Goal: Task Accomplishment & Management: Complete application form

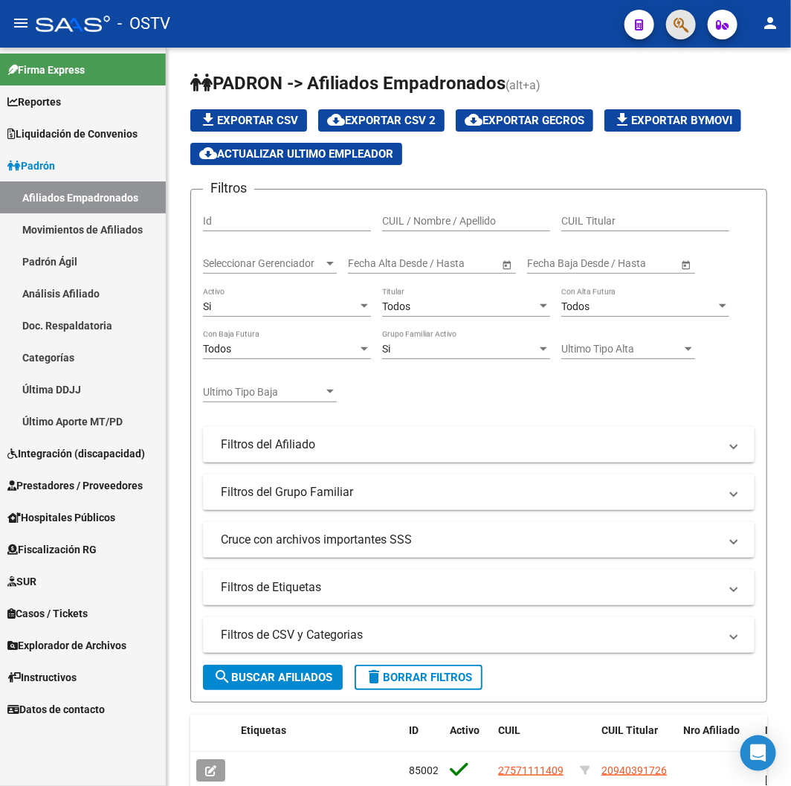
click at [675, 34] on span "button" at bounding box center [681, 25] width 15 height 30
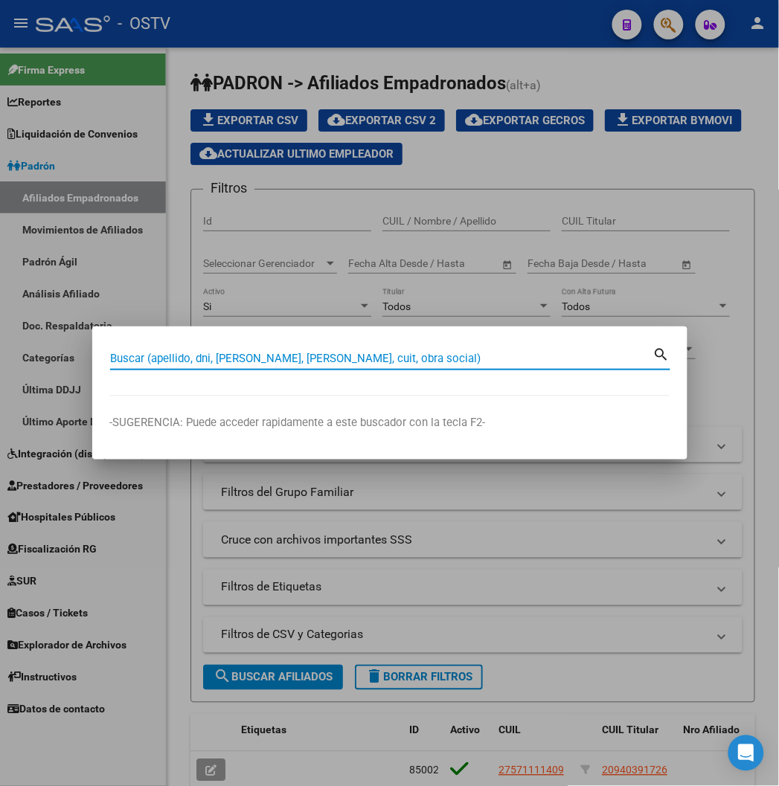
paste input "31773829"
type input "31773829"
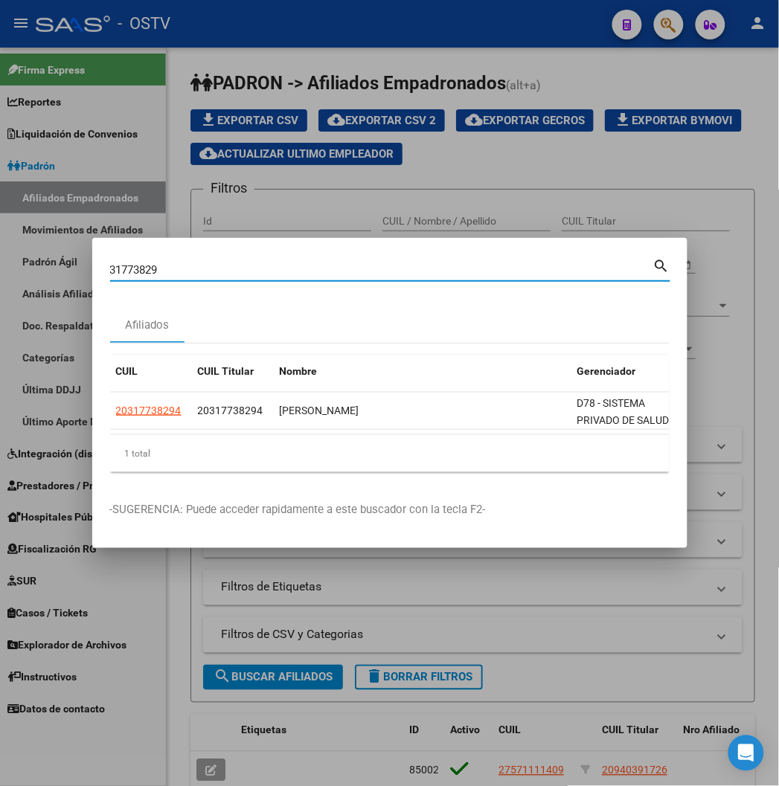
click at [110, 436] on div "1 total" at bounding box center [389, 453] width 559 height 37
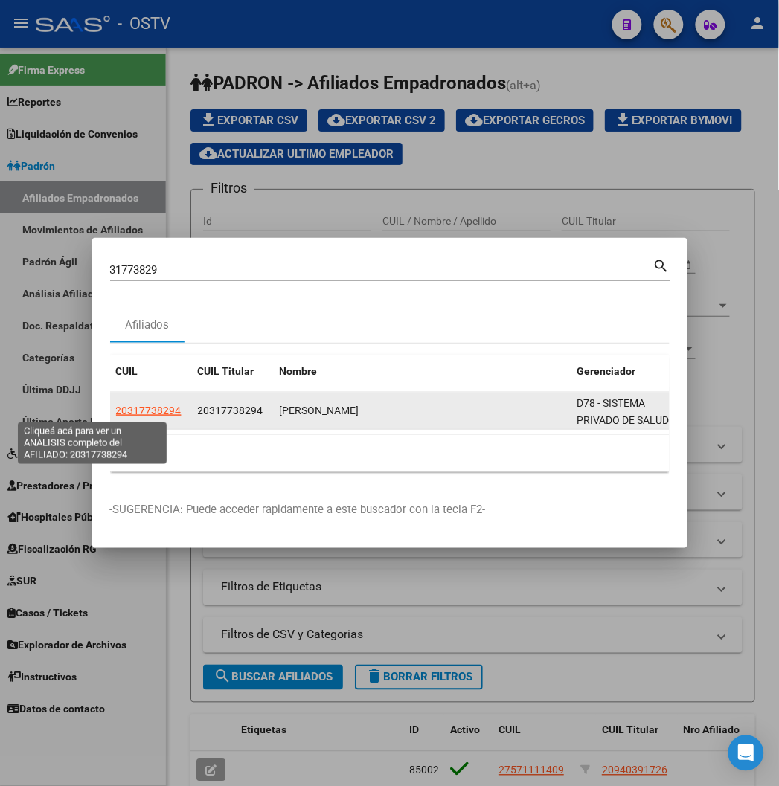
click at [116, 413] on span "20317738294" at bounding box center [148, 411] width 65 height 12
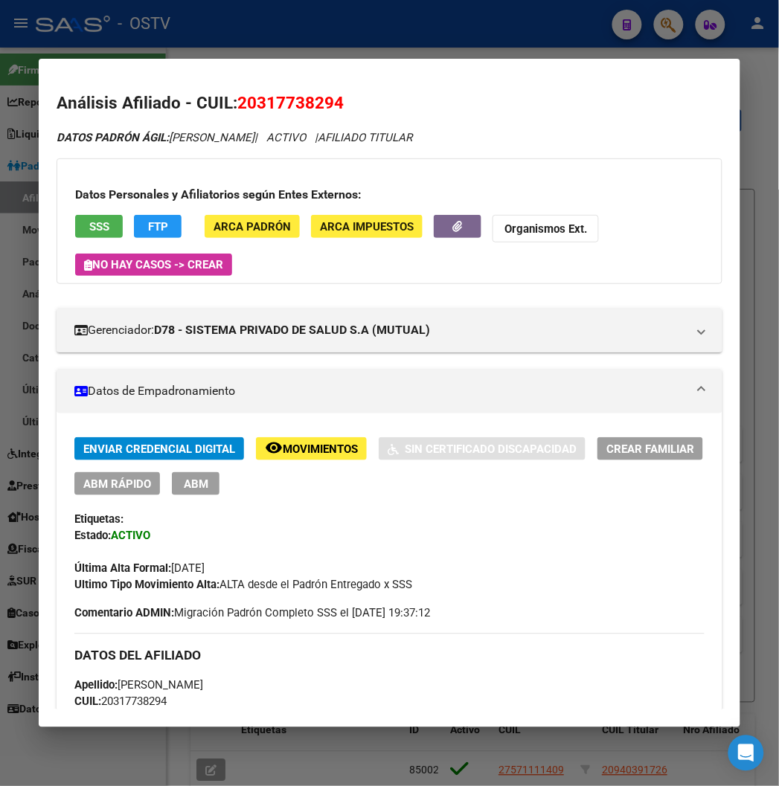
click at [739, 27] on div at bounding box center [389, 393] width 779 height 786
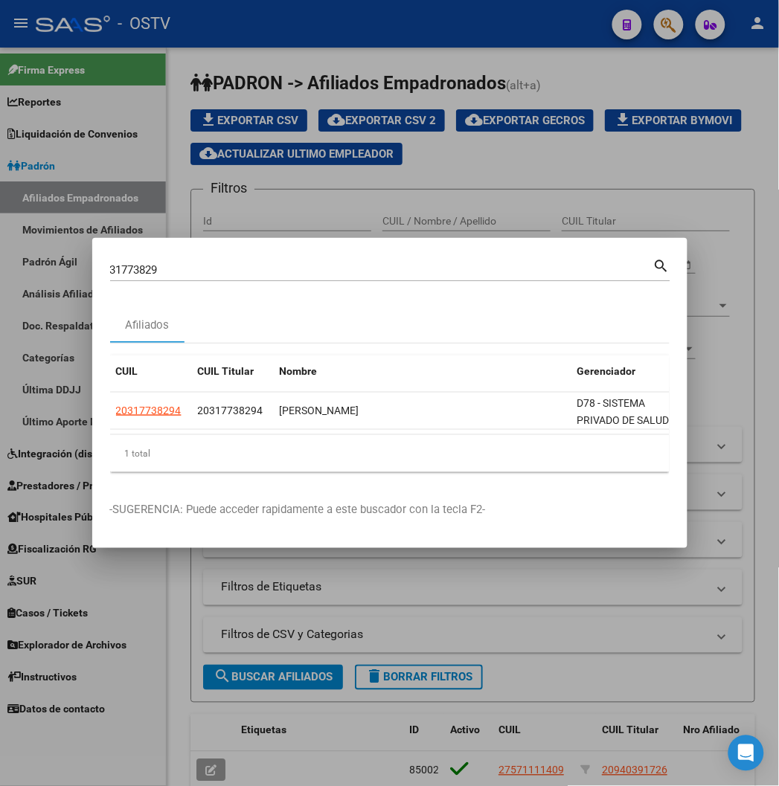
click at [664, 28] on div at bounding box center [389, 393] width 779 height 786
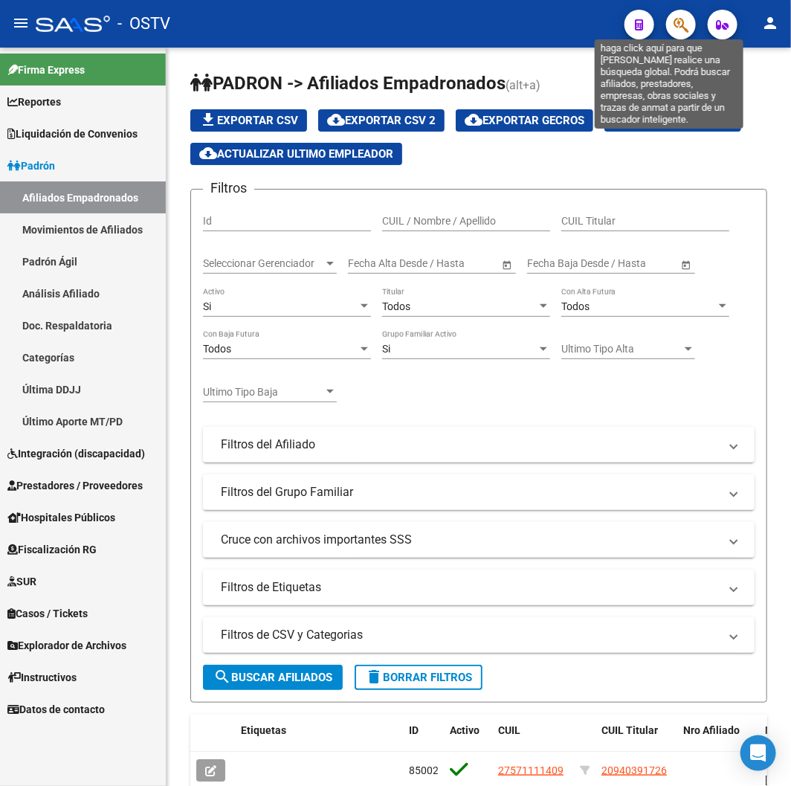
click at [671, 27] on button "button" at bounding box center [681, 25] width 30 height 30
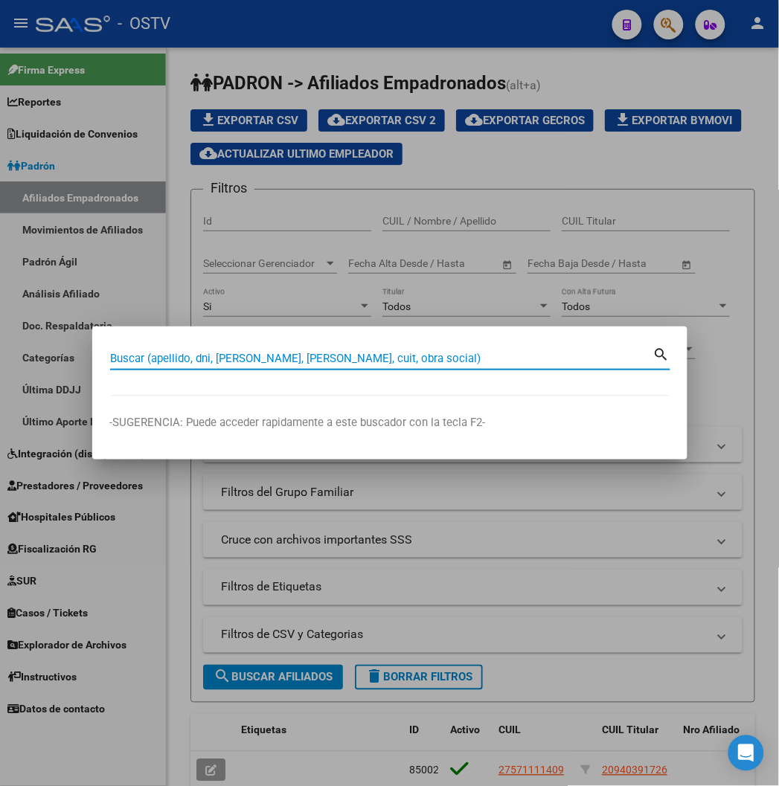
paste input "17977058"
type input "17977058"
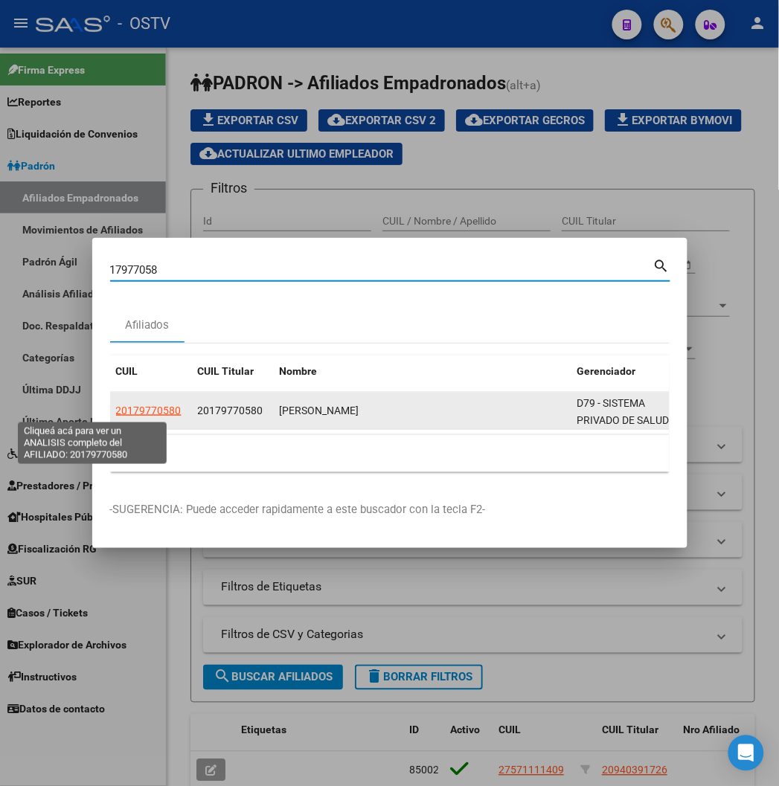
click at [116, 415] on span "20179770580" at bounding box center [148, 411] width 65 height 12
type textarea "20179770580"
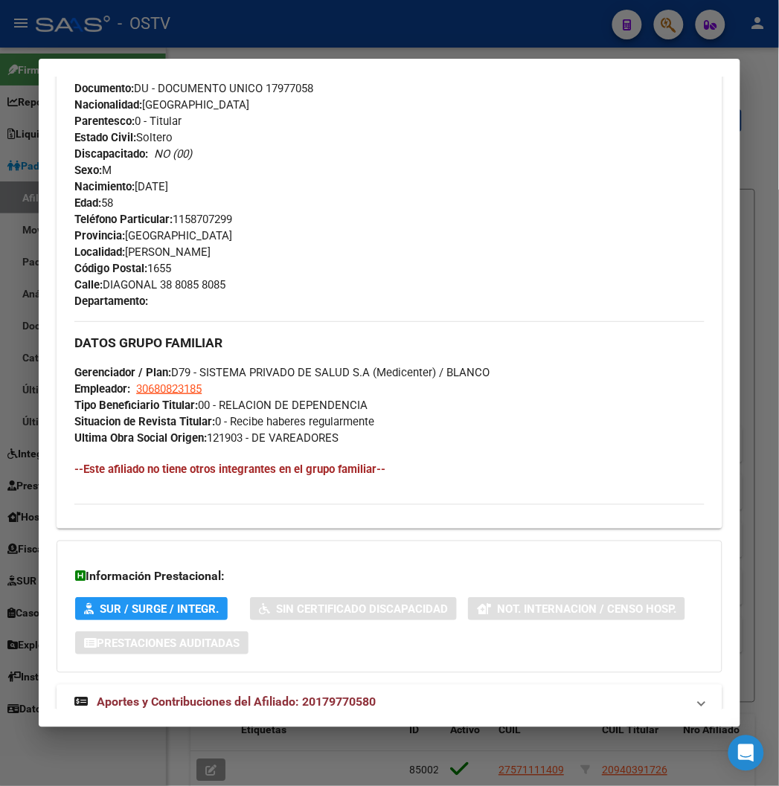
scroll to position [674, 0]
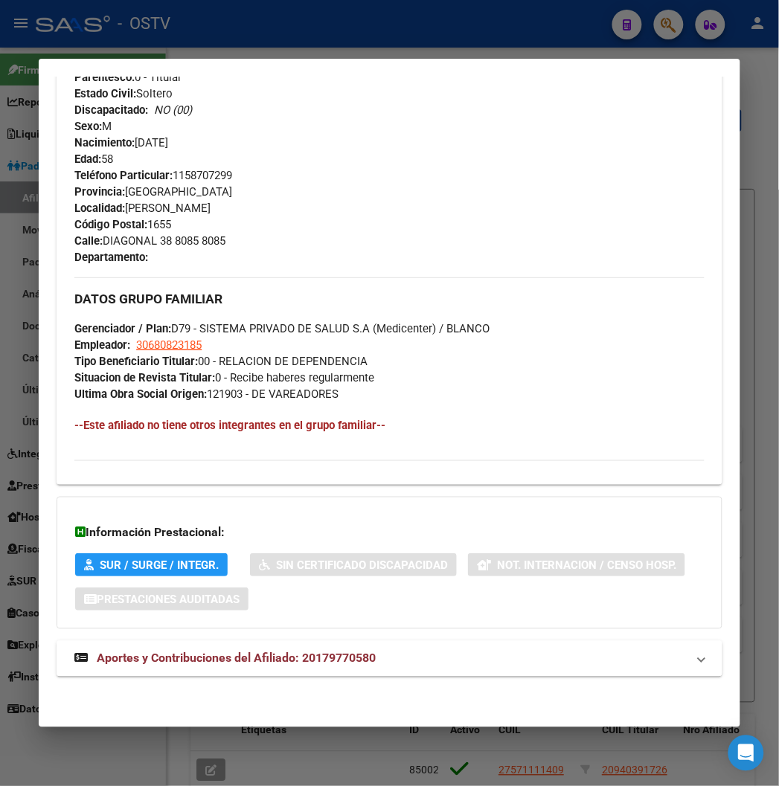
click at [248, 648] on mat-expansion-panel-header "Aportes y Contribuciones del Afiliado: 20179770580" at bounding box center [389, 659] width 665 height 36
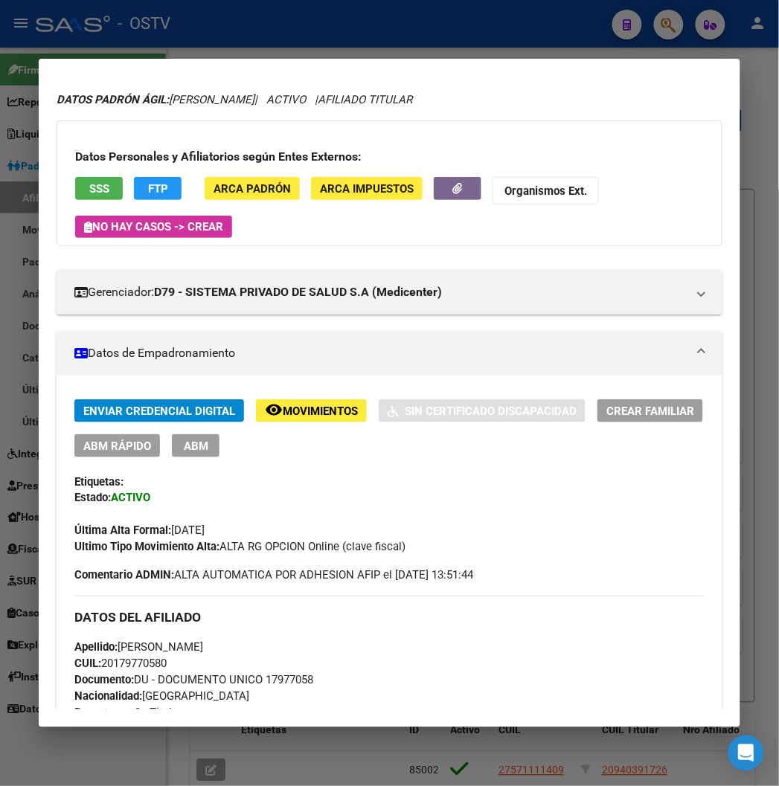
scroll to position [0, 0]
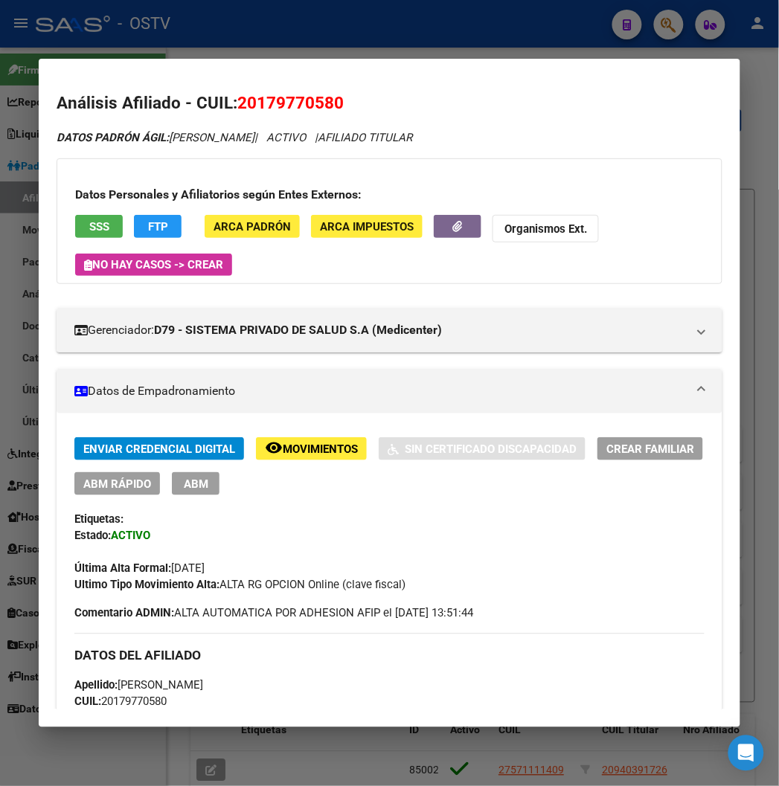
click at [269, 12] on div at bounding box center [389, 393] width 779 height 786
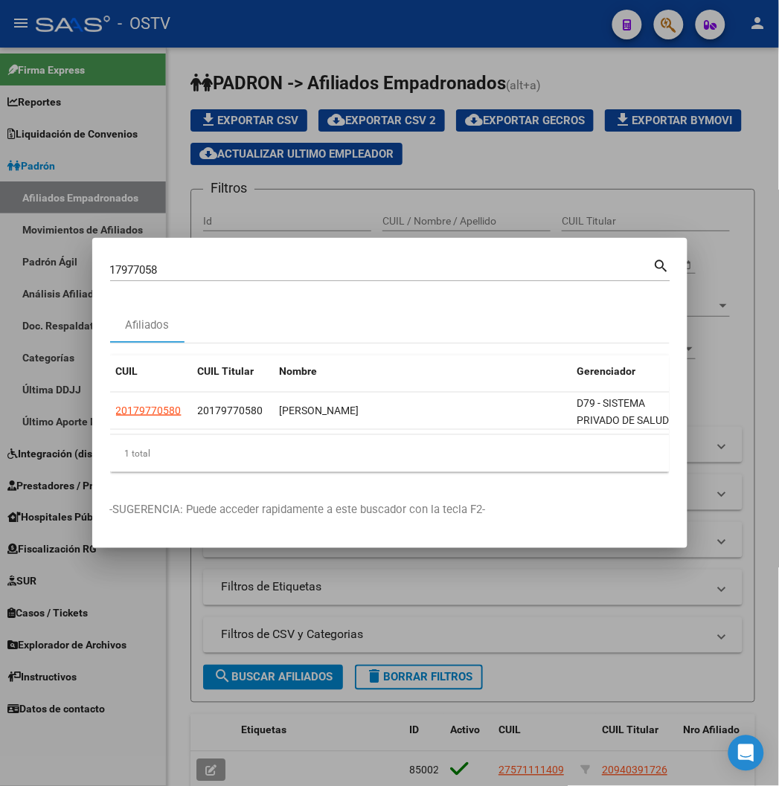
click at [110, 270] on input "17977058" at bounding box center [381, 269] width 543 height 13
paste input "27422820707"
type input "27422820707"
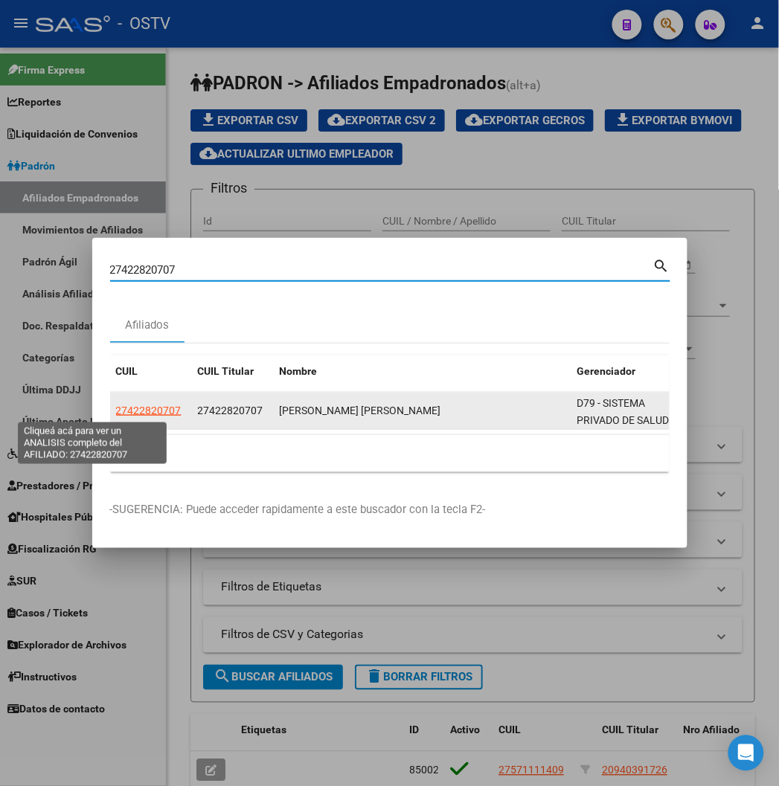
click at [122, 411] on span "27422820707" at bounding box center [148, 411] width 65 height 12
type textarea "27422820707"
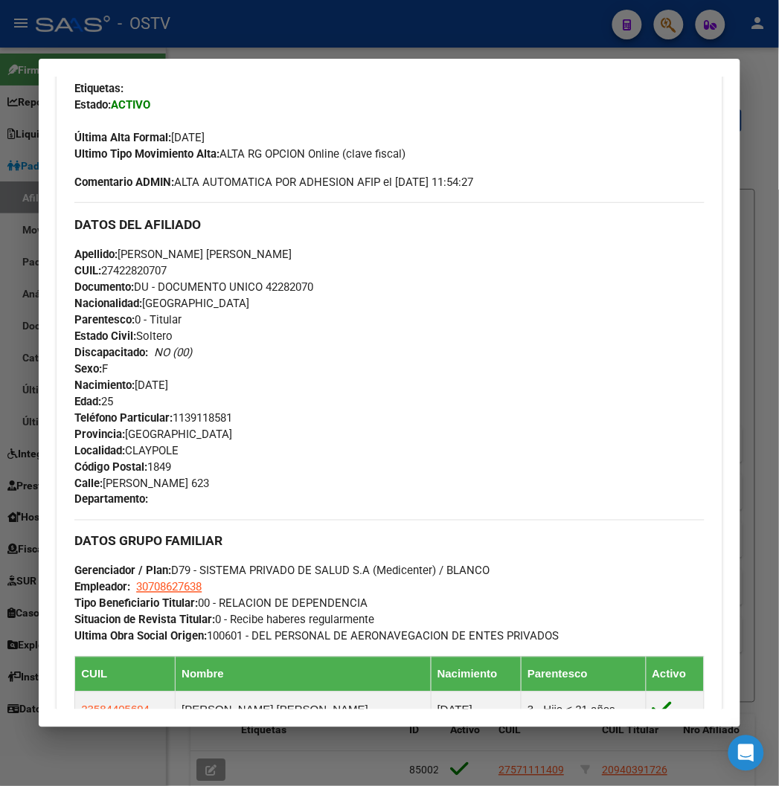
scroll to position [660, 0]
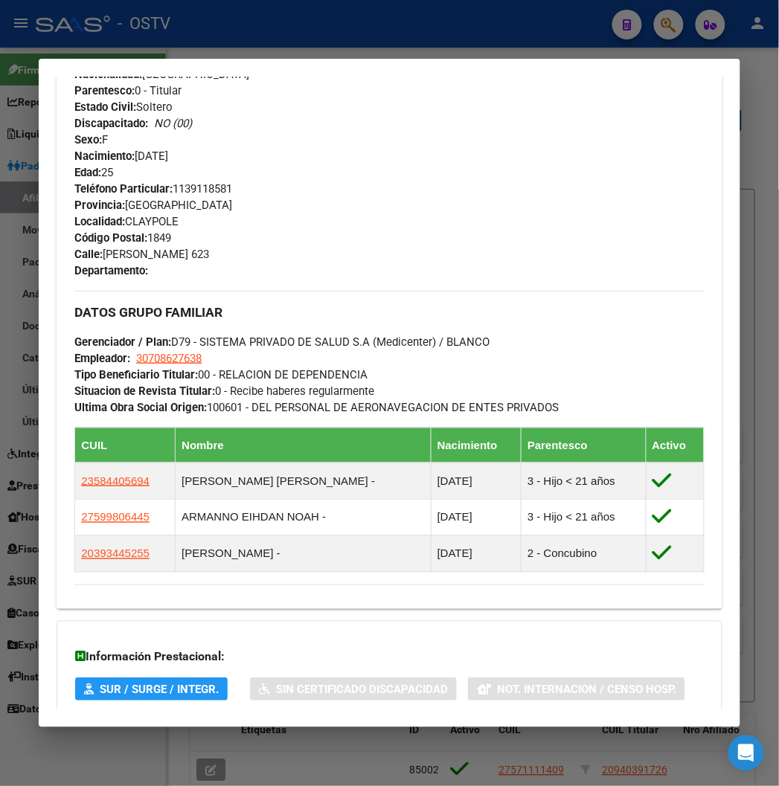
click at [109, 59] on mat-dialog-container "Análisis Afiliado - CUIL: 27422820707 DATOS [PERSON_NAME] ÁGIL: [PERSON_NAME] N…" at bounding box center [389, 393] width 701 height 668
click at [142, 33] on div at bounding box center [389, 393] width 779 height 786
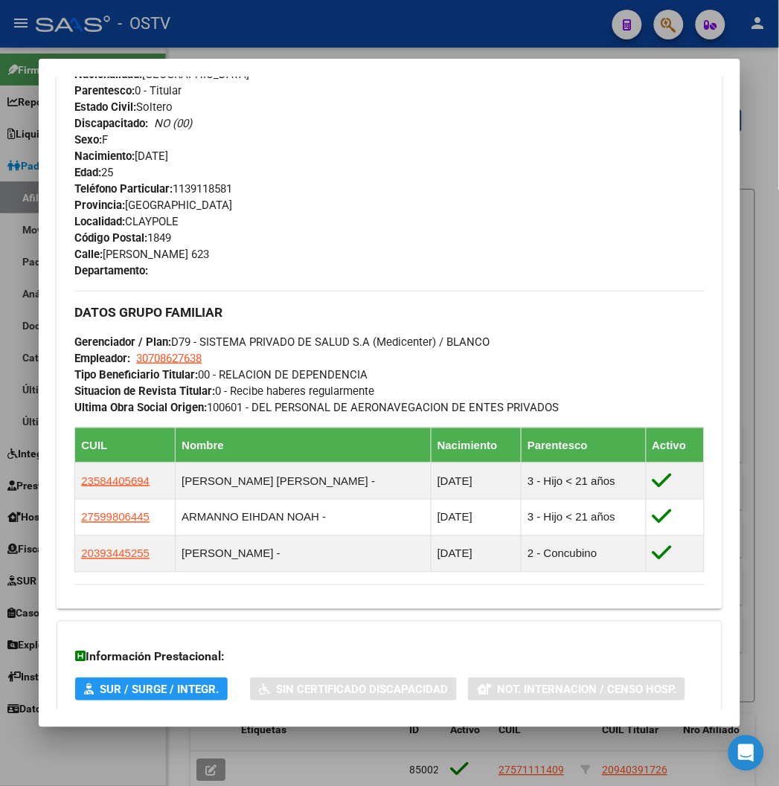
click at [142, 33] on div at bounding box center [389, 393] width 779 height 786
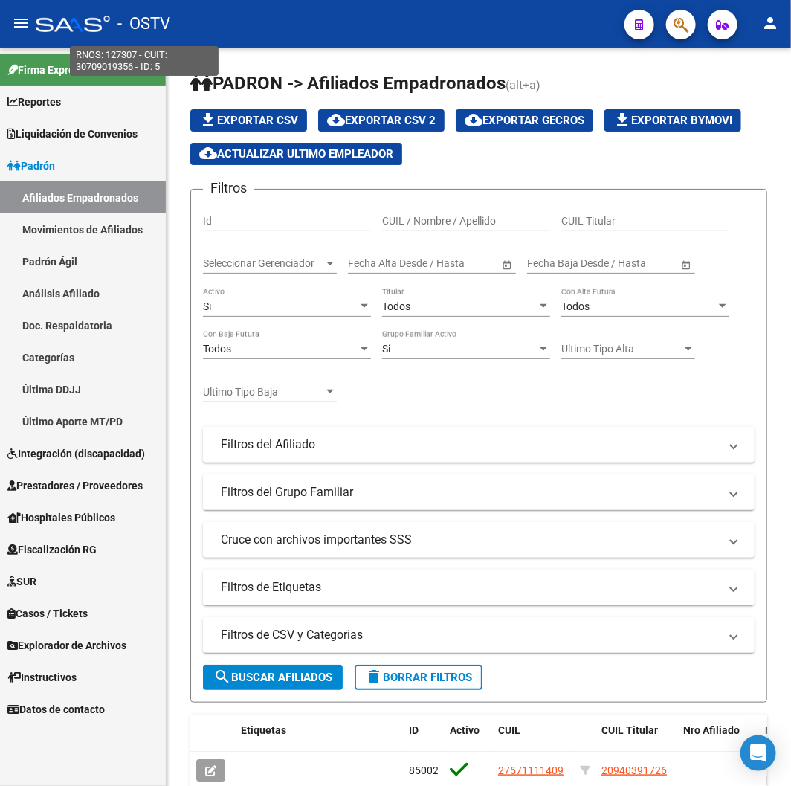
click at [147, 30] on span "- OSTV" at bounding box center [144, 23] width 53 height 33
type textarea "30709019356"
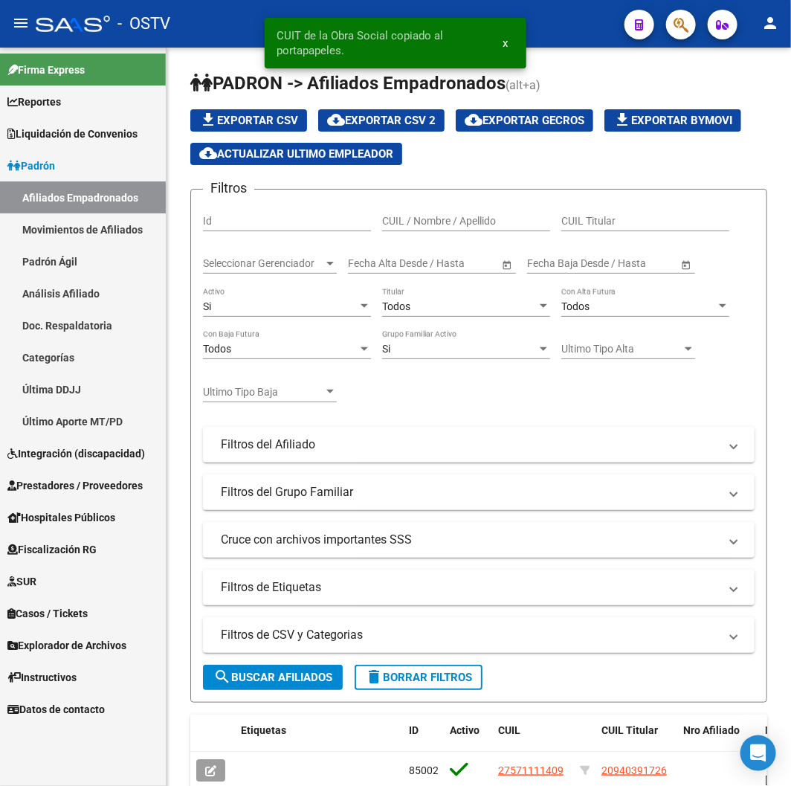
click at [668, 26] on button "button" at bounding box center [681, 25] width 30 height 30
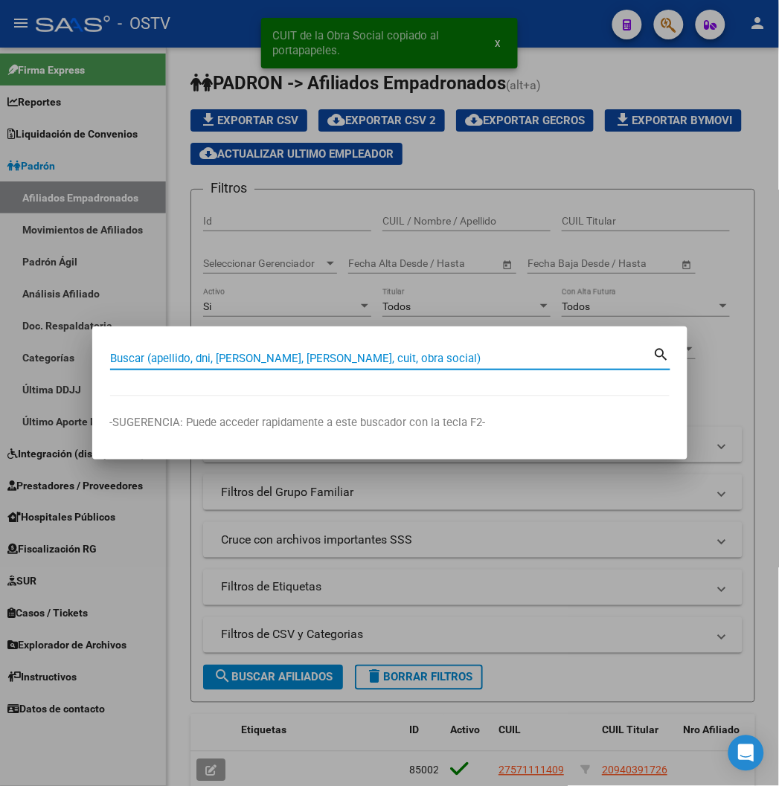
paste input "30709019356"
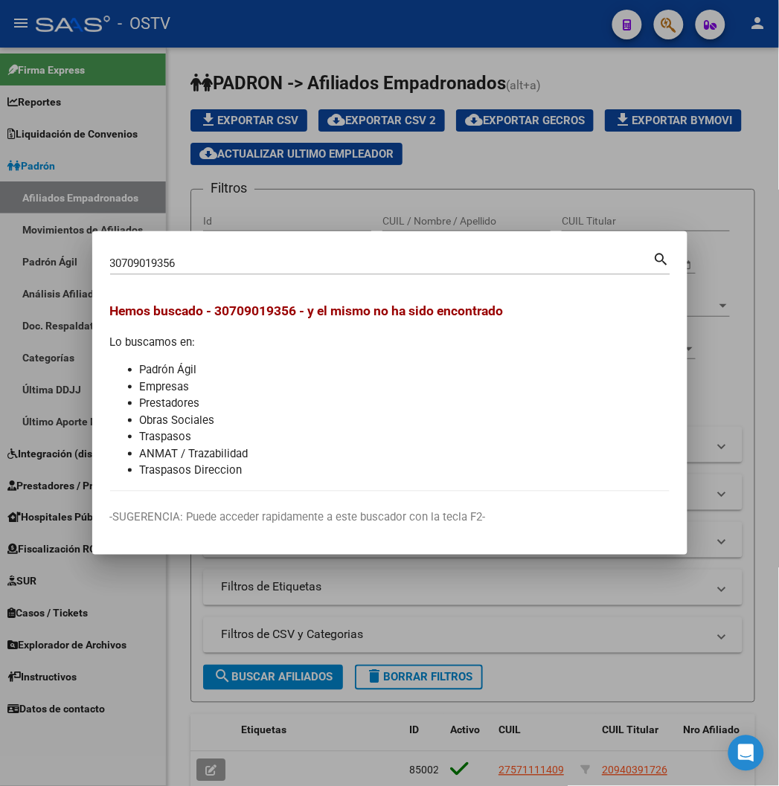
click at [110, 257] on input "30709019356" at bounding box center [381, 263] width 543 height 13
click at [110, 262] on input "30709019356" at bounding box center [381, 263] width 543 height 13
paste input "20179770580"
type input "20179770580"
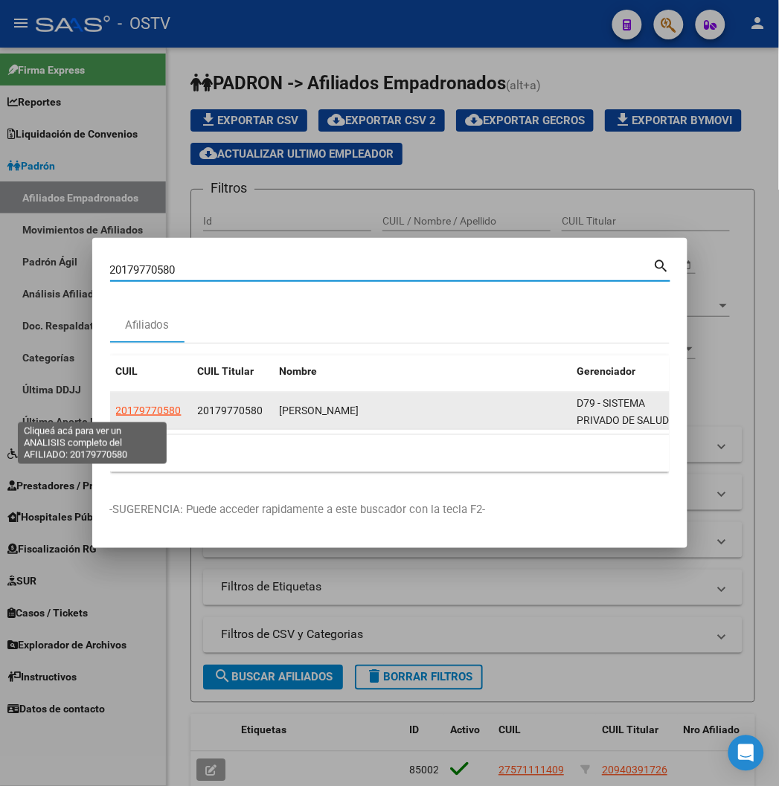
click at [116, 405] on span "20179770580" at bounding box center [148, 411] width 65 height 12
type textarea "20179770580"
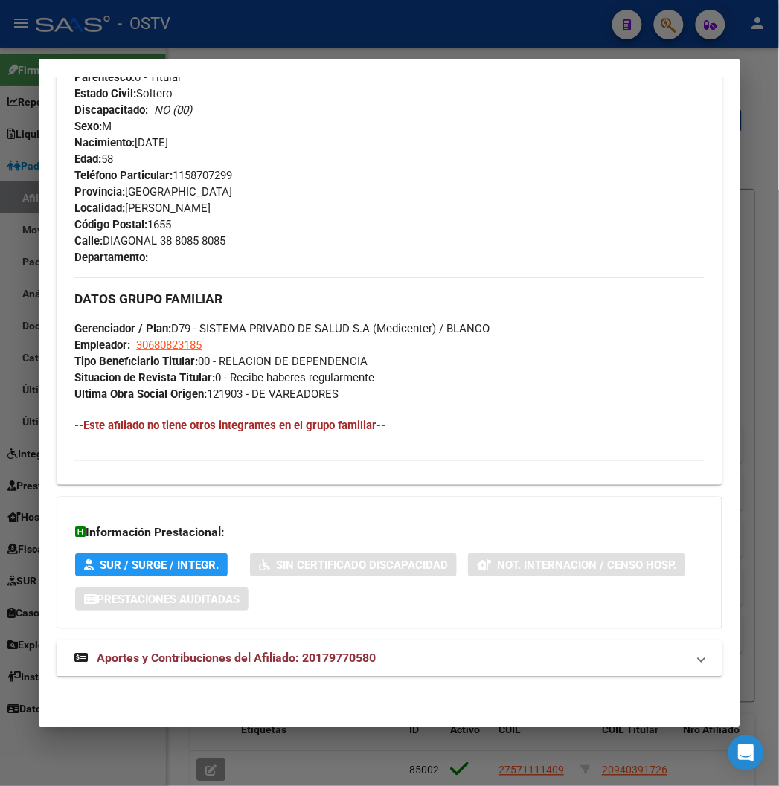
drag, startPoint x: 261, startPoint y: 664, endPoint x: 280, endPoint y: 547, distance: 119.1
click at [261, 664] on span "Aportes y Contribuciones del Afiliado: 20179770580" at bounding box center [236, 658] width 279 height 14
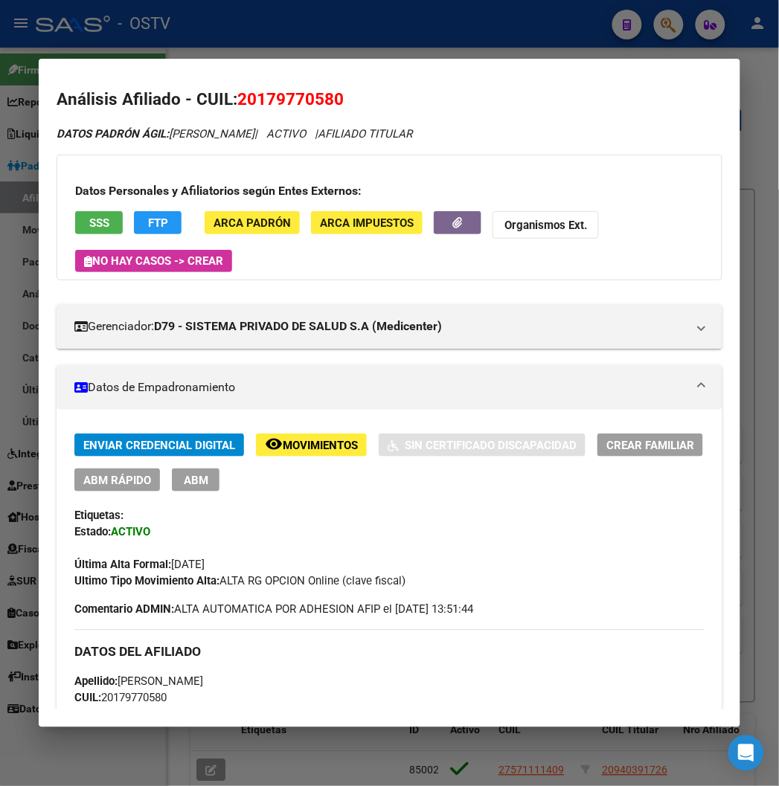
scroll to position [0, 0]
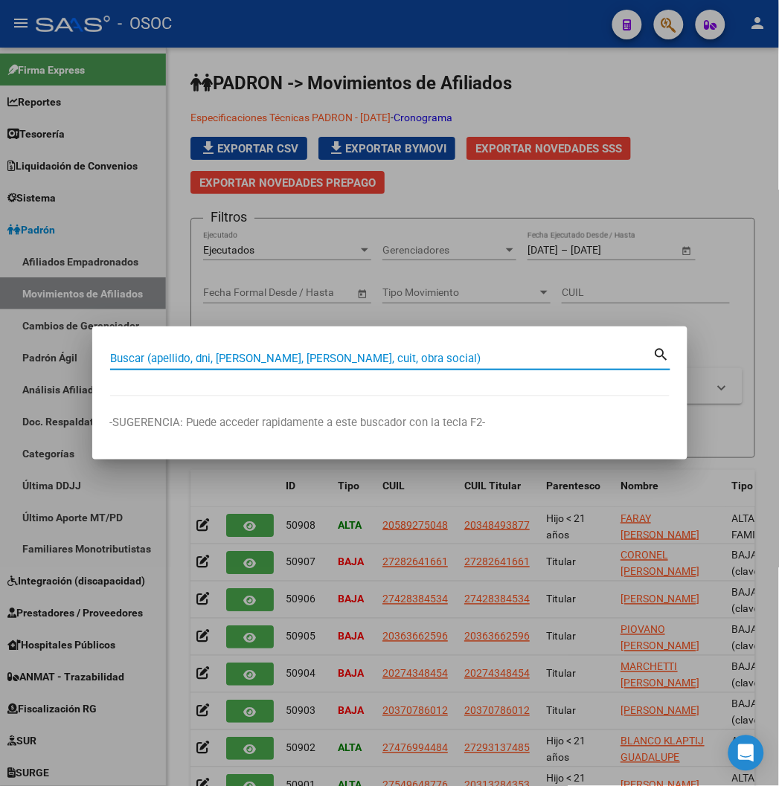
paste input "18276127"
type input "18276127"
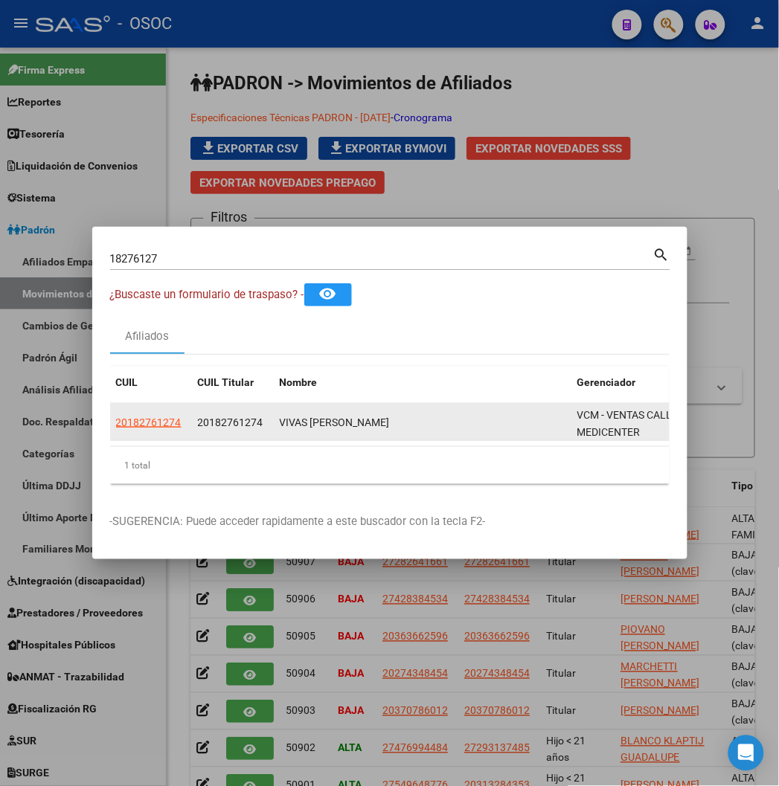
click at [110, 411] on datatable-body-cell "20182761274" at bounding box center [151, 422] width 82 height 36
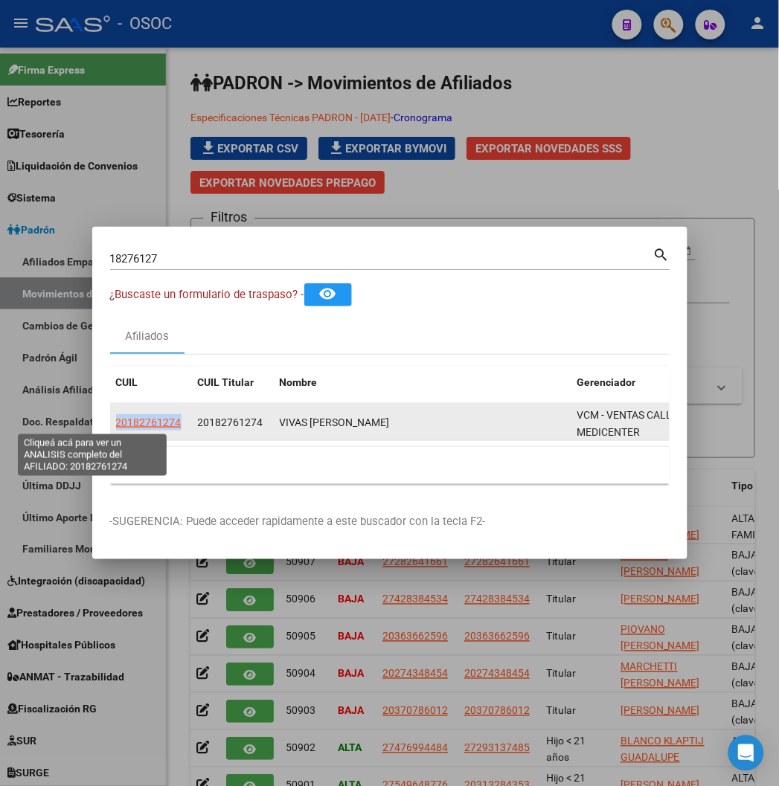
click at [116, 422] on span "20182761274" at bounding box center [148, 422] width 65 height 12
copy span "20182761274"
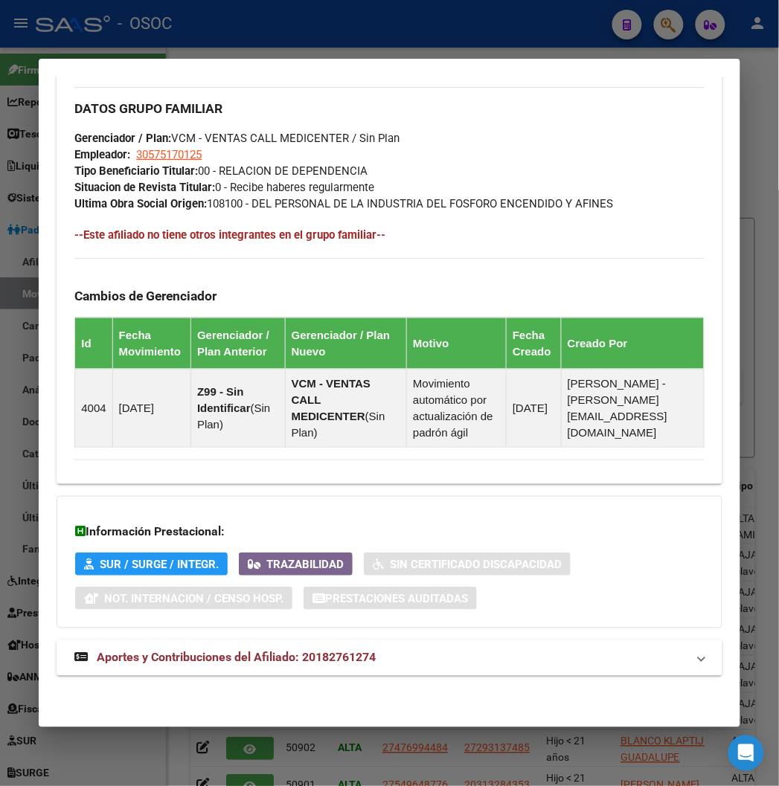
click at [234, 671] on mat-expansion-panel-header "Aportes y Contribuciones del Afiliado: 20182761274" at bounding box center [389, 658] width 665 height 36
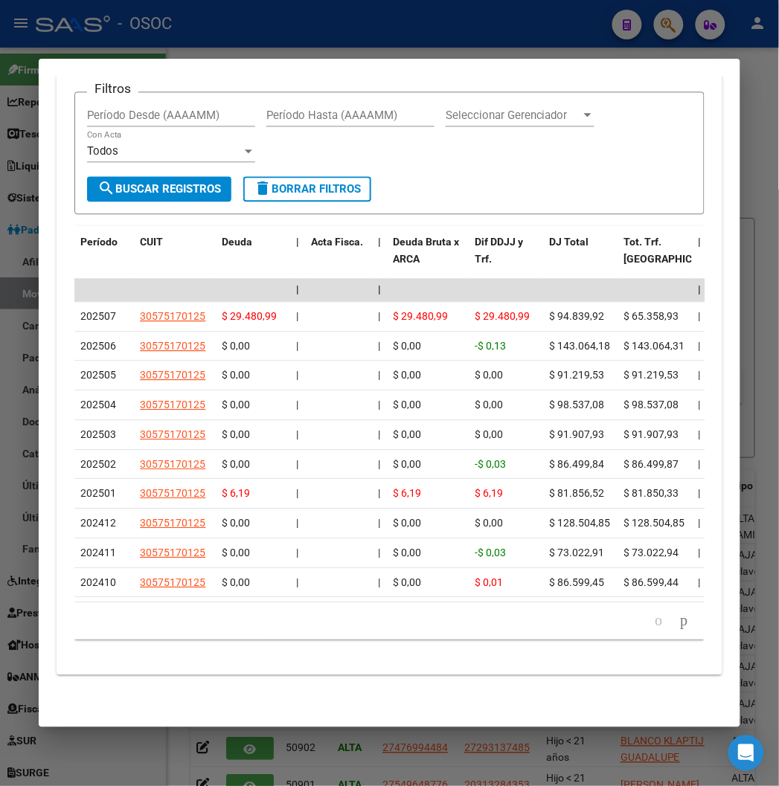
click at [599, 25] on div at bounding box center [389, 393] width 779 height 786
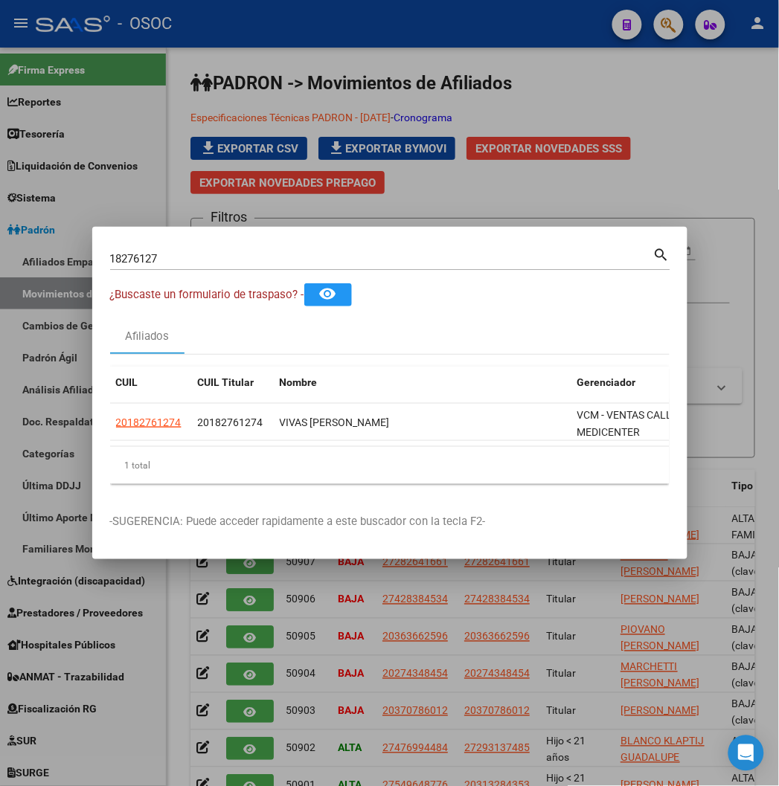
click at [566, 32] on div at bounding box center [389, 393] width 779 height 786
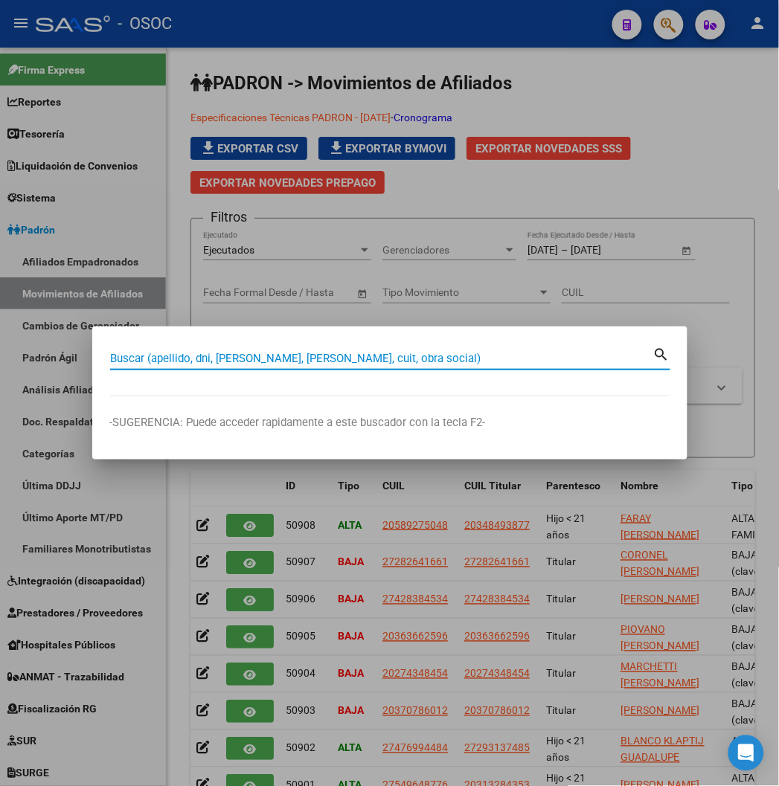
paste input "20297393511"
type input "20297393511"
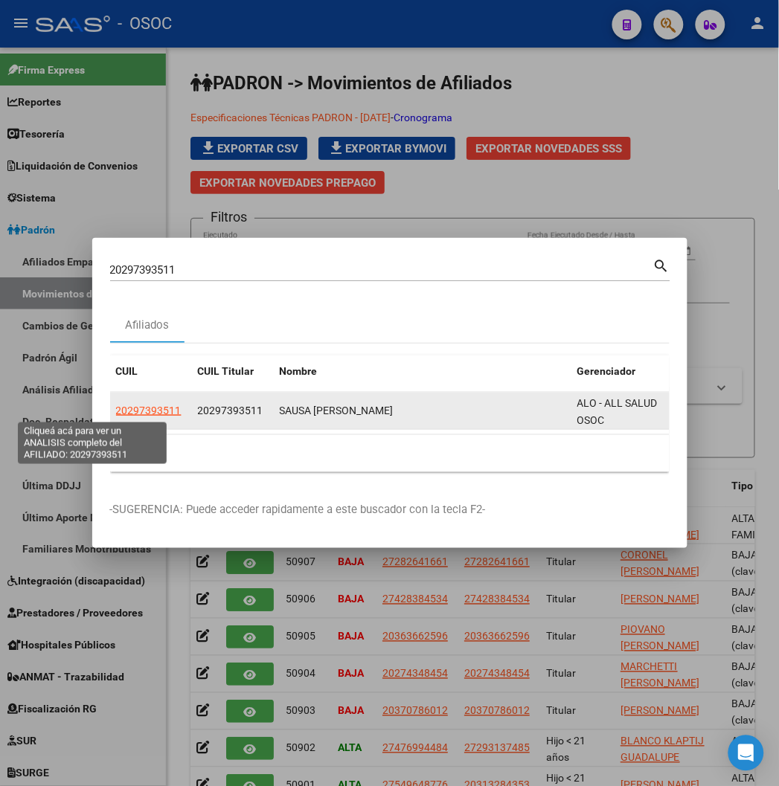
click at [116, 406] on span "20297393511" at bounding box center [148, 411] width 65 height 12
type textarea "20297393511"
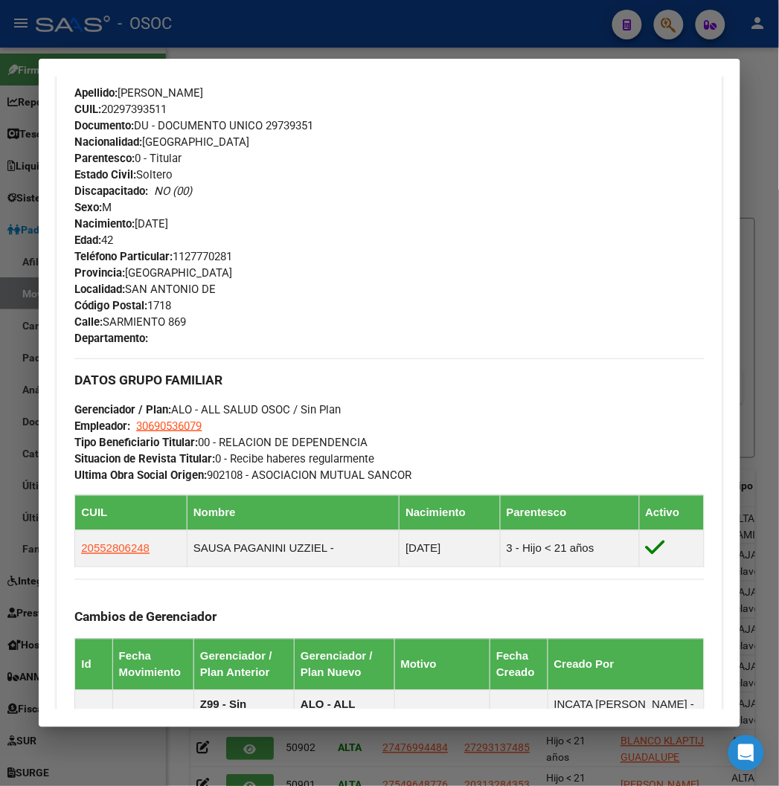
scroll to position [320, 0]
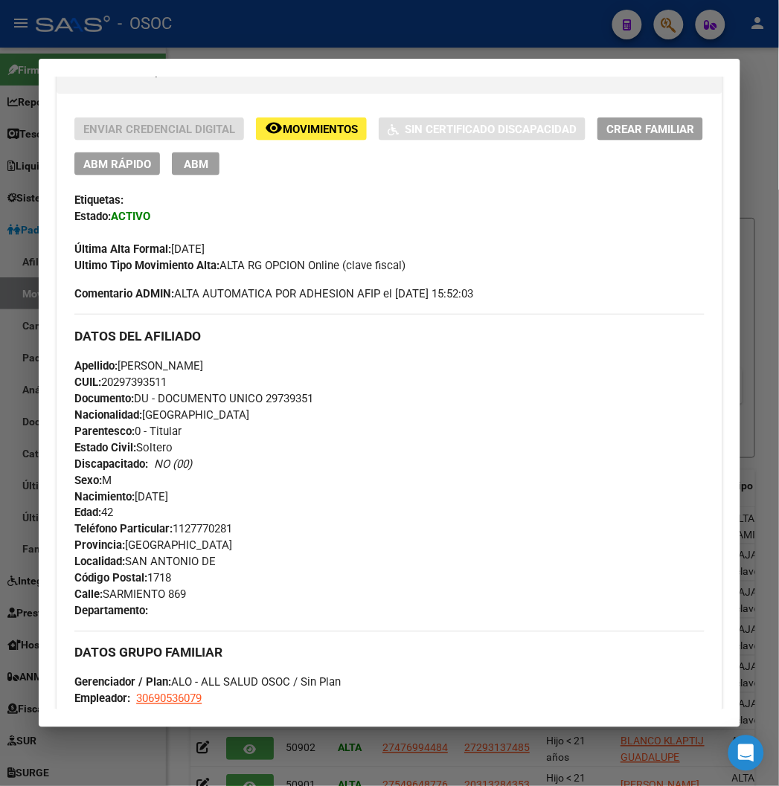
click at [218, 30] on div at bounding box center [389, 393] width 779 height 786
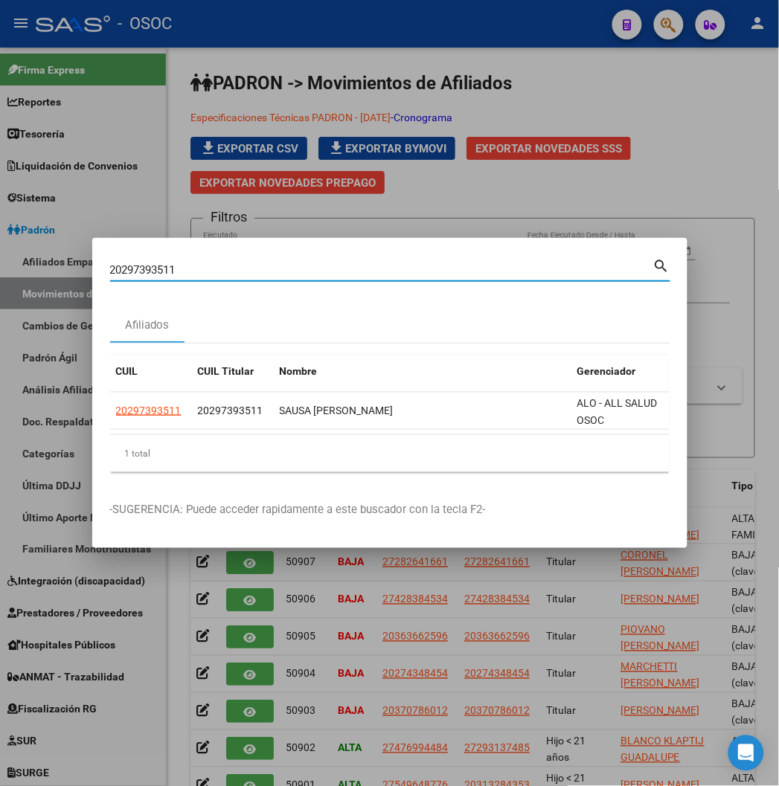
click at [110, 265] on input "20297393511" at bounding box center [381, 269] width 543 height 13
paste input "32642965"
type input "32642965"
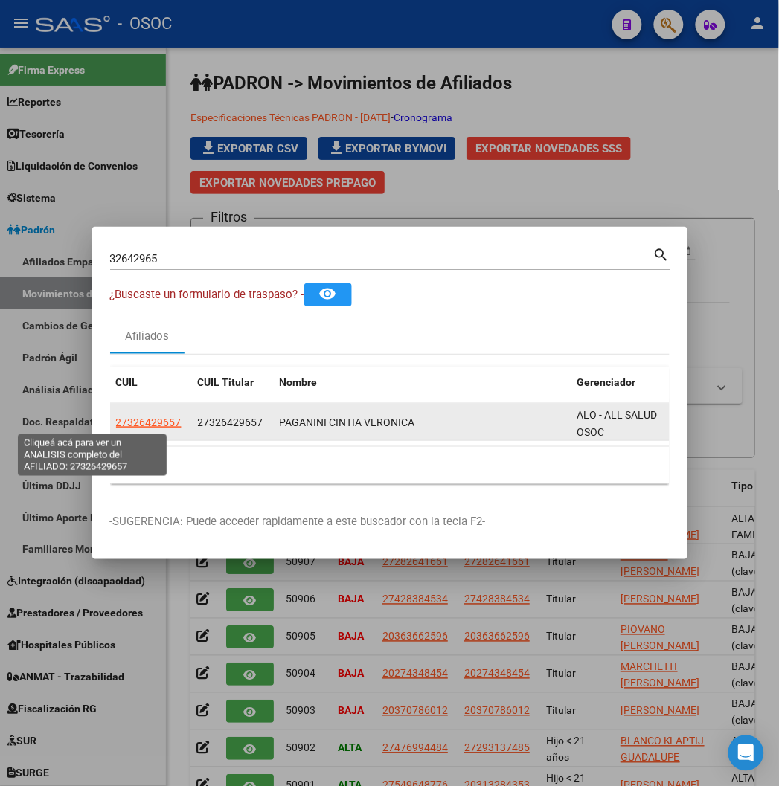
click at [116, 417] on span "27326429657" at bounding box center [148, 422] width 65 height 12
type textarea "27326429657"
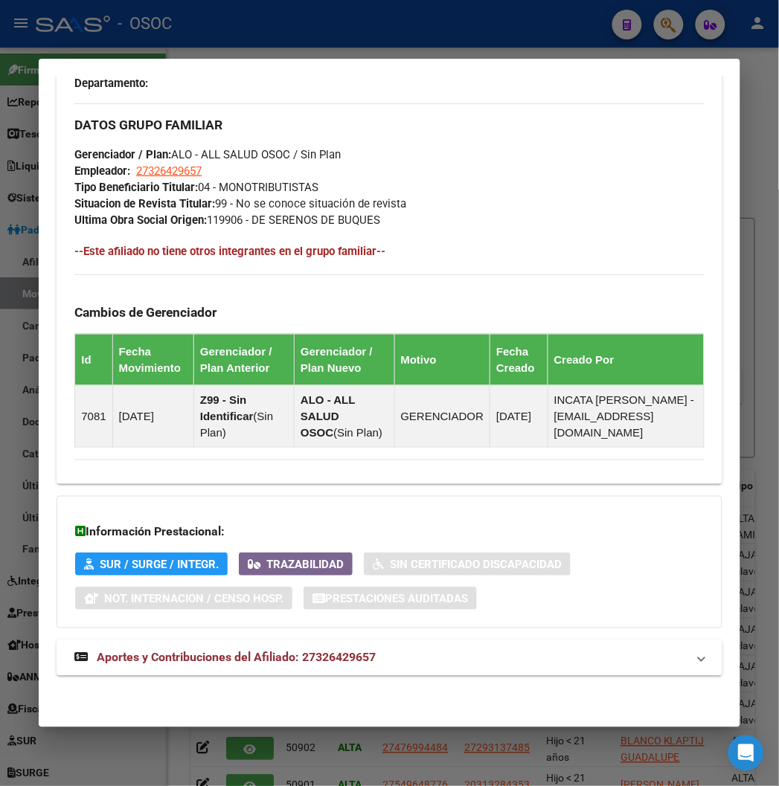
scroll to position [849, 0]
click at [257, 652] on span "Aportes y Contribuciones del Afiliado: 27326429657" at bounding box center [236, 658] width 279 height 14
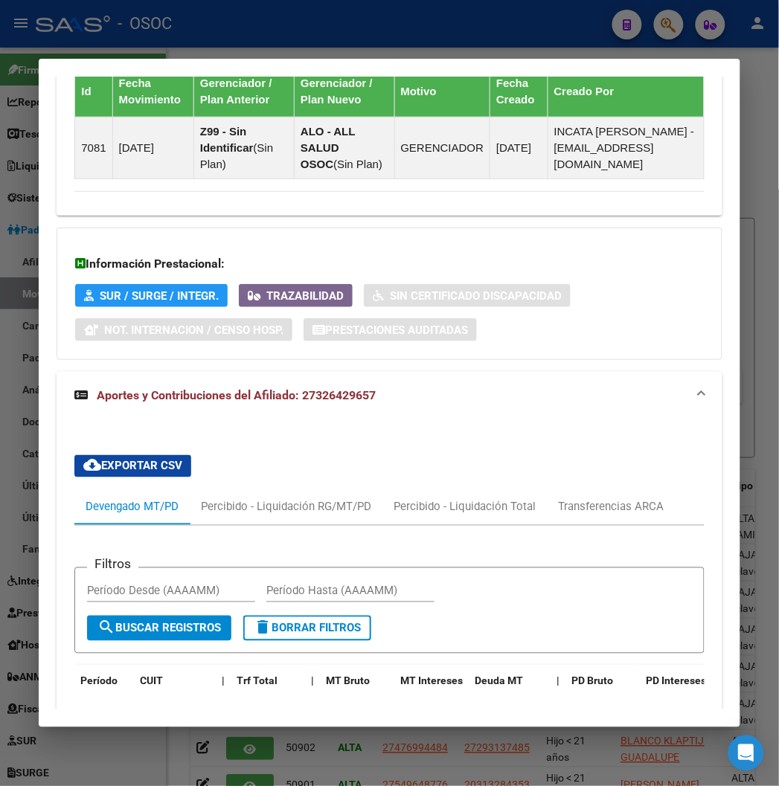
scroll to position [1401, 0]
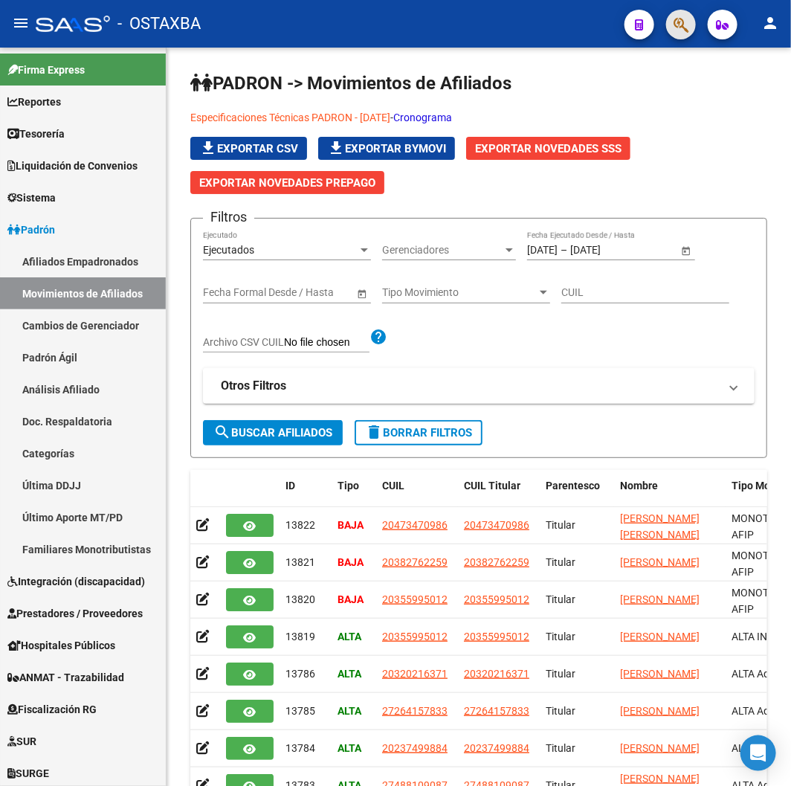
click at [680, 13] on span "button" at bounding box center [681, 25] width 15 height 30
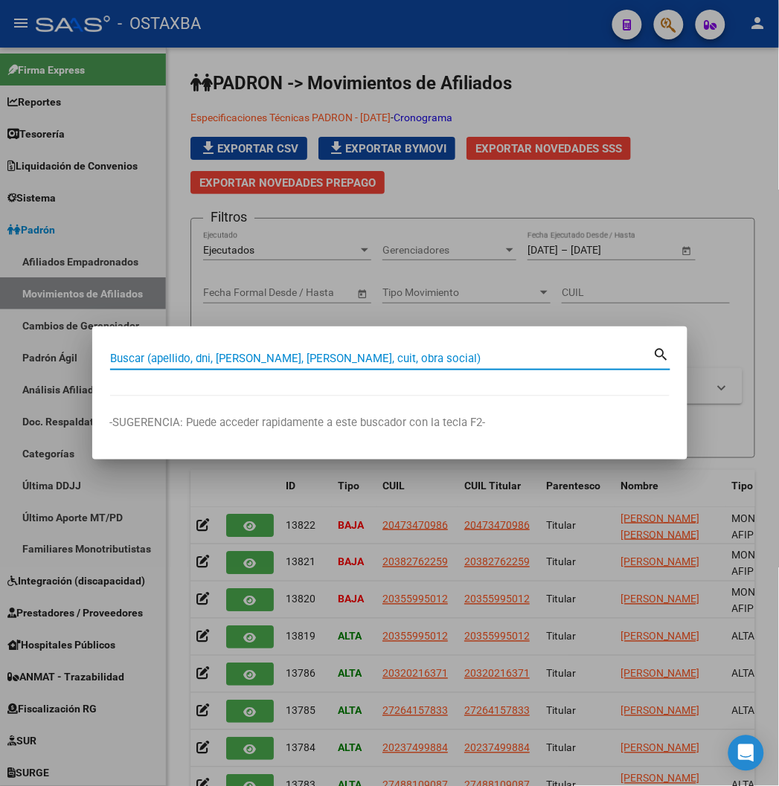
paste input "14782094"
type input "14782094"
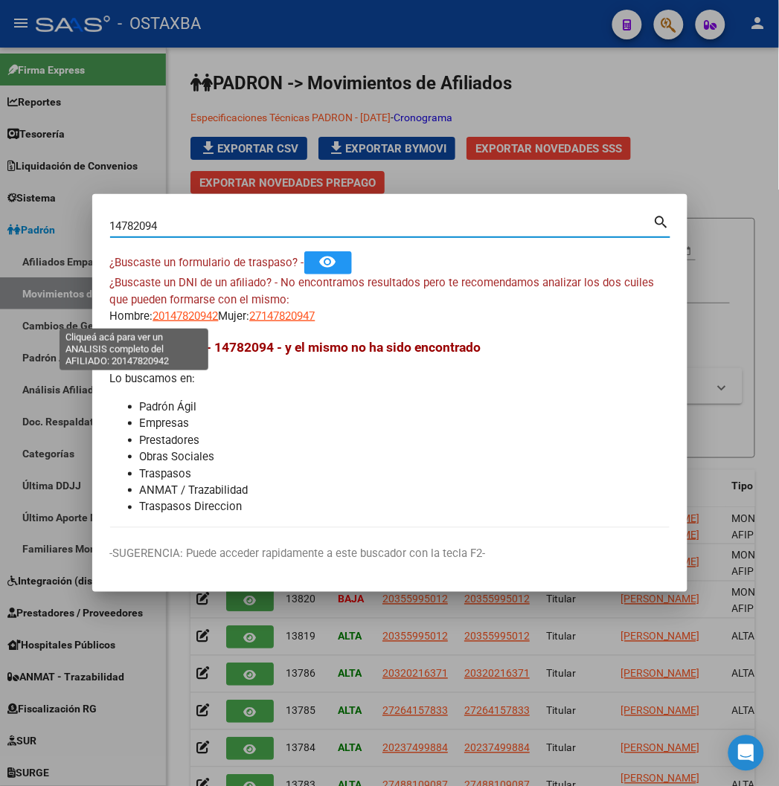
click at [153, 315] on span "20147820942" at bounding box center [185, 315] width 65 height 13
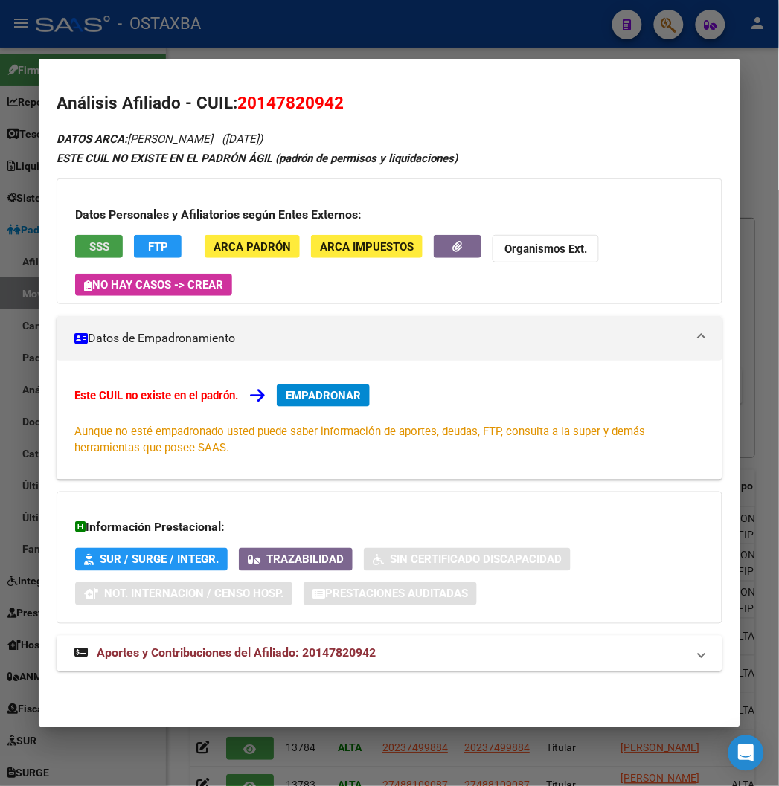
click at [89, 242] on span "SSS" at bounding box center [99, 246] width 20 height 13
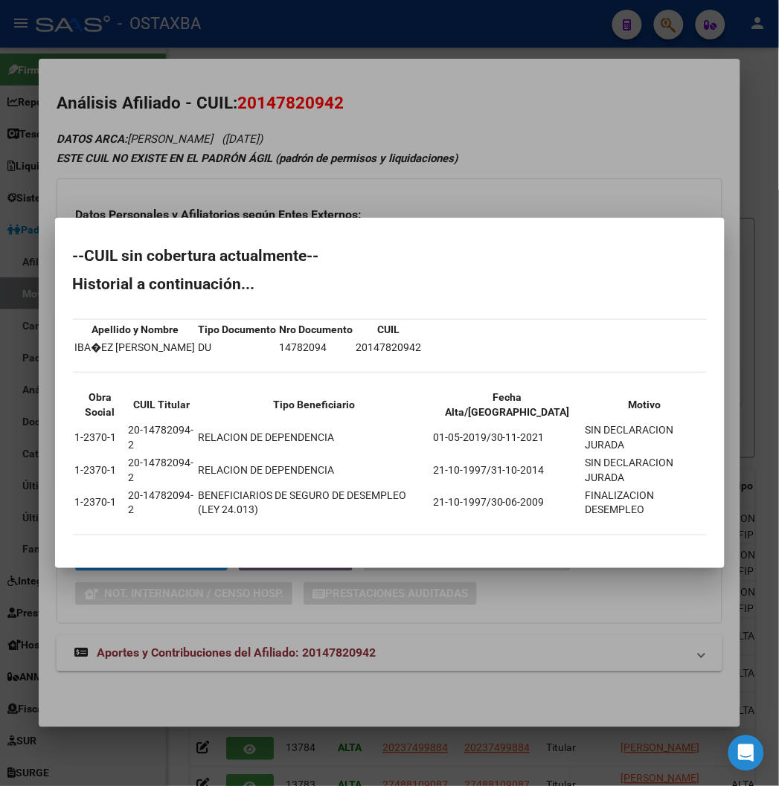
drag, startPoint x: 144, startPoint y: 119, endPoint x: 153, endPoint y: 116, distance: 10.1
click at [152, 117] on div at bounding box center [389, 393] width 779 height 786
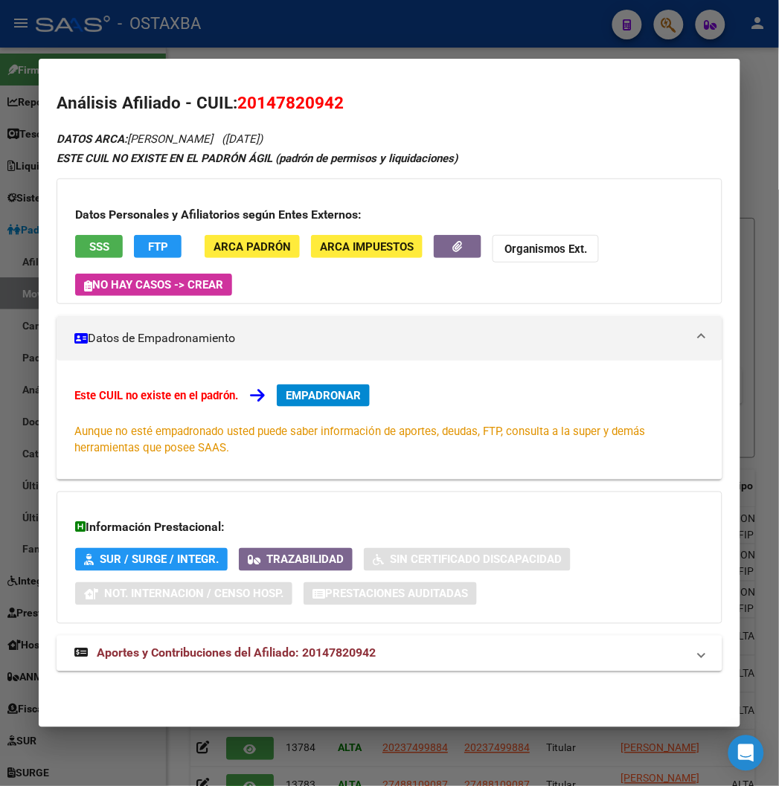
drag, startPoint x: 280, startPoint y: 114, endPoint x: 272, endPoint y: 107, distance: 10.0
click at [279, 113] on h2 "Análisis Afiliado - CUIL: 20147820942" at bounding box center [389, 103] width 665 height 25
click at [272, 107] on span "20147820942" at bounding box center [290, 102] width 106 height 19
click at [251, 97] on span "20147820942" at bounding box center [290, 102] width 106 height 19
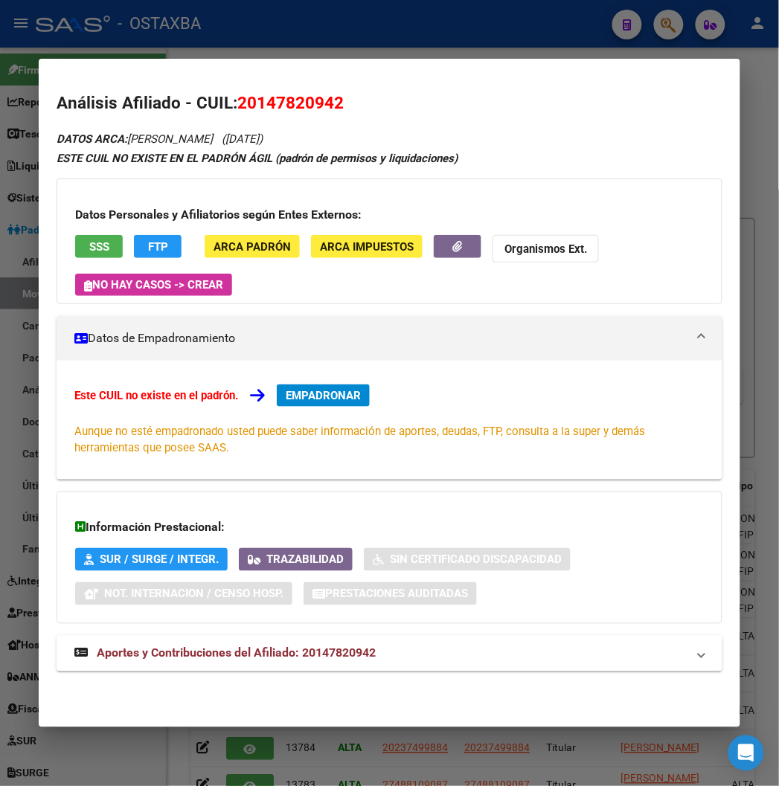
click at [251, 97] on span "20147820942" at bounding box center [290, 102] width 106 height 19
click at [243, 102] on span "20147820942" at bounding box center [290, 102] width 106 height 19
click at [251, 54] on div at bounding box center [389, 393] width 779 height 786
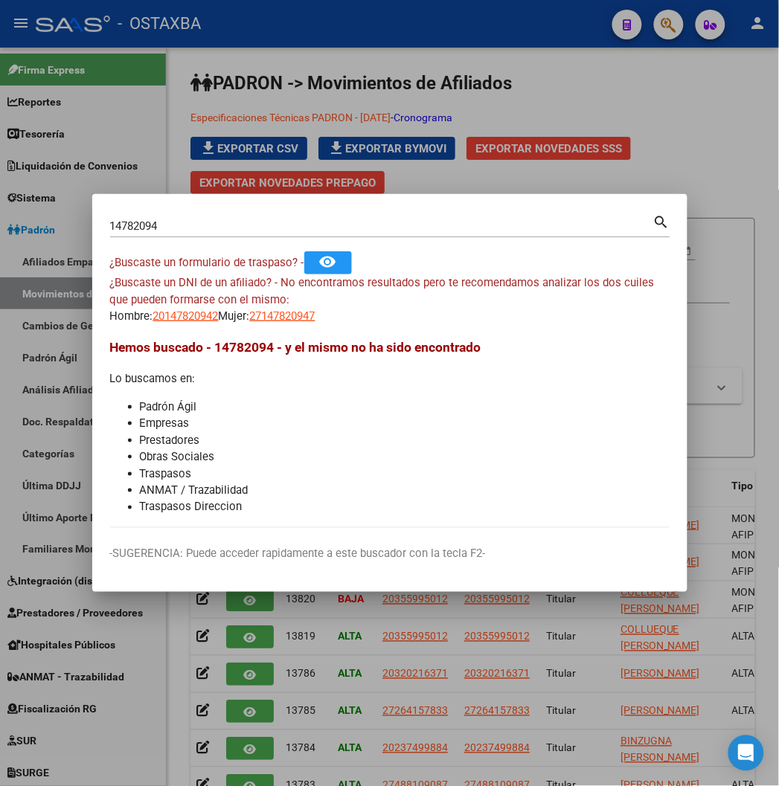
click at [146, 219] on input "14782094" at bounding box center [381, 225] width 543 height 13
paste input "8615421"
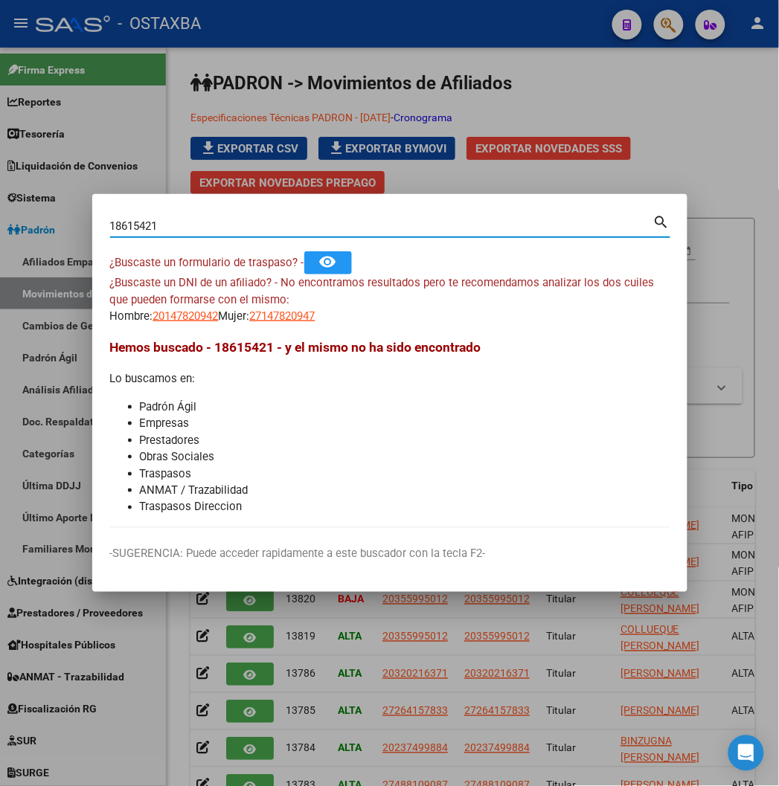
type input "18615421"
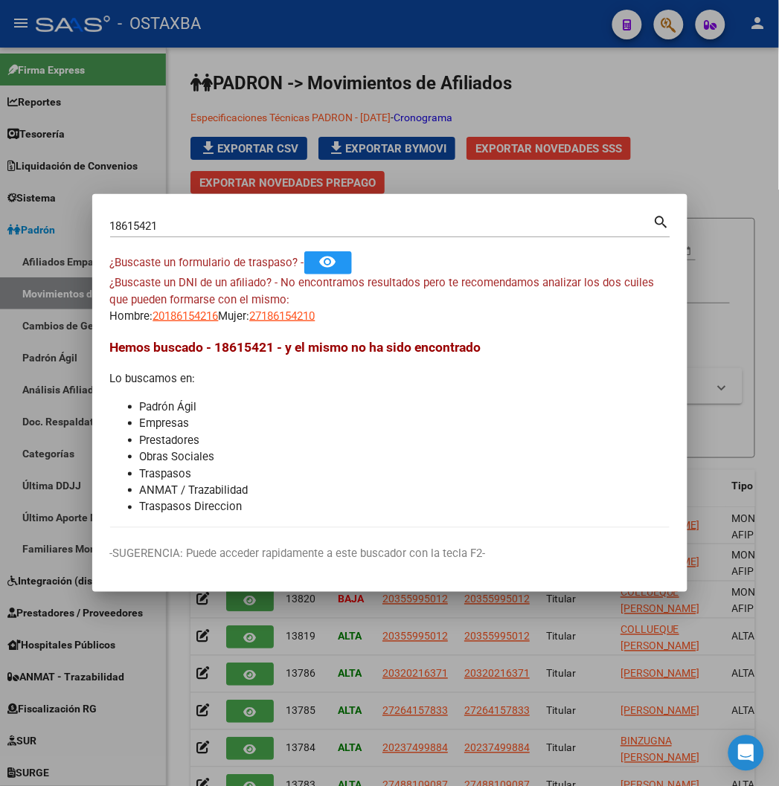
click at [153, 323] on app-link-go-to "20186154216" at bounding box center [185, 316] width 65 height 17
click at [153, 321] on span "20186154216" at bounding box center [185, 315] width 65 height 13
copy span "20186154216"
type textarea "20186154216"
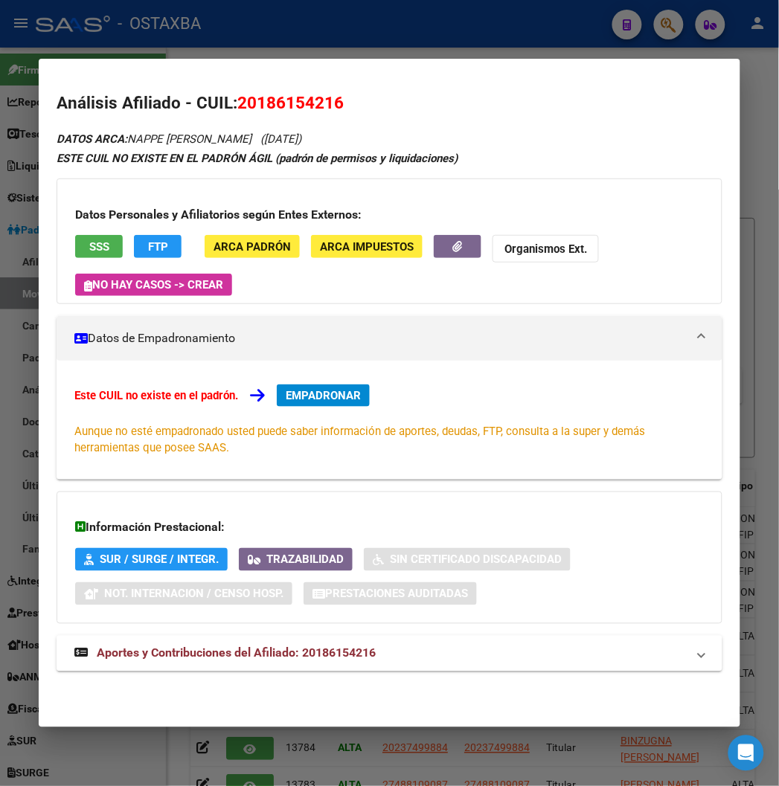
click at [75, 242] on button "SSS" at bounding box center [99, 246] width 48 height 23
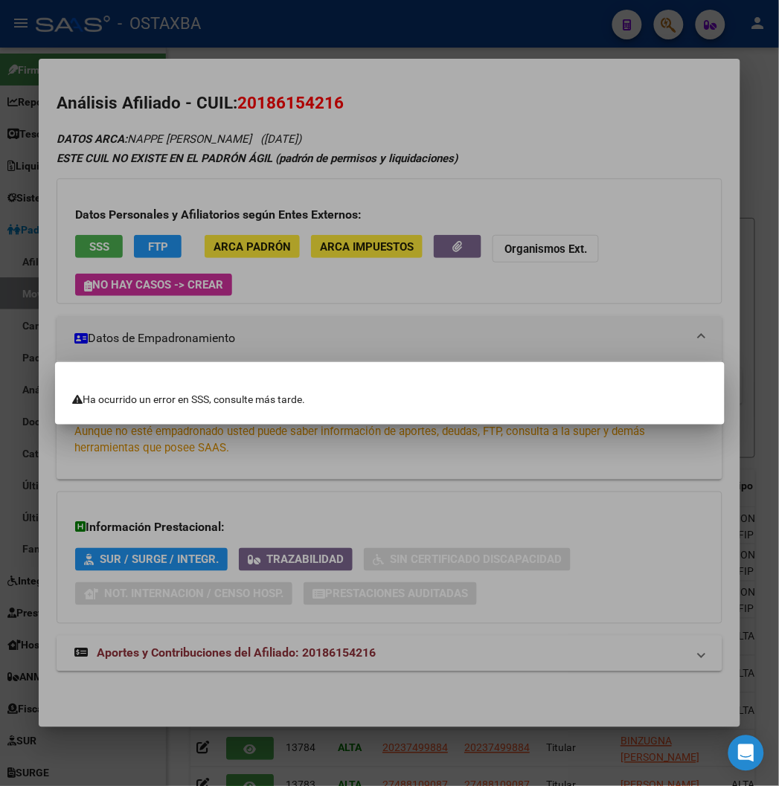
click at [260, 137] on div at bounding box center [389, 393] width 779 height 786
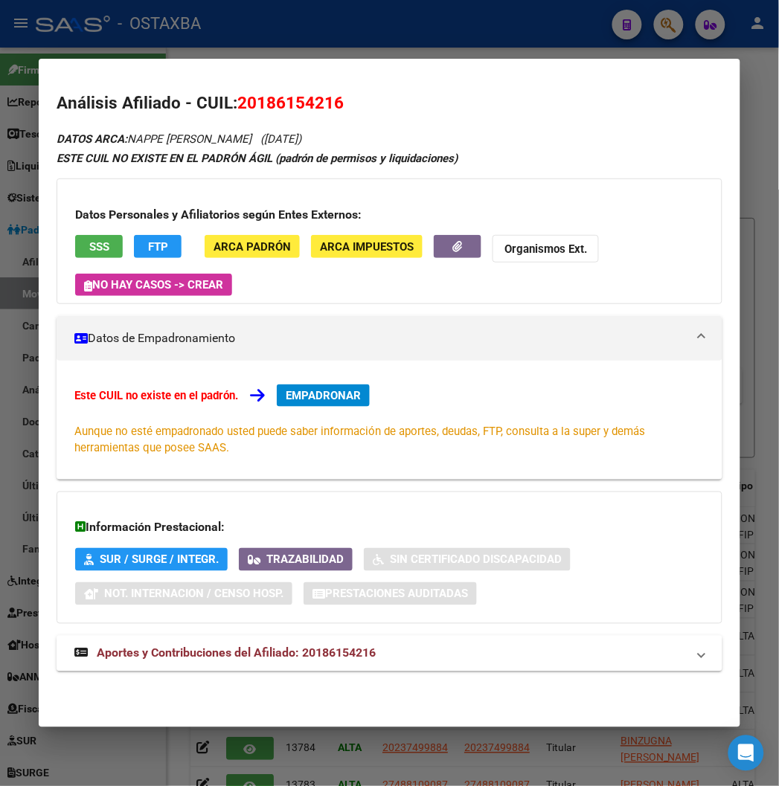
click at [89, 244] on span "SSS" at bounding box center [99, 246] width 20 height 13
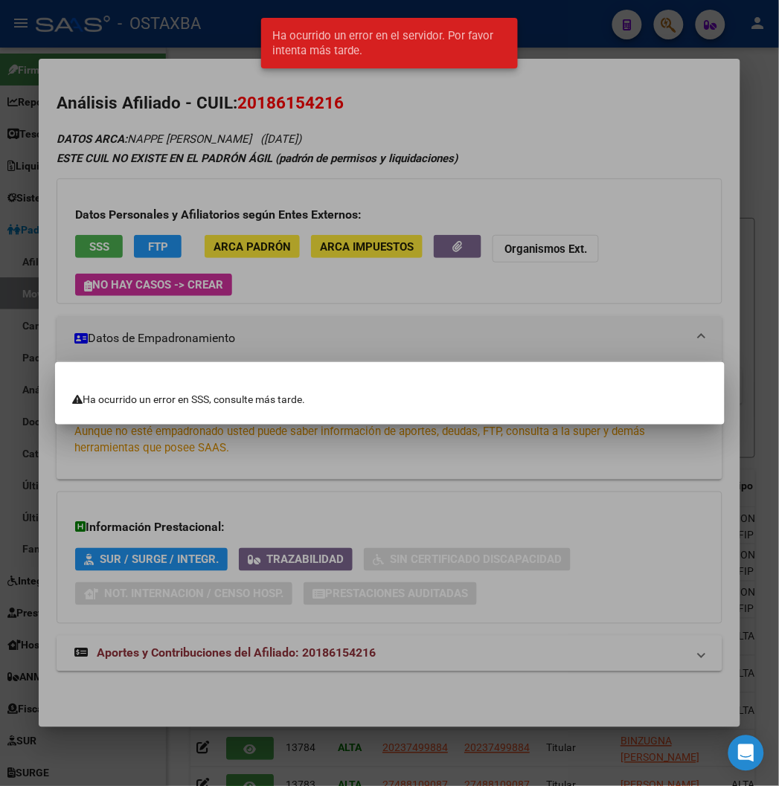
click at [167, 260] on div at bounding box center [389, 393] width 779 height 786
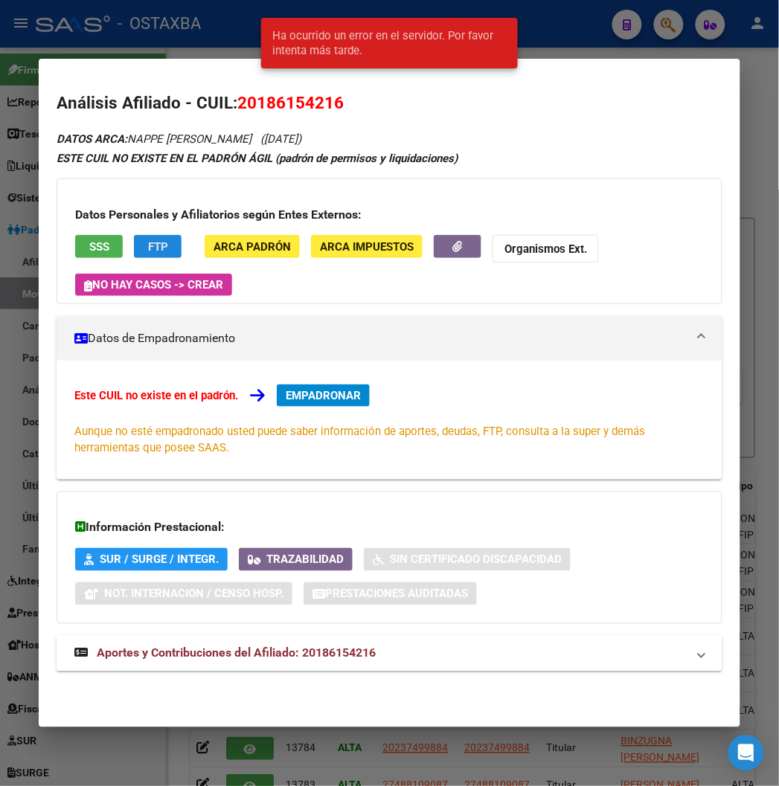
click at [148, 249] on span "FTP" at bounding box center [158, 246] width 20 height 13
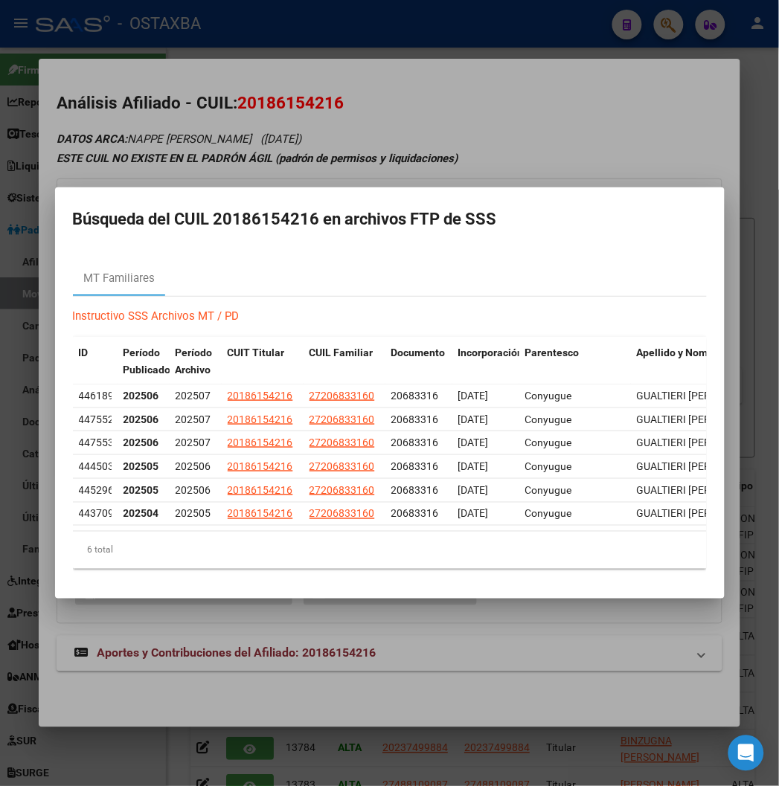
click at [353, 97] on div at bounding box center [389, 393] width 779 height 786
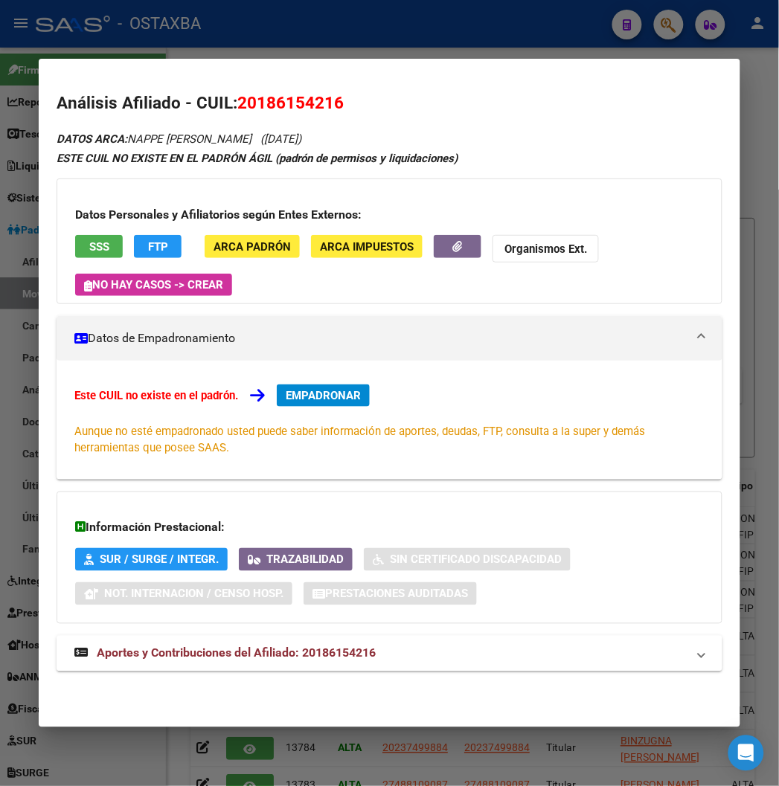
click at [303, 406] on button "EMPADRONAR" at bounding box center [323, 395] width 93 height 22
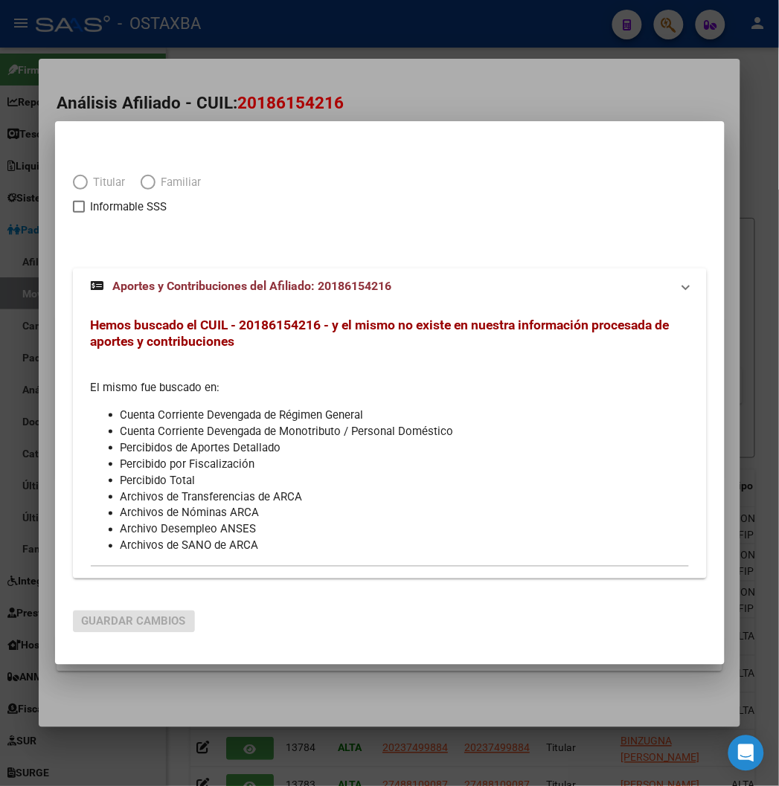
click at [300, 399] on div "Titular Familiar Informable SSS Aportes y Contribuciones del Afiliado: 20186154…" at bounding box center [390, 367] width 634 height 422
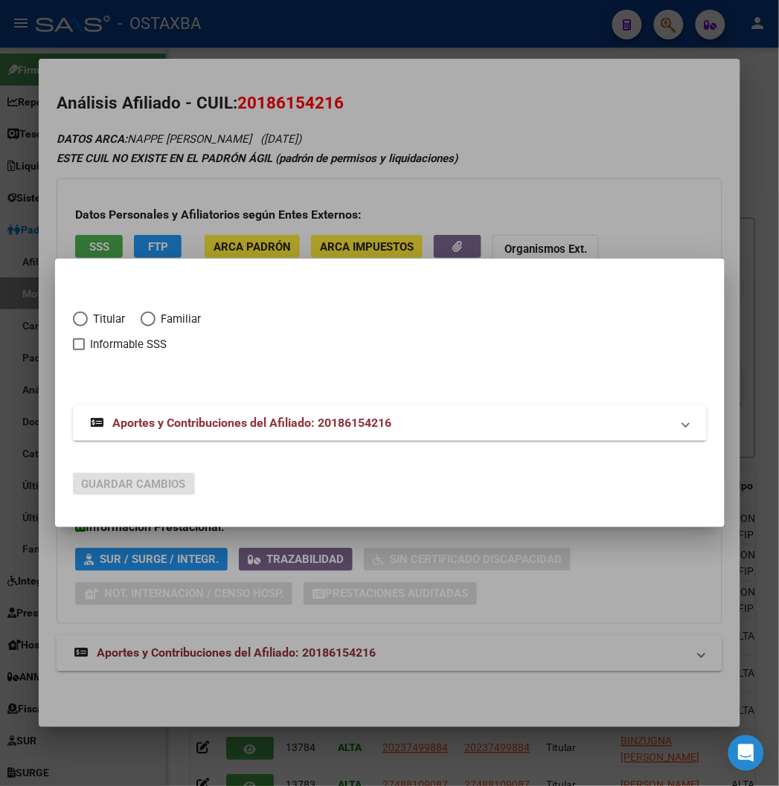
click at [73, 309] on div "Titular Familiar Informable SSS" at bounding box center [390, 340] width 634 height 94
click at [88, 320] on span "Titular" at bounding box center [107, 319] width 38 height 17
click at [75, 320] on input "Titular" at bounding box center [80, 319] width 15 height 15
radio input "true"
checkbox input "true"
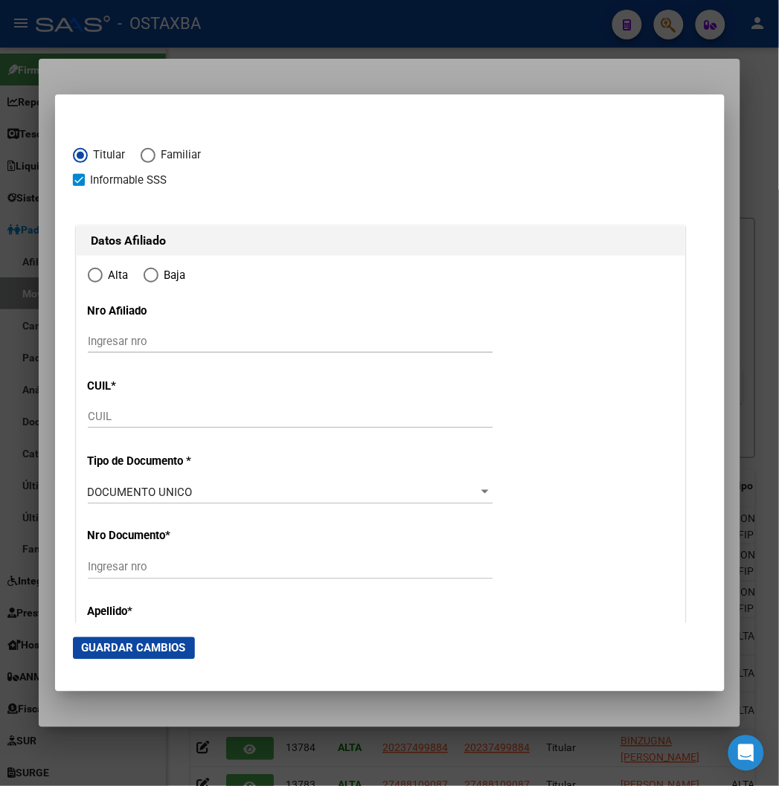
type input "20-18615421-6"
type input "18615421"
type input "NAPPE"
type input "JORGE ALBERTO"
type input "1967-07-29"
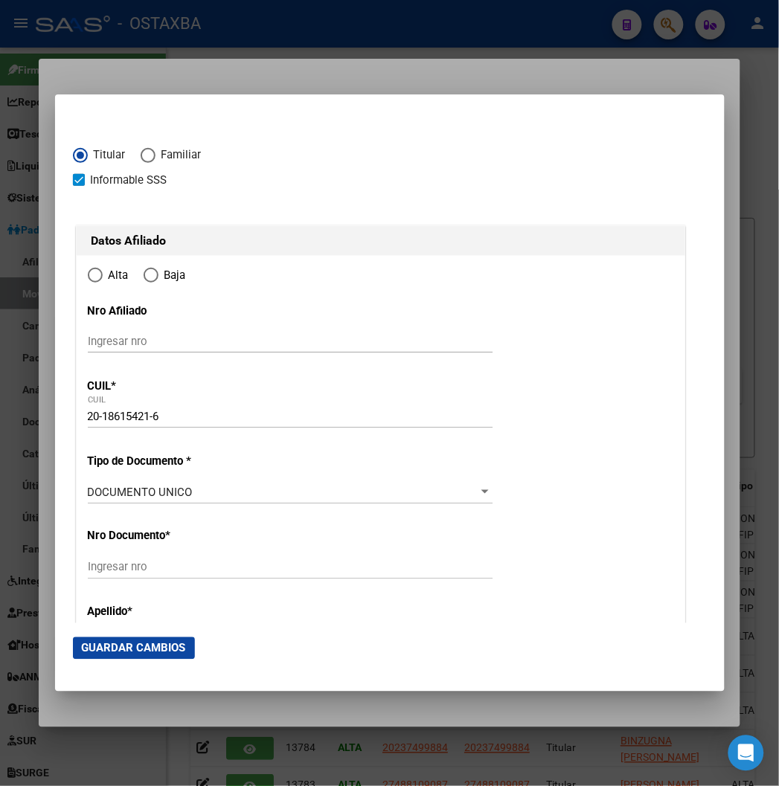
type input "CABA"
type input "1439"
type input "CORVALAN"
type input "2789"
radio input "true"
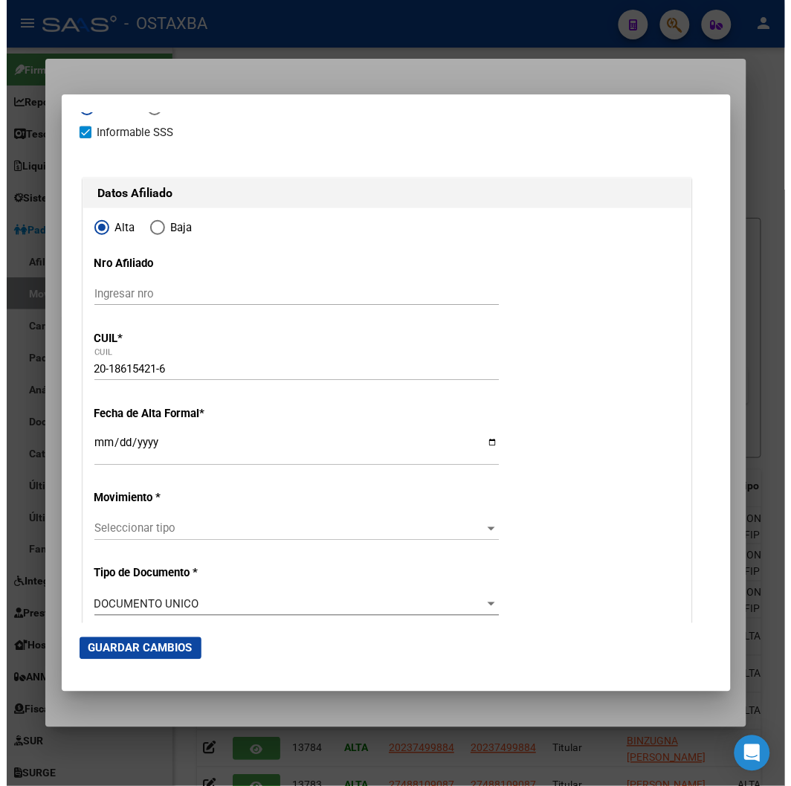
scroll to position [83, 0]
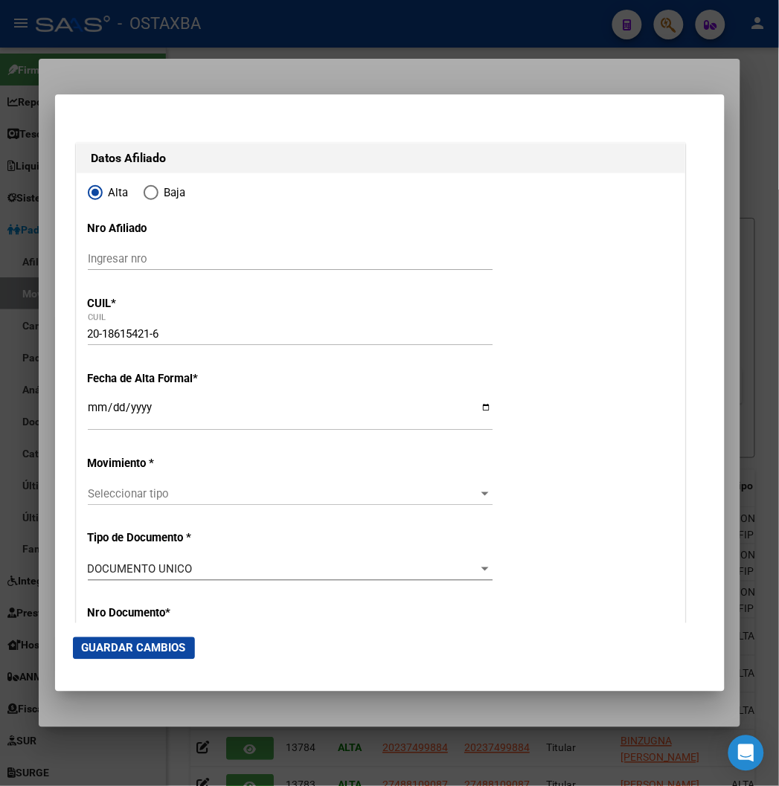
click at [88, 411] on input "Ingresar fecha" at bounding box center [290, 414] width 405 height 24
click at [123, 71] on div at bounding box center [389, 393] width 779 height 786
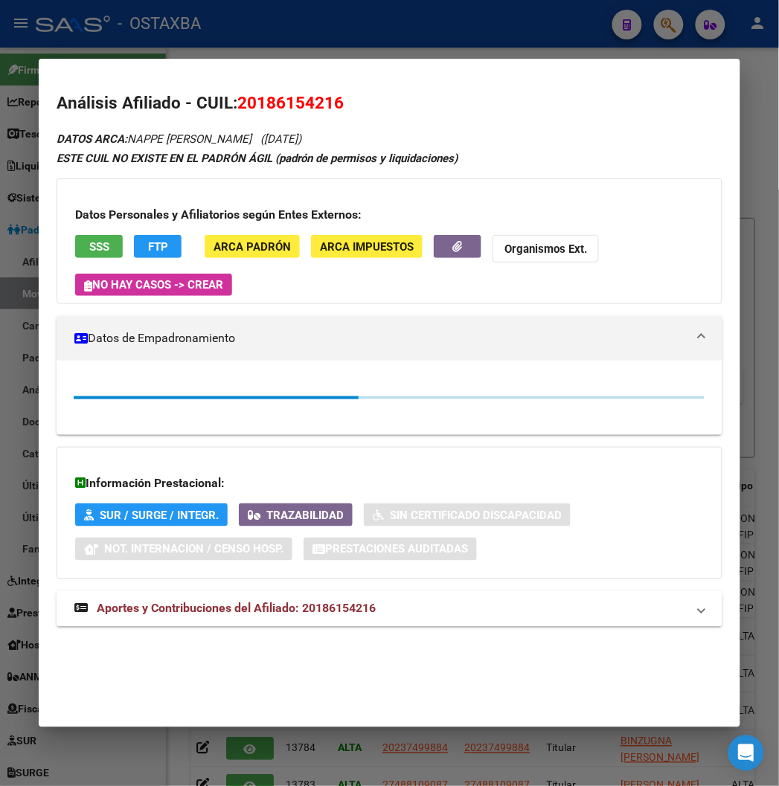
click at [188, 35] on div at bounding box center [389, 393] width 779 height 786
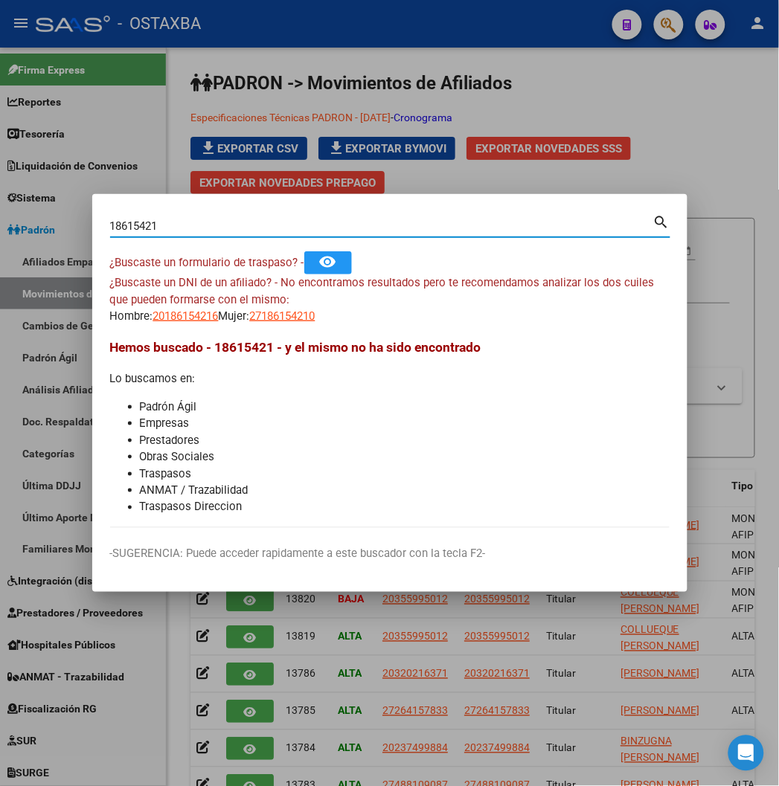
click at [110, 232] on input "18615421" at bounding box center [381, 225] width 543 height 13
click at [226, 87] on div at bounding box center [389, 393] width 779 height 786
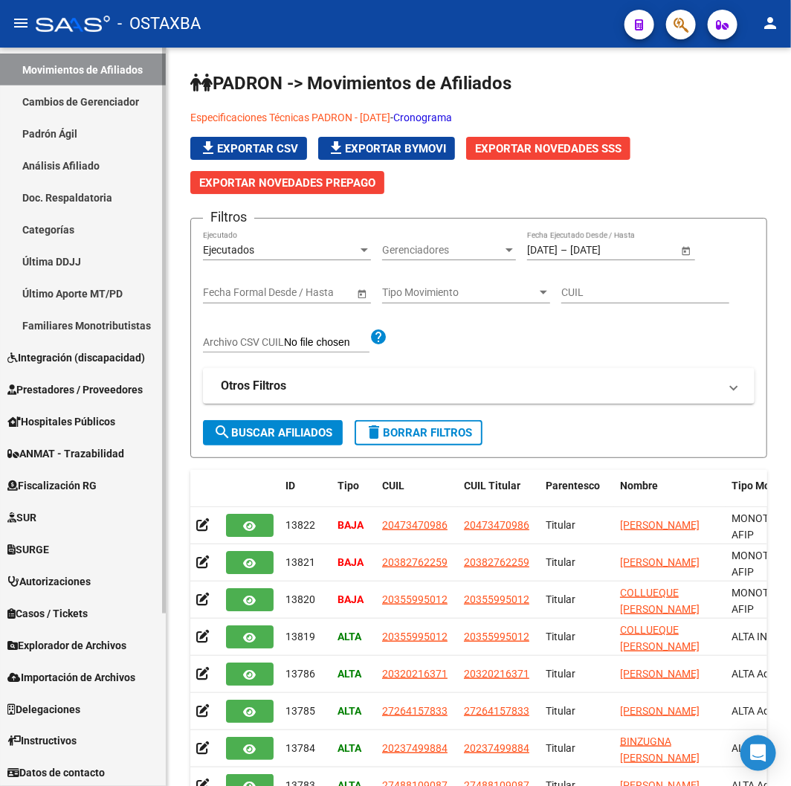
scroll to position [225, 0]
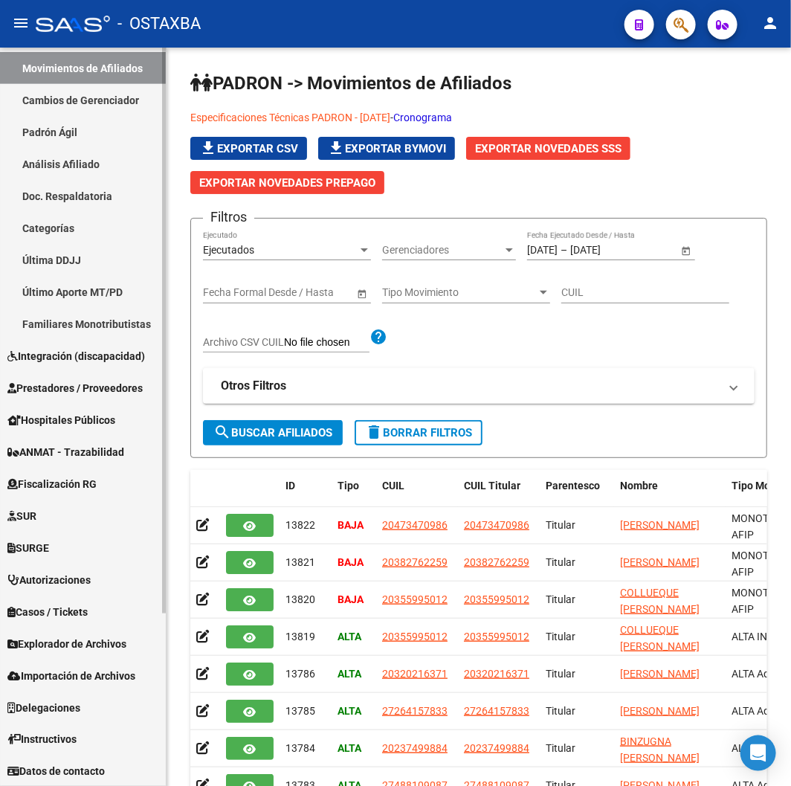
click at [49, 640] on span "Explorador de Archivos" at bounding box center [66, 644] width 119 height 16
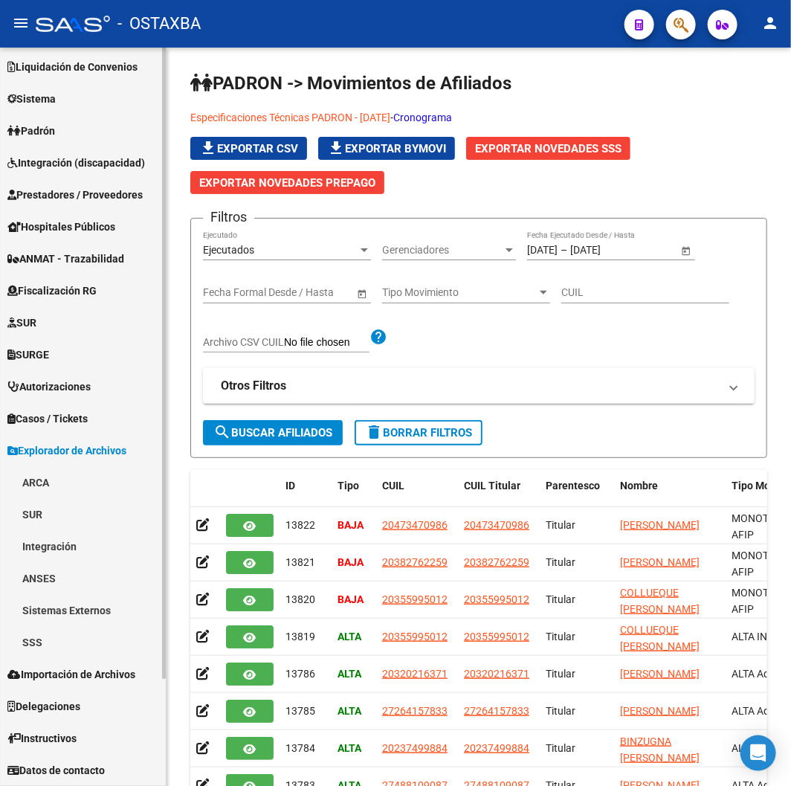
scroll to position [98, 0]
click at [32, 654] on link "SSS" at bounding box center [83, 643] width 166 height 32
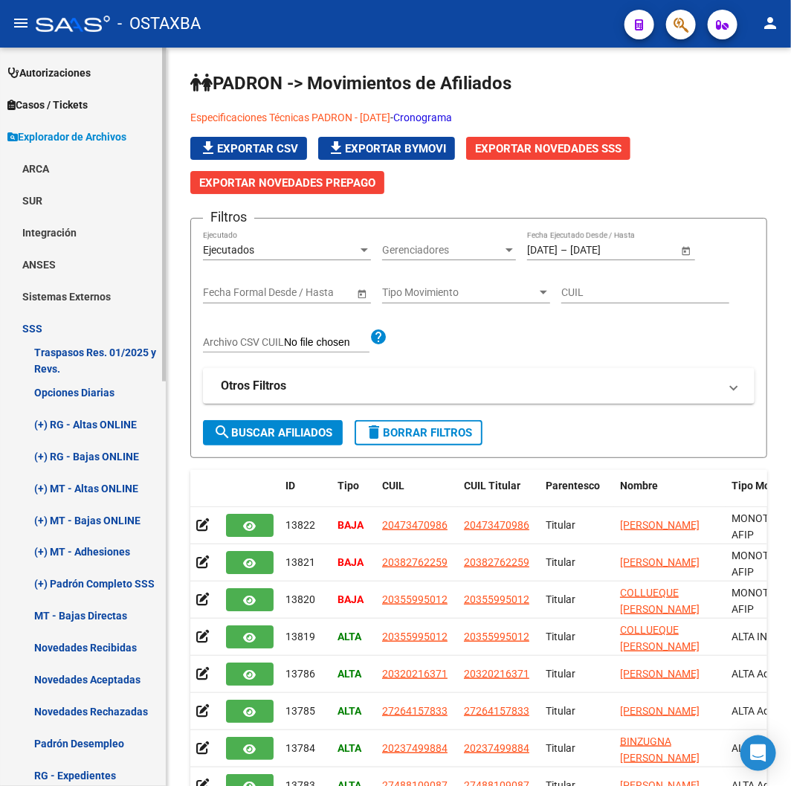
scroll to position [428, 0]
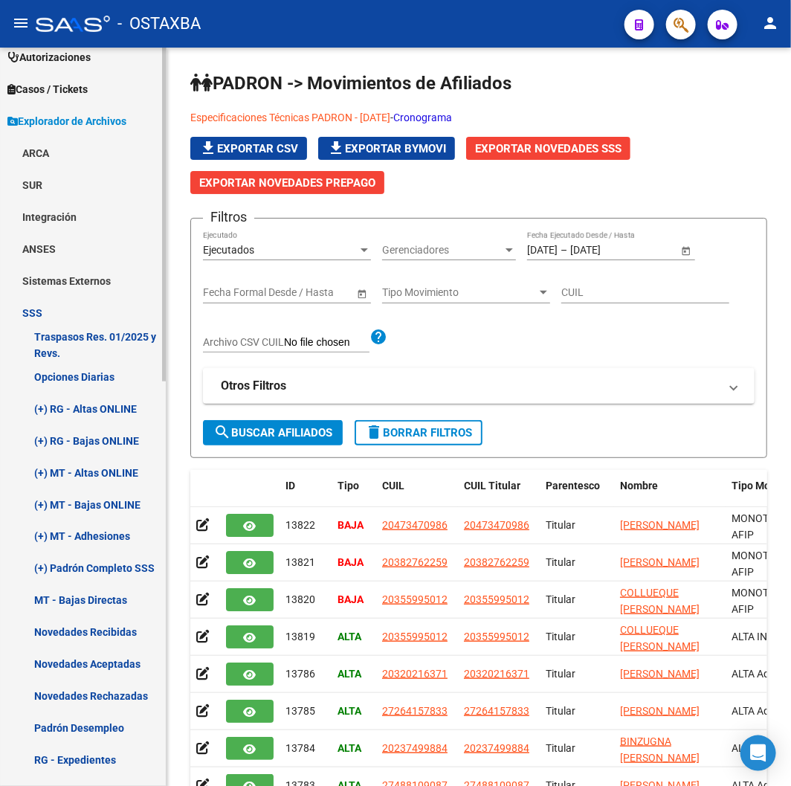
click at [75, 512] on link "(+) MT - Bajas ONLINE" at bounding box center [83, 505] width 166 height 32
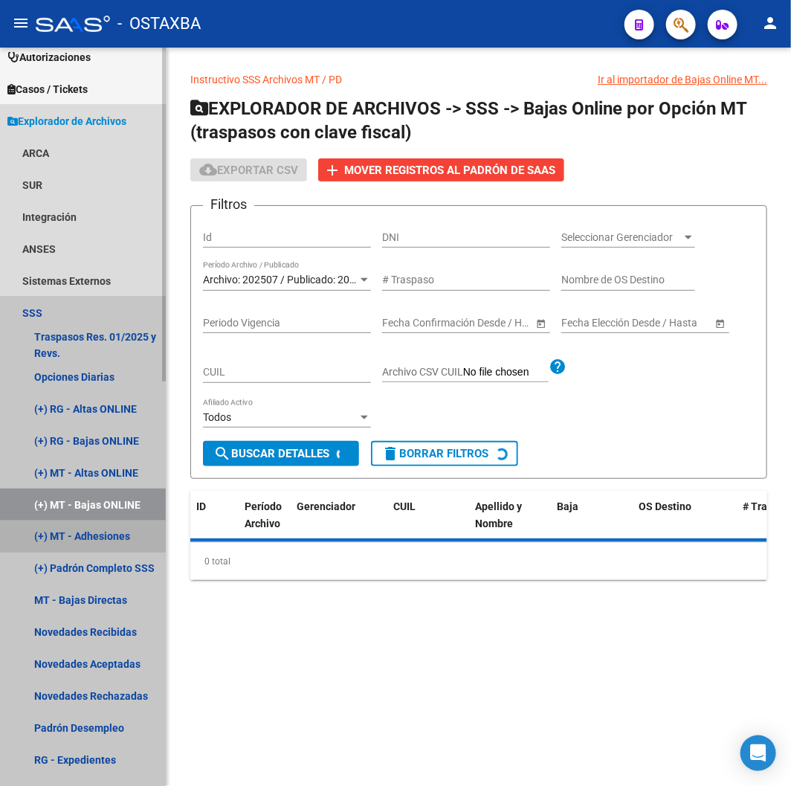
click at [82, 530] on link "(+) MT - Adhesiones" at bounding box center [83, 537] width 166 height 32
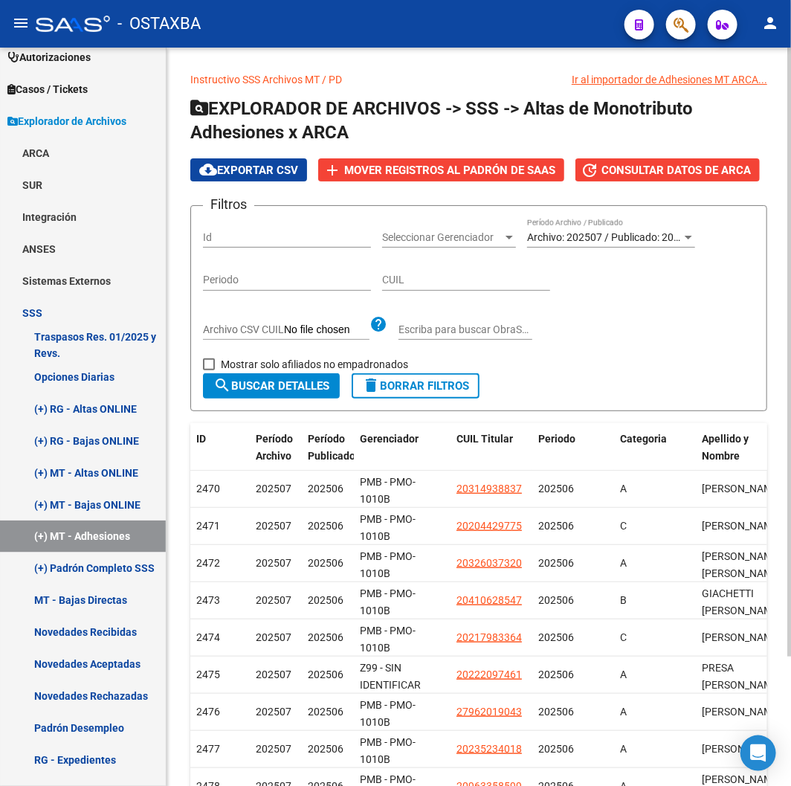
click at [442, 279] on input "CUIL" at bounding box center [466, 280] width 168 height 13
paste input "-18615421"
type input "20-18615421-6"
click at [261, 370] on span "Mostrar solo afiliados no empadronados" at bounding box center [314, 364] width 187 height 18
click at [209, 370] on input "Mostrar solo afiliados no empadronados" at bounding box center [208, 370] width 1 height 1
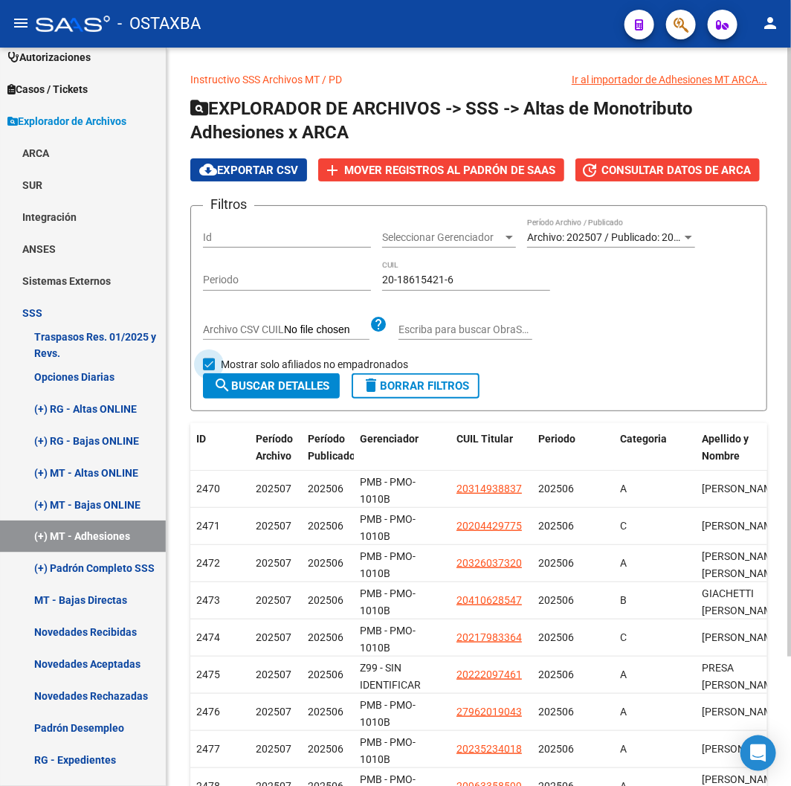
click at [261, 370] on span "Mostrar solo afiliados no empadronados" at bounding box center [314, 364] width 187 height 18
click at [209, 370] on input "Mostrar solo afiliados no empadronados" at bounding box center [208, 370] width 1 height 1
checkbox input "false"
click at [257, 395] on button "search Buscar Detalles" at bounding box center [271, 385] width 137 height 25
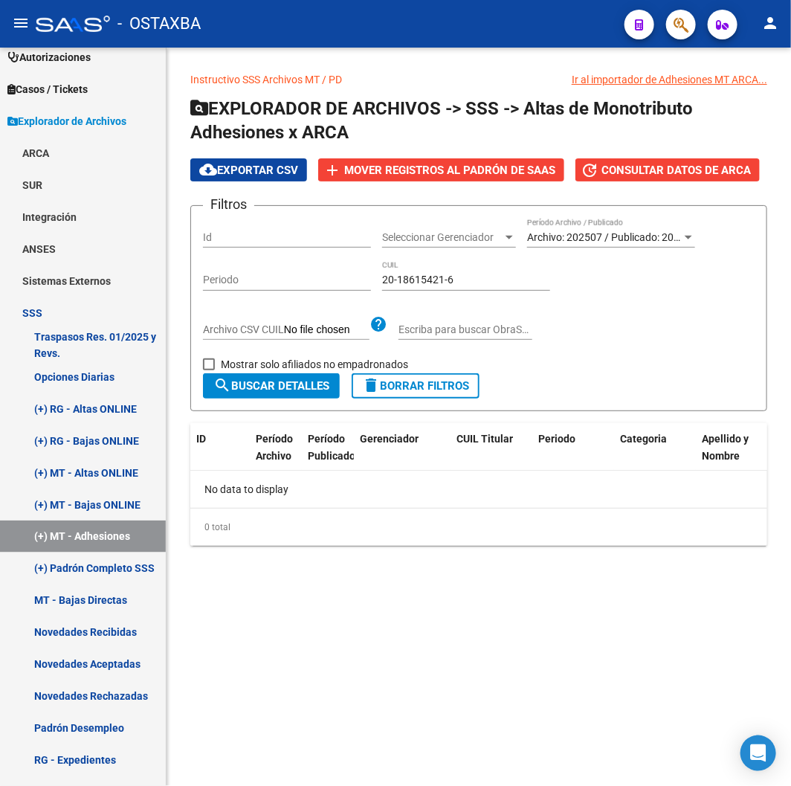
click at [570, 240] on span "Archivo: 202507 / Publicado: 202506" at bounding box center [612, 237] width 170 height 12
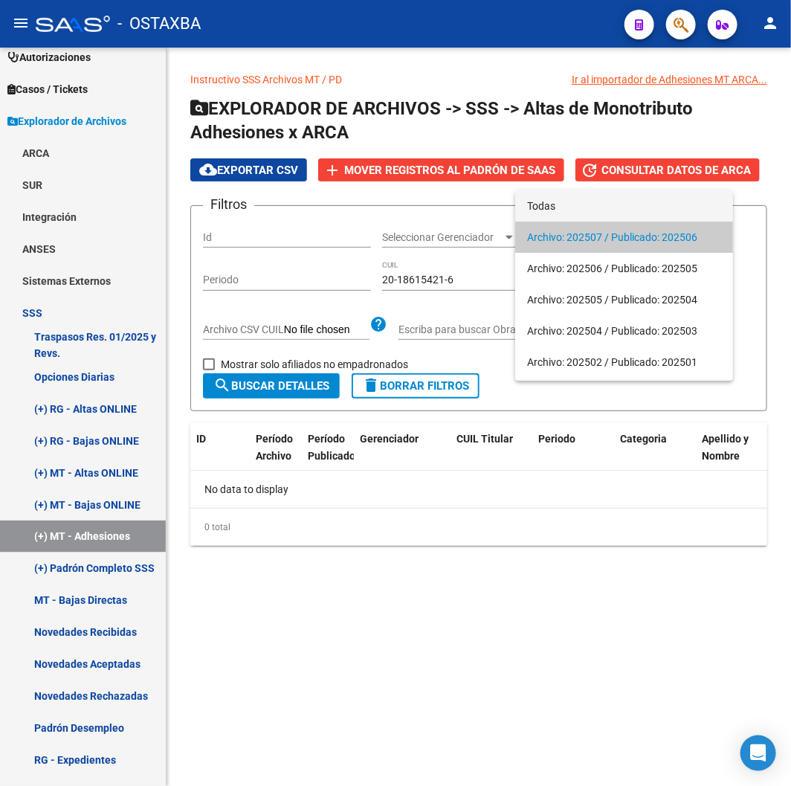
click at [577, 205] on span "Todas" at bounding box center [624, 205] width 194 height 31
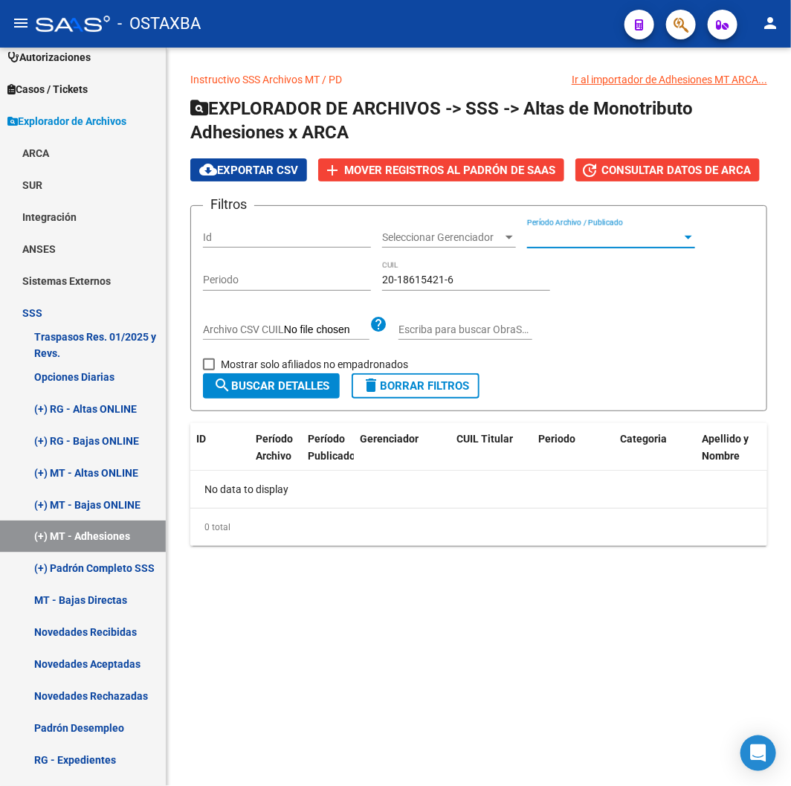
click at [292, 402] on form "Filtros Id Seleccionar Gerenciador Seleccionar Gerenciador Período Archivo / Pu…" at bounding box center [478, 308] width 577 height 206
click at [291, 396] on button "search Buscar Detalles" at bounding box center [271, 385] width 137 height 25
click at [287, 388] on span "search Buscar Detalles" at bounding box center [271, 385] width 116 height 13
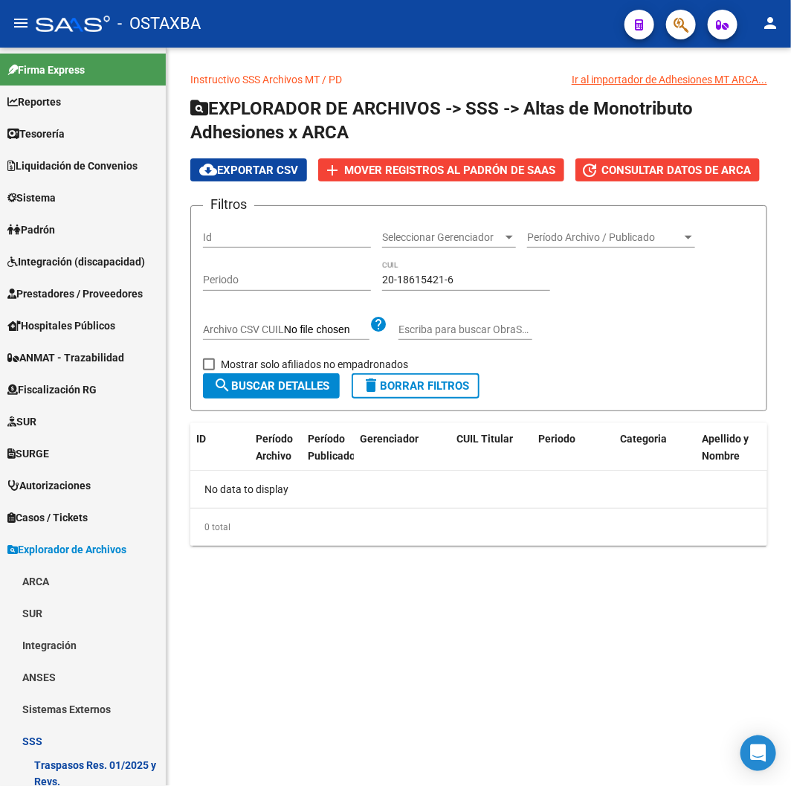
click at [675, 12] on span "button" at bounding box center [681, 25] width 15 height 30
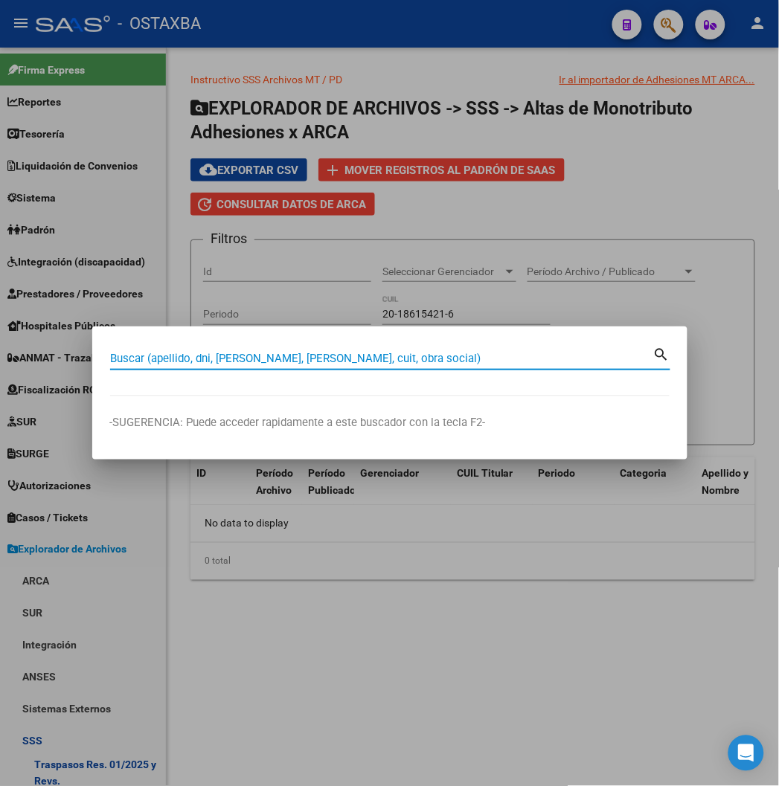
paste input "18615421"
type input "18615421"
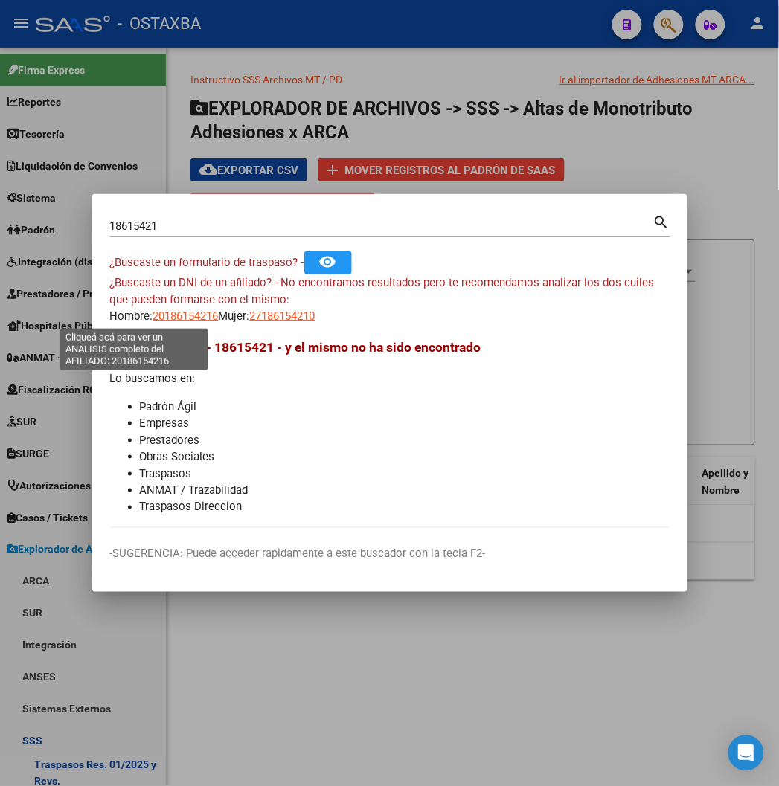
click at [153, 315] on span "20186154216" at bounding box center [185, 315] width 65 height 13
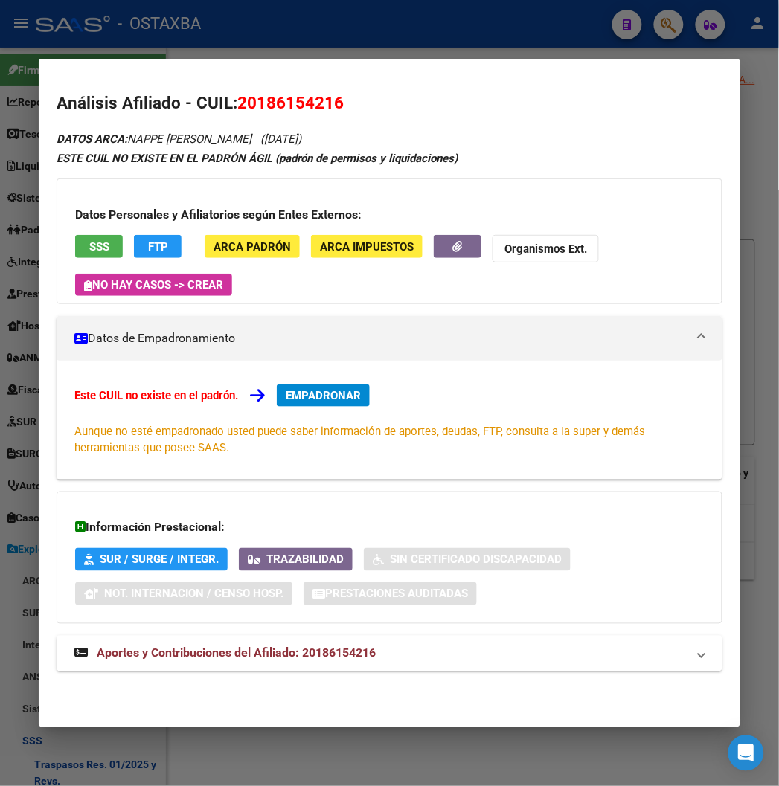
click at [64, 225] on div "Datos Personales y Afiliatorios según Entes Externos: SSS FTP ARCA Padrón ARCA …" at bounding box center [389, 241] width 665 height 126
click at [329, 405] on button "EMPADRONAR" at bounding box center [323, 395] width 93 height 22
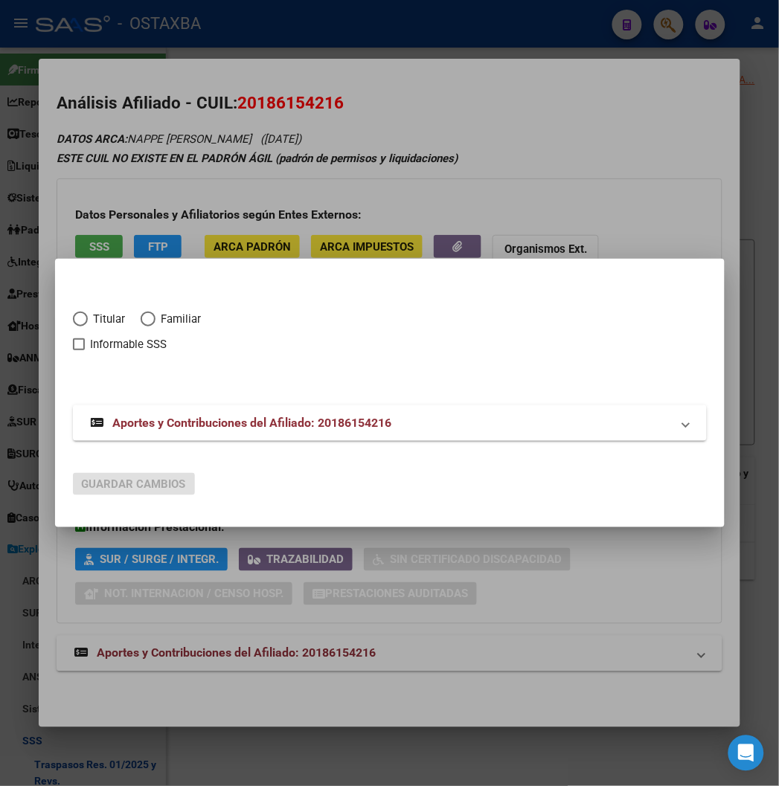
click at [94, 339] on span "Informable SSS" at bounding box center [129, 344] width 77 height 18
click at [79, 350] on input "Informable SSS" at bounding box center [78, 350] width 1 height 1
checkbox input "true"
click at [73, 305] on div "Titular Familiar Informable SSS" at bounding box center [390, 340] width 634 height 94
click at [73, 306] on div "Titular Familiar Informable SSS" at bounding box center [390, 340] width 634 height 94
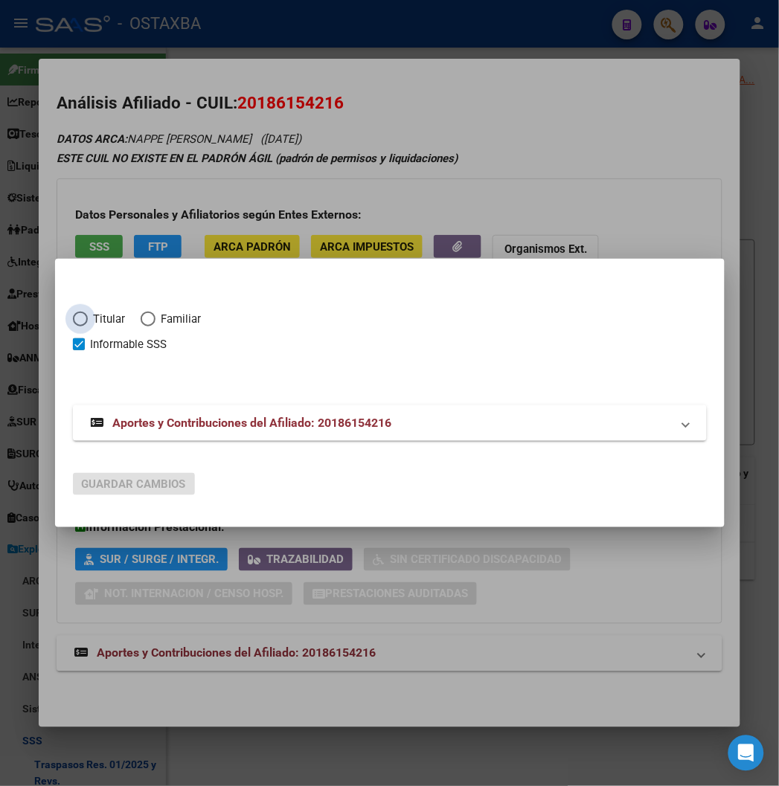
click at [88, 315] on span "Titular" at bounding box center [107, 319] width 38 height 17
click at [73, 315] on input "Titular" at bounding box center [80, 319] width 15 height 15
radio input "true"
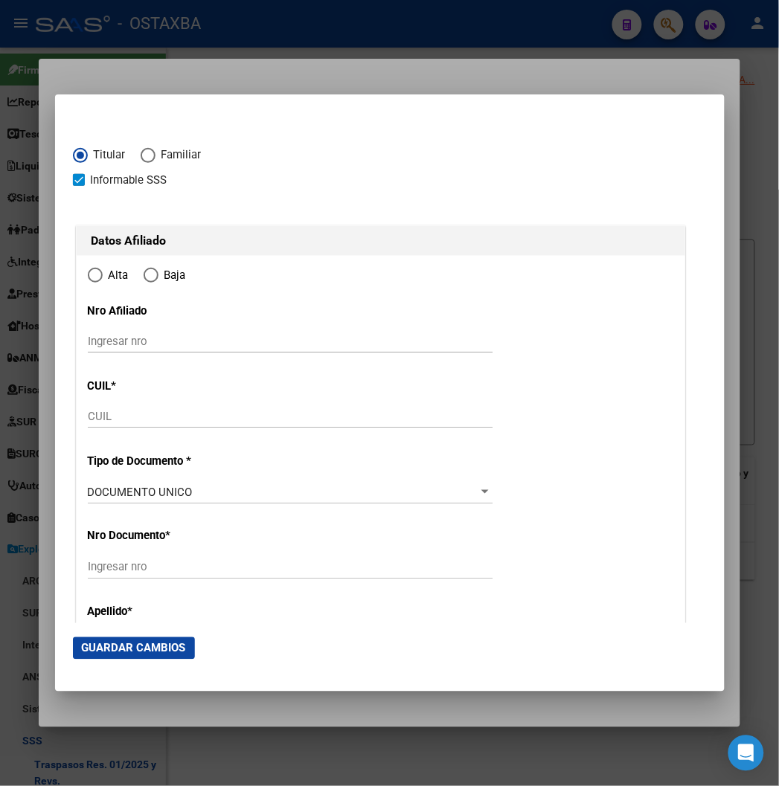
type input "20-18615421-6"
click at [91, 176] on span "Informable SSS" at bounding box center [129, 180] width 77 height 18
click at [78, 186] on input "Informable SSS" at bounding box center [78, 186] width 1 height 1
checkbox input "false"
type input "18615421"
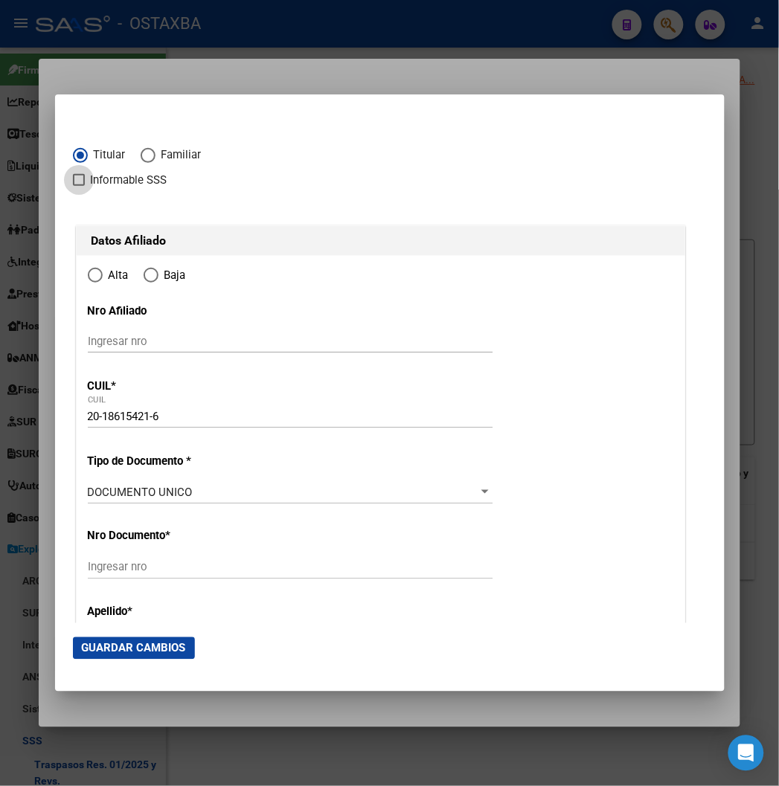
type input "NAPPE"
type input "JORGE ALBERTO"
type input "1967-07-29"
type input "CABA"
type input "1439"
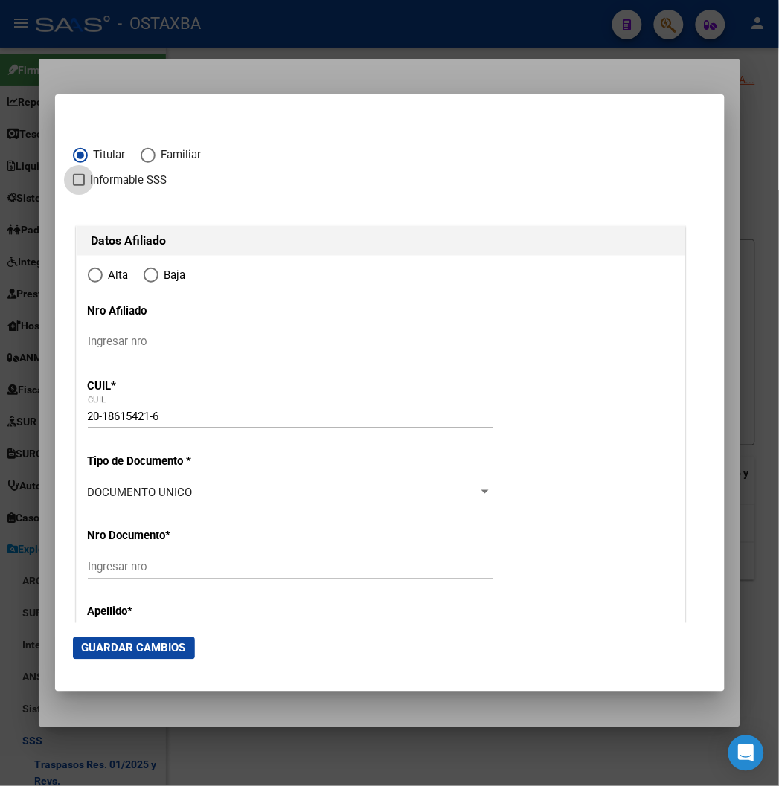
type input "CORVALAN"
type input "2789"
radio input "true"
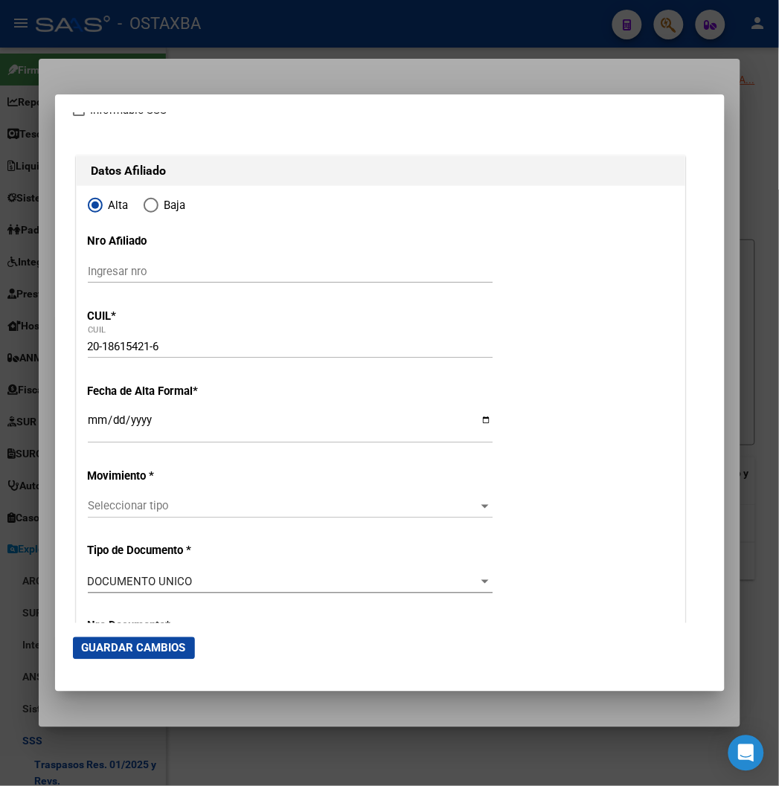
scroll to position [248, 0]
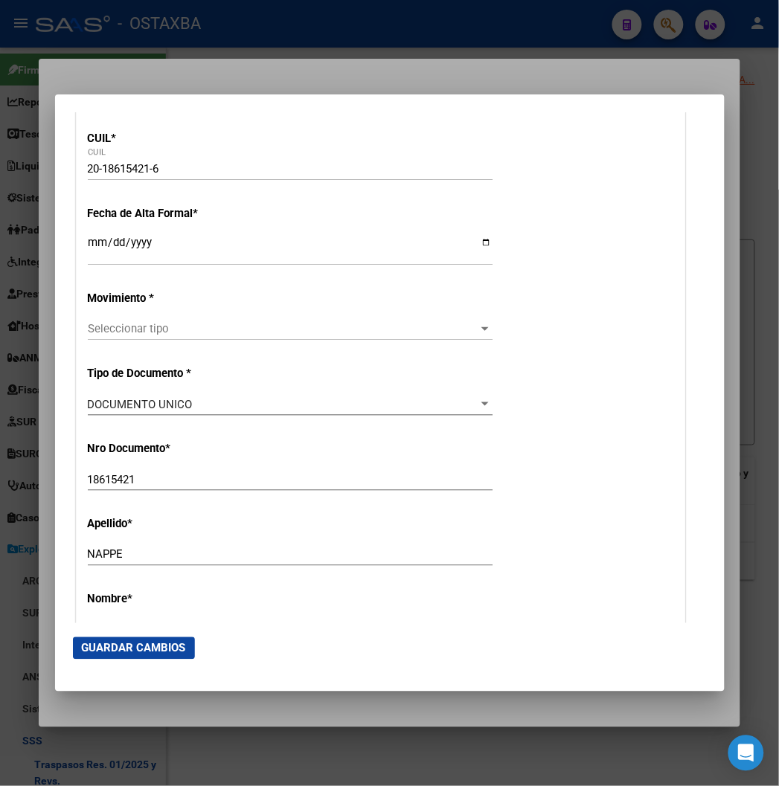
click at [88, 238] on input "Ingresar fecha" at bounding box center [290, 248] width 405 height 24
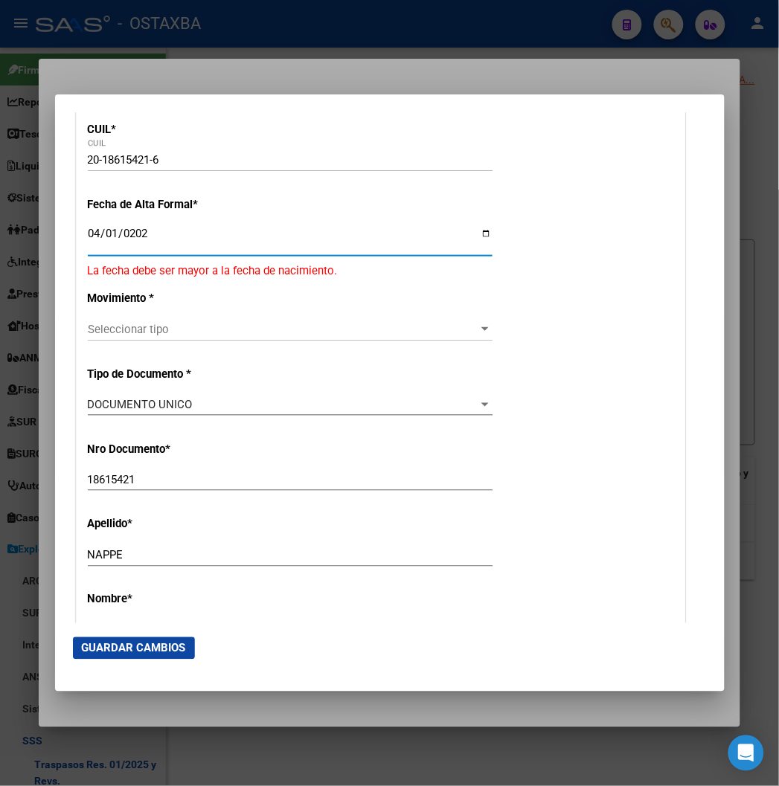
type input "2025-04-01"
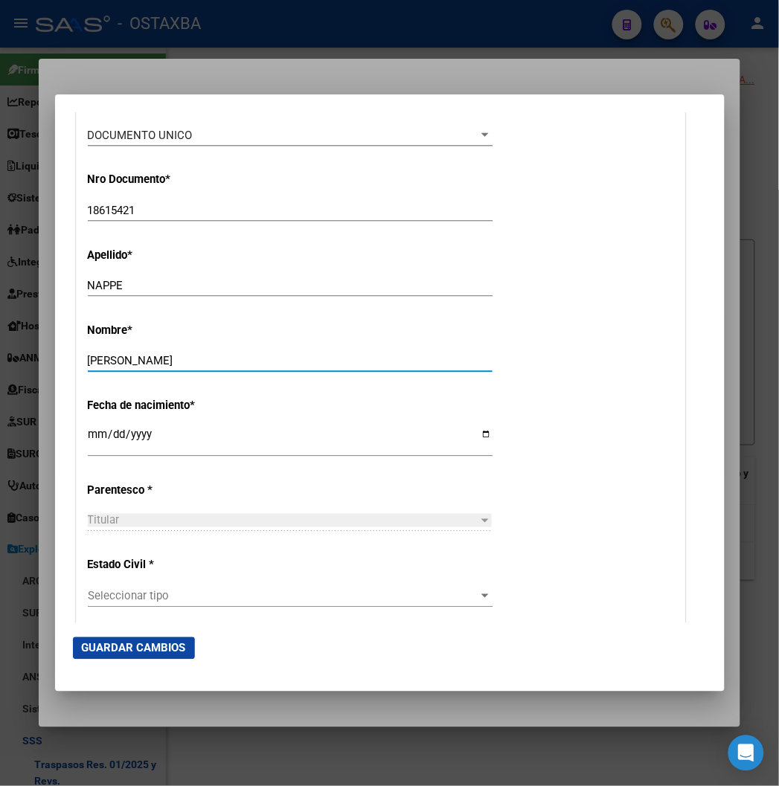
scroll to position [756, 0]
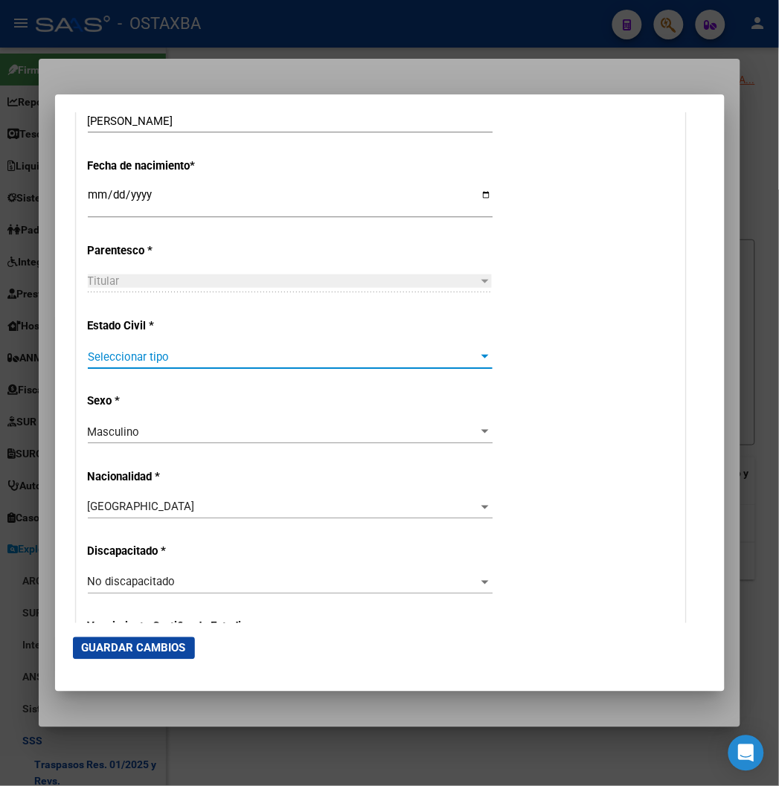
click at [136, 350] on span "Seleccionar tipo" at bounding box center [283, 356] width 391 height 13
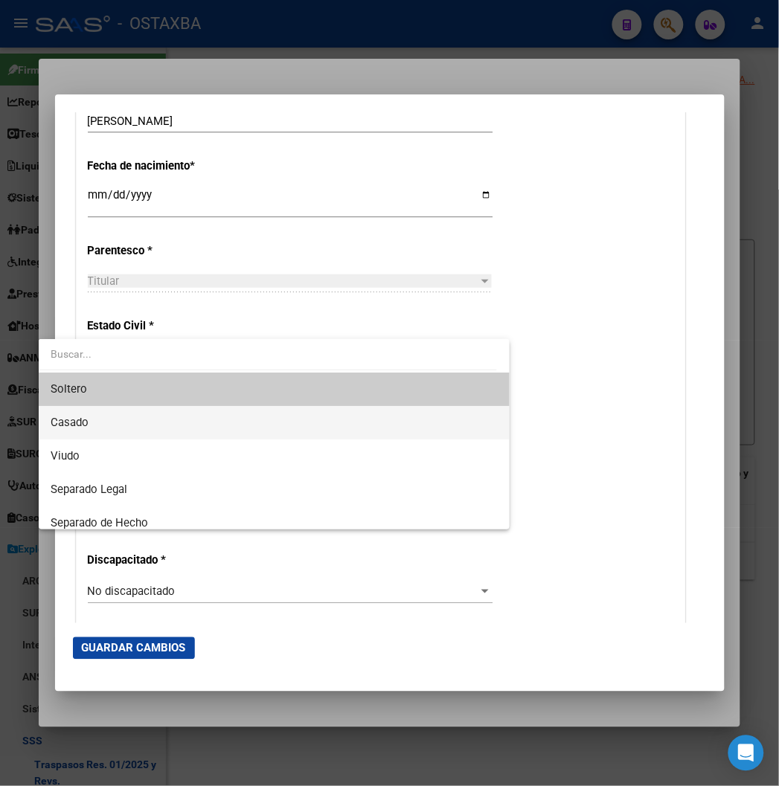
click at [127, 413] on span "Casado" at bounding box center [274, 422] width 447 height 33
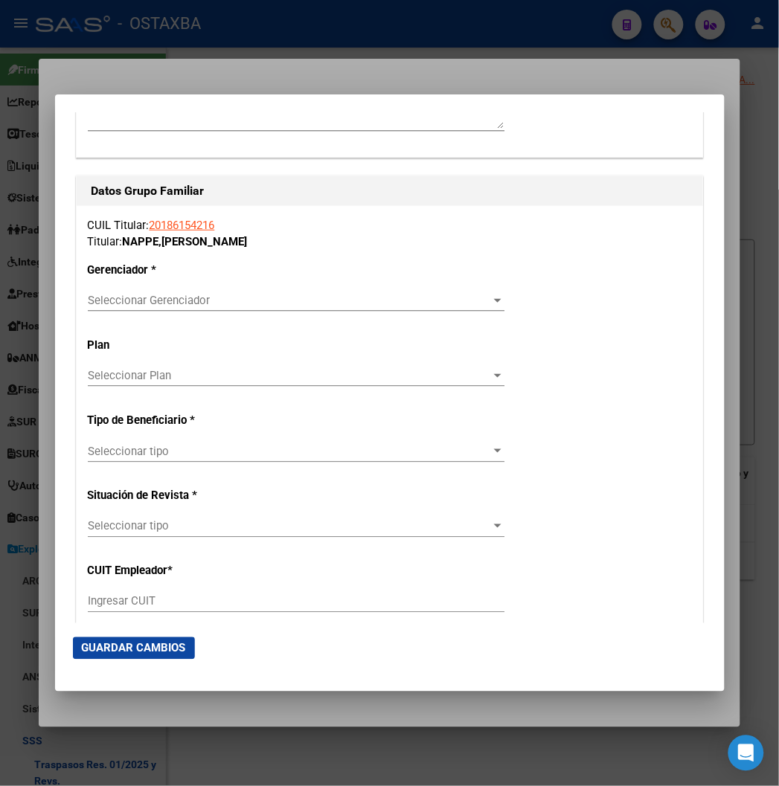
scroll to position [2575, 0]
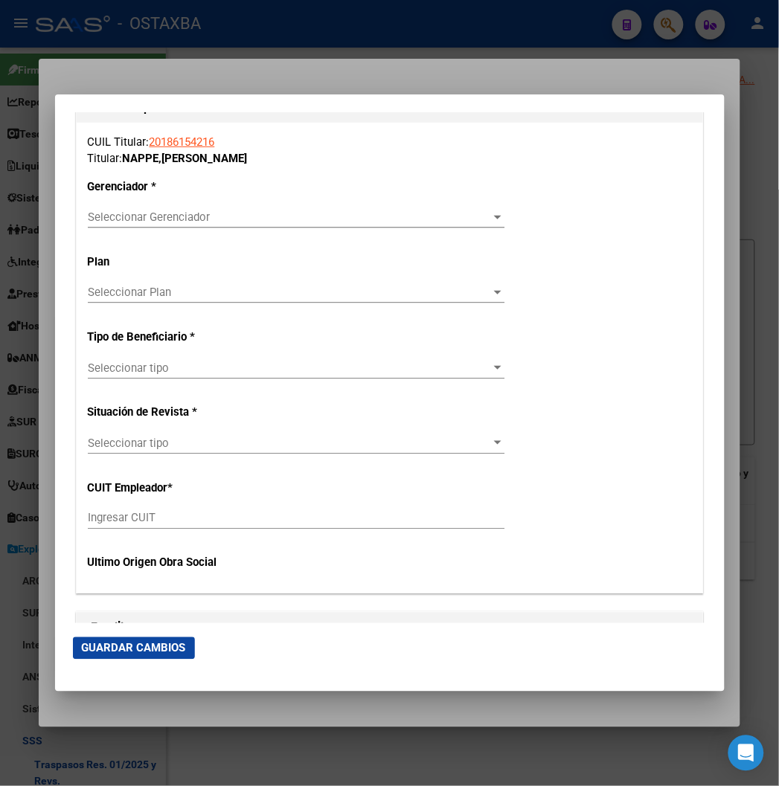
click at [102, 212] on span "Seleccionar Gerenciador" at bounding box center [289, 216] width 403 height 13
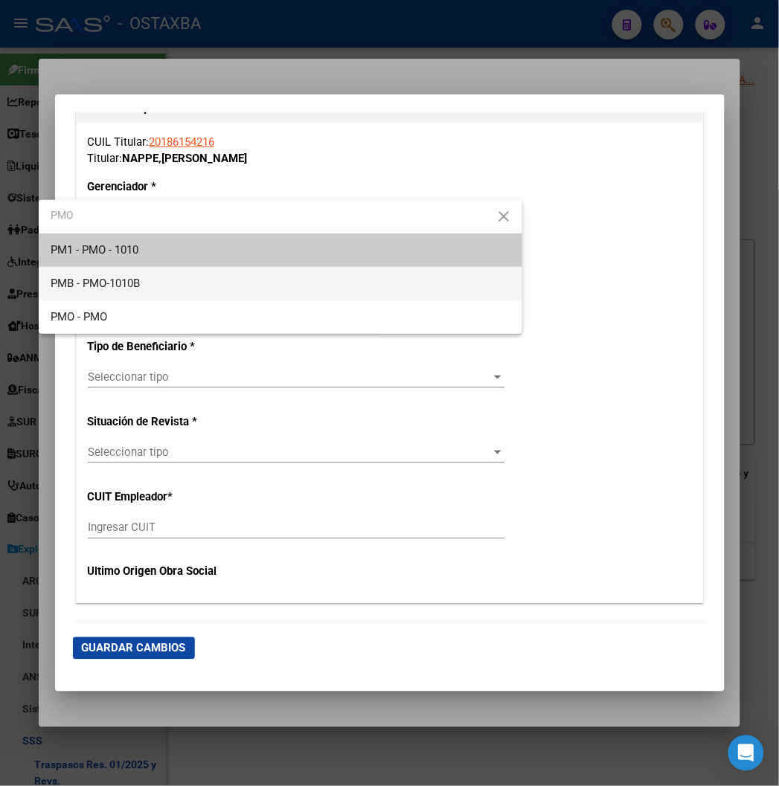
type input "PMO"
click at [201, 271] on span "PMB - PMO-1010B" at bounding box center [281, 283] width 460 height 33
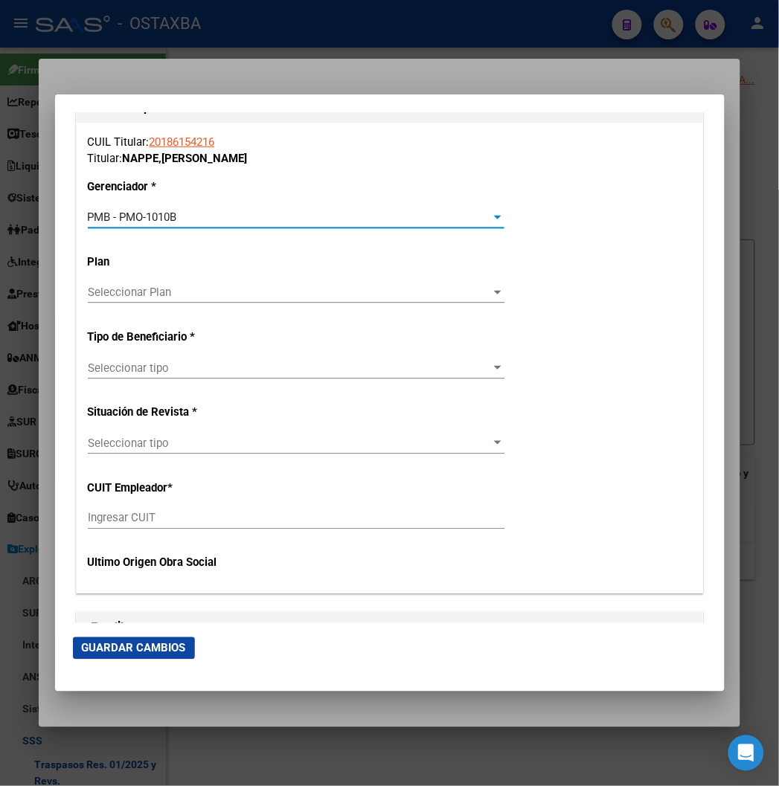
click at [165, 373] on span "Seleccionar tipo" at bounding box center [289, 367] width 403 height 13
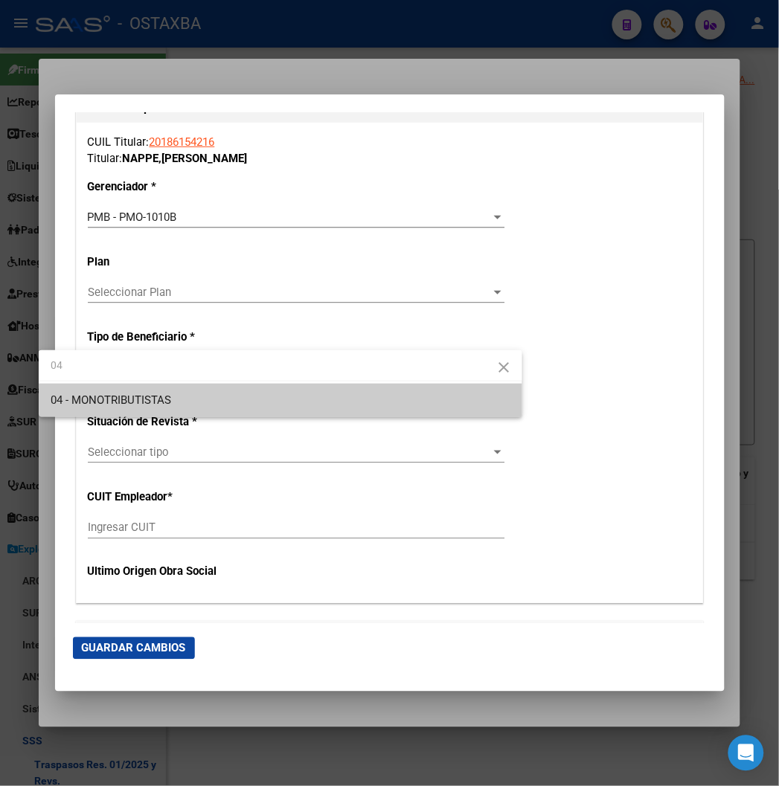
type input "04"
type input "20-18615421-6"
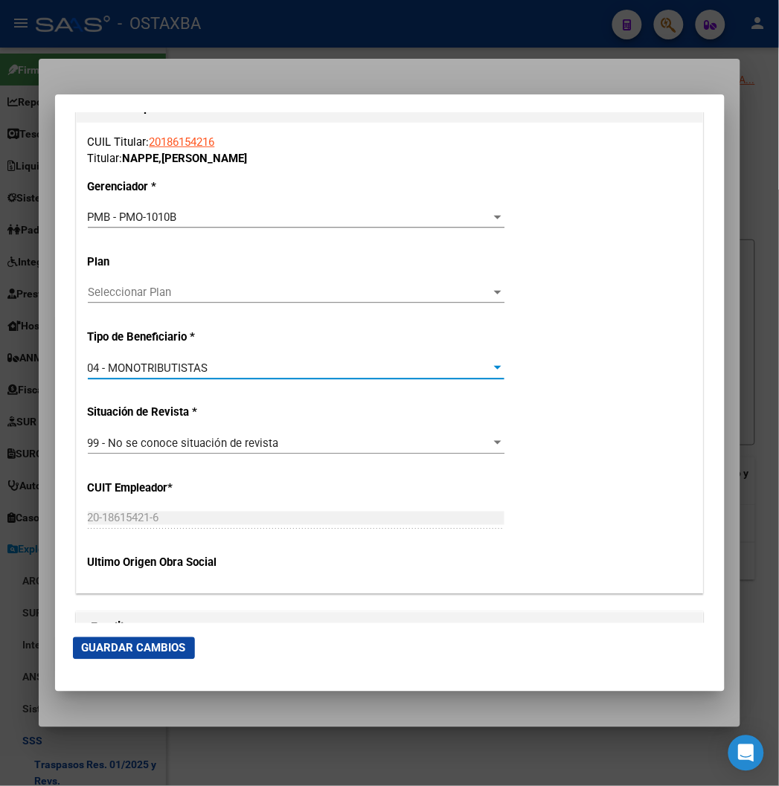
click at [112, 637] on button "Guardar Cambios" at bounding box center [134, 648] width 122 height 22
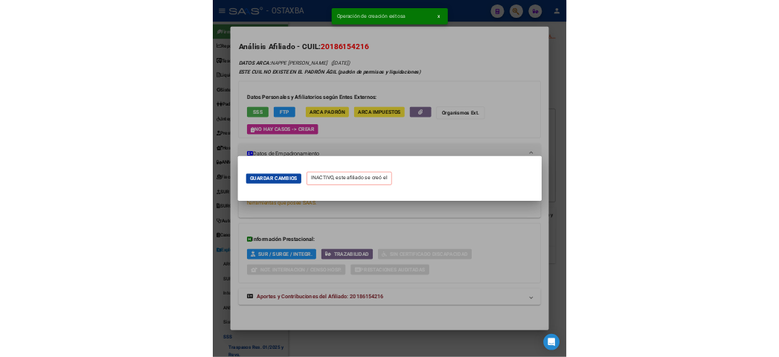
scroll to position [0, 0]
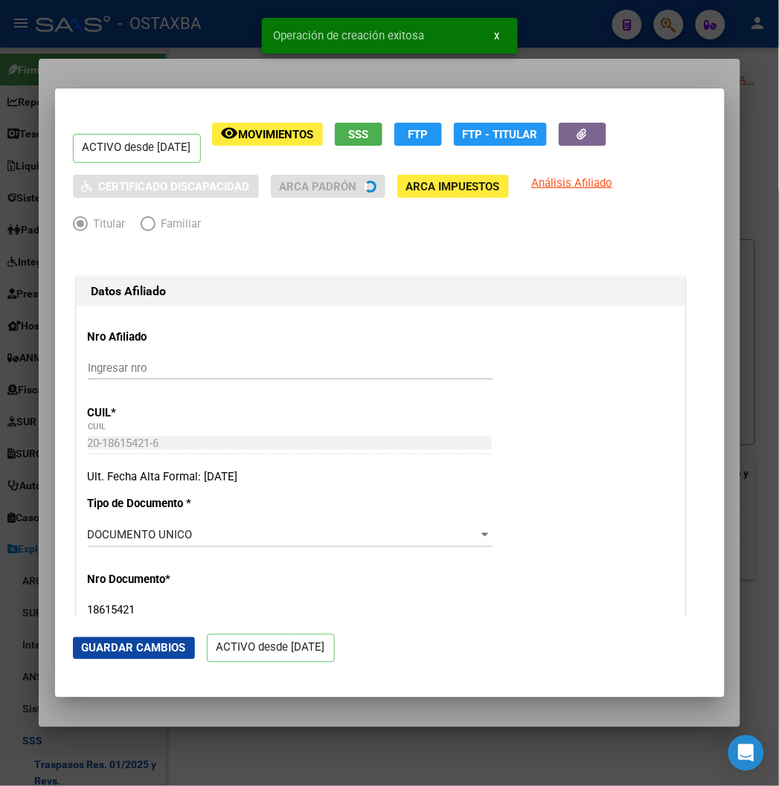
click at [109, 16] on div at bounding box center [389, 393] width 779 height 786
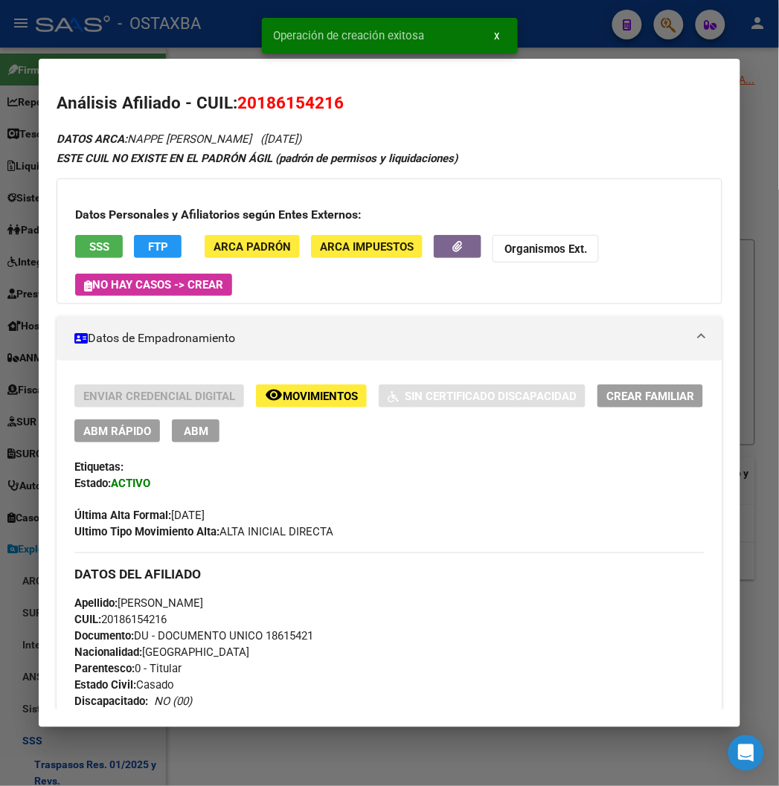
click at [136, 24] on div at bounding box center [389, 393] width 779 height 786
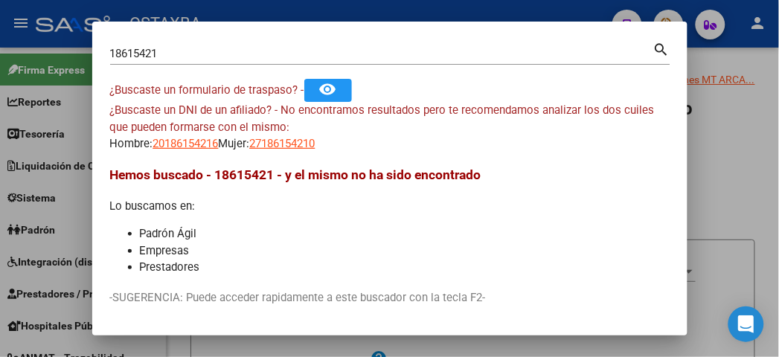
click at [110, 64] on div "18615421 Buscar (apellido, dni, cuil, nro traspaso, cuit, obra social)" at bounding box center [381, 53] width 543 height 22
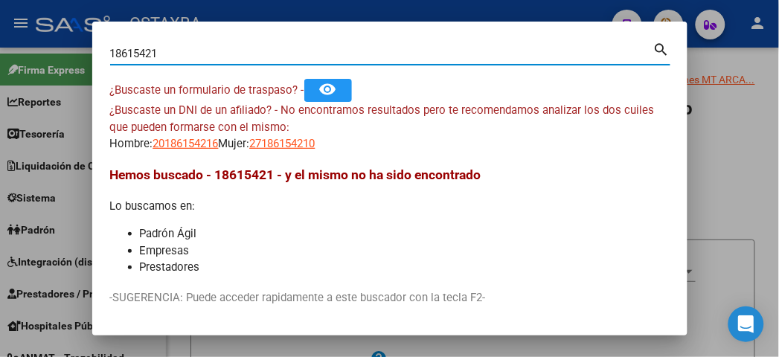
click at [110, 55] on input "18615421" at bounding box center [381, 53] width 543 height 13
type input "20683316"
click at [250, 144] on span "27206833160" at bounding box center [282, 143] width 65 height 13
type textarea "27206833160"
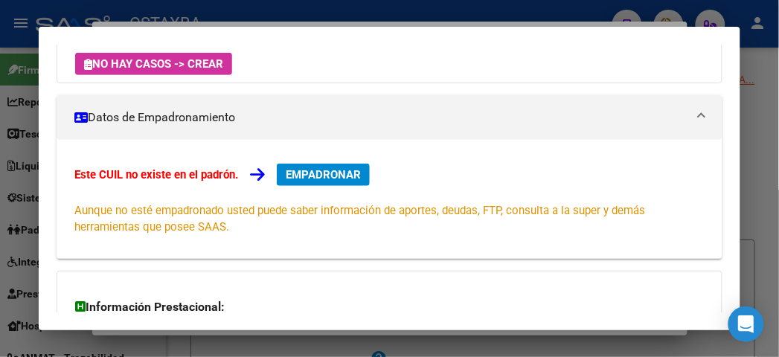
scroll to position [165, 0]
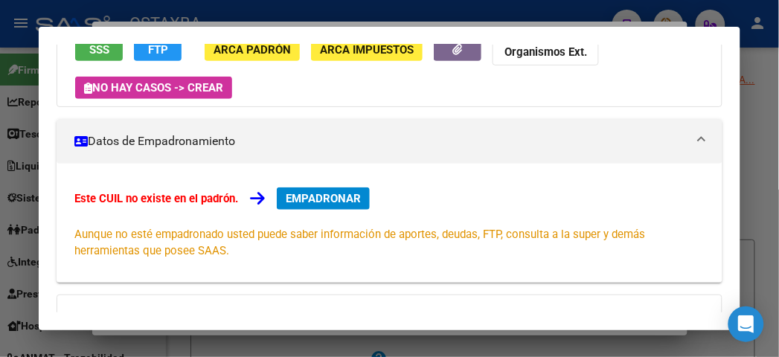
click at [75, 58] on button "SSS" at bounding box center [99, 49] width 48 height 23
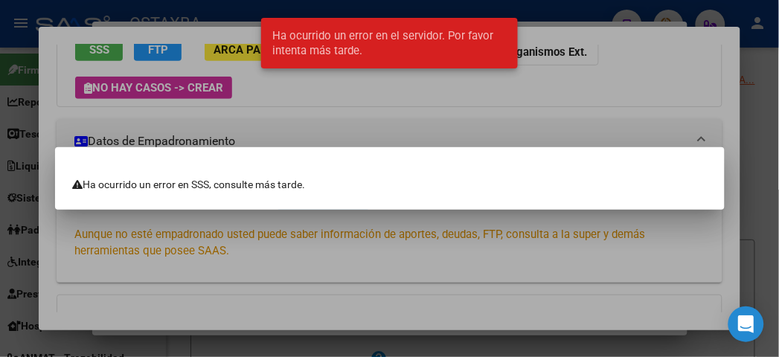
click at [125, 79] on div at bounding box center [389, 178] width 779 height 357
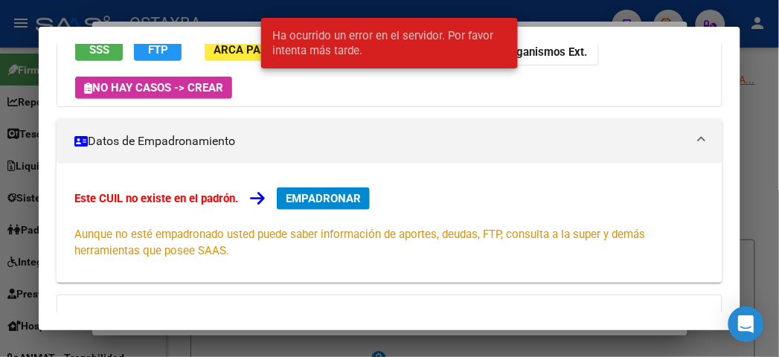
scroll to position [158, 0]
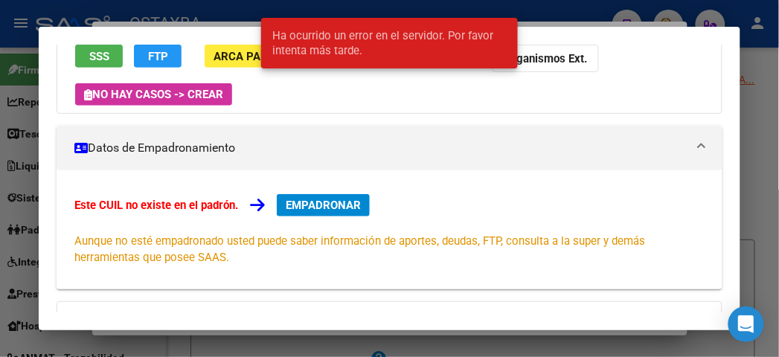
click at [135, 63] on button "FTP" at bounding box center [158, 56] width 48 height 23
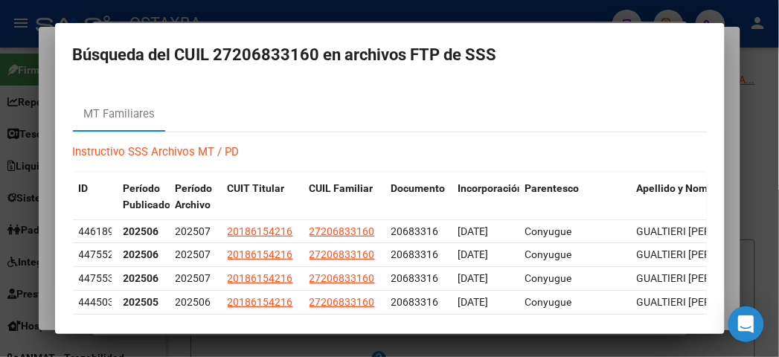
click at [226, 25] on mat-dialog-container "Búsqueda del CUIL 27206833160 en archivos FTP de SSS MT Familiares Instructivo …" at bounding box center [389, 178] width 669 height 311
click at [179, 10] on div at bounding box center [389, 178] width 779 height 357
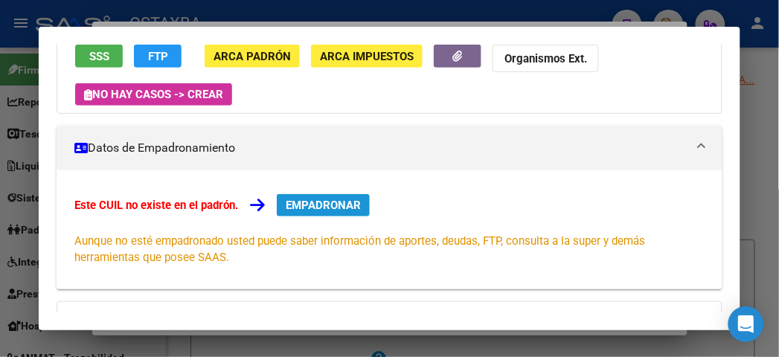
click at [300, 209] on span "EMPADRONAR" at bounding box center [323, 205] width 75 height 13
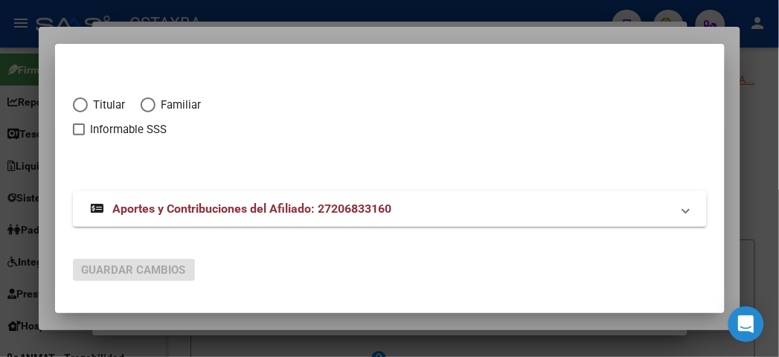
click at [155, 107] on span "Familiar" at bounding box center [178, 105] width 46 height 17
click at [141, 107] on input "Familiar" at bounding box center [148, 104] width 15 height 15
radio input "true"
checkbox input "true"
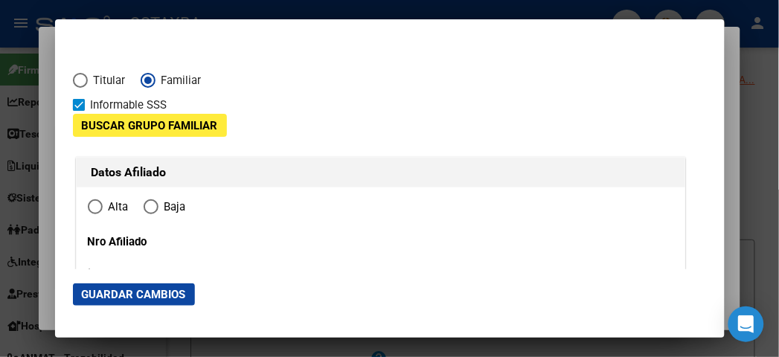
type input "27-20683316-0"
radio input "true"
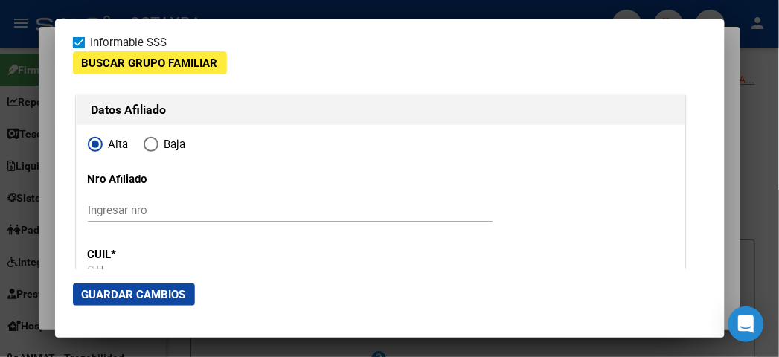
type input "20683316"
type input "GUALTIERI"
type input "ALEJANDRA VERONICA"
type input "1901-01-01"
type input "CABA"
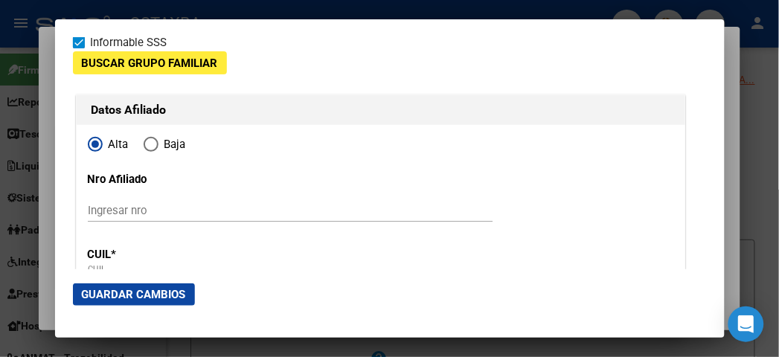
type input "1440"
type input "MIRALLA"
type input "2237"
type input "2"
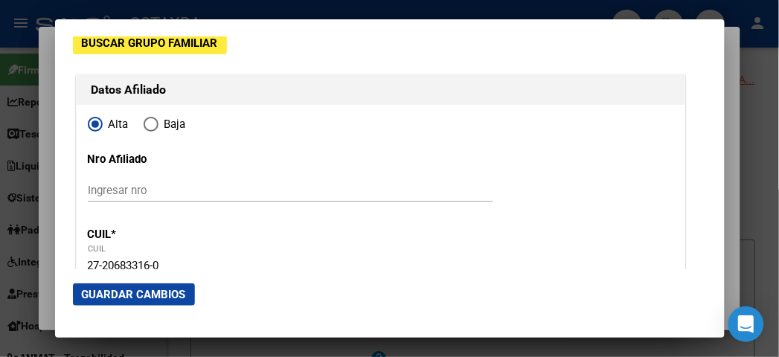
click at [109, 48] on span "Buscar Grupo Familiar" at bounding box center [150, 42] width 136 height 13
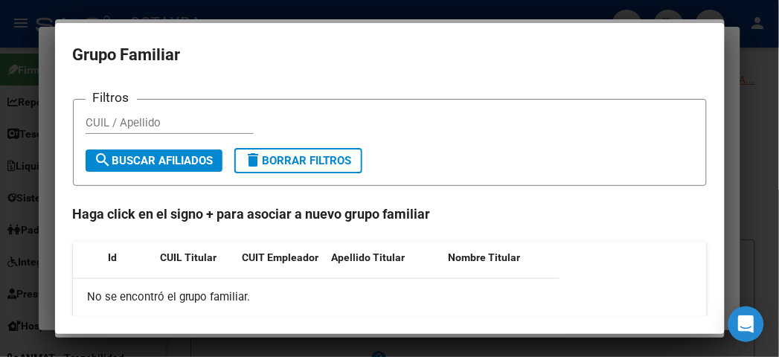
click at [86, 116] on input "CUIL / Apellido" at bounding box center [170, 122] width 168 height 13
type input "20186154216"
click at [102, 164] on span "search Buscar Afiliados" at bounding box center [153, 160] width 119 height 13
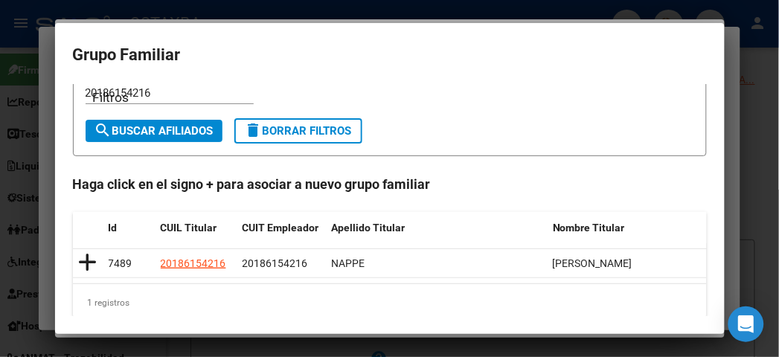
scroll to position [45, 0]
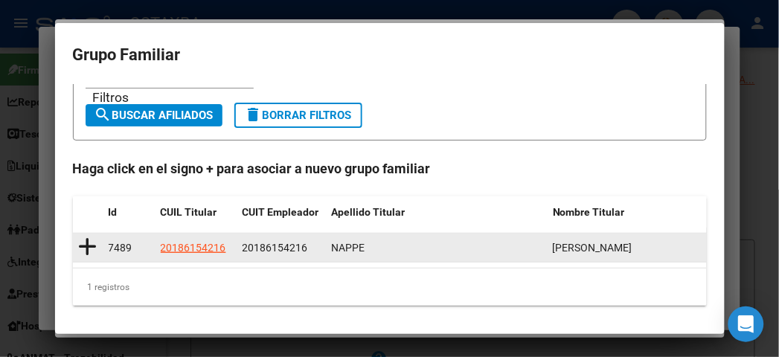
click at [79, 246] on icon at bounding box center [88, 246] width 19 height 21
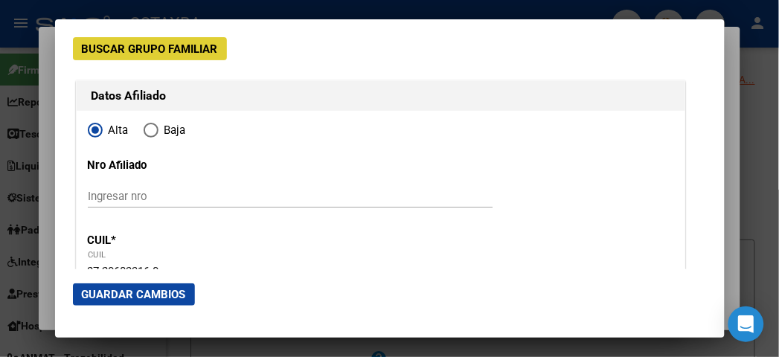
type input "20-18615421-6"
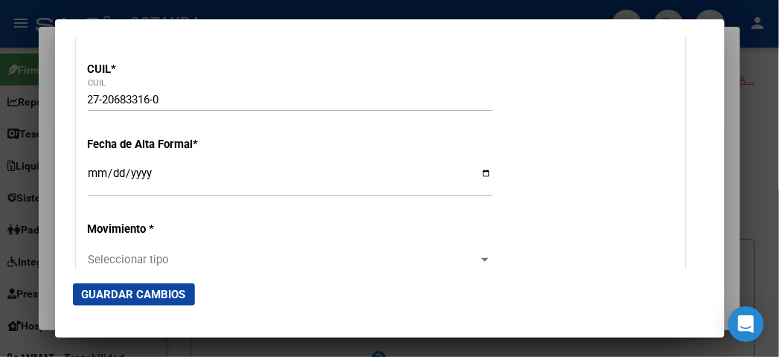
scroll to position [324, 0]
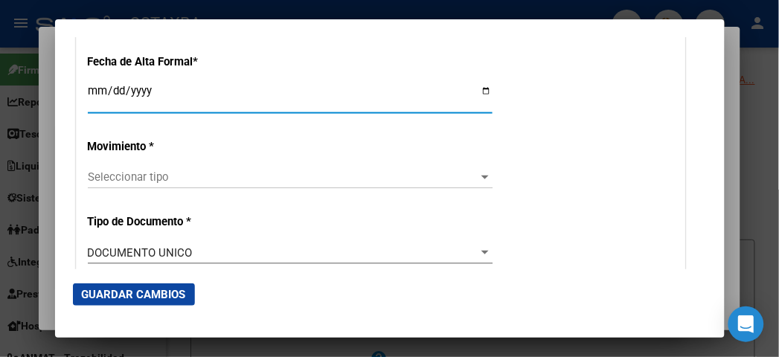
click at [88, 97] on input "Ingresar fecha" at bounding box center [290, 97] width 405 height 24
type input "0004-07-01"
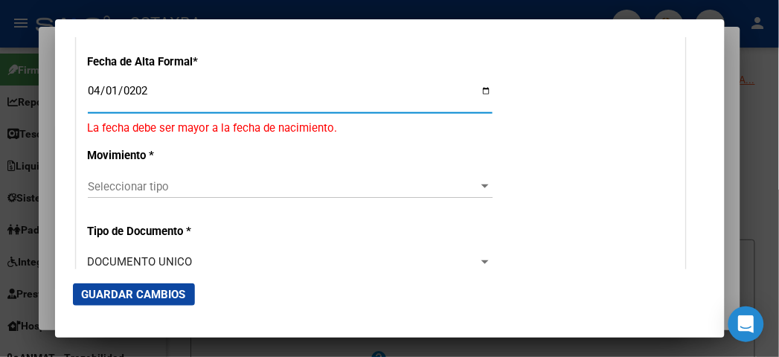
type input "2025-04-01"
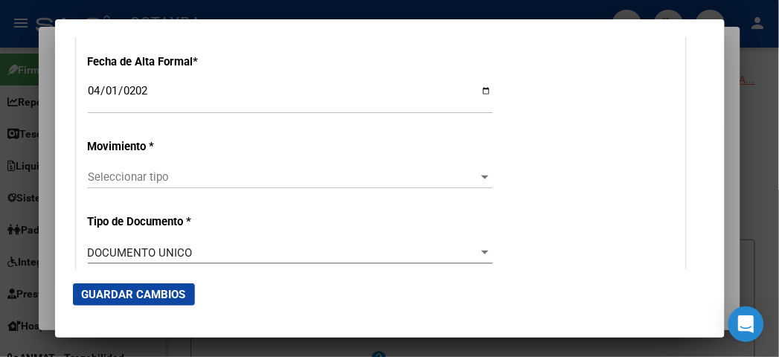
click at [91, 168] on div "Seleccionar tipo Seleccionar tipo" at bounding box center [290, 177] width 405 height 22
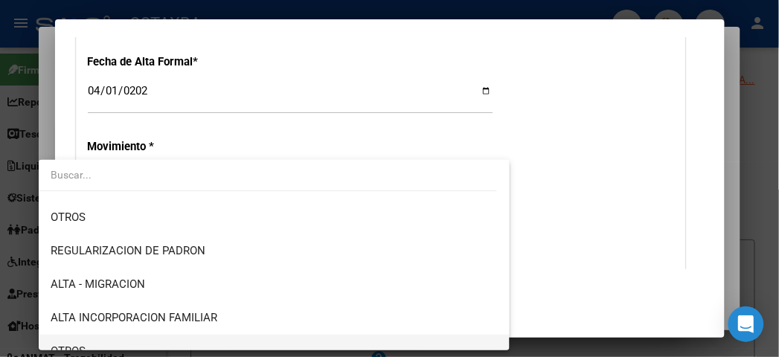
scroll to position [165, 0]
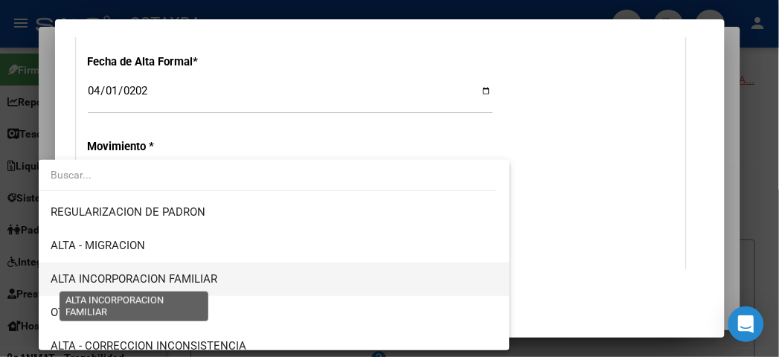
click at [203, 284] on span "ALTA INCORPORACION FAMILIAR" at bounding box center [134, 278] width 167 height 13
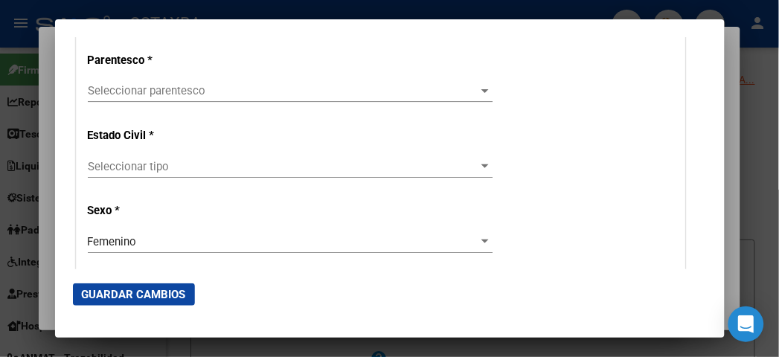
scroll to position [820, 0]
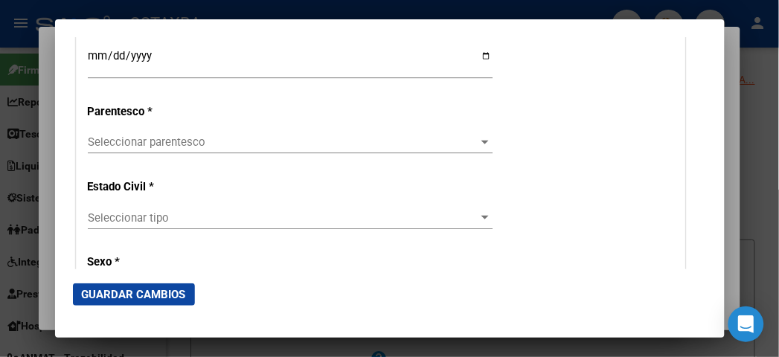
click at [128, 156] on div "Seleccionar parentesco Seleccionar parentesco" at bounding box center [290, 149] width 405 height 36
click at [125, 152] on div "Seleccionar parentesco Seleccionar parentesco" at bounding box center [290, 142] width 405 height 22
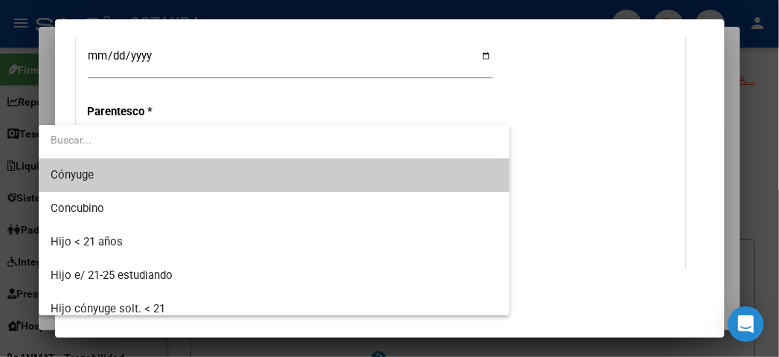
click at [120, 176] on span "Cónyuge" at bounding box center [274, 174] width 447 height 33
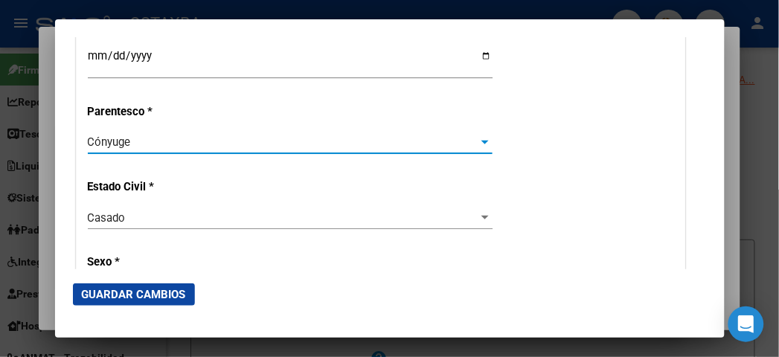
scroll to position [903, 0]
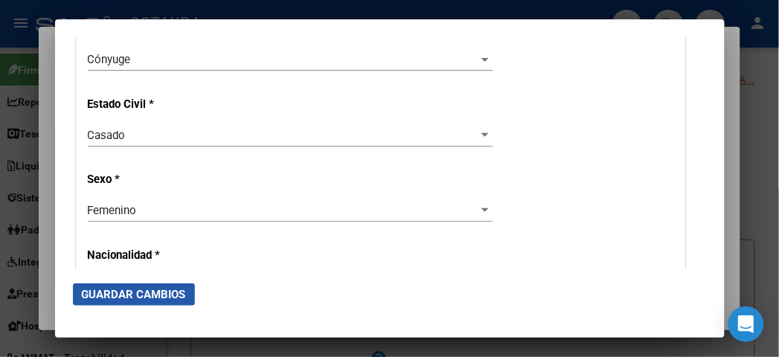
click at [82, 300] on span "Guardar Cambios" at bounding box center [134, 294] width 104 height 13
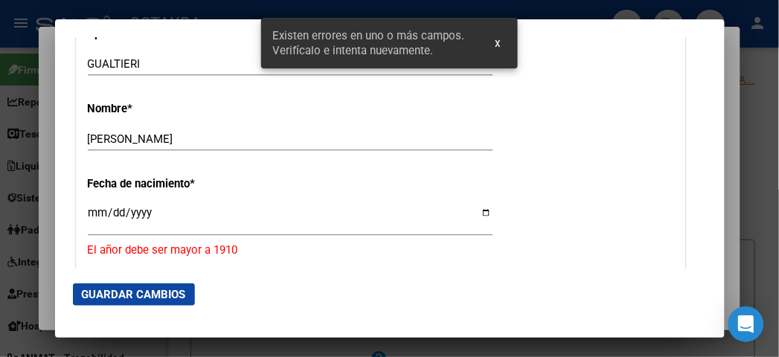
scroll to position [664, 0]
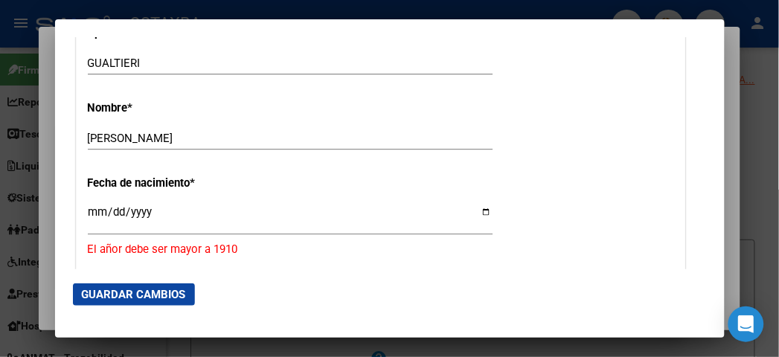
click at [88, 206] on input "1901-01-01" at bounding box center [290, 218] width 405 height 24
click at [88, 212] on input "1901-01-01" at bounding box center [290, 218] width 405 height 24
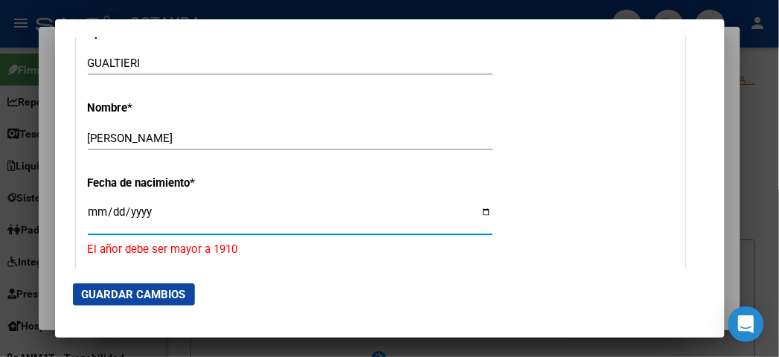
type input "1901-01-23"
type input "1969-02-23"
click at [106, 292] on span "Guardar Cambios" at bounding box center [134, 294] width 104 height 13
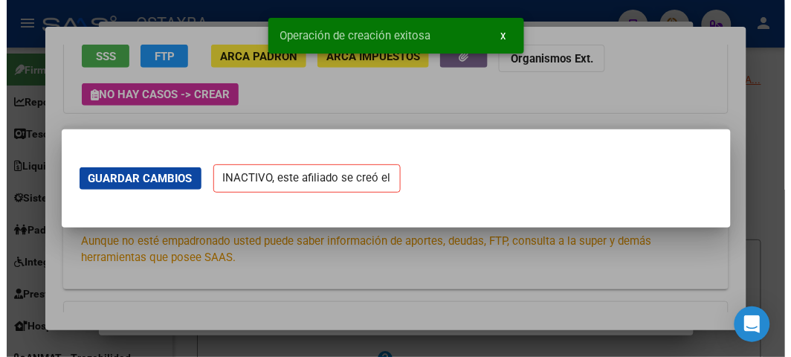
scroll to position [0, 0]
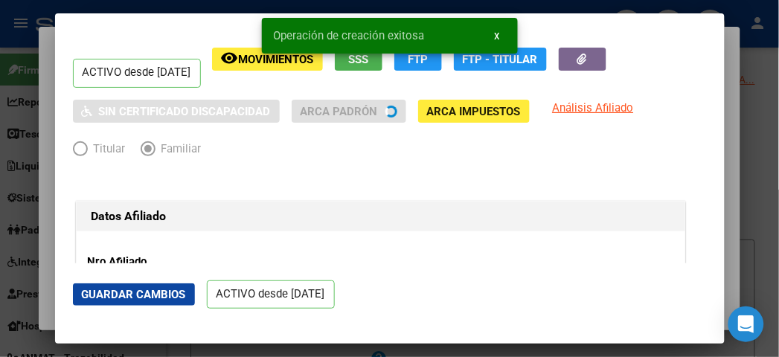
click at [16, 16] on div at bounding box center [389, 178] width 779 height 357
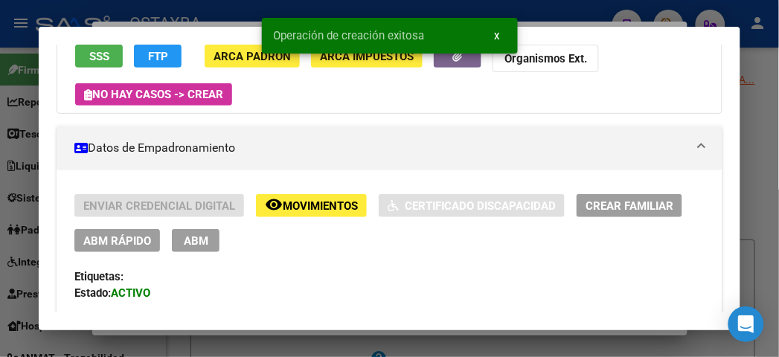
click at [13, 18] on div at bounding box center [389, 178] width 779 height 357
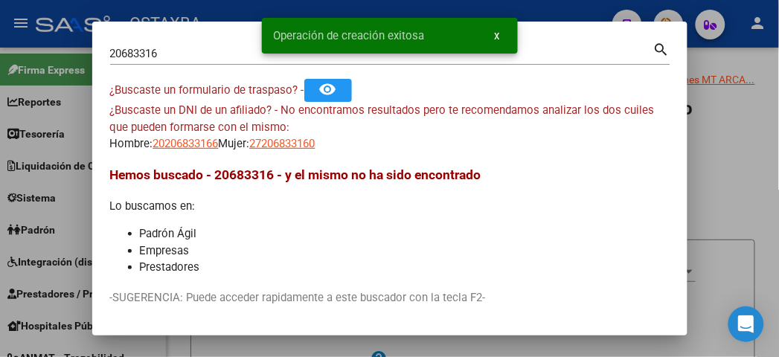
click at [84, 13] on div at bounding box center [389, 178] width 779 height 357
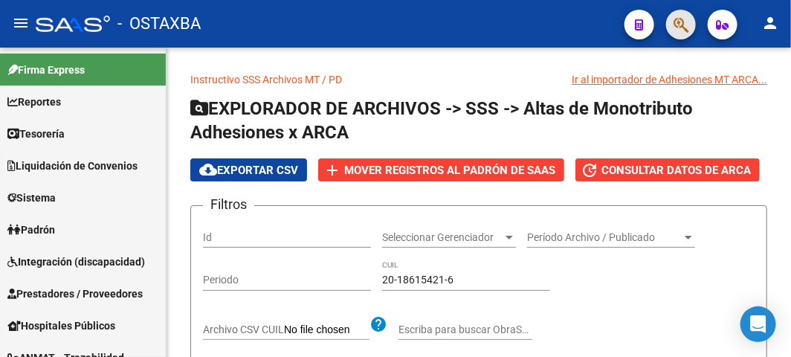
click at [692, 22] on button "button" at bounding box center [681, 25] width 30 height 30
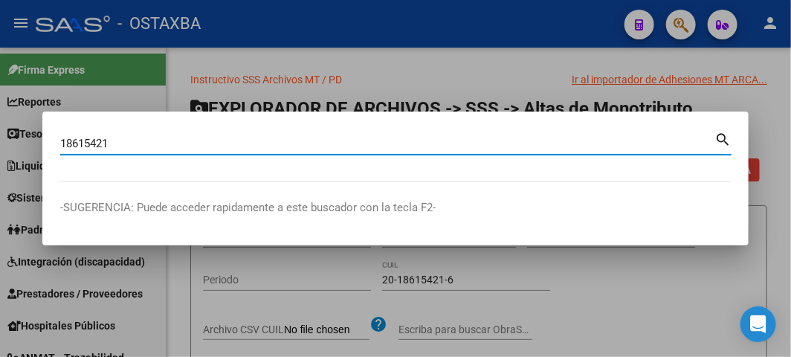
type input "18615421"
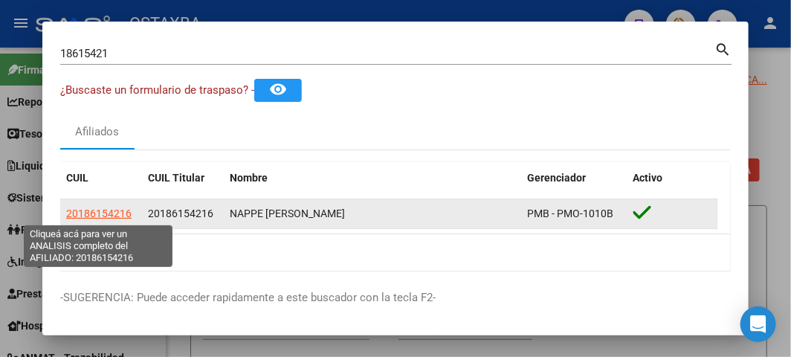
click at [100, 210] on span "20186154216" at bounding box center [98, 213] width 65 height 12
copy span "1"
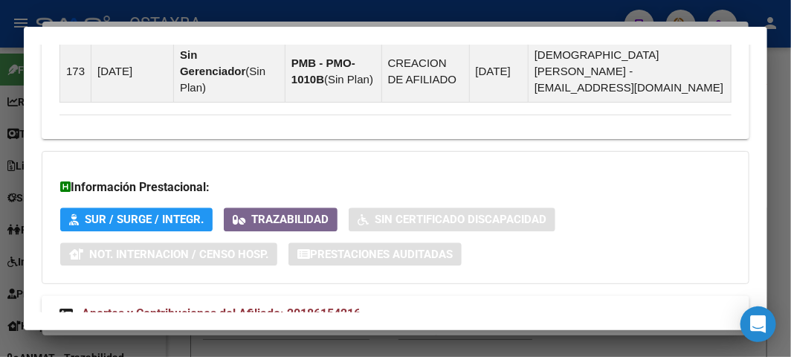
scroll to position [1186, 0]
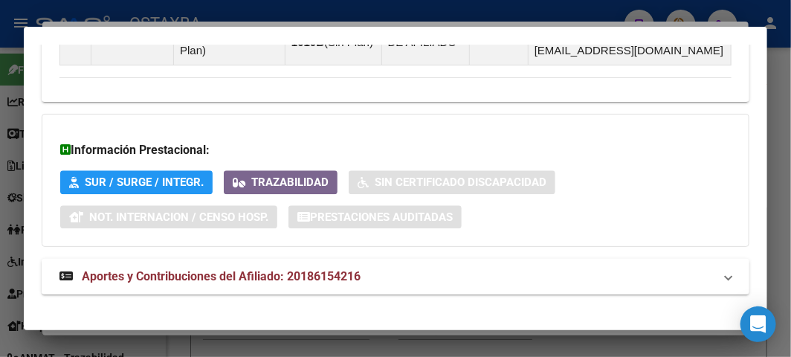
click at [440, 268] on mat-panel-title "Aportes y Contribuciones del Afiliado: 20186154216" at bounding box center [386, 277] width 654 height 18
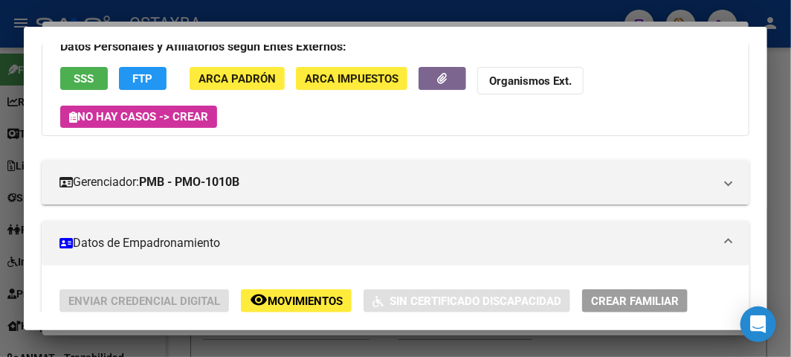
scroll to position [447, 0]
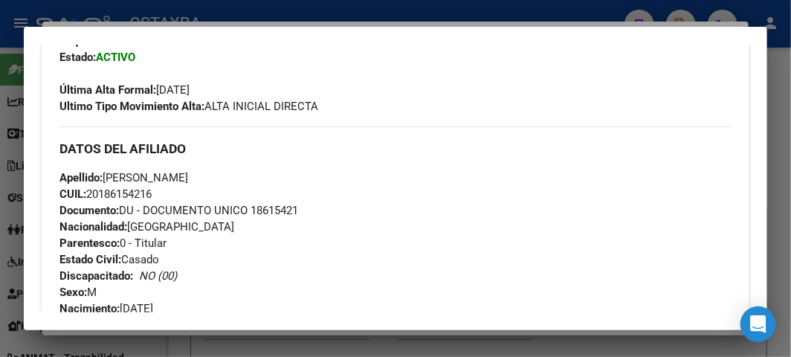
click at [286, 206] on span "Documento: DU - DOCUMENTO UNICO 18615421" at bounding box center [178, 210] width 239 height 13
copy span "18615421"
click at [121, 189] on span "CUIL: 20186154216" at bounding box center [105, 193] width 92 height 13
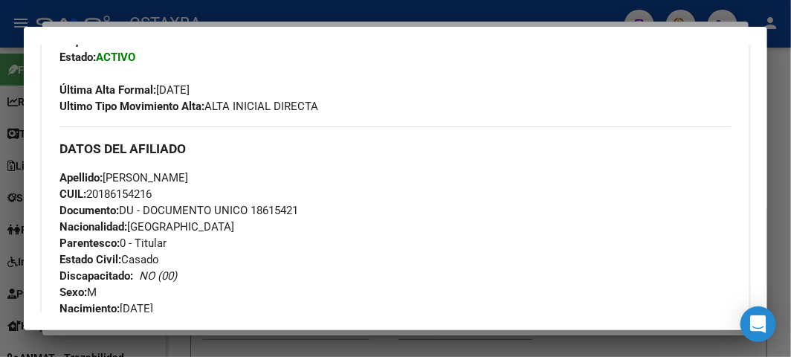
copy span "20186154216"
click at [188, 178] on span "Apellido: JORGE ALBERTO NAPPE" at bounding box center [123, 177] width 129 height 13
copy span "NAPPE"
drag, startPoint x: 106, startPoint y: 177, endPoint x: 187, endPoint y: 176, distance: 80.3
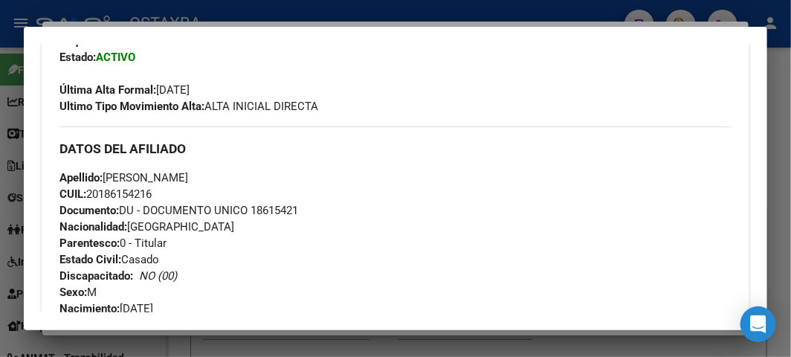
click at [187, 176] on span "Apellido: JORGE ALBERTO NAPPE" at bounding box center [123, 177] width 129 height 13
copy span "JORGE ALBERTO"
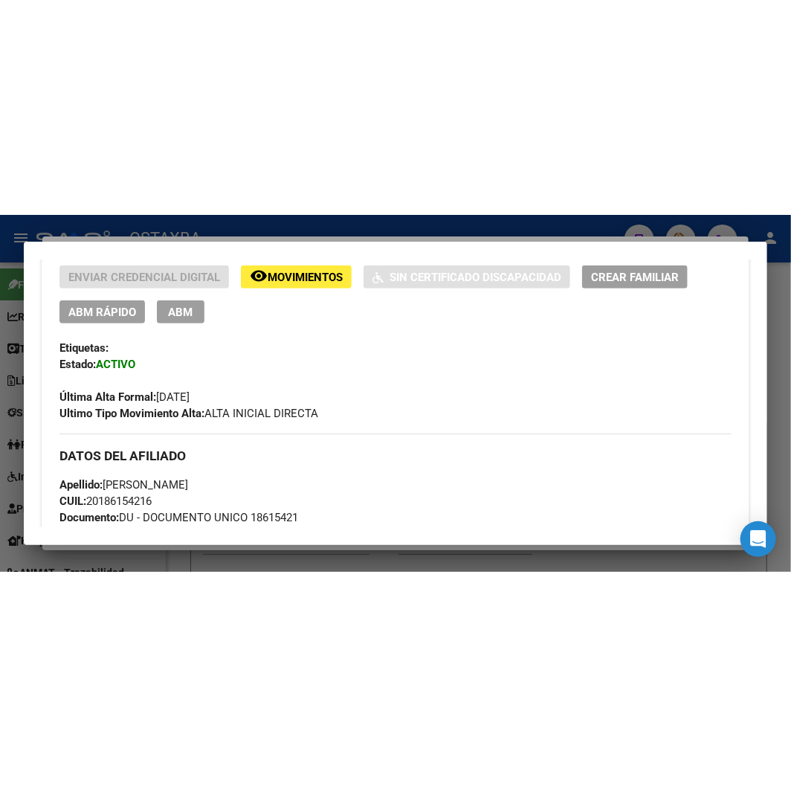
scroll to position [364, 0]
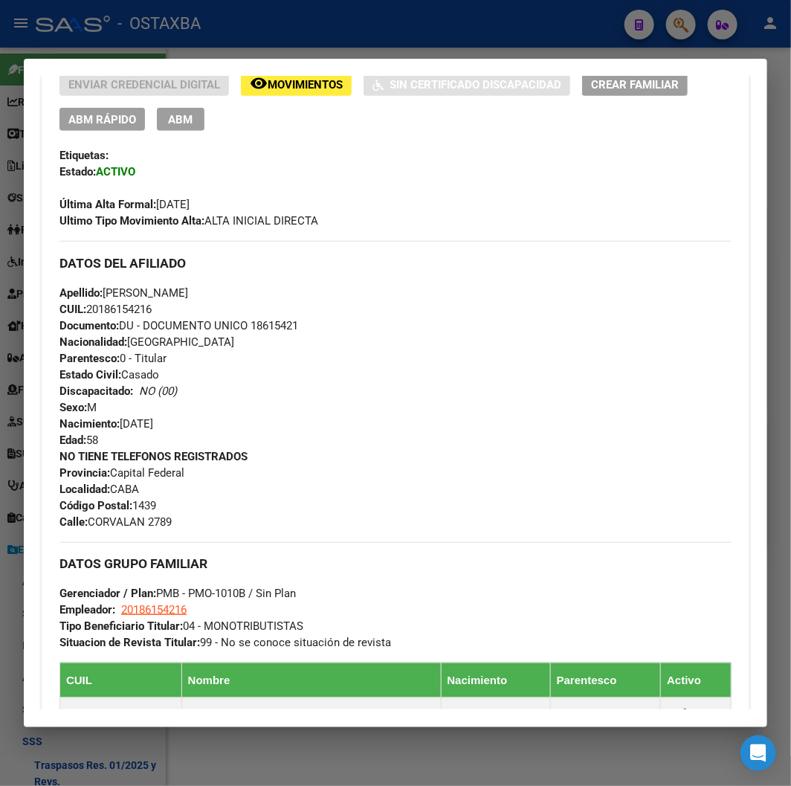
click at [297, 330] on span "Documento: DU - DOCUMENTO UNICO 18615421" at bounding box center [178, 325] width 239 height 13
copy span "18615421"
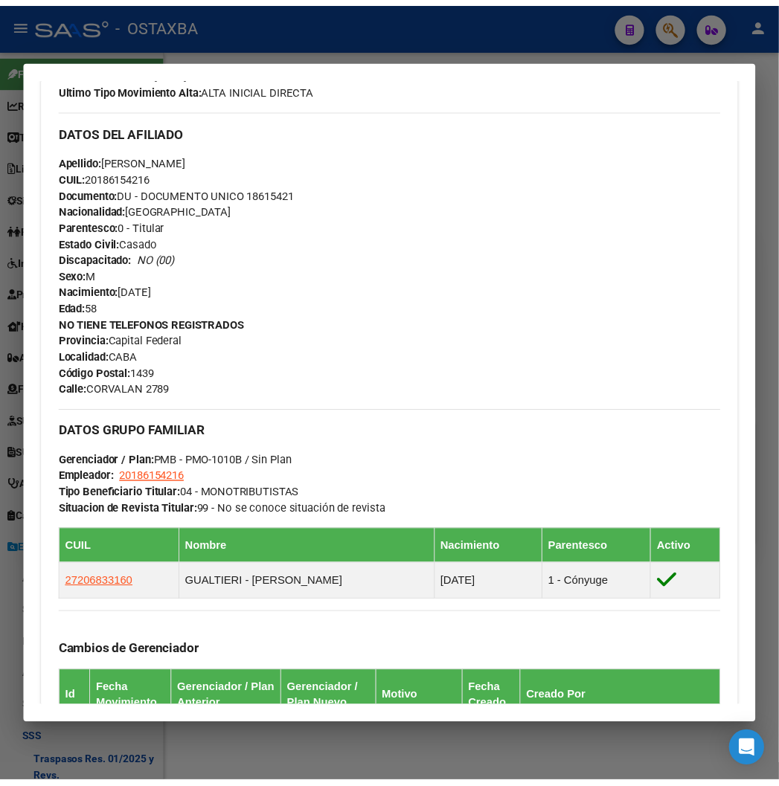
scroll to position [777, 0]
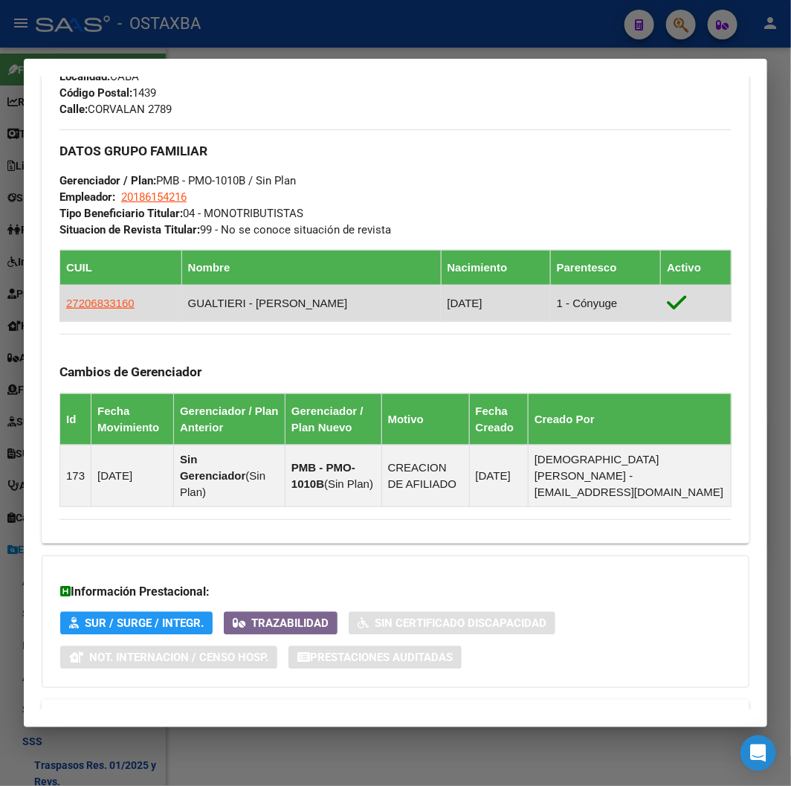
click at [100, 305] on span "27206833160" at bounding box center [100, 303] width 68 height 13
copy span "18615421"
type textarea "27206833160"
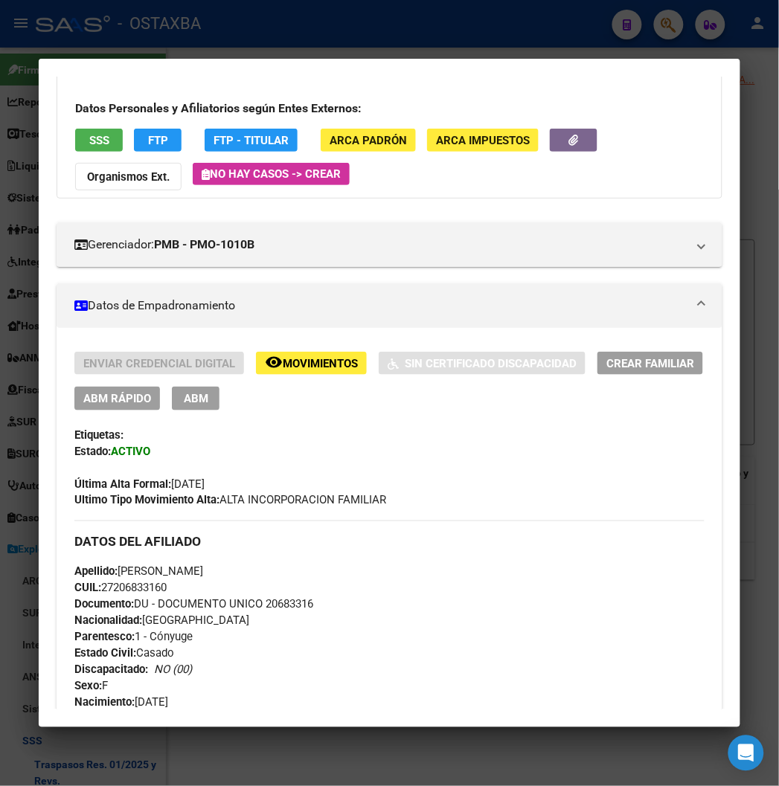
scroll to position [205, 0]
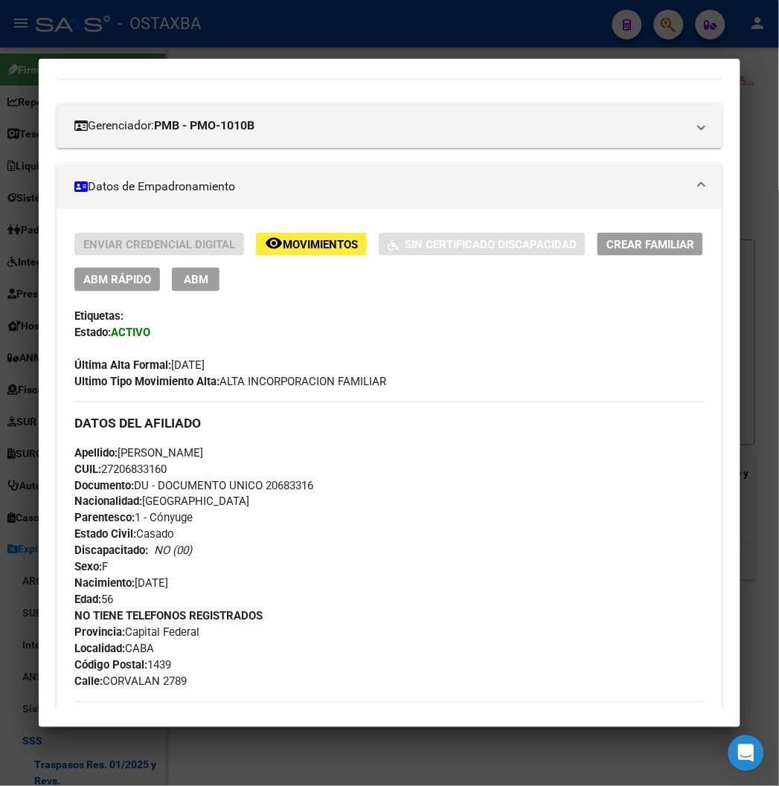
click at [285, 485] on span "Documento: DU - DOCUMENTO UNICO 20683316" at bounding box center [193, 485] width 239 height 13
copy span "20683316"
click at [113, 470] on span "CUIL: 27206833160" at bounding box center [120, 469] width 92 height 13
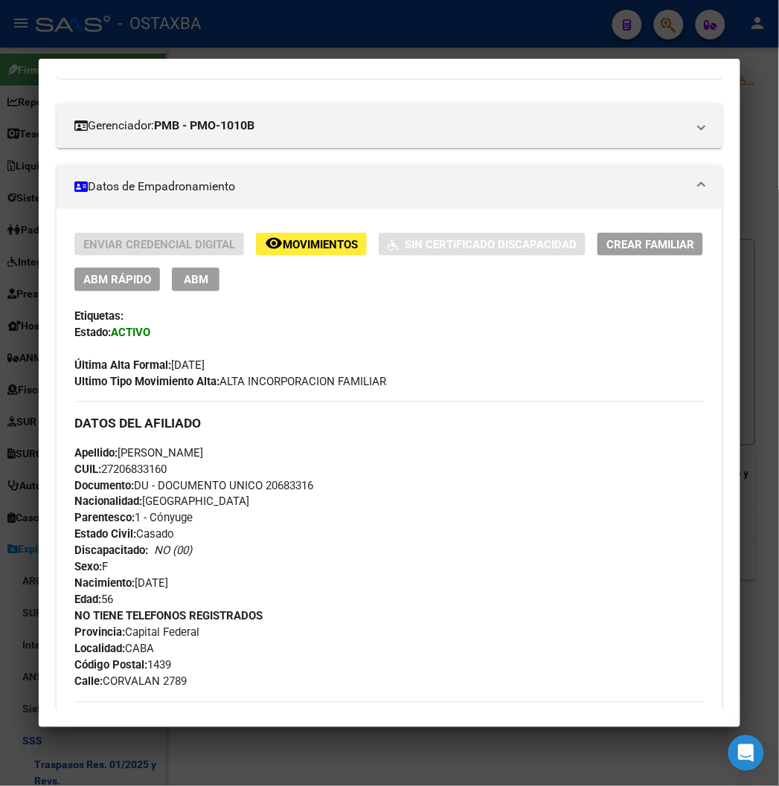
copy span "27206833160"
click at [203, 451] on span "Apellido: ALEJANDRA VERONICA GUALTIERI" at bounding box center [138, 452] width 129 height 13
drag, startPoint x: 100, startPoint y: 449, endPoint x: 221, endPoint y: 454, distance: 121.3
click at [203, 454] on span "Apellido: ALEJANDRA VERONICA GUALTIERI" at bounding box center [138, 452] width 129 height 13
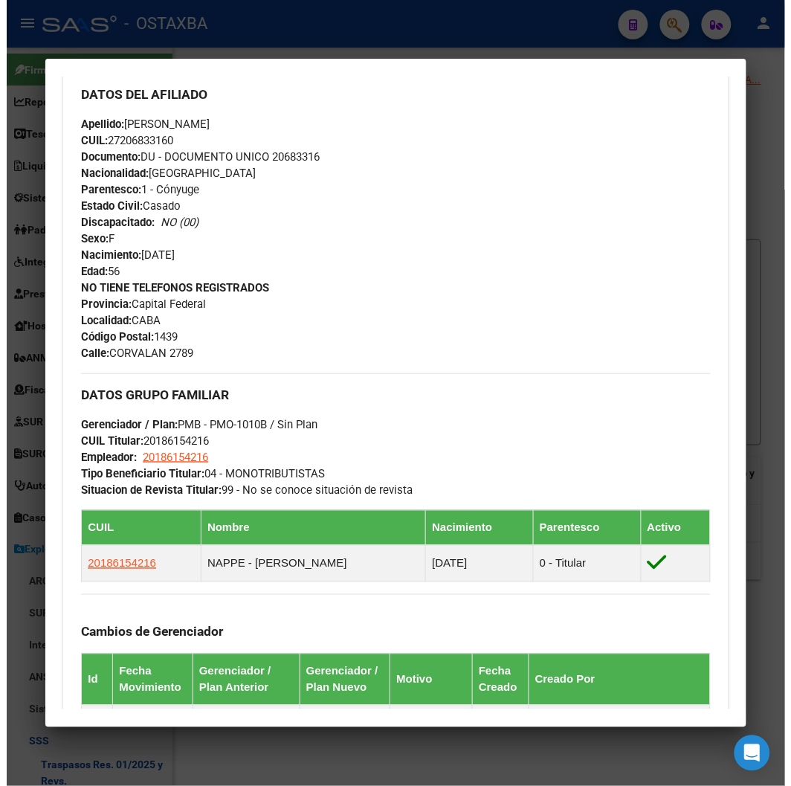
scroll to position [536, 0]
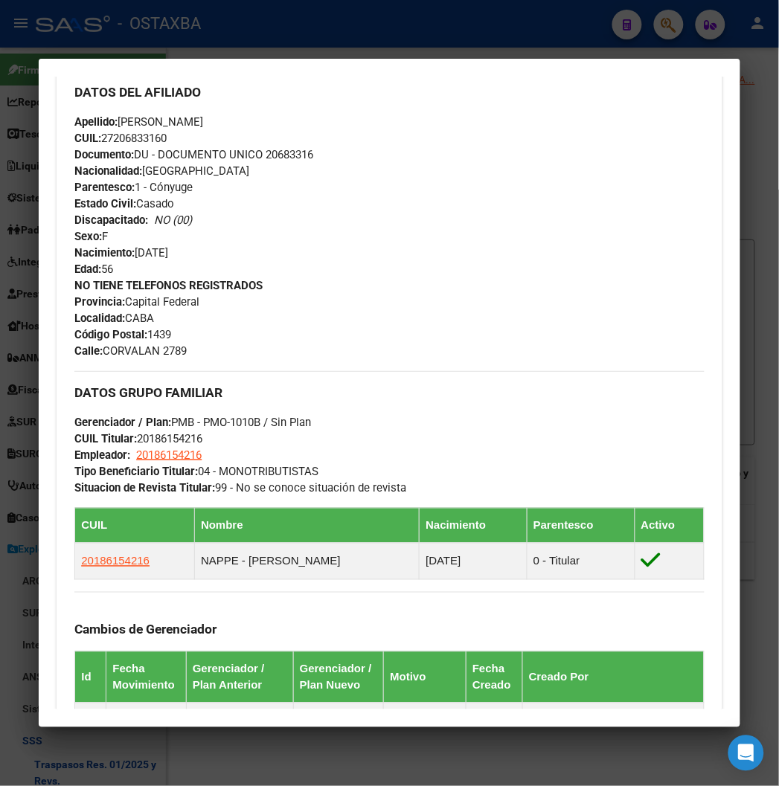
click at [280, 50] on div at bounding box center [389, 393] width 779 height 786
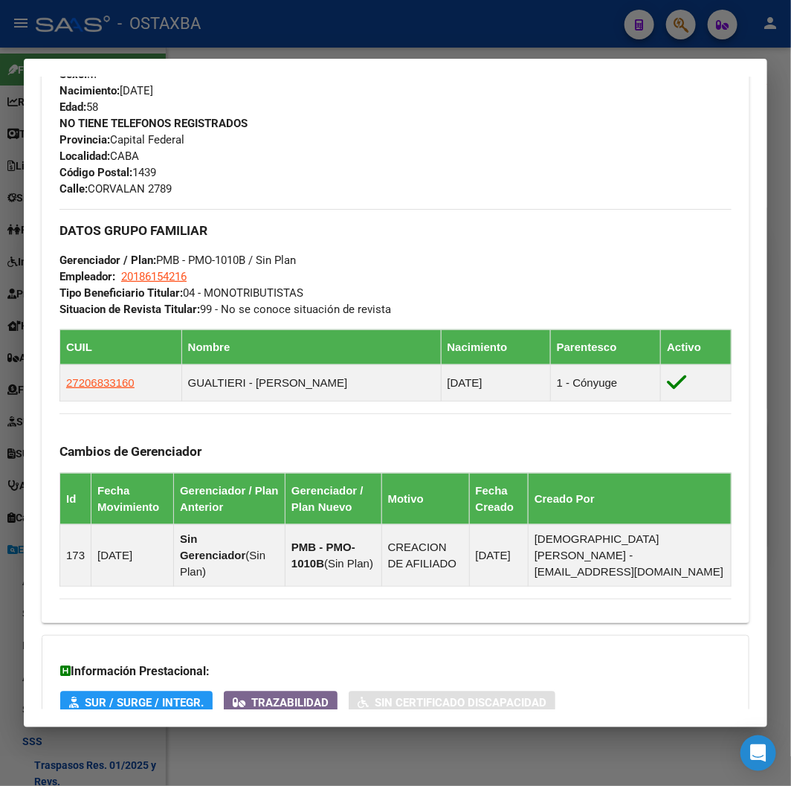
scroll to position [447, 0]
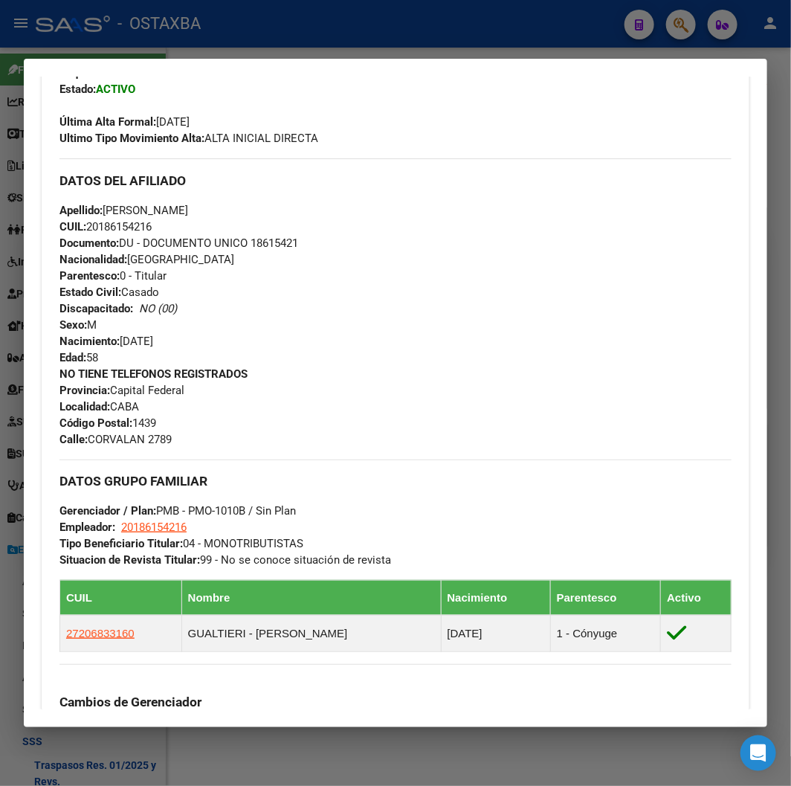
click at [283, 240] on span "Documento: DU - DOCUMENTO UNICO 18615421" at bounding box center [178, 242] width 239 height 13
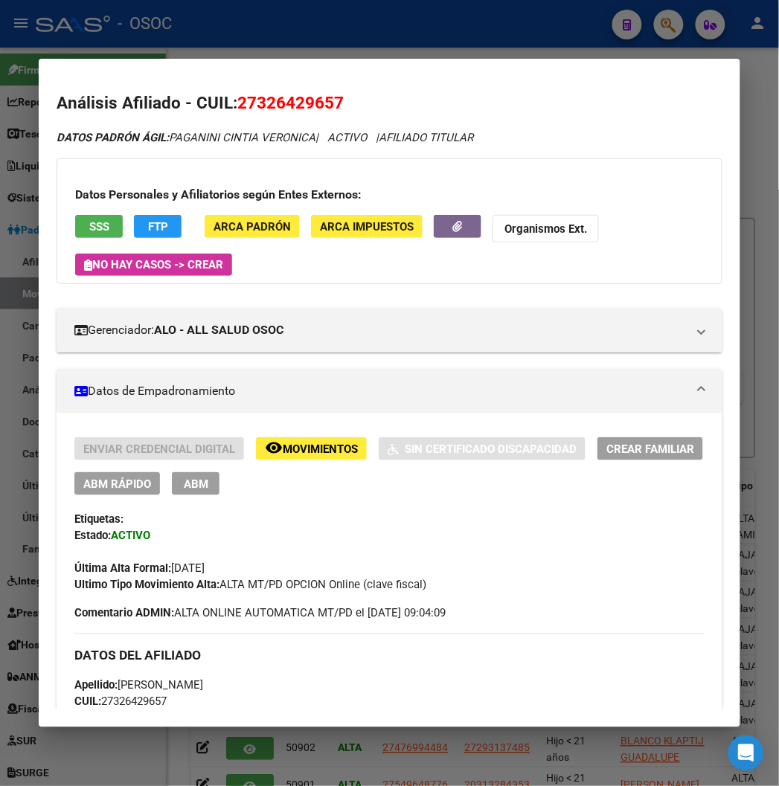
scroll to position [1401, 0]
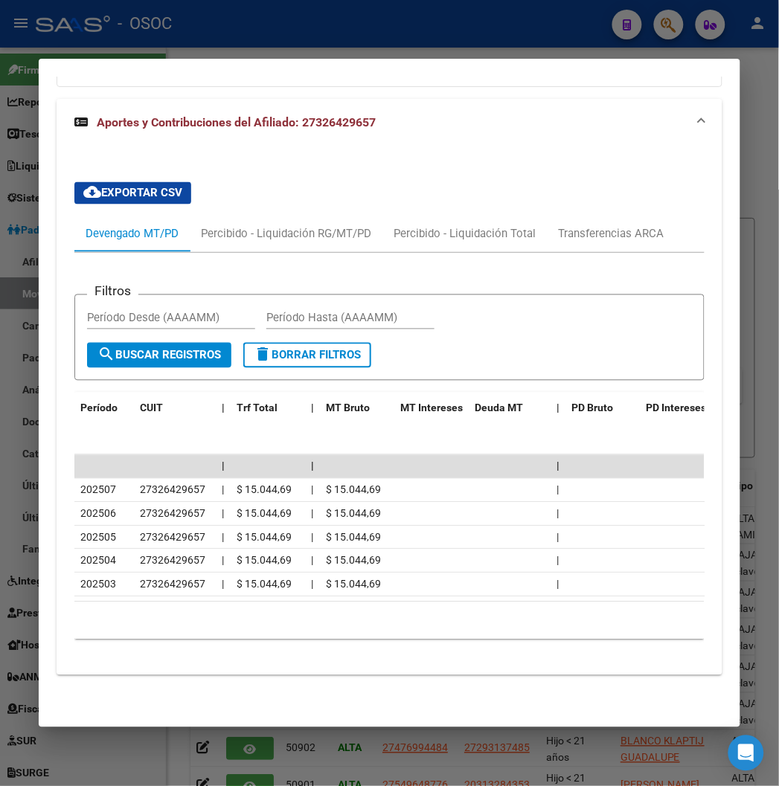
click at [105, 25] on div at bounding box center [389, 393] width 779 height 786
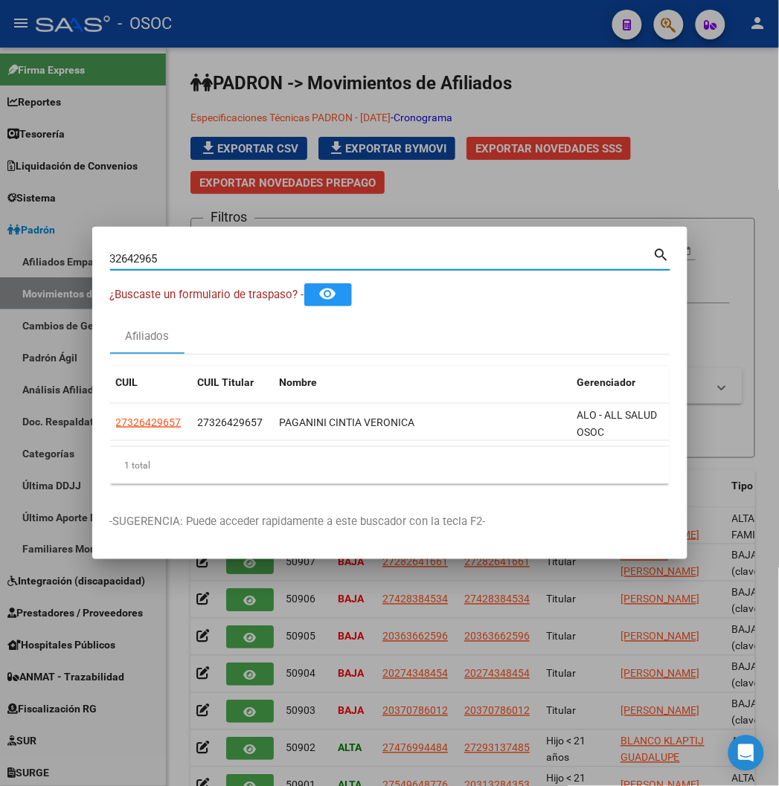
click at [110, 257] on input "32642965" at bounding box center [381, 258] width 543 height 13
type input "20388056364"
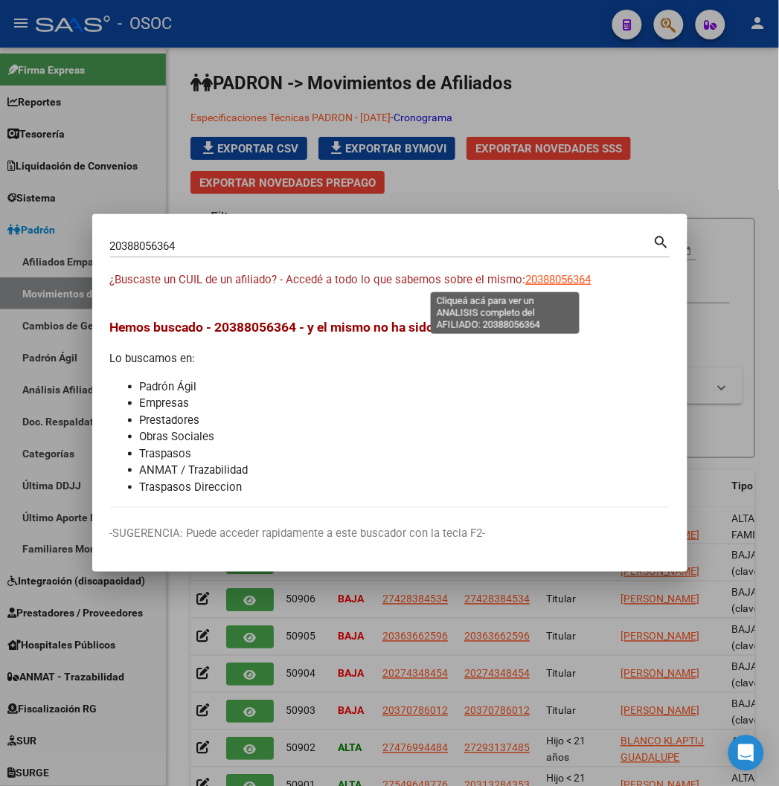
click at [526, 277] on span "20388056364" at bounding box center [558, 279] width 65 height 13
type textarea "20388056364"
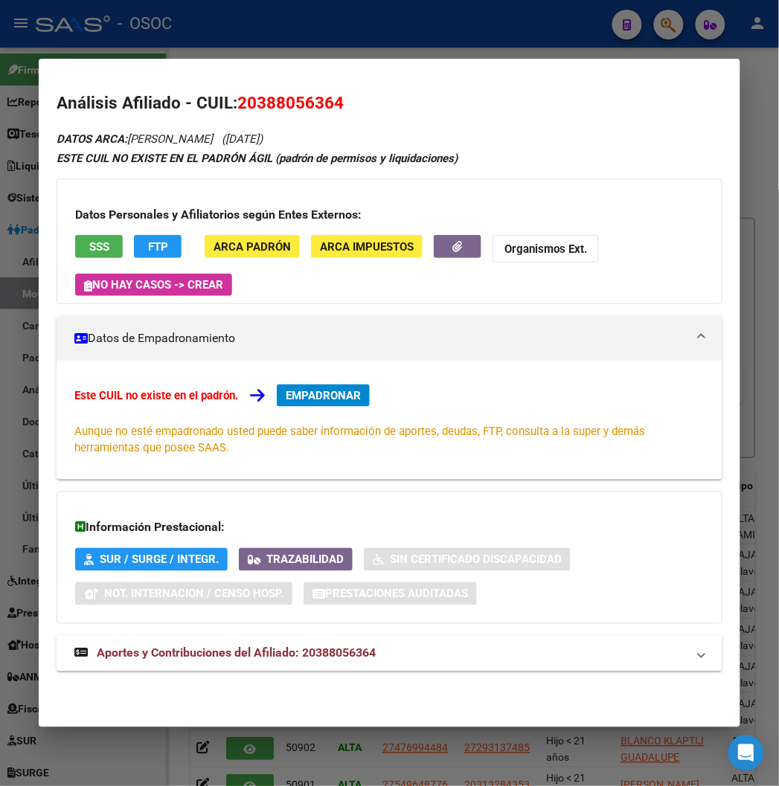
click at [80, 231] on div "Datos Personales y Afiliatorios según Entes Externos: SSS FTP ARCA Padrón ARCA …" at bounding box center [389, 241] width 665 height 126
click at [89, 245] on span "SSS" at bounding box center [99, 246] width 20 height 13
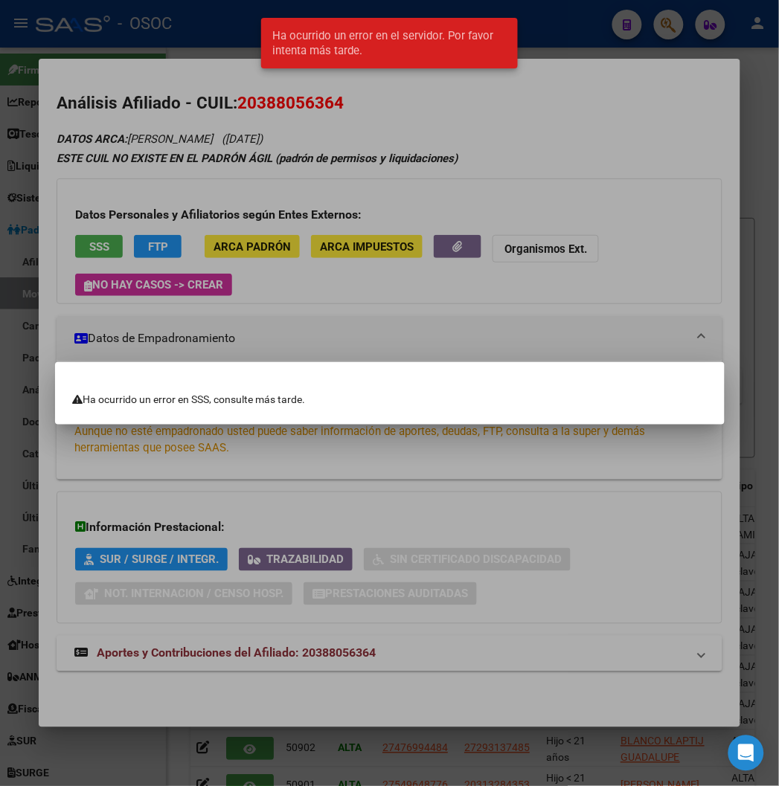
click at [93, 291] on div at bounding box center [389, 393] width 779 height 786
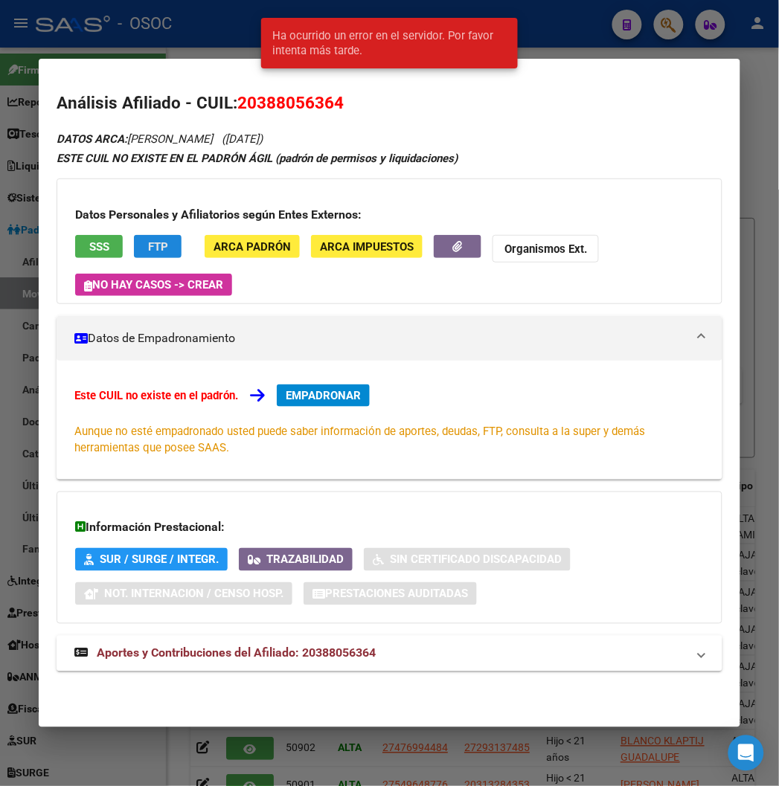
click at [148, 251] on span "FTP" at bounding box center [158, 246] width 20 height 13
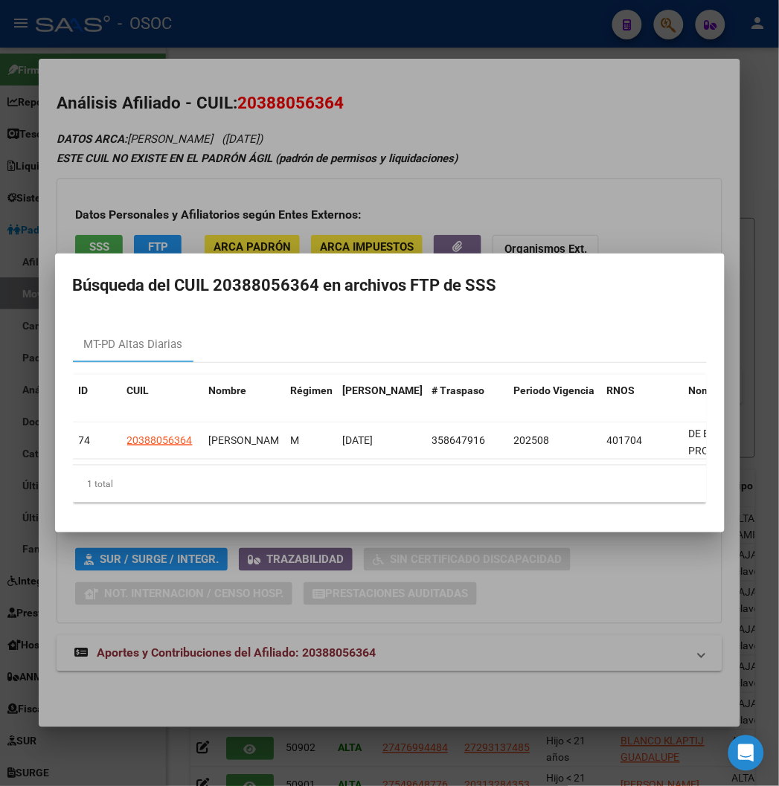
scroll to position [0, 39]
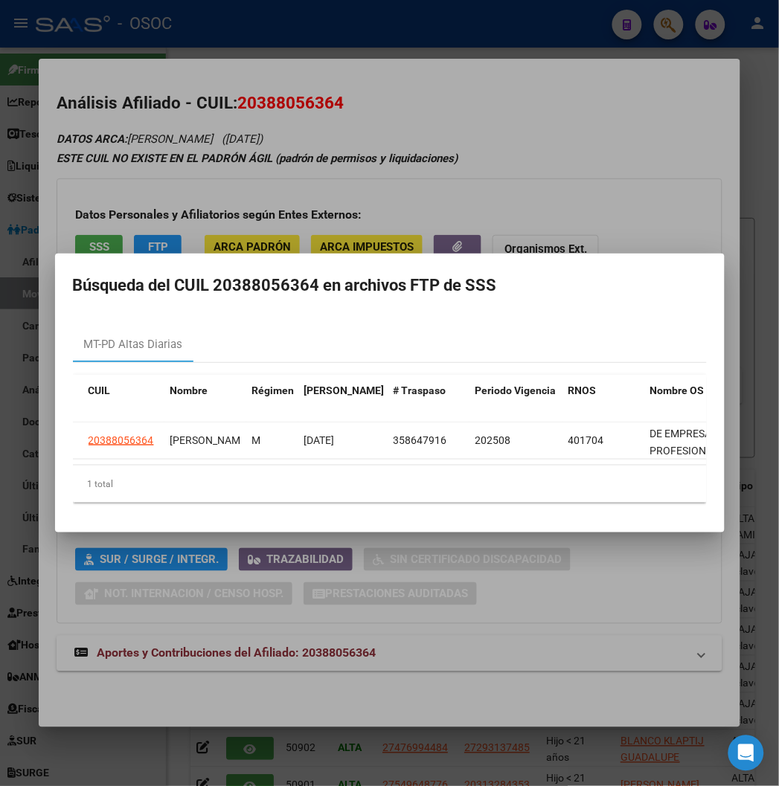
click at [465, 152] on div at bounding box center [389, 393] width 779 height 786
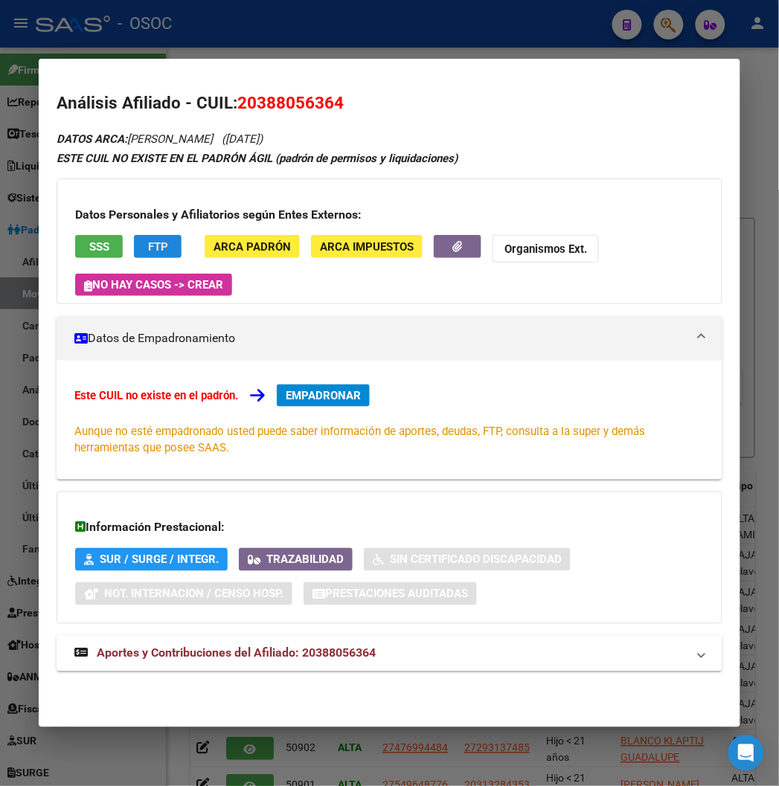
click at [148, 247] on span "FTP" at bounding box center [158, 246] width 20 height 13
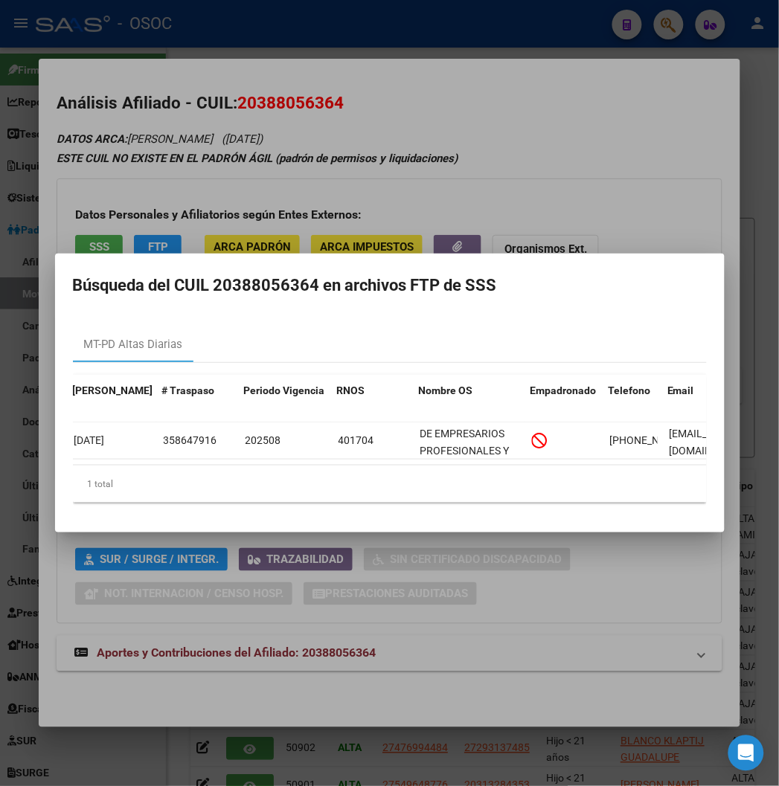
scroll to position [0, 506]
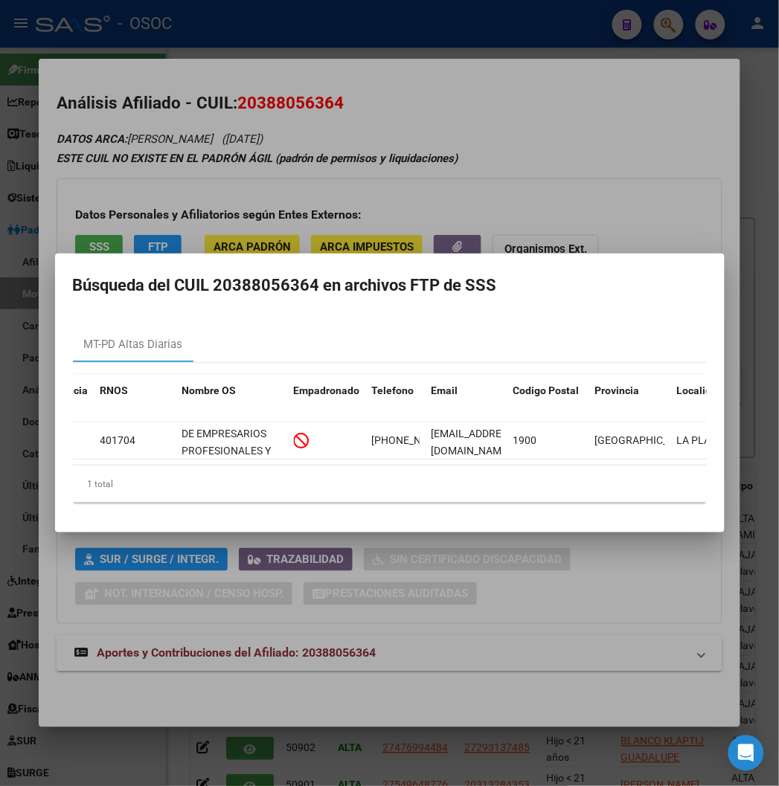
click at [633, 179] on div at bounding box center [389, 393] width 779 height 786
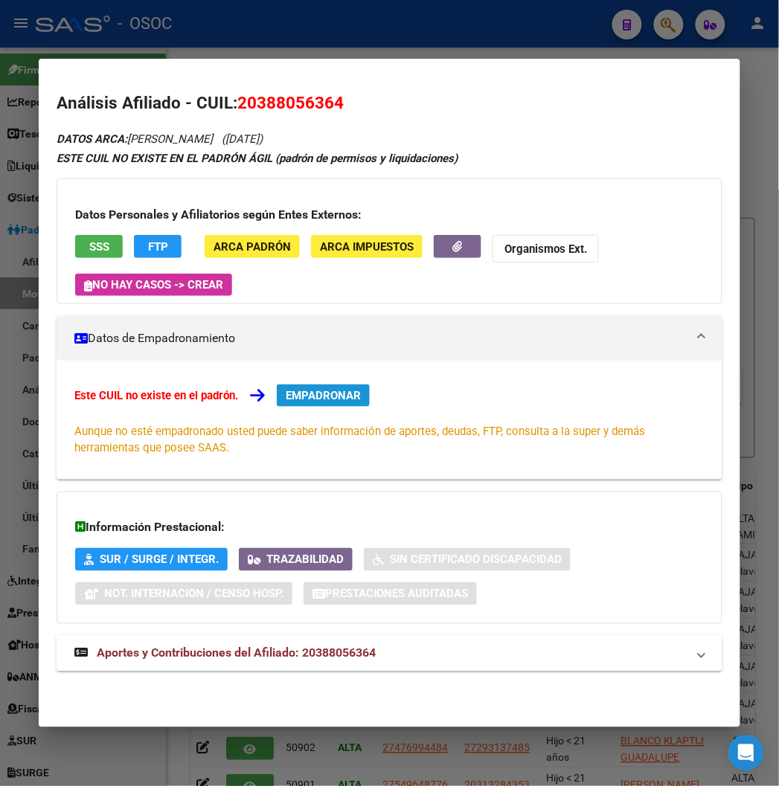
click at [295, 396] on span "EMPADRONAR" at bounding box center [323, 395] width 75 height 13
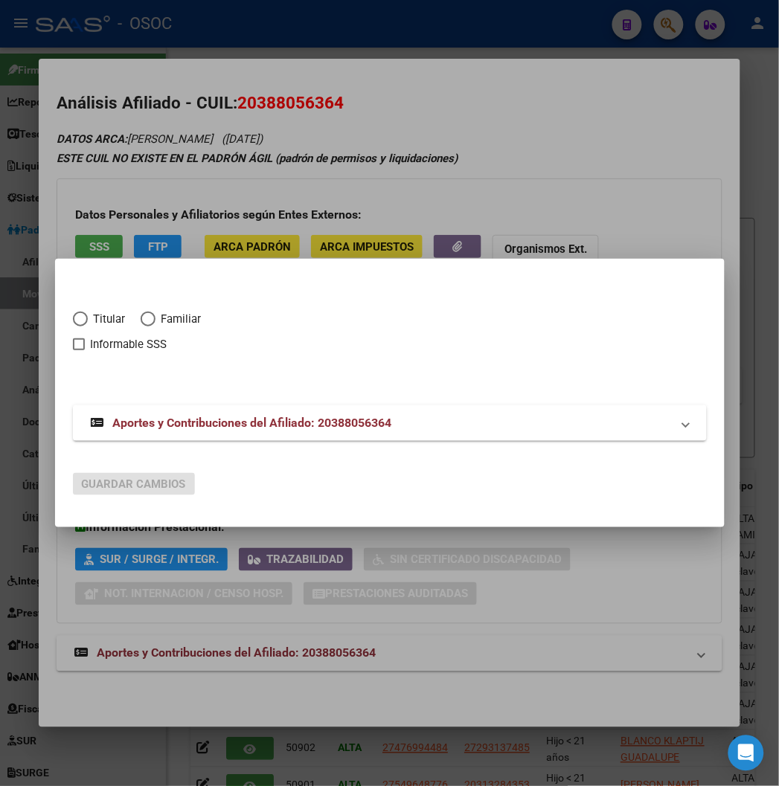
click at [73, 315] on span "Elija una opción" at bounding box center [80, 319] width 15 height 15
click at [73, 315] on input "Titular" at bounding box center [80, 319] width 15 height 15
radio input "true"
checkbox input "true"
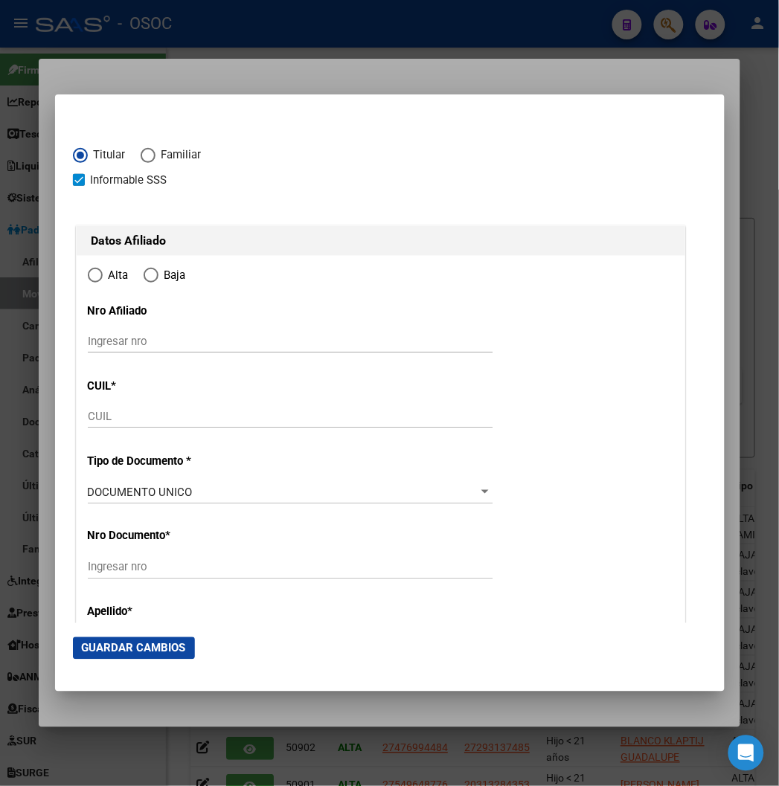
type input "20-38805636-4"
type input "38805636"
type input "NIEVA"
type input "SANTIAGO EMANUEL"
type input "1995-09-12"
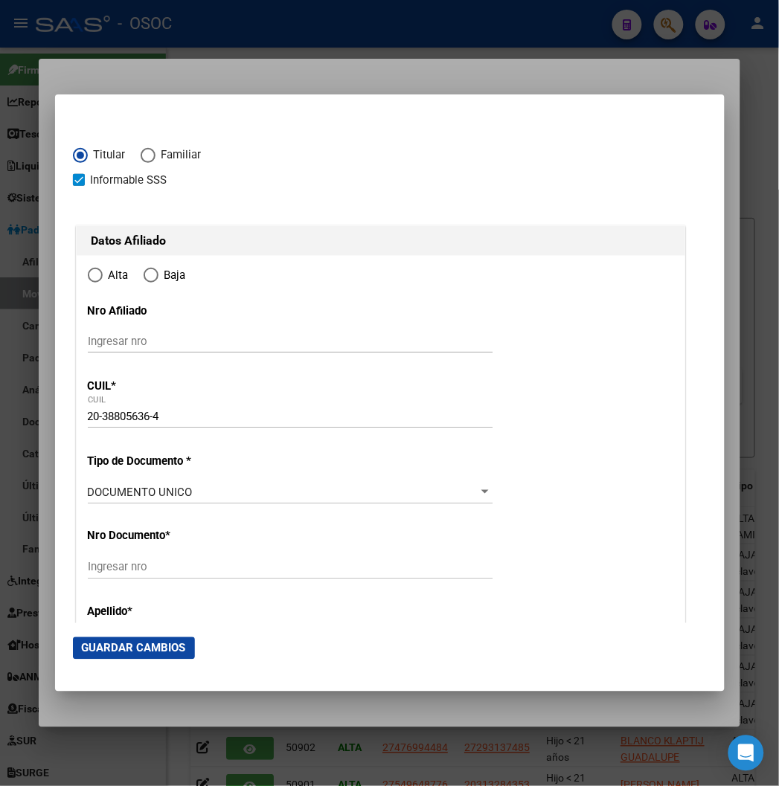
type input "LOS HORNOS (LAS CALLES CON ALTURA MAYORES A 900)"
type input "1900"
type input "144"
type input "1716"
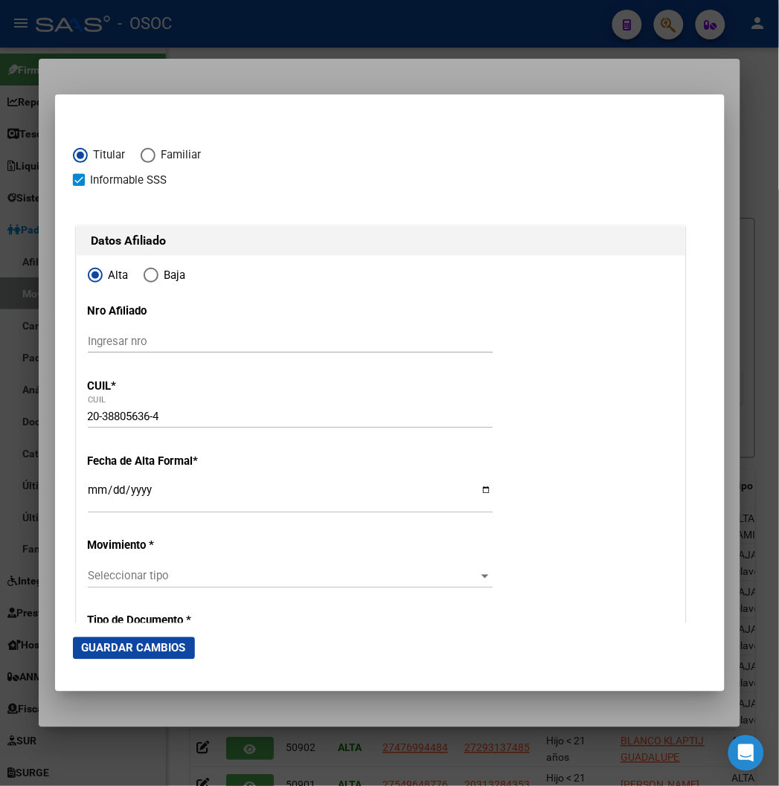
radio input "true"
click at [88, 501] on input "Ingresar fecha" at bounding box center [290, 496] width 405 height 24
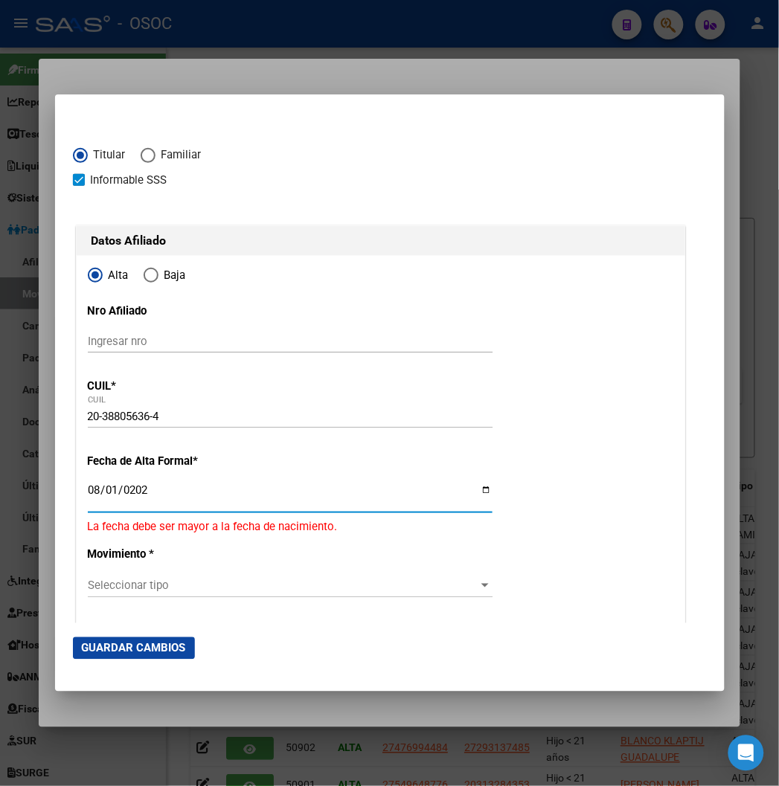
type input "2025-08-01"
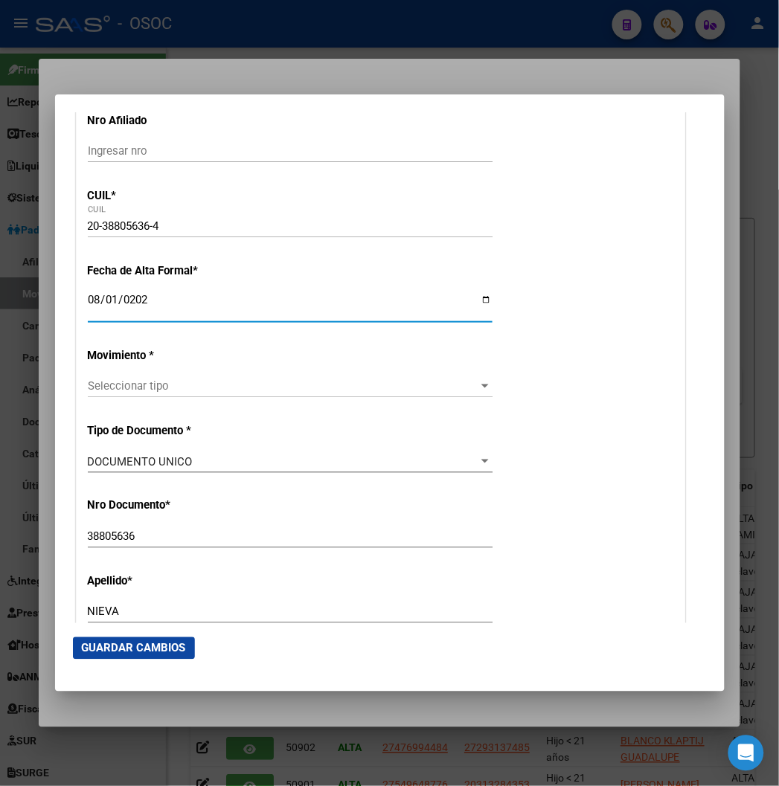
scroll to position [248, 0]
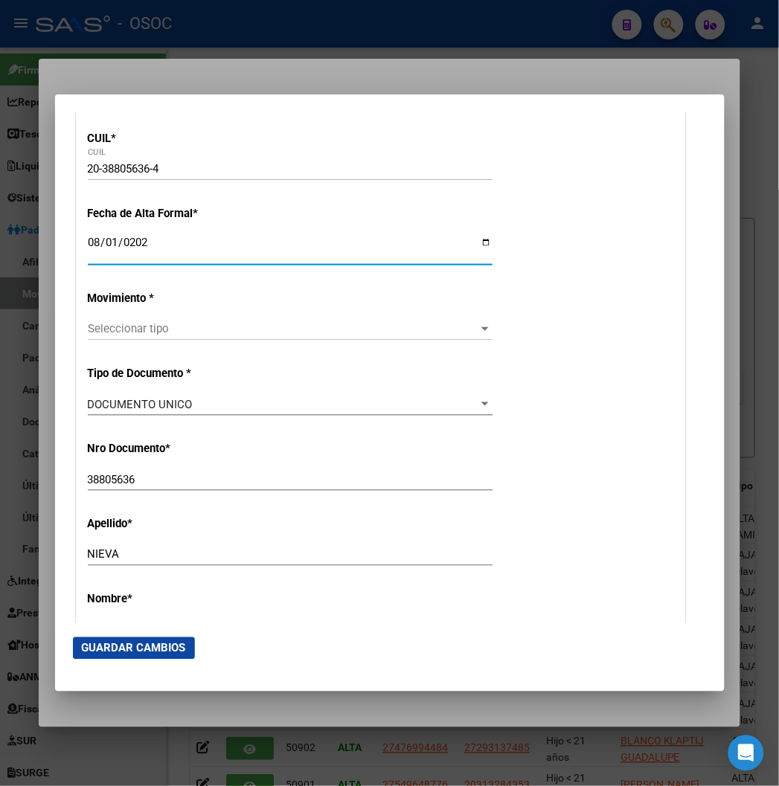
click at [94, 345] on div "Seleccionar tipo Seleccionar tipo" at bounding box center [290, 336] width 405 height 36
click at [88, 335] on span "Seleccionar tipo" at bounding box center [283, 328] width 391 height 13
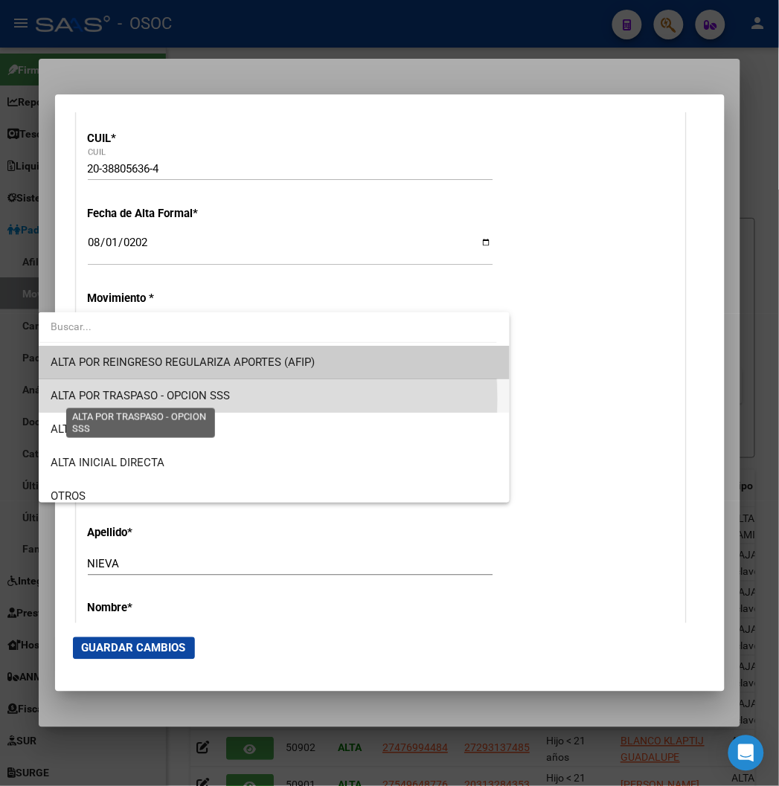
click at [167, 399] on span "ALTA POR TRASPASO - OPCION SSS" at bounding box center [140, 395] width 179 height 13
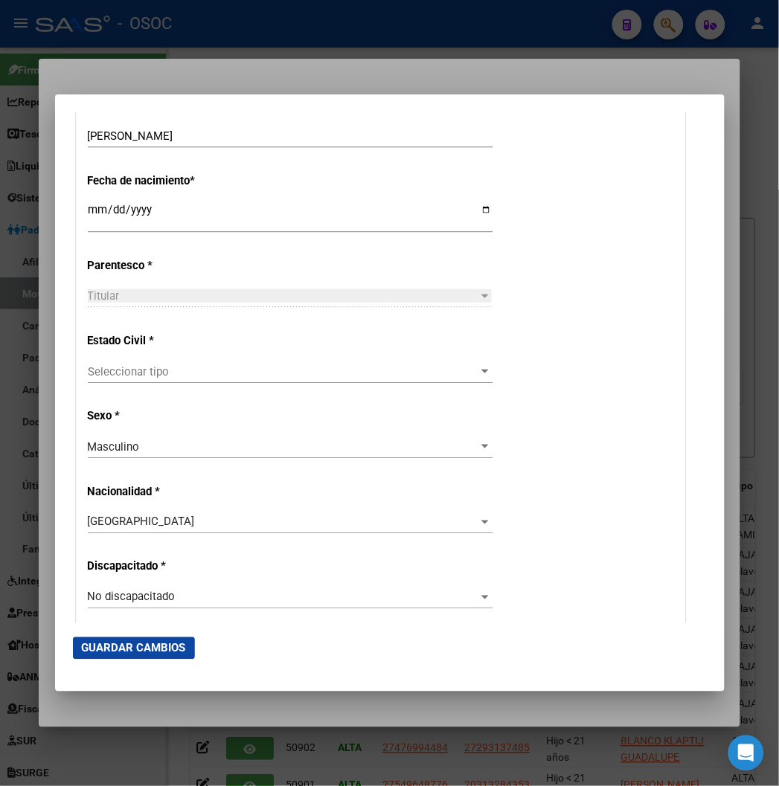
scroll to position [744, 0]
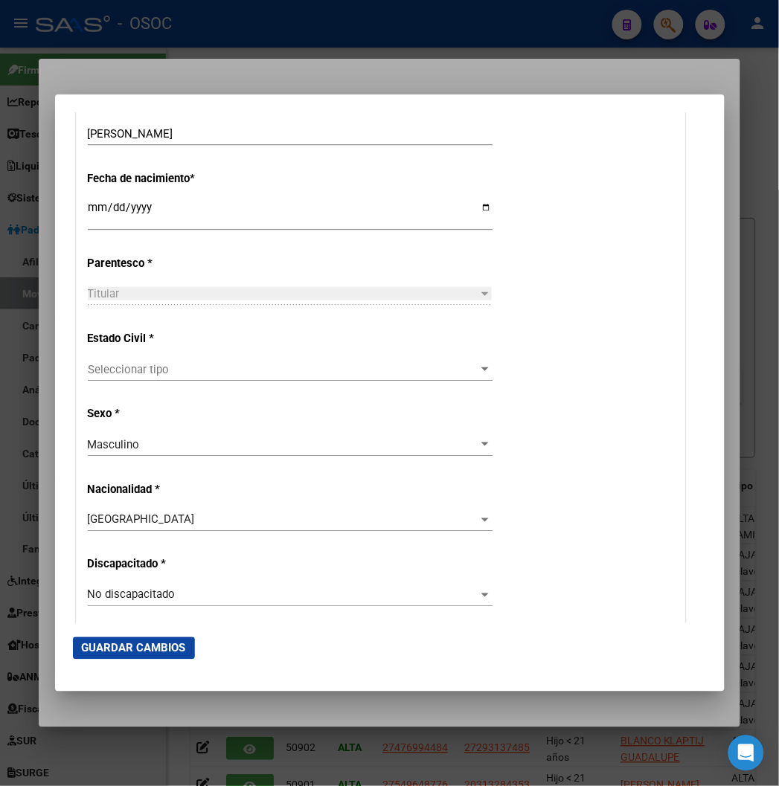
click at [99, 370] on span "Seleccionar tipo" at bounding box center [283, 369] width 391 height 13
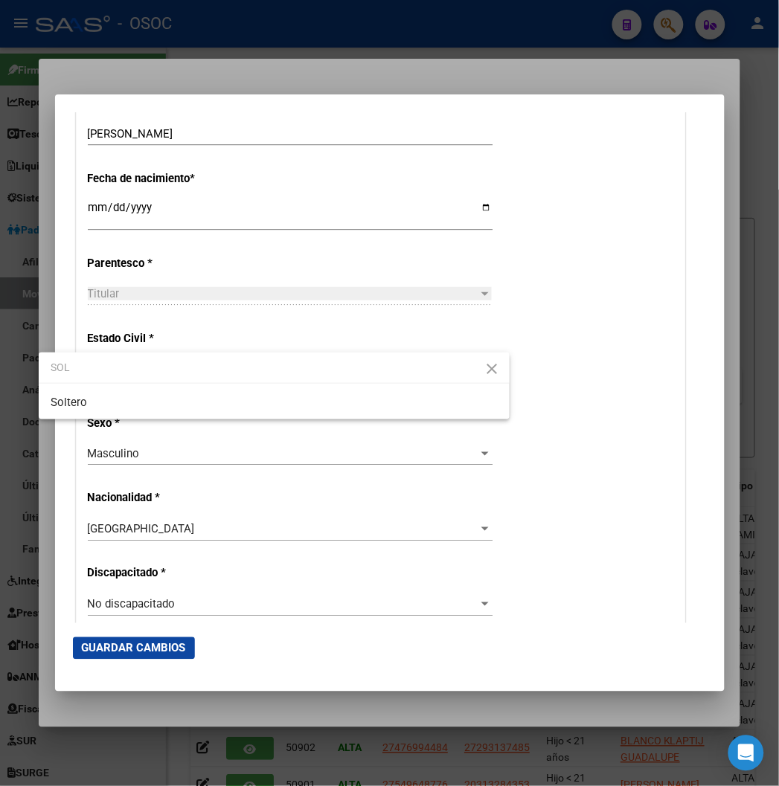
type input "SOL"
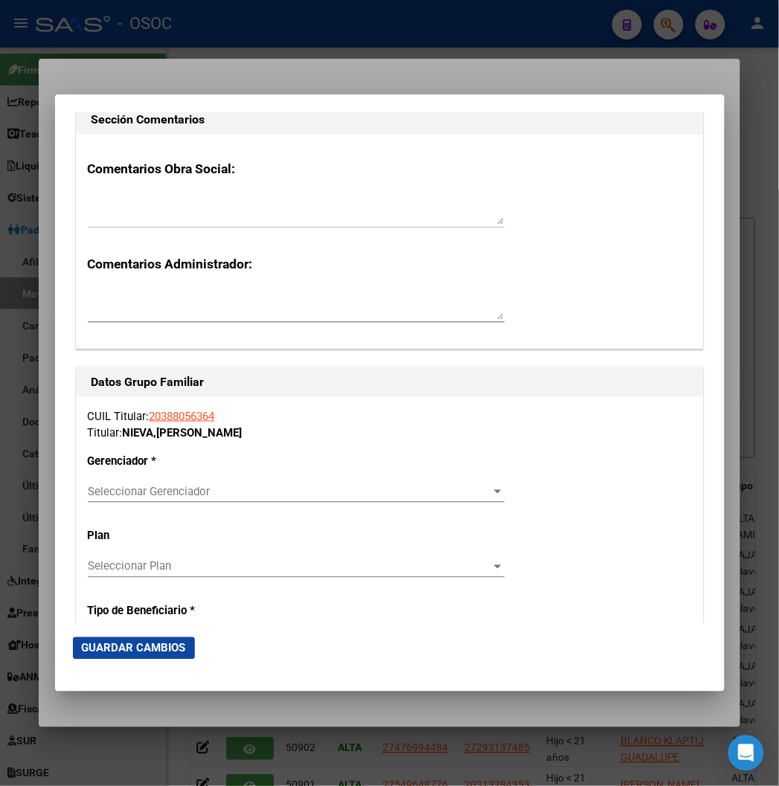
scroll to position [2314, 0]
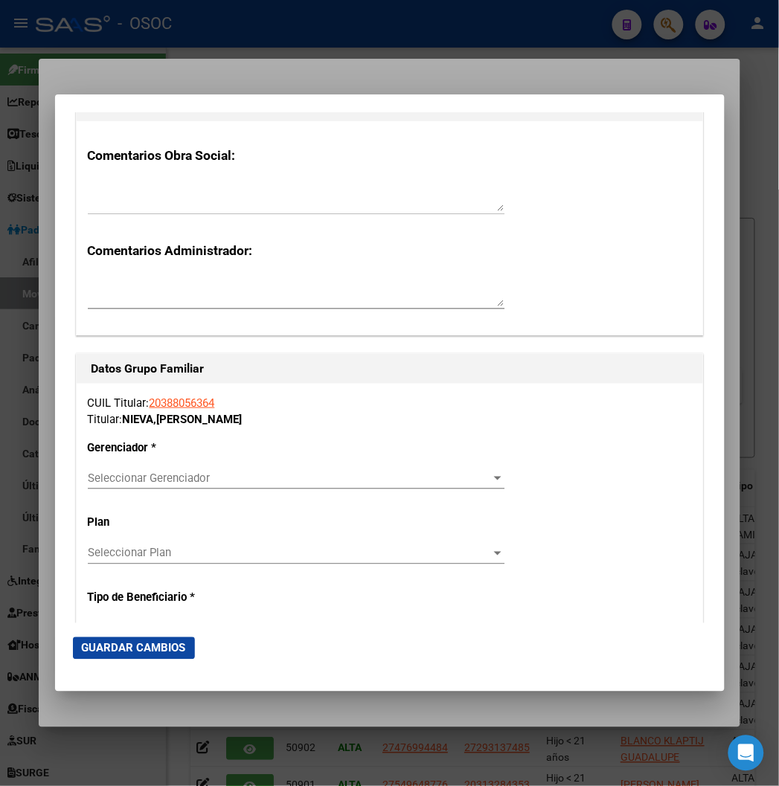
click at [94, 473] on span "Seleccionar Gerenciador" at bounding box center [289, 477] width 403 height 13
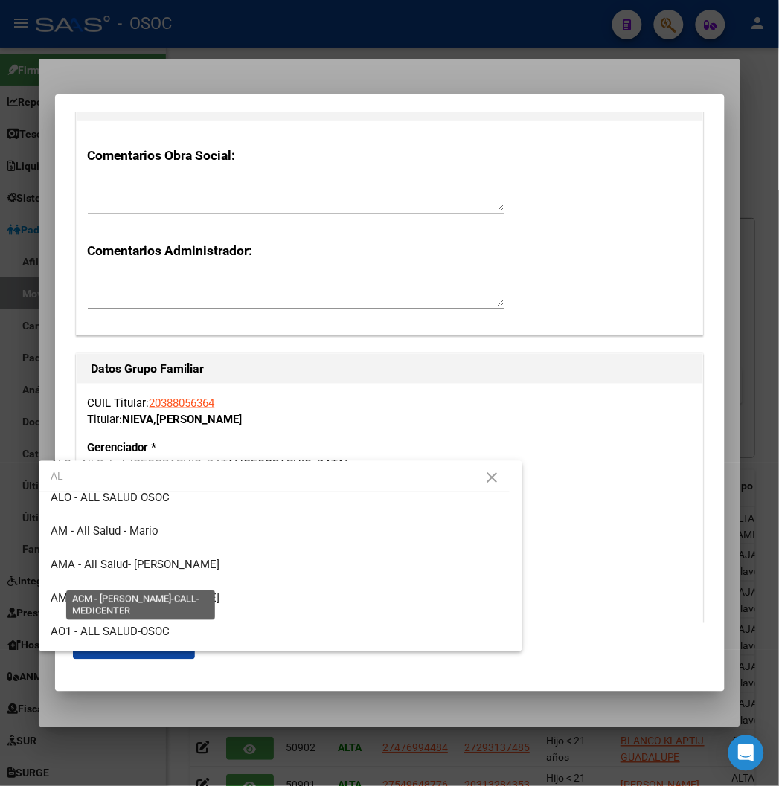
scroll to position [0, 0]
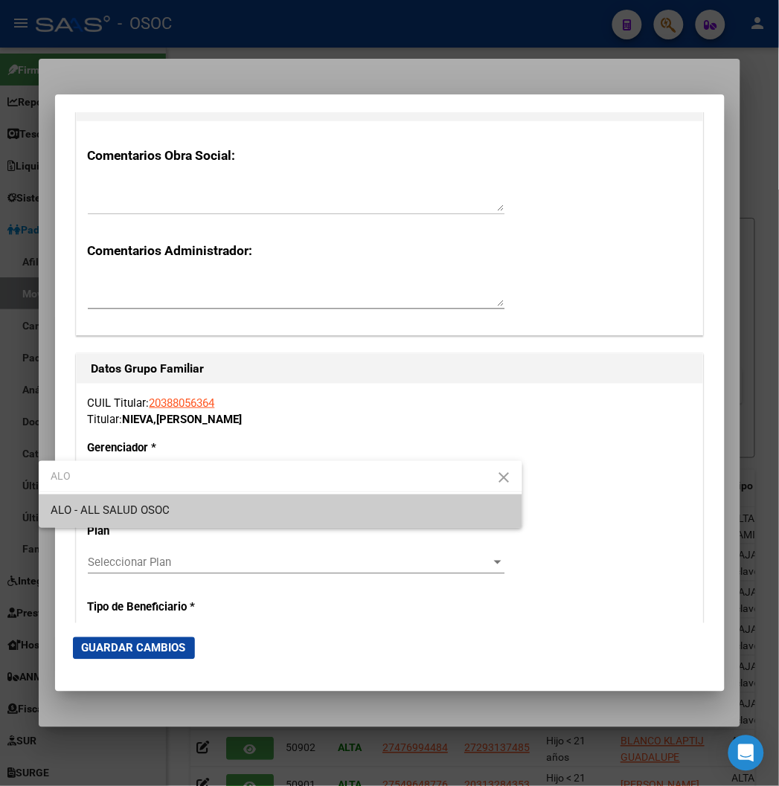
type input "ALO"
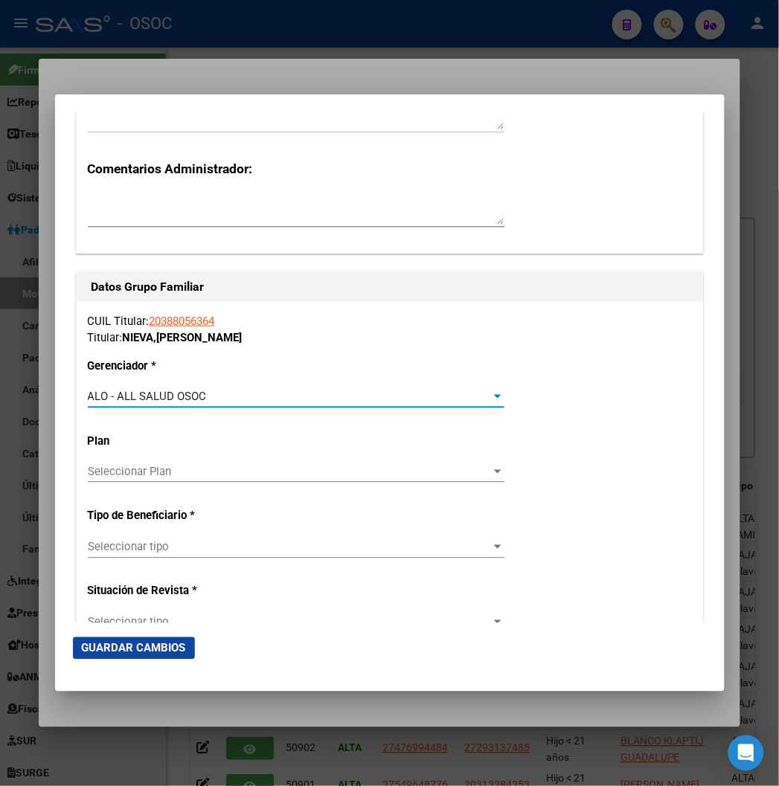
scroll to position [2561, 0]
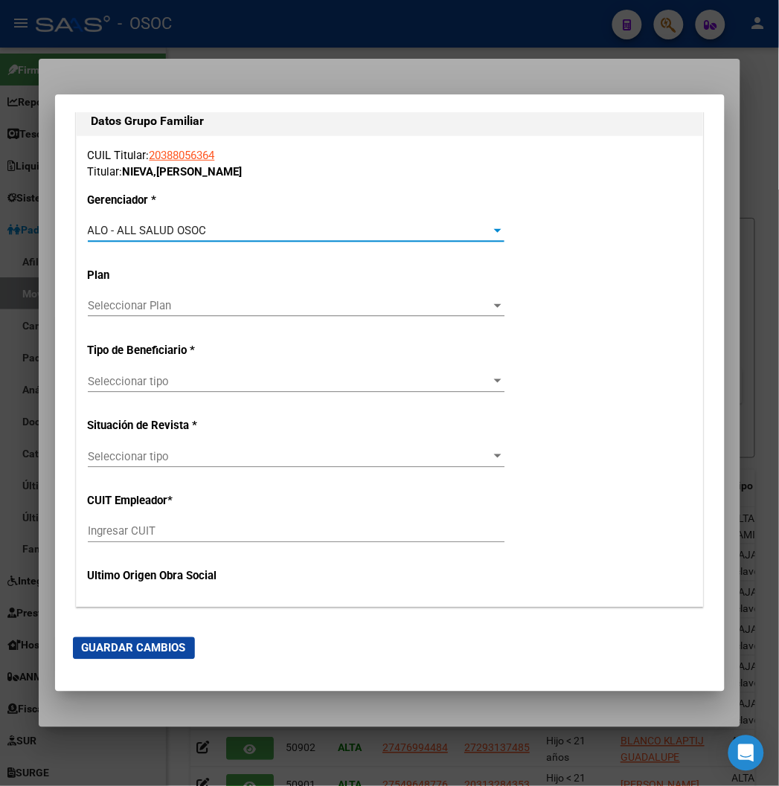
click at [106, 363] on div "CUIL Titular: 20388056364 Titular: NIEVA , SANTIAGO EMANUEL Gerenciador * ALO -…" at bounding box center [390, 371] width 626 height 471
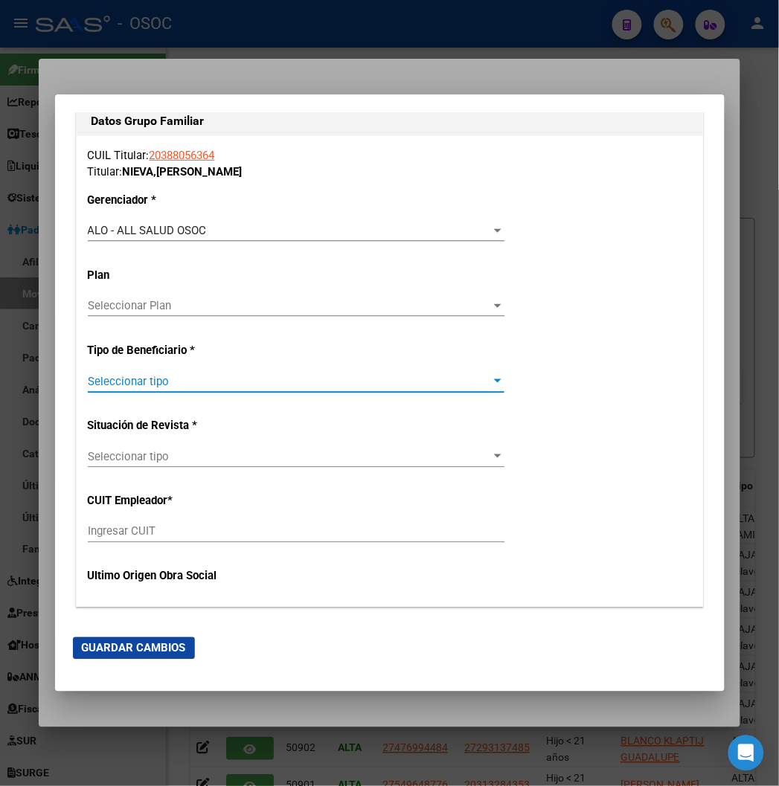
click at [109, 381] on span "Seleccionar tipo" at bounding box center [289, 381] width 403 height 13
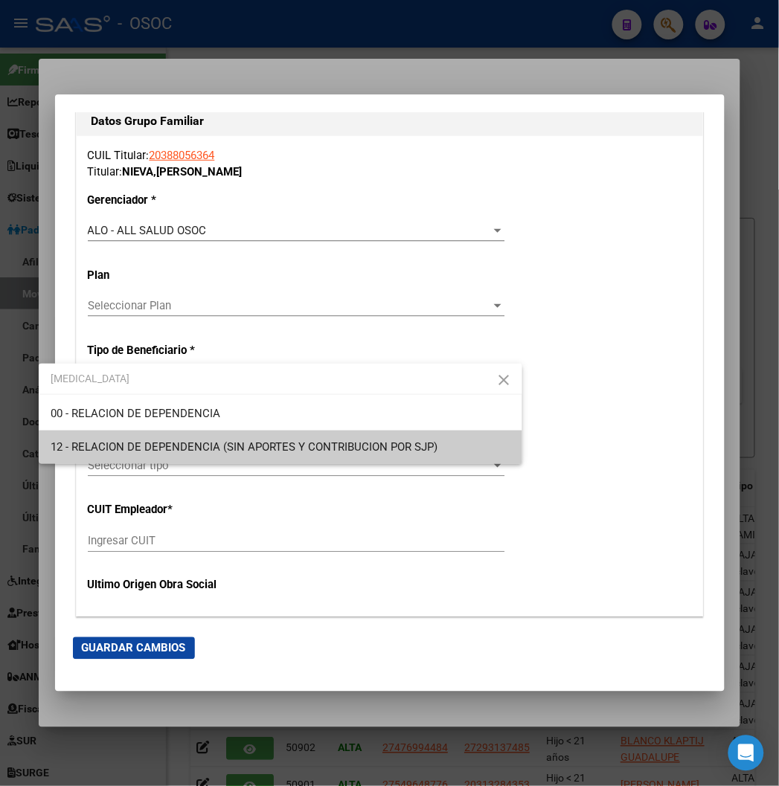
type input "RELA"
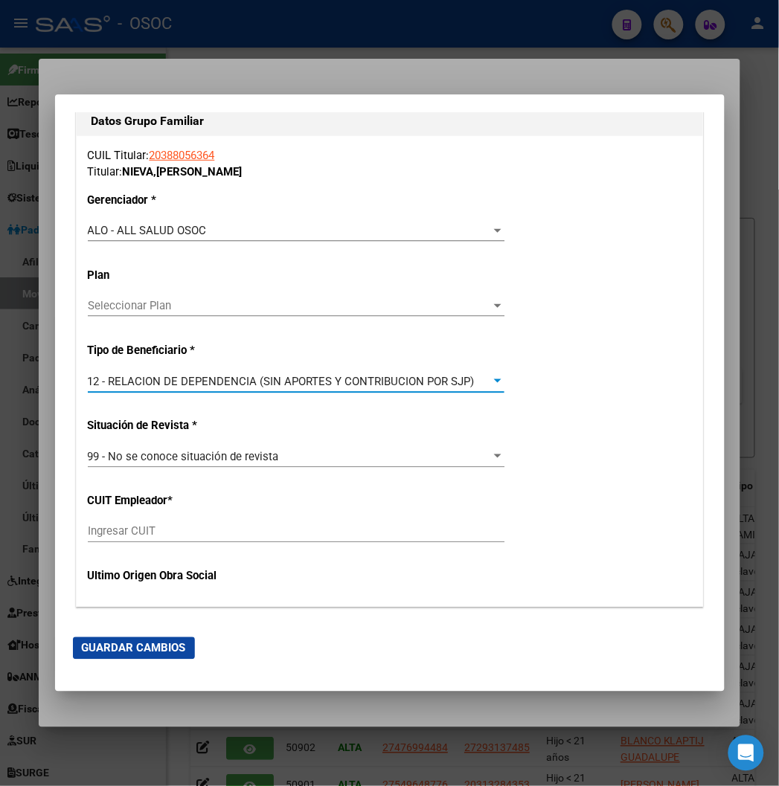
click at [109, 381] on span "12 - RELACION DE DEPENDENCIA (SIN APORTES Y CONTRIBUCION POR SJP)" at bounding box center [281, 381] width 387 height 13
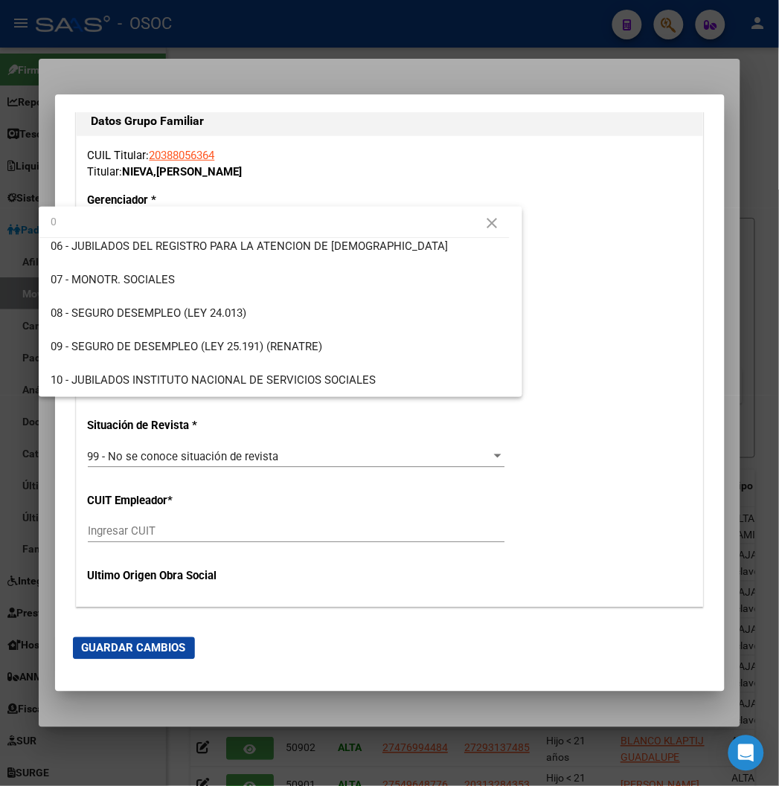
scroll to position [0, 0]
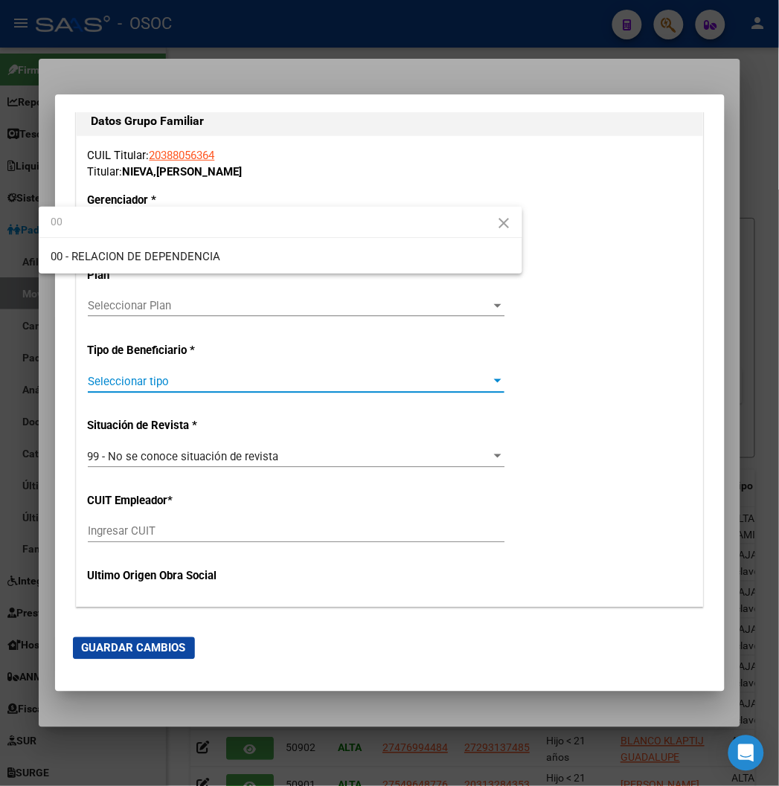
type input "00"
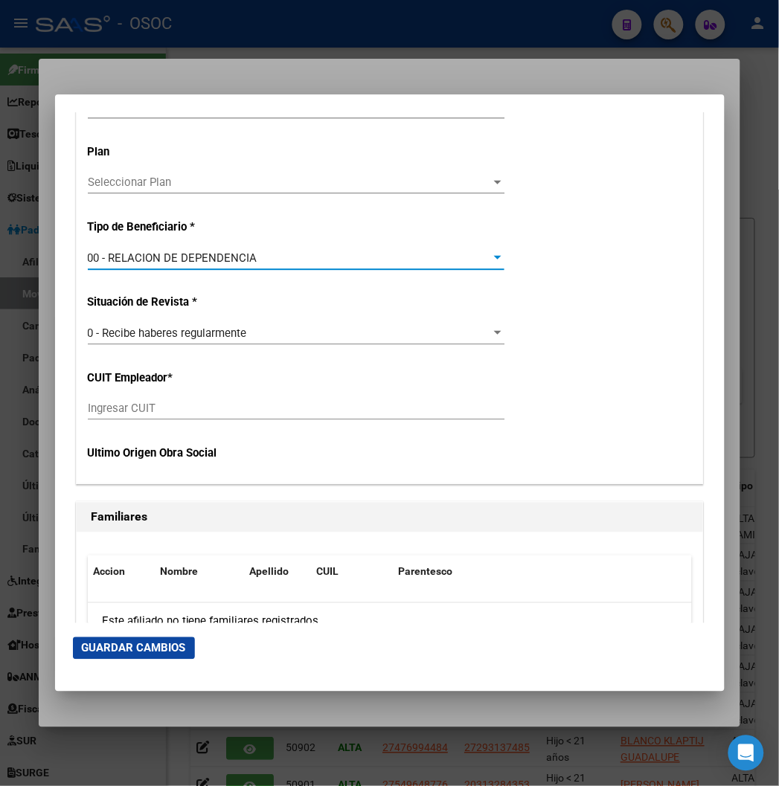
scroll to position [2644, 0]
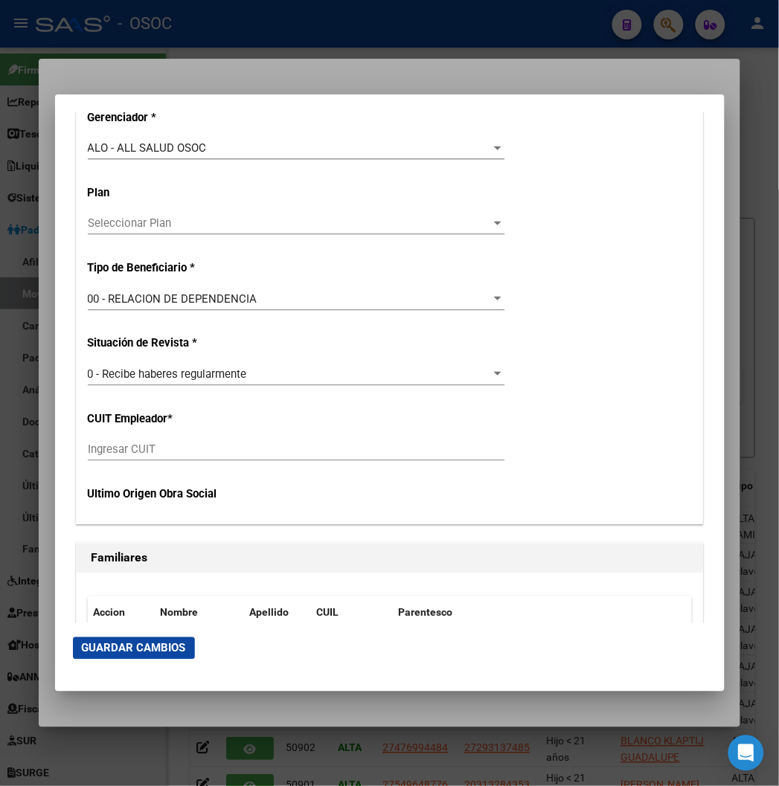
click at [190, 309] on div "00 - RELACION DE DEPENDENCIA Seleccionar tipo" at bounding box center [296, 299] width 416 height 22
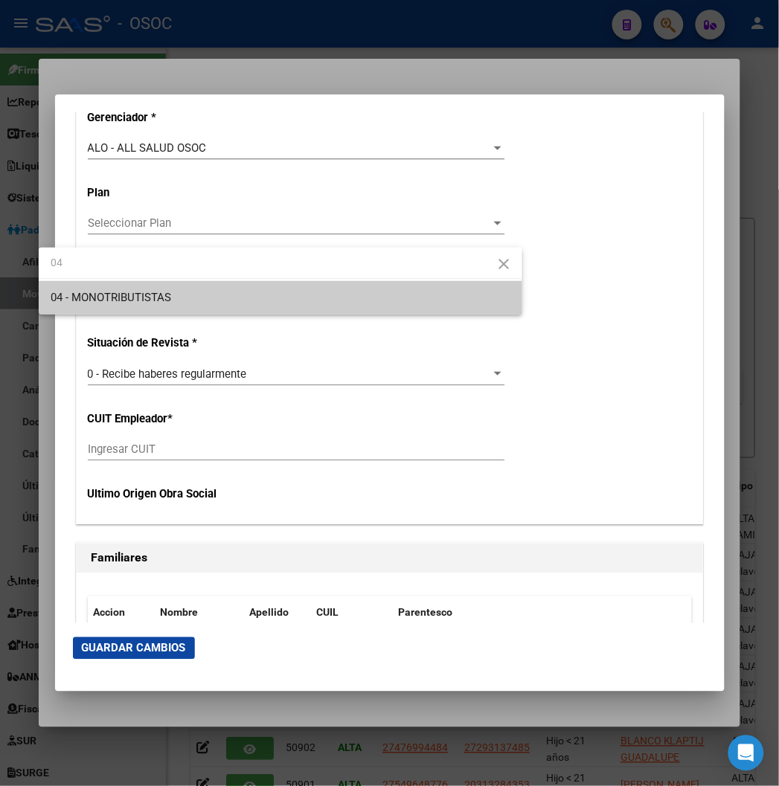
type input "04"
type input "20-38805636-4"
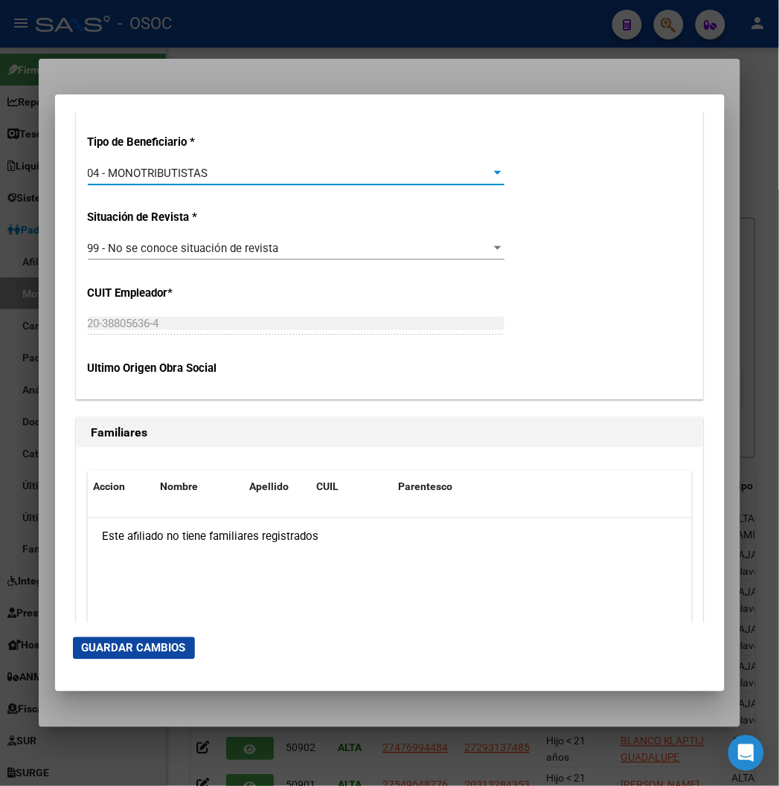
scroll to position [2891, 0]
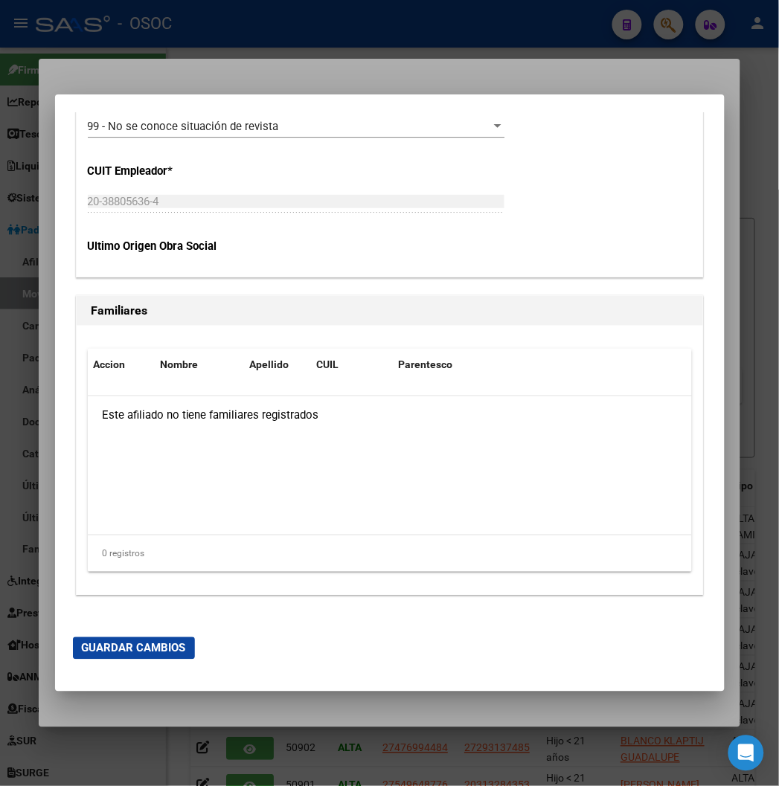
click at [120, 644] on span "Guardar Cambios" at bounding box center [134, 648] width 104 height 13
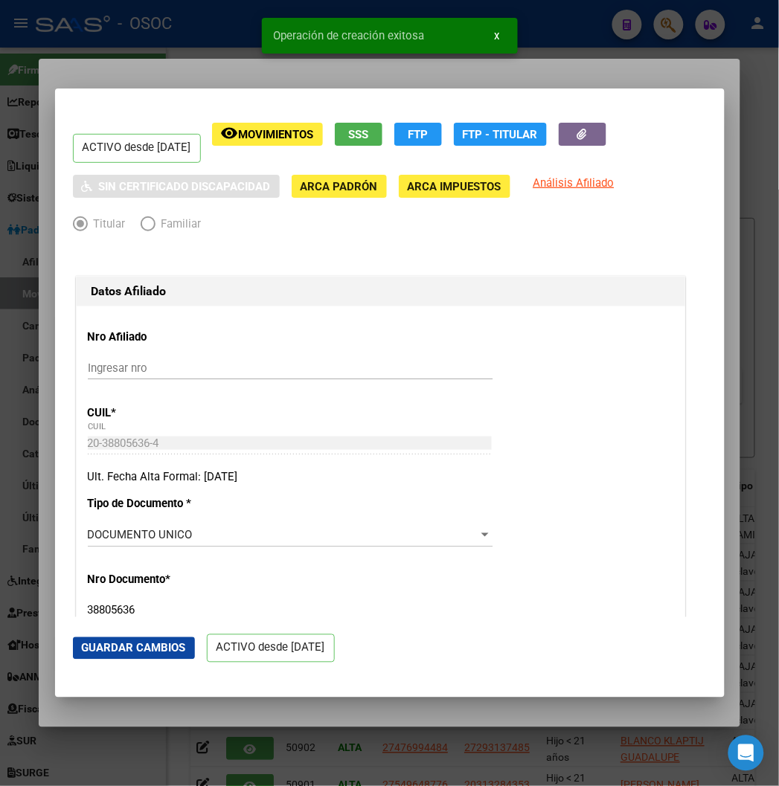
click at [152, 48] on div at bounding box center [389, 393] width 779 height 786
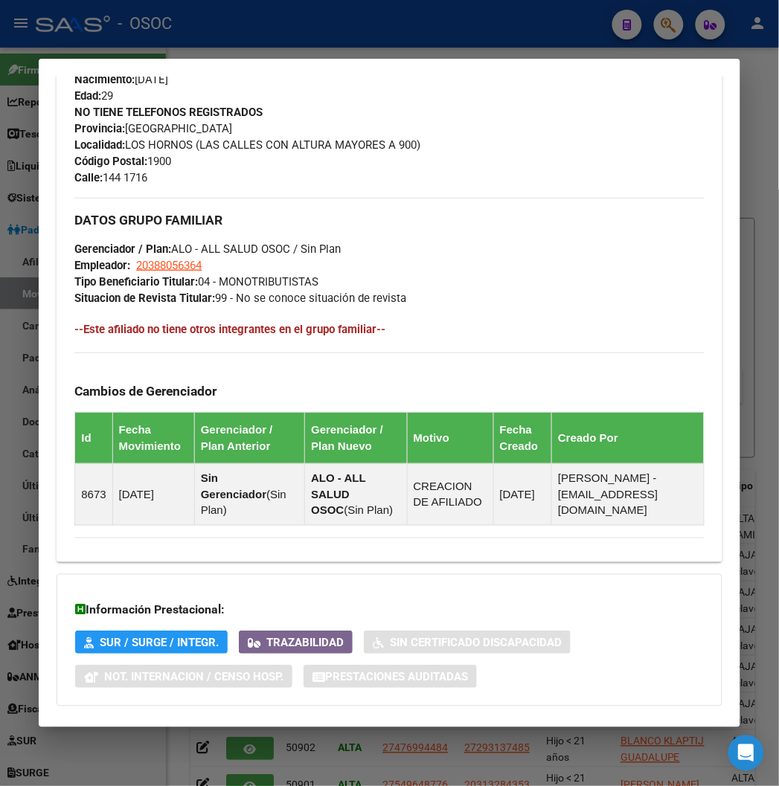
scroll to position [718, 0]
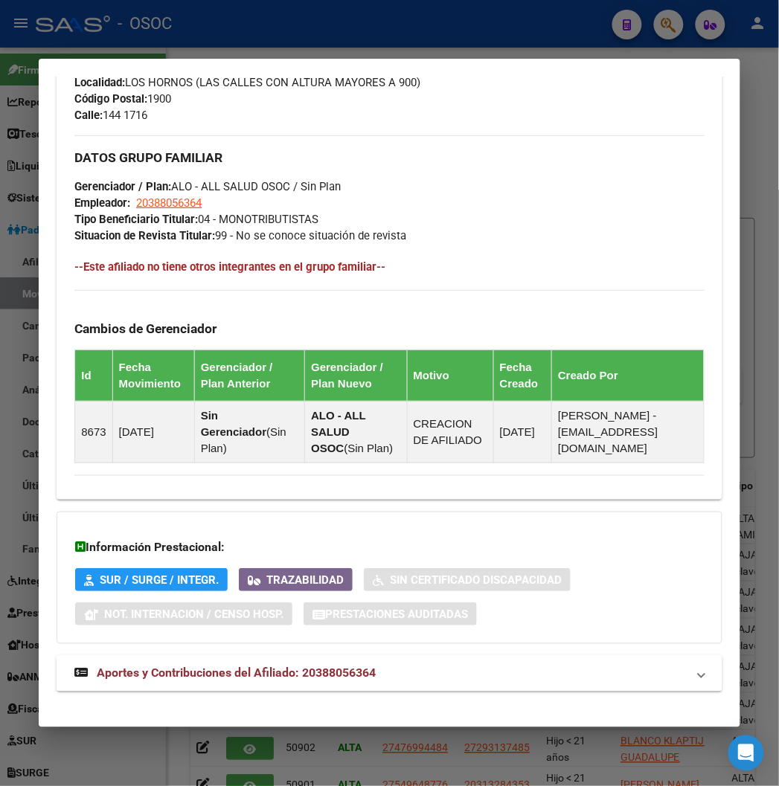
click at [219, 667] on mat-expansion-panel-header "Aportes y Contribuciones del Afiliado: 20388056364" at bounding box center [389, 674] width 665 height 36
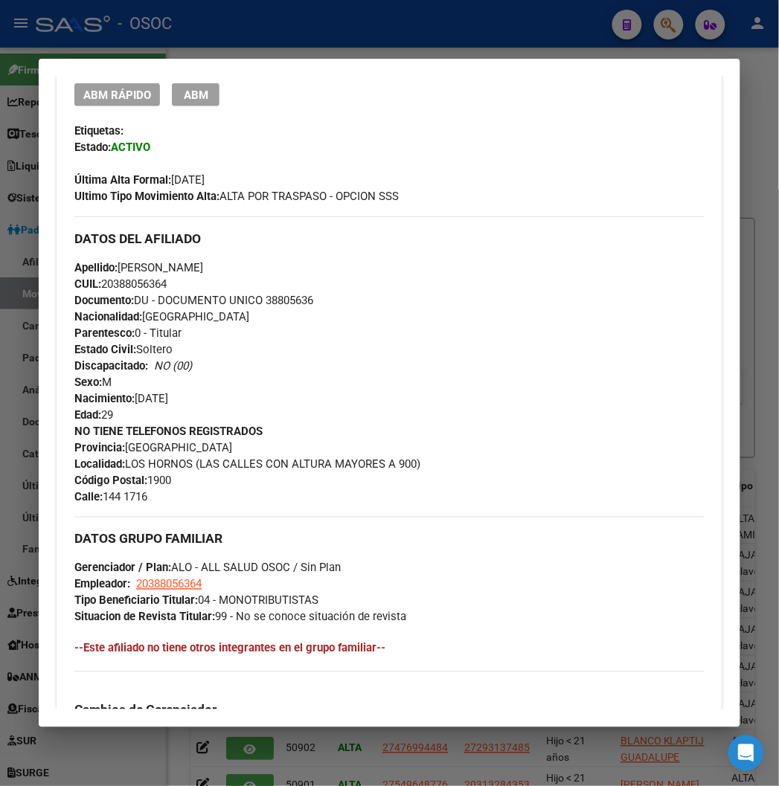
scroll to position [139, 0]
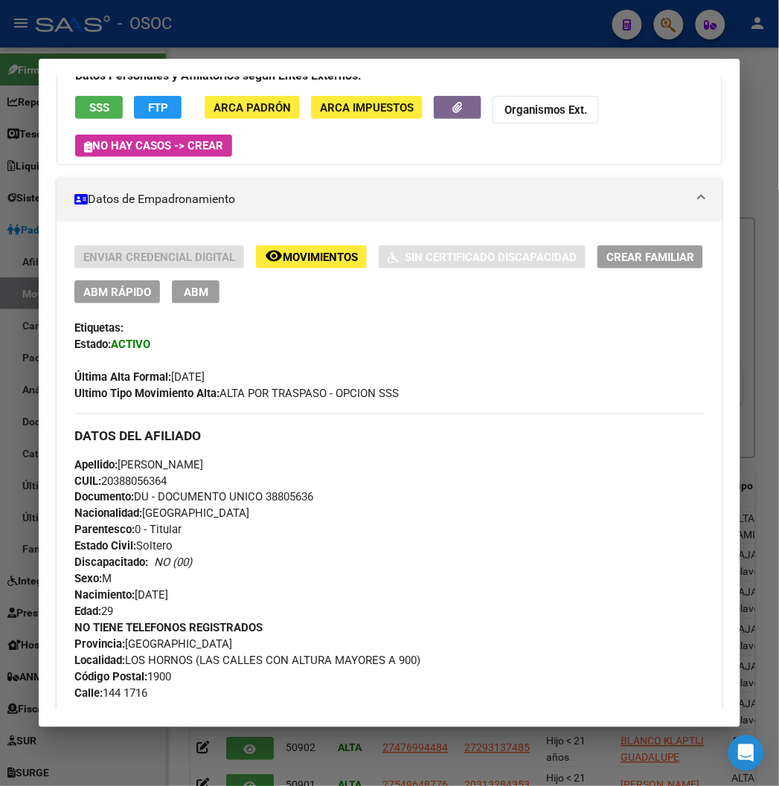
click at [266, 499] on span "Documento: DU - DOCUMENTO UNICO 38805636" at bounding box center [193, 497] width 239 height 13
copy span "38805636"
click at [130, 479] on span "CUIL: 20388056364" at bounding box center [120, 480] width 92 height 13
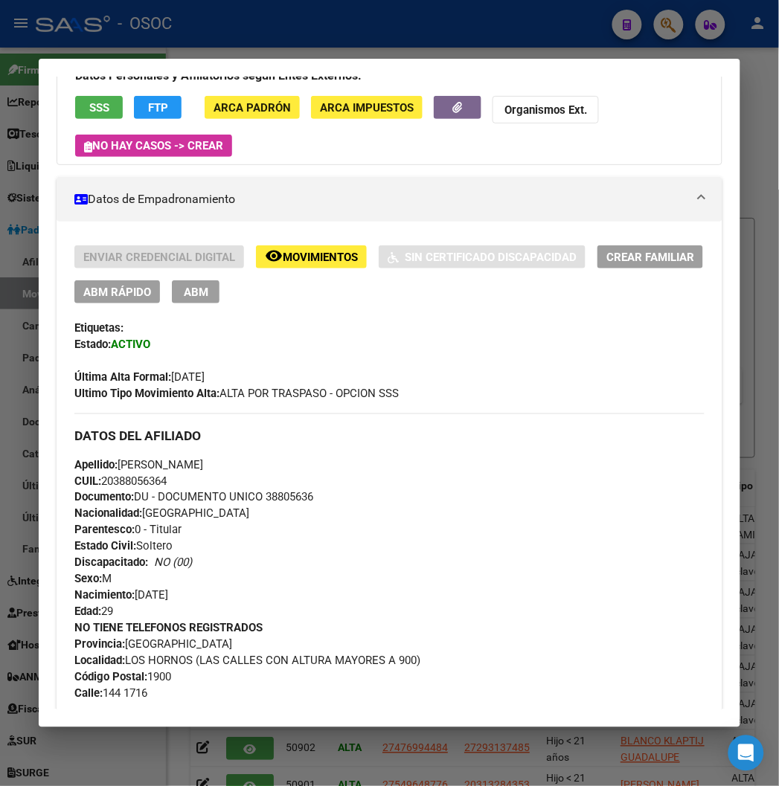
copy span "20388056364"
click at [203, 463] on span "Apellido: SANTIAGO EMANUEL NIEVA" at bounding box center [138, 464] width 129 height 13
copy span "NIEVA"
drag, startPoint x: 101, startPoint y: 457, endPoint x: 207, endPoint y: 461, distance: 105.7
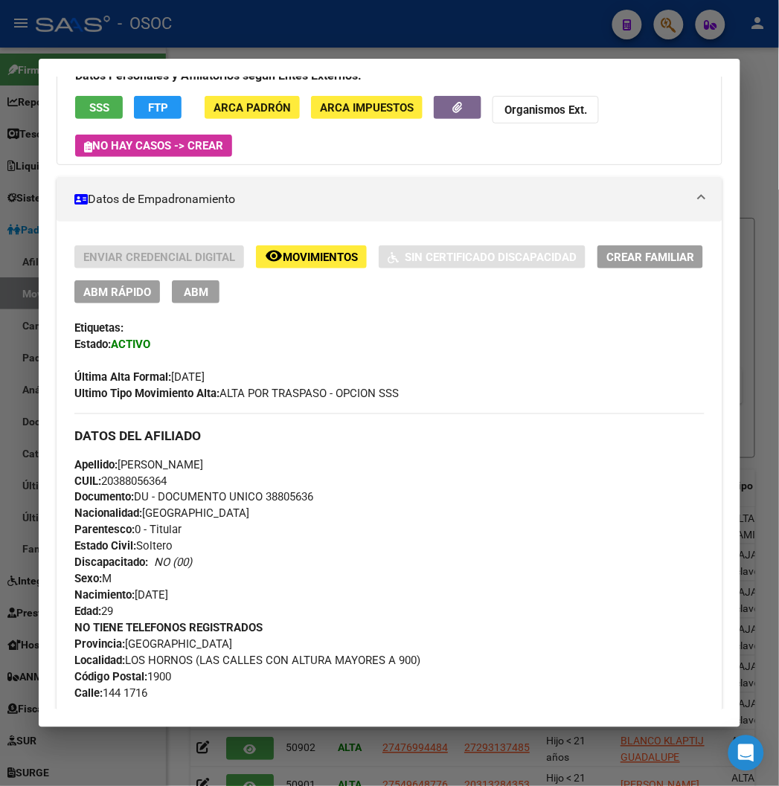
click at [203, 461] on span "Apellido: SANTIAGO EMANUEL NIEVA" at bounding box center [138, 464] width 129 height 13
copy span "SANTIAGO EMANUEL"
click at [286, 502] on span "Documento: DU - DOCUMENTO UNICO 38805636" at bounding box center [193, 497] width 239 height 13
copy span "38805636"
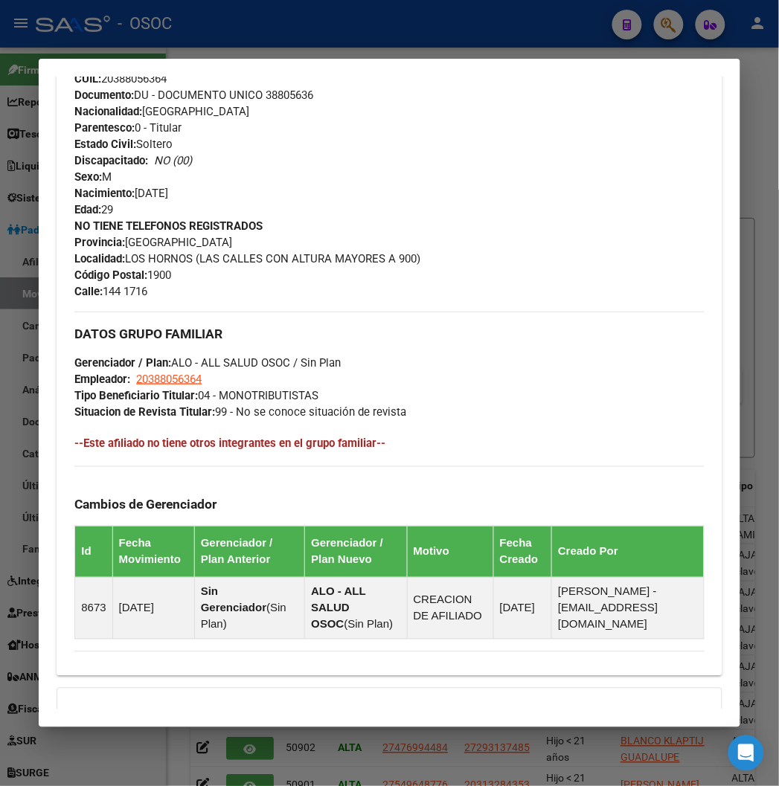
scroll to position [800, 0]
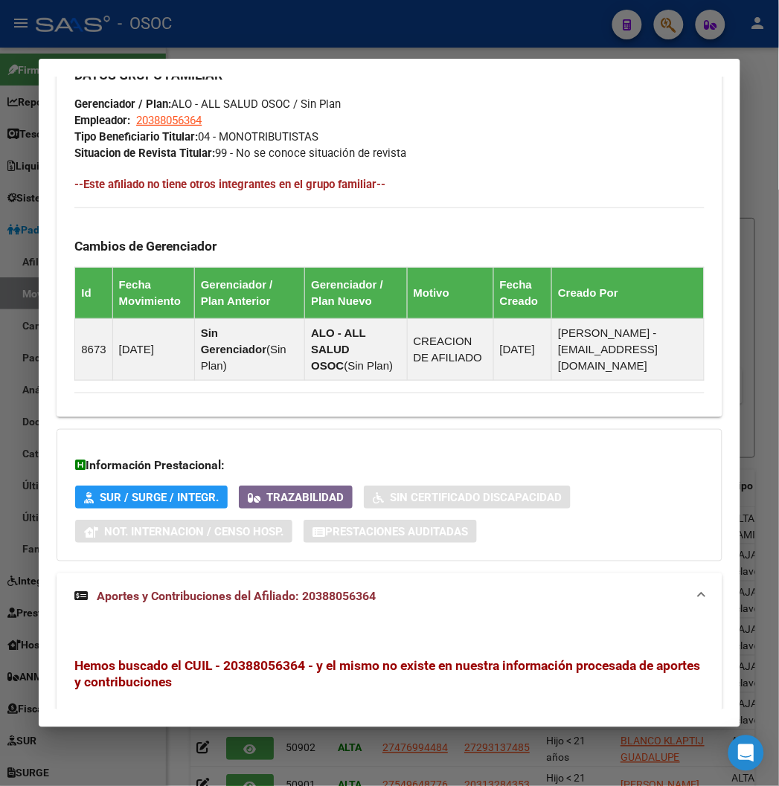
click at [225, 10] on div at bounding box center [389, 393] width 779 height 786
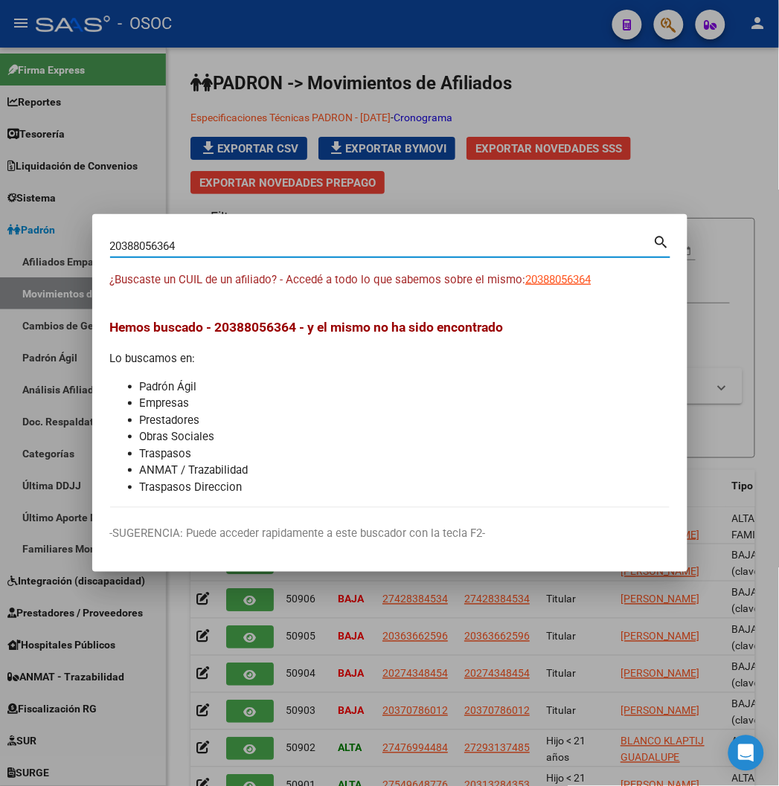
click at [110, 243] on input "20388056364" at bounding box center [381, 245] width 543 height 13
paste input "7229939586"
type input "27229939586"
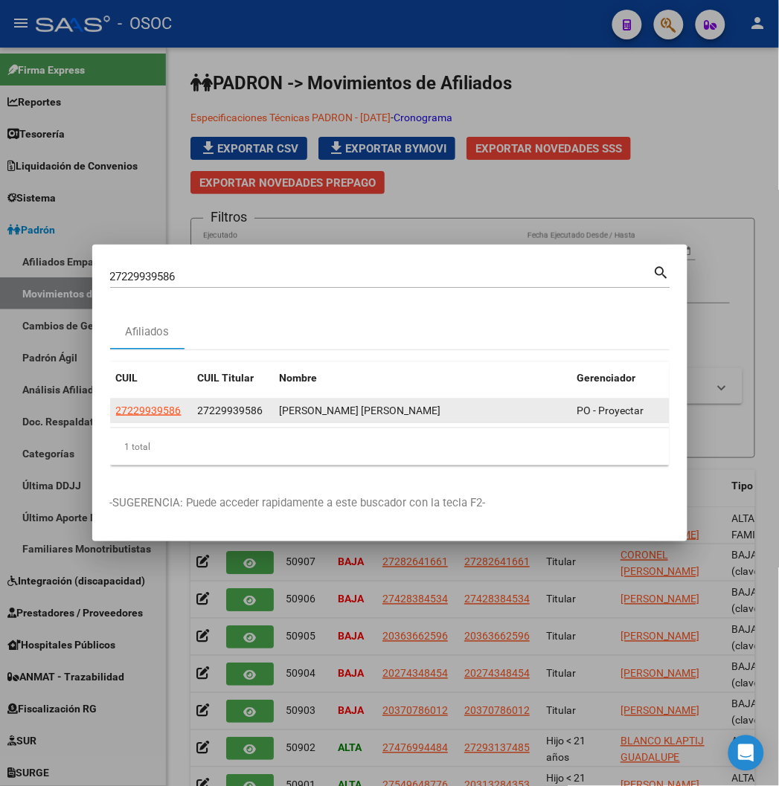
click at [116, 417] on app-link-go-to "27229939586" at bounding box center [148, 410] width 65 height 17
click at [116, 410] on span "27229939586" at bounding box center [148, 411] width 65 height 12
type textarea "27229939586"
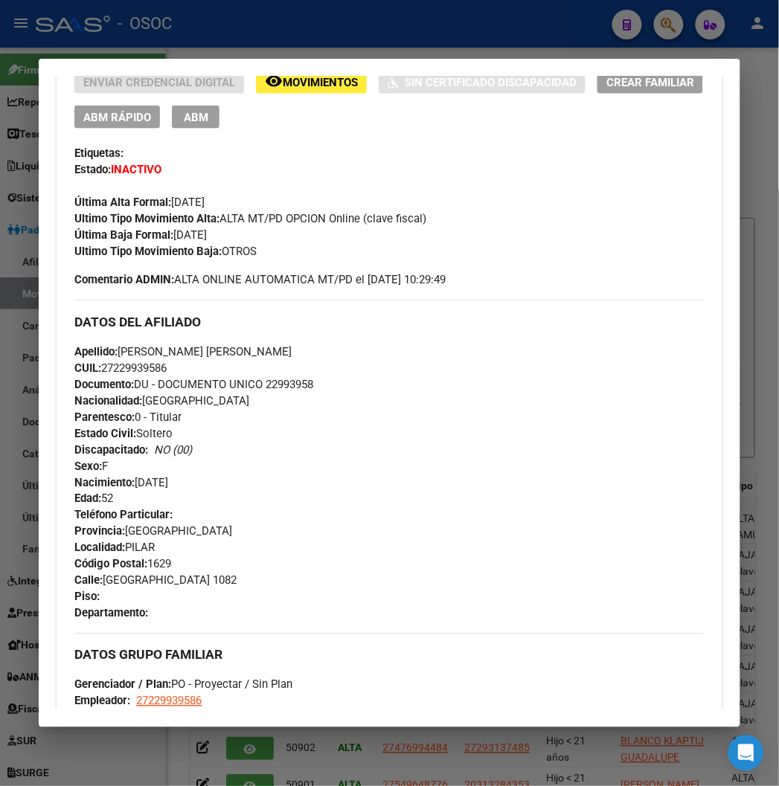
scroll to position [0, 0]
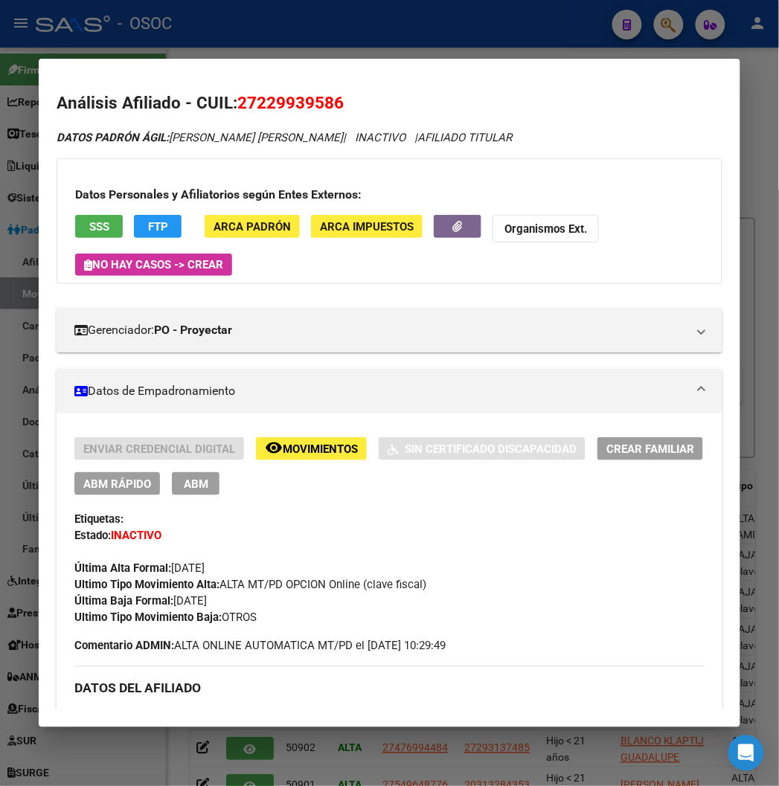
click at [129, 478] on span "ABM Rápido" at bounding box center [117, 483] width 68 height 13
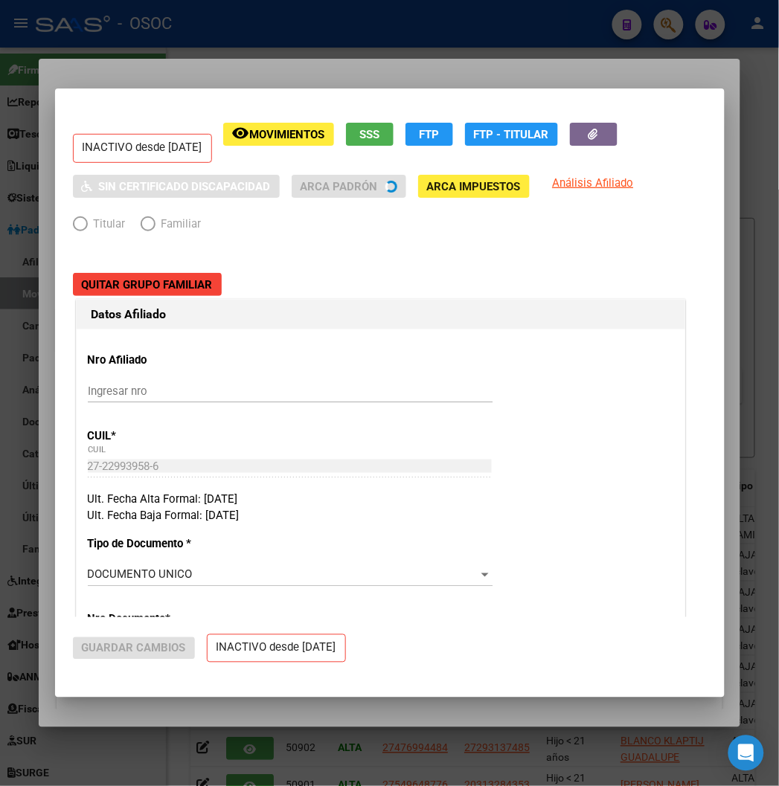
radio input "true"
type input "27-22993958-6"
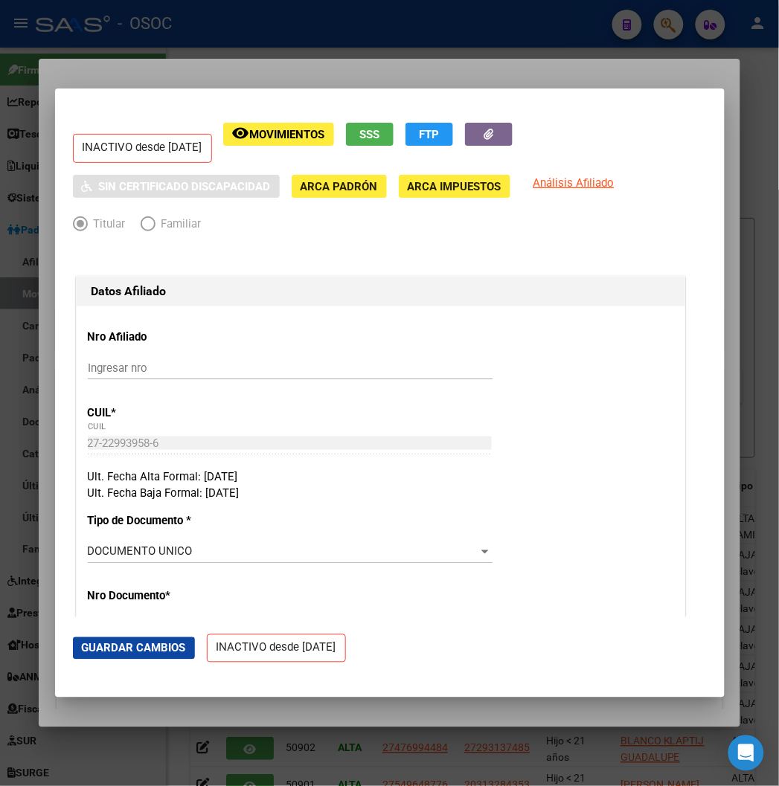
click at [135, 72] on div at bounding box center [389, 393] width 779 height 786
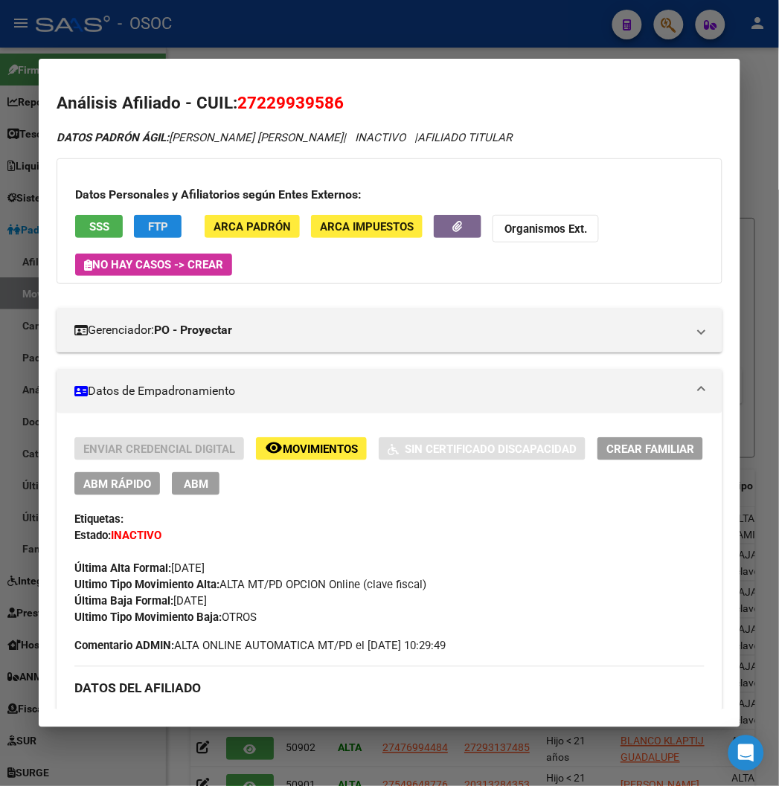
click at [148, 226] on span "FTP" at bounding box center [158, 226] width 20 height 13
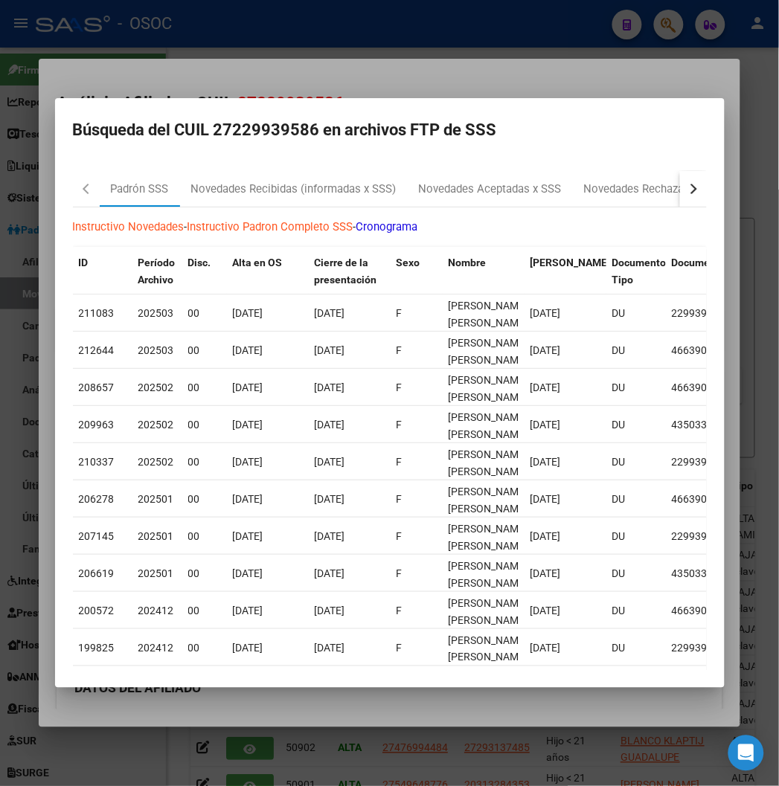
click at [277, 170] on mat-dialog-content "Padrón SSS Novedades Recibidas (informadas x SSS) Novedades Aceptadas x SSS Nov…" at bounding box center [389, 414] width 669 height 511
click at [280, 181] on div "Novedades Recibidas (informadas x SSS)" at bounding box center [293, 189] width 205 height 17
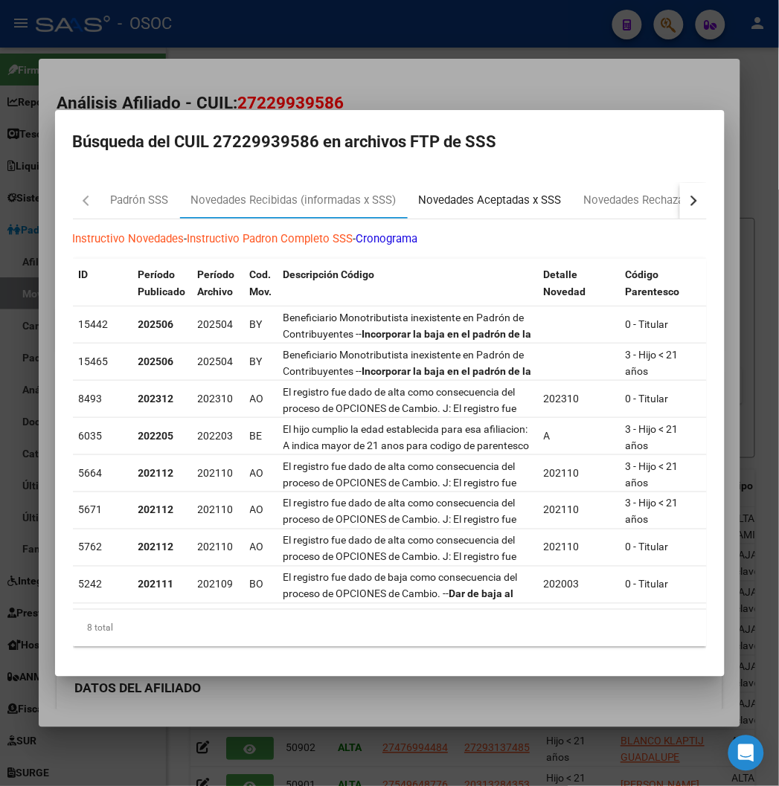
click at [434, 204] on div "Novedades Aceptadas x SSS" at bounding box center [490, 201] width 165 height 36
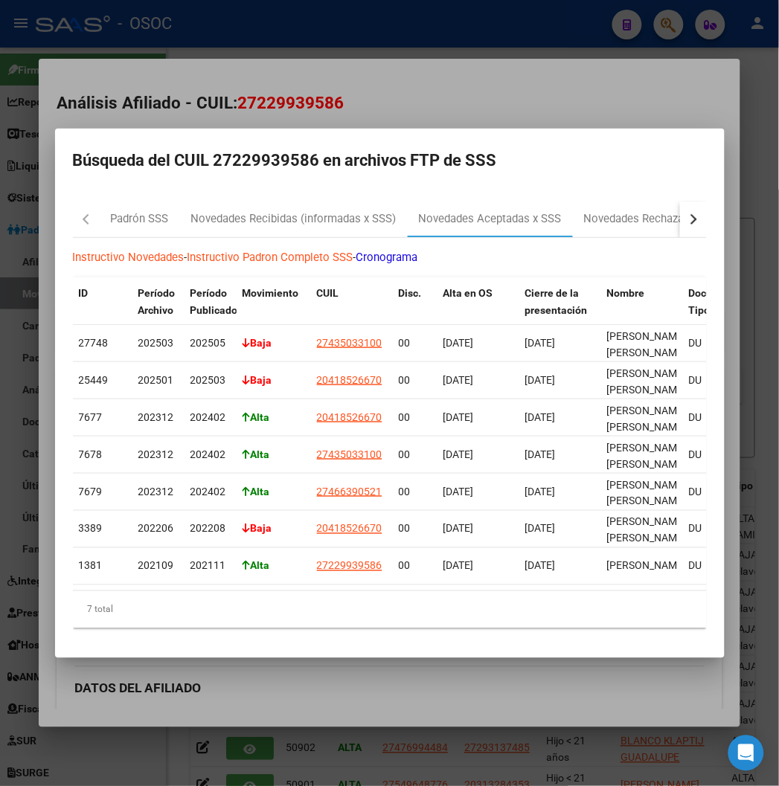
click at [442, 116] on div at bounding box center [389, 393] width 779 height 786
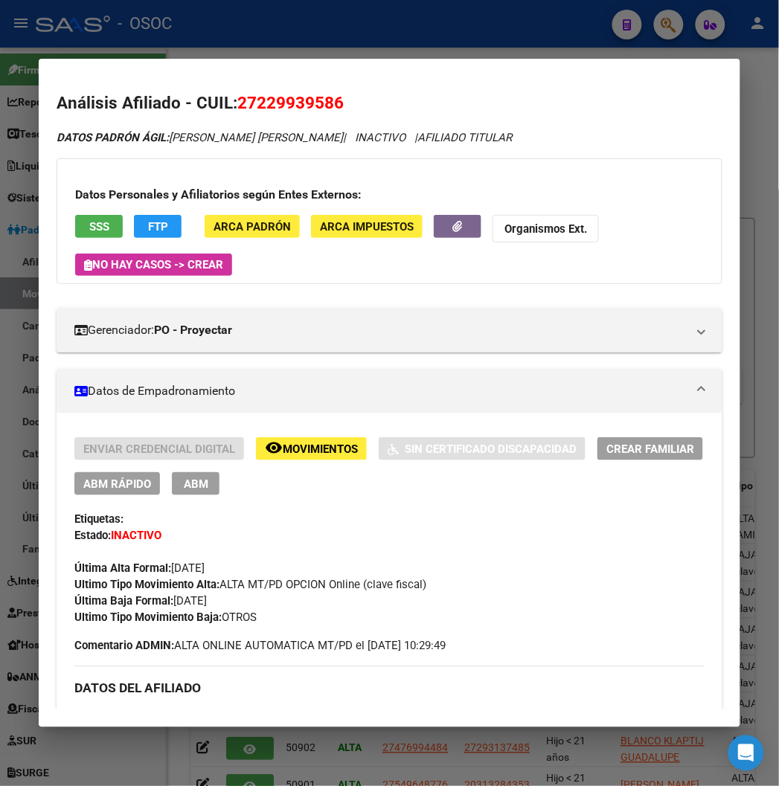
click at [134, 221] on button "FTP" at bounding box center [158, 226] width 48 height 23
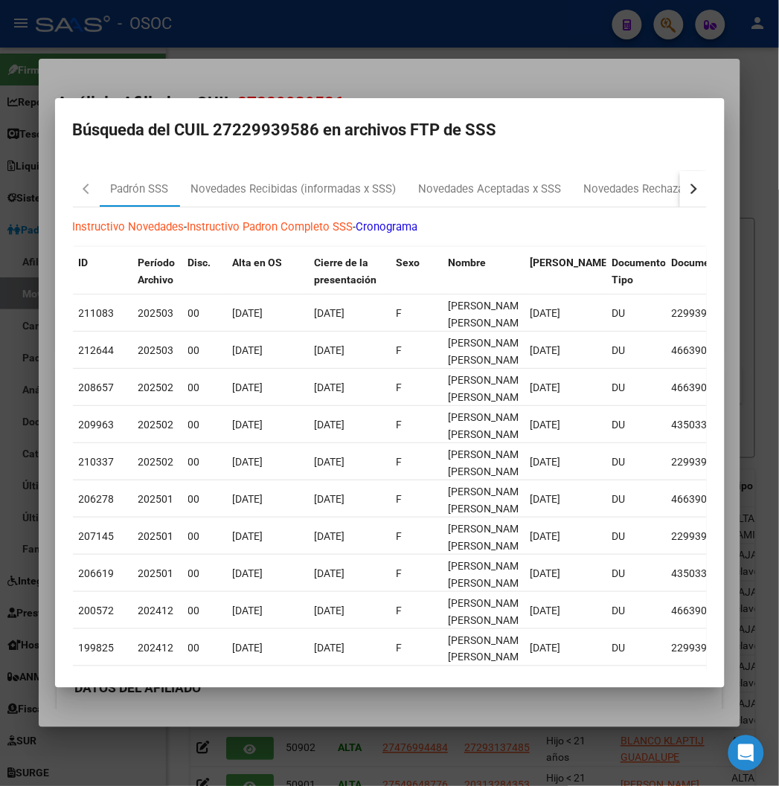
click at [518, 211] on div "Instructivo Novedades - Instructivo Padron Completo SSS - Cronograma ID Período…" at bounding box center [390, 464] width 634 height 514
click at [601, 190] on div "Novedades Rechazadas x SSS" at bounding box center [658, 189] width 149 height 17
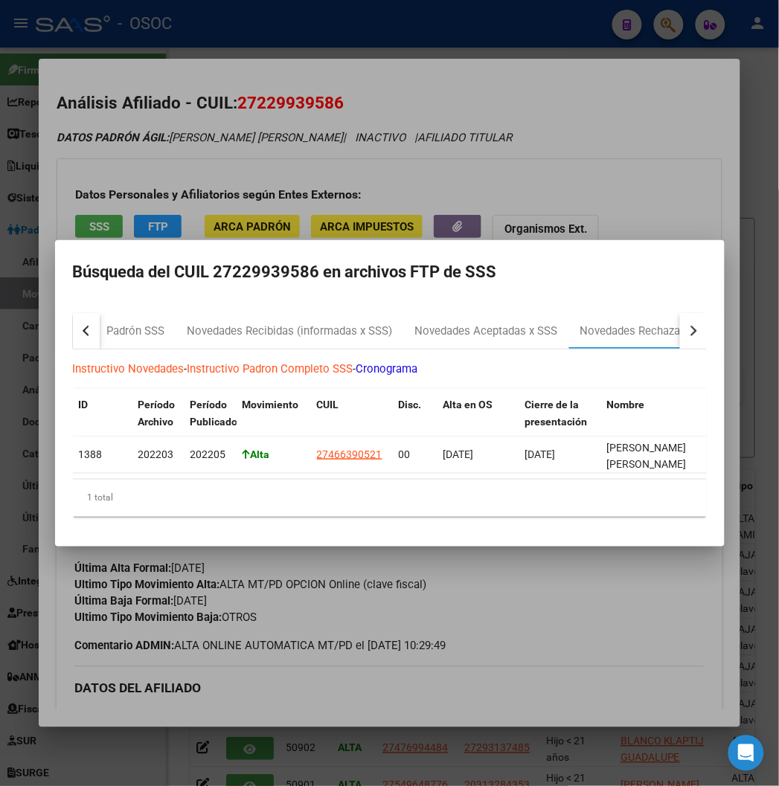
click at [448, 127] on div at bounding box center [389, 393] width 779 height 786
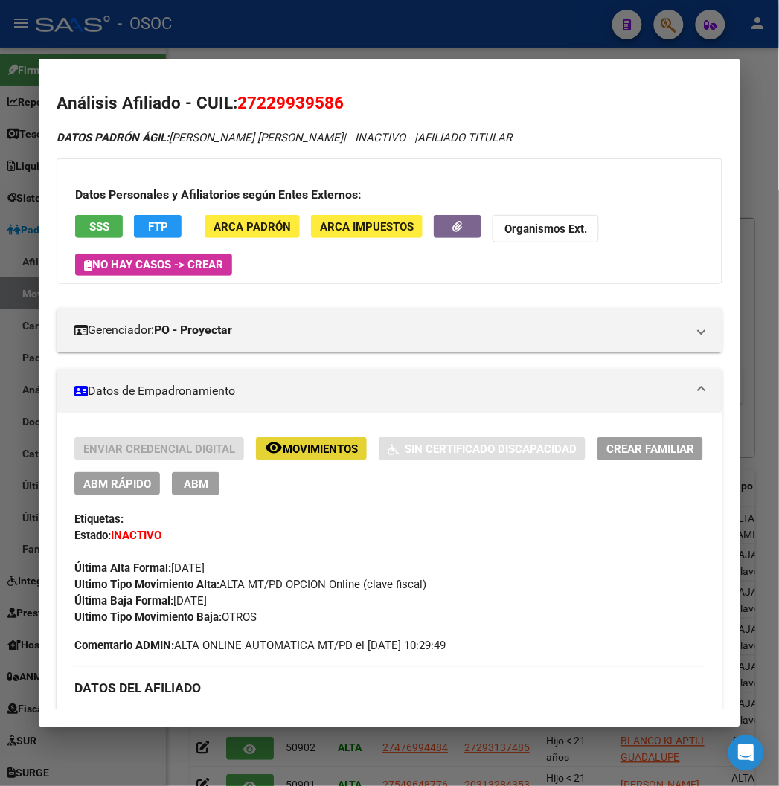
click at [318, 452] on span "Movimientos" at bounding box center [320, 448] width 75 height 13
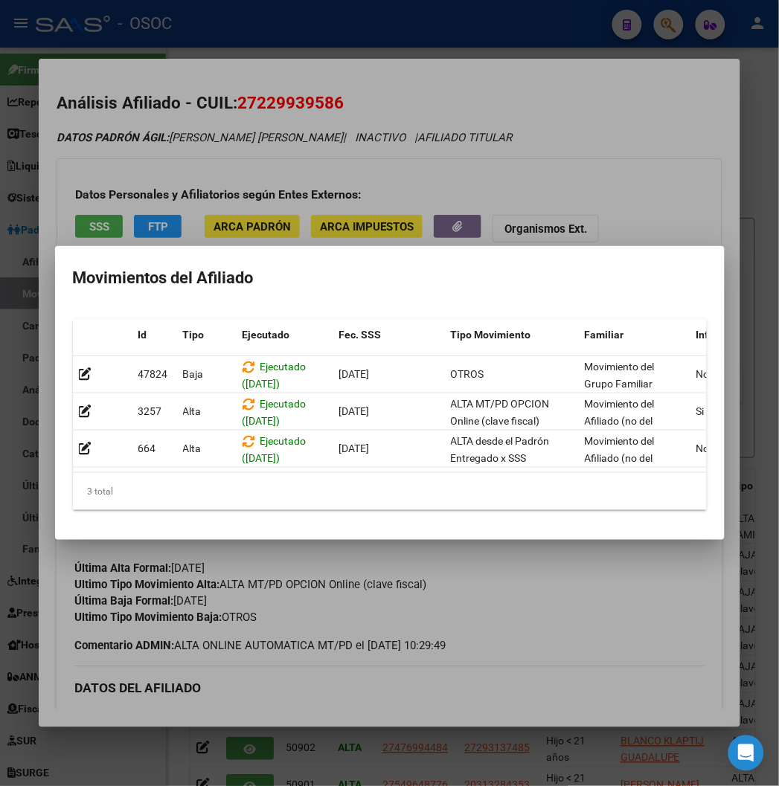
click at [541, 179] on div at bounding box center [389, 393] width 779 height 786
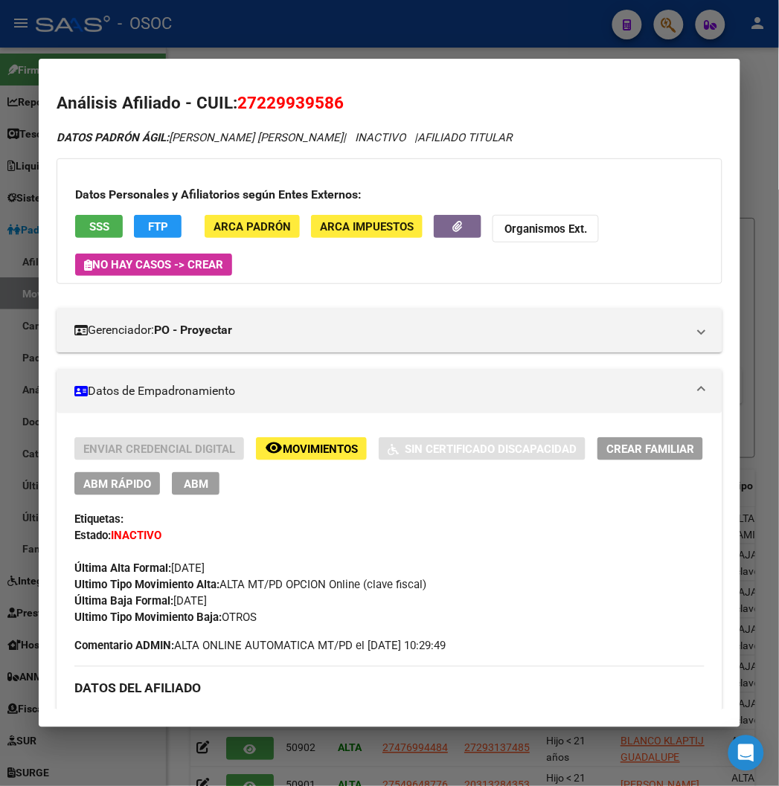
scroll to position [165, 0]
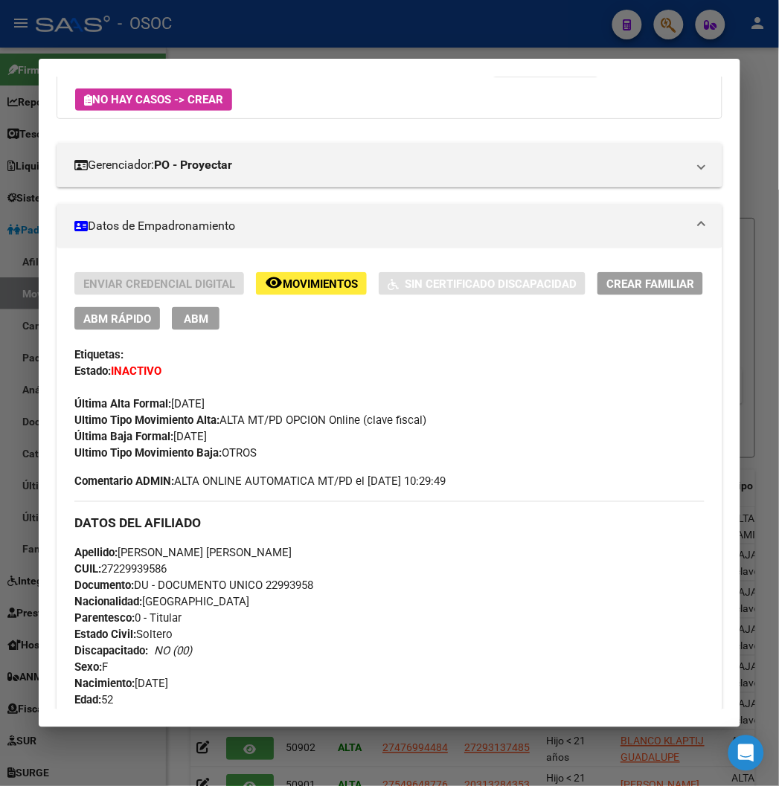
click at [668, 10] on div at bounding box center [389, 393] width 779 height 786
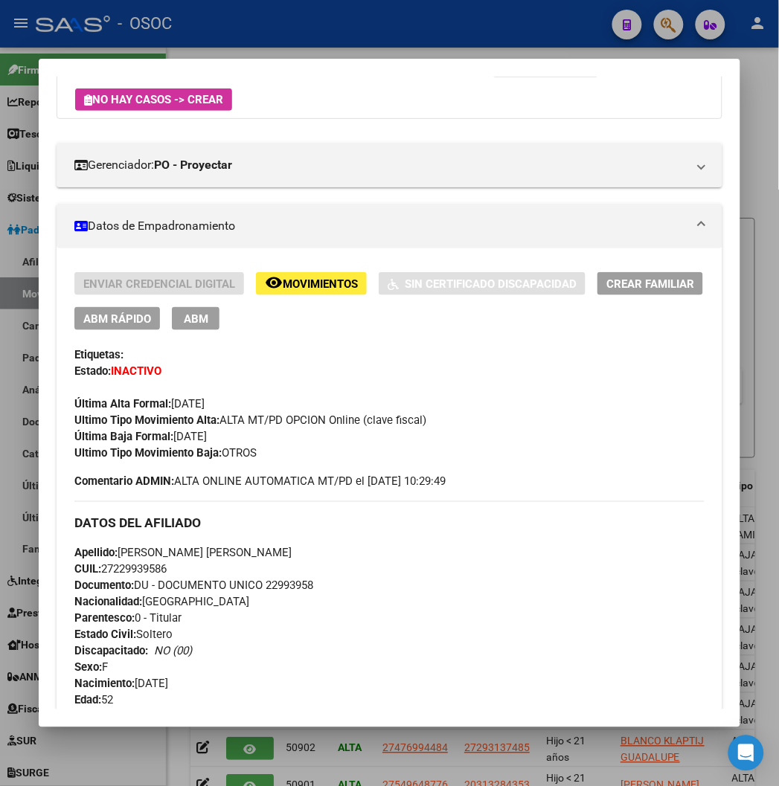
click at [670, 21] on div at bounding box center [389, 393] width 779 height 786
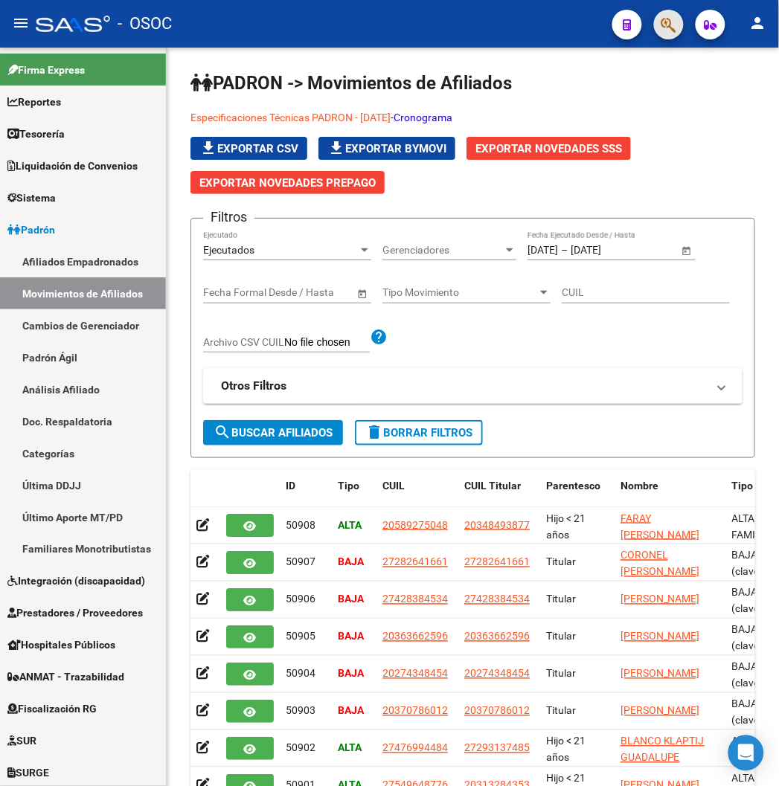
click at [670, 21] on button "button" at bounding box center [669, 25] width 30 height 30
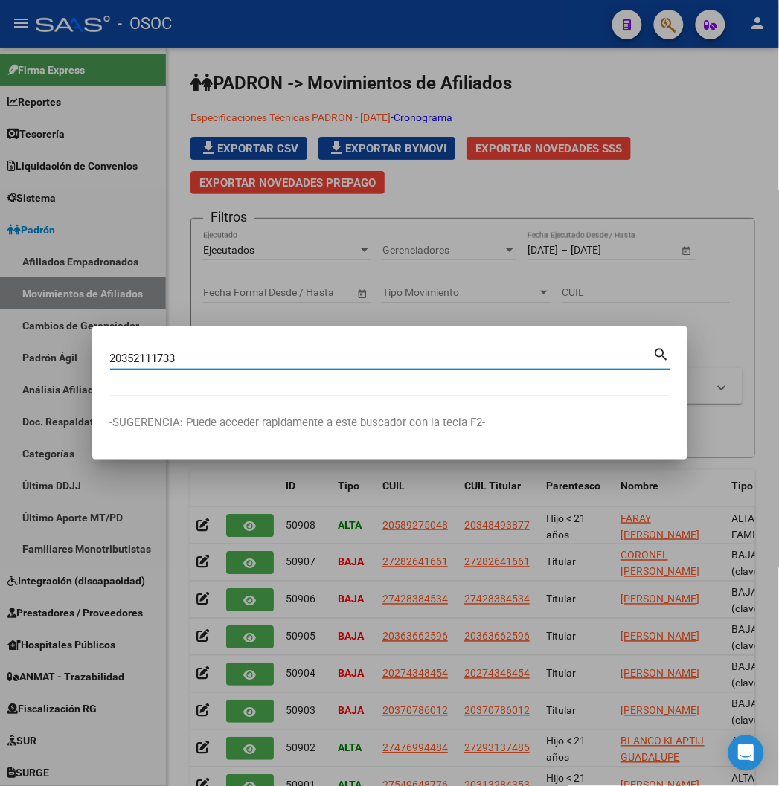
type input "20352111733"
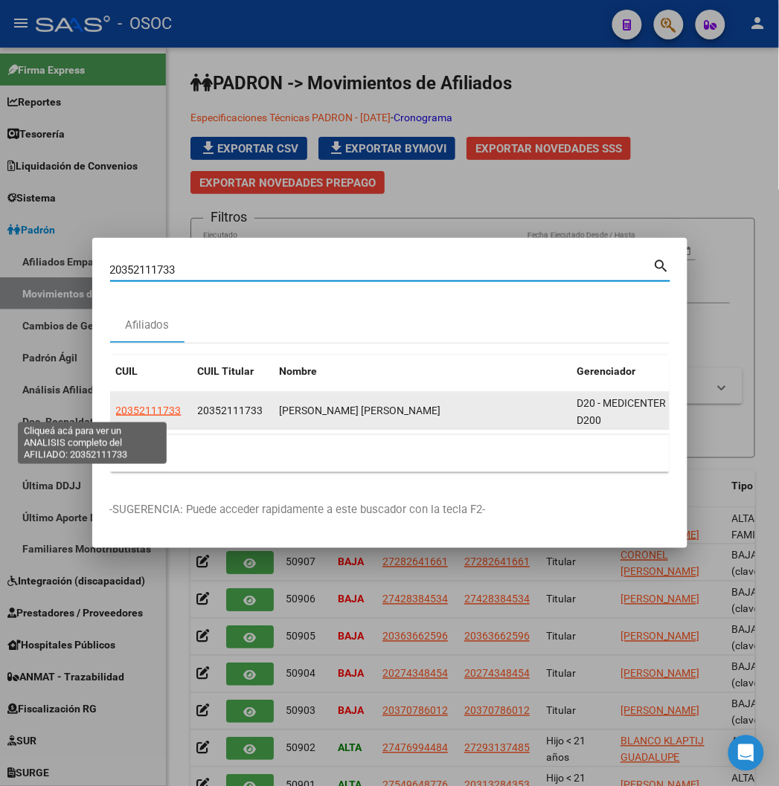
click at [116, 407] on span "20352111733" at bounding box center [148, 411] width 65 height 12
type textarea "20352111733"
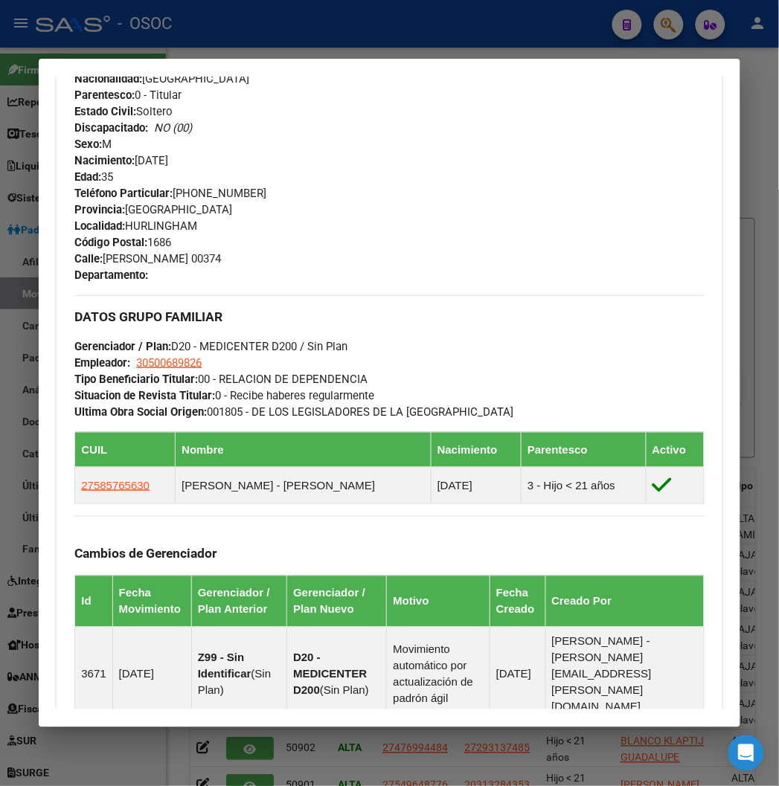
scroll to position [747, 0]
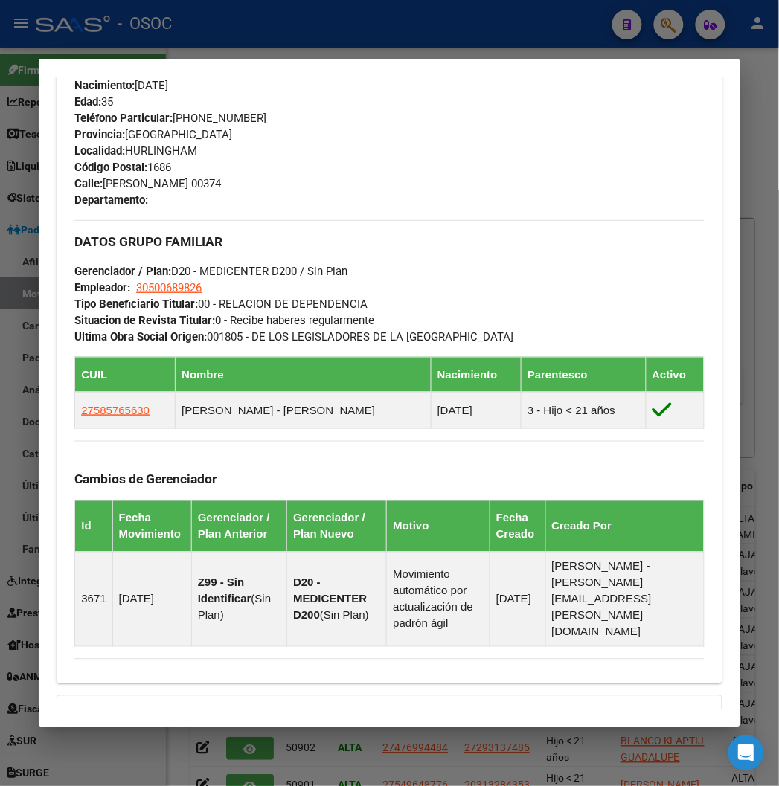
click at [273, 17] on div at bounding box center [389, 393] width 779 height 786
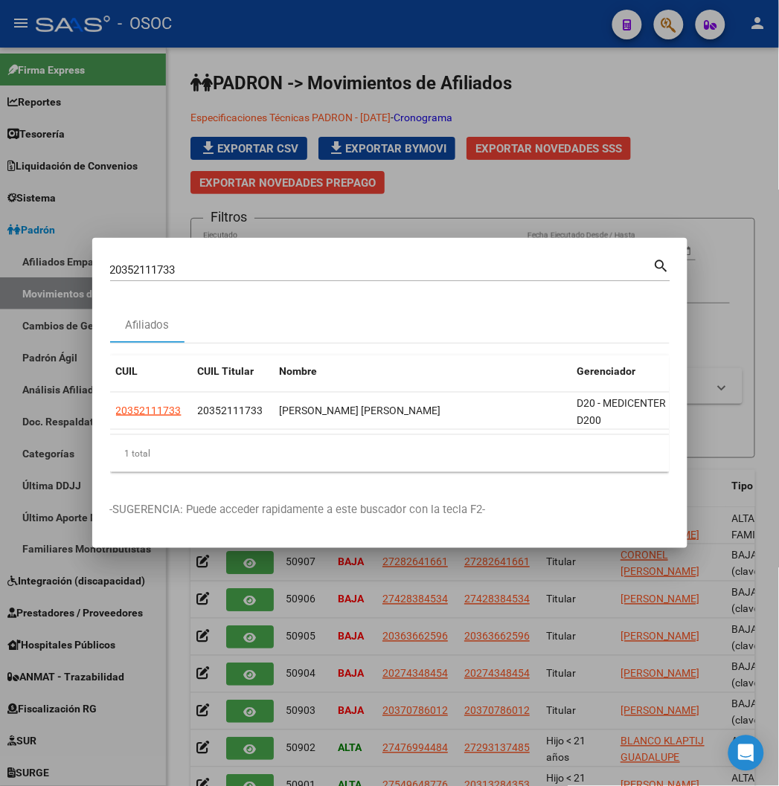
click at [110, 259] on div "20352111733 Buscar (apellido, dni, cuil, nro traspaso, cuit, obra social)" at bounding box center [381, 270] width 543 height 22
click at [110, 262] on div "20352111733 Buscar (apellido, dni, cuil, nro traspaso, cuit, obra social)" at bounding box center [381, 270] width 543 height 22
drag, startPoint x: 79, startPoint y: 262, endPoint x: 83, endPoint y: 276, distance: 14.6
click at [110, 263] on div "20352111733 Buscar (apellido, dni, cuil, nro traspaso, cuit, obra social)" at bounding box center [381, 270] width 543 height 22
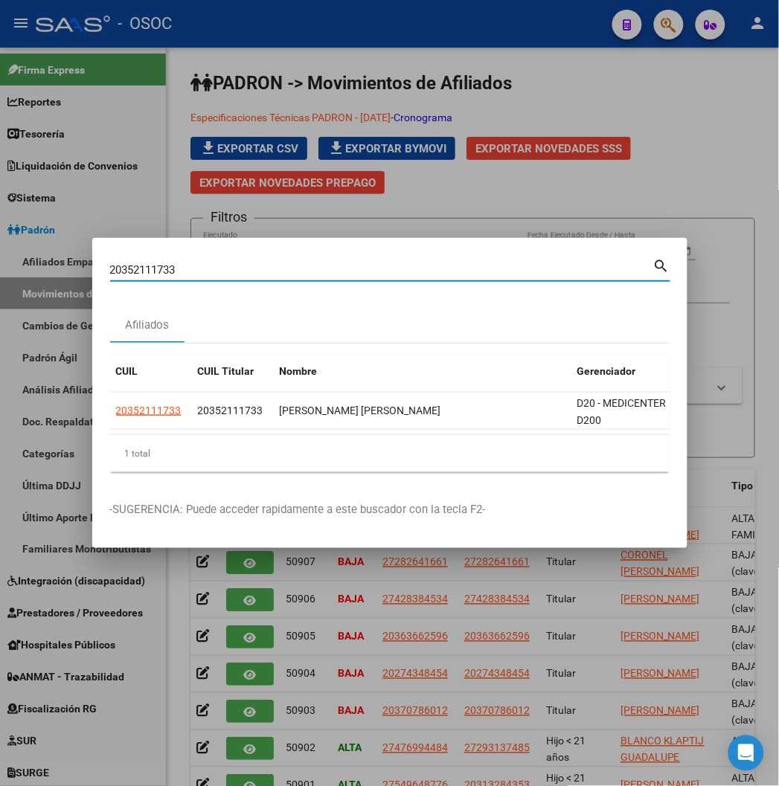
click at [110, 276] on input "20352111733" at bounding box center [381, 269] width 543 height 13
paste input "34533336"
type input "34533336"
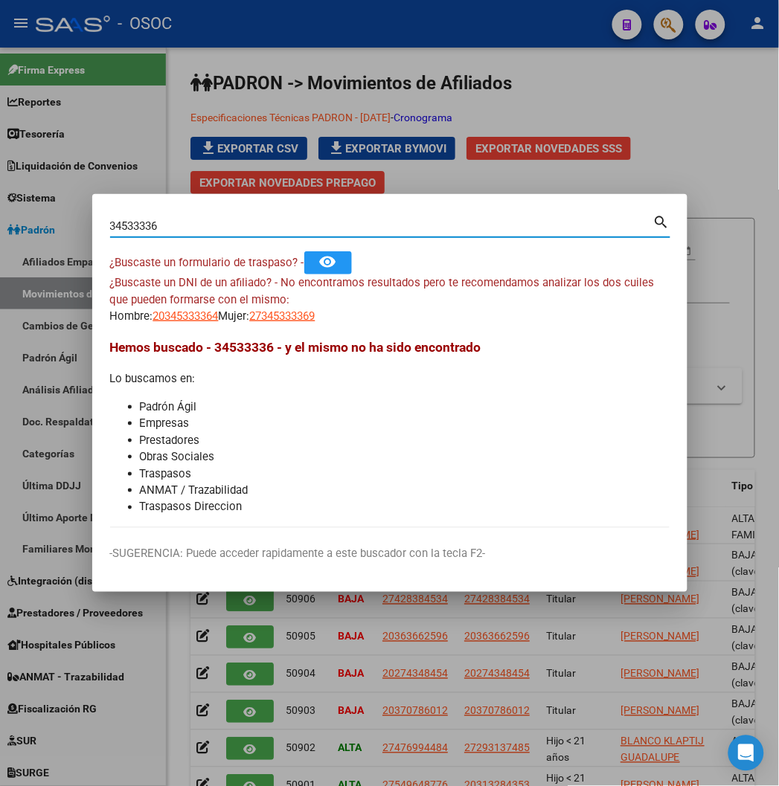
click at [265, 320] on span "27345333369" at bounding box center [282, 315] width 65 height 13
type textarea "27345333369"
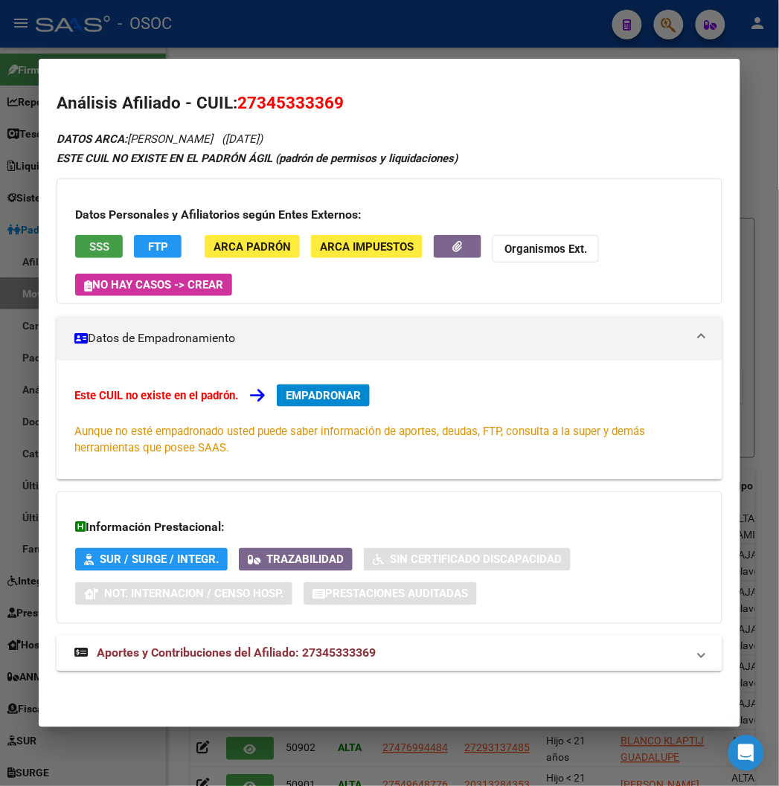
click at [91, 239] on button "SSS" at bounding box center [99, 246] width 48 height 23
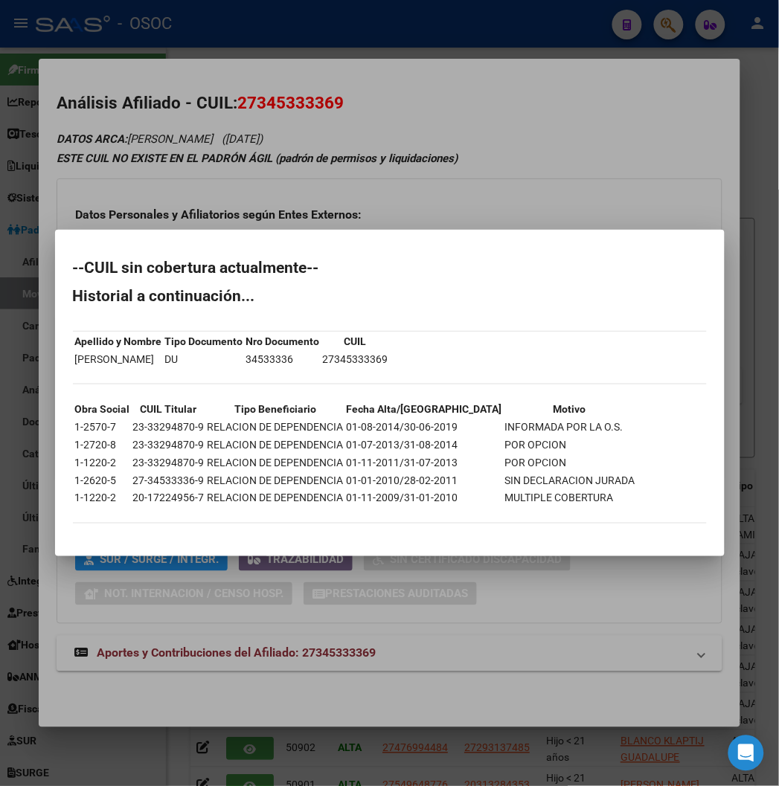
click at [240, 151] on div at bounding box center [389, 393] width 779 height 786
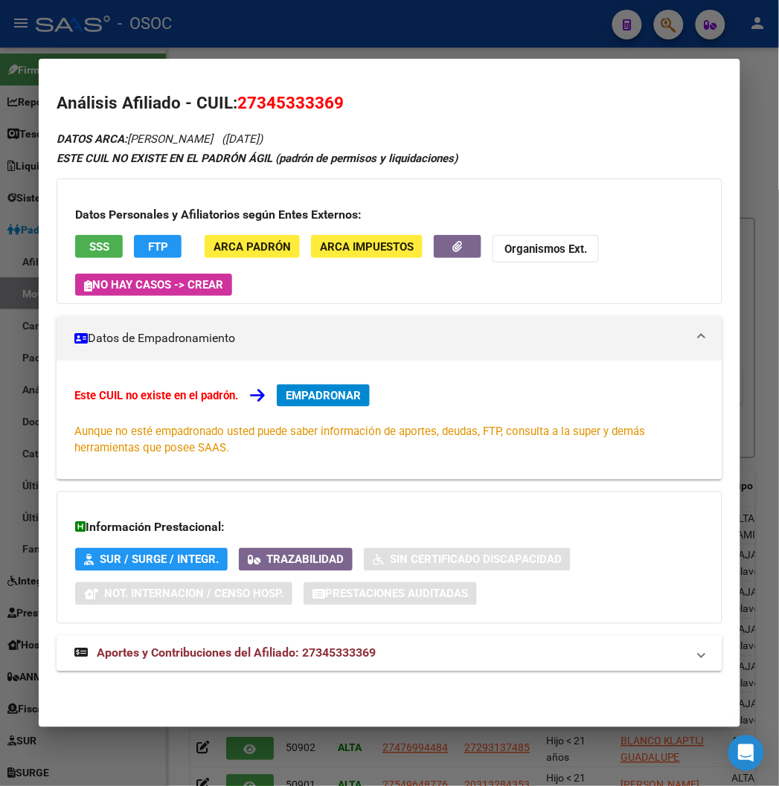
click at [345, 47] on div at bounding box center [389, 393] width 779 height 786
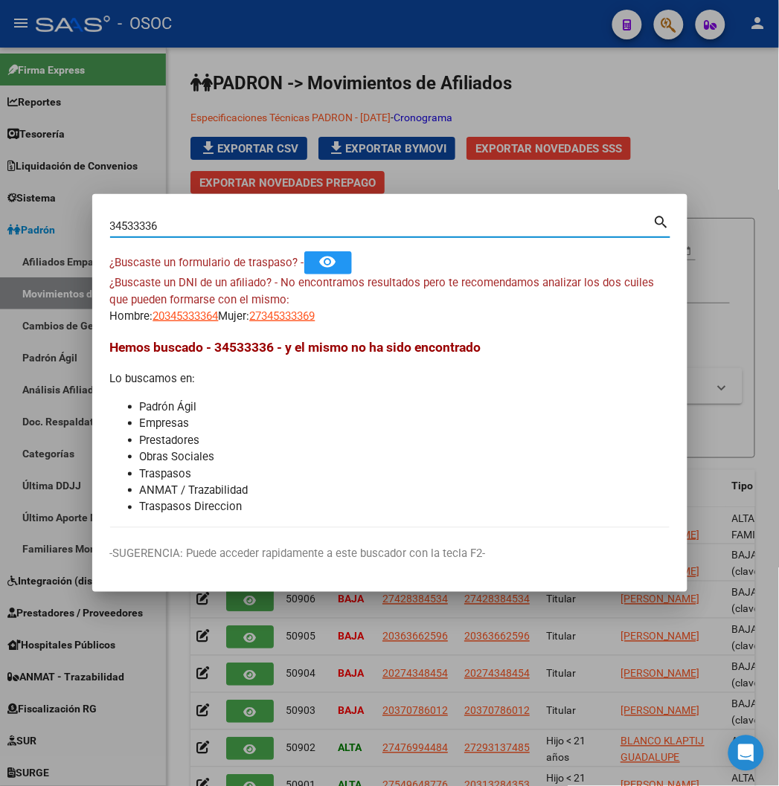
click at [149, 228] on input "34533336" at bounding box center [381, 225] width 543 height 13
paste input "22993958"
click at [149, 228] on input "34533336" at bounding box center [381, 225] width 543 height 13
type input "22993958"
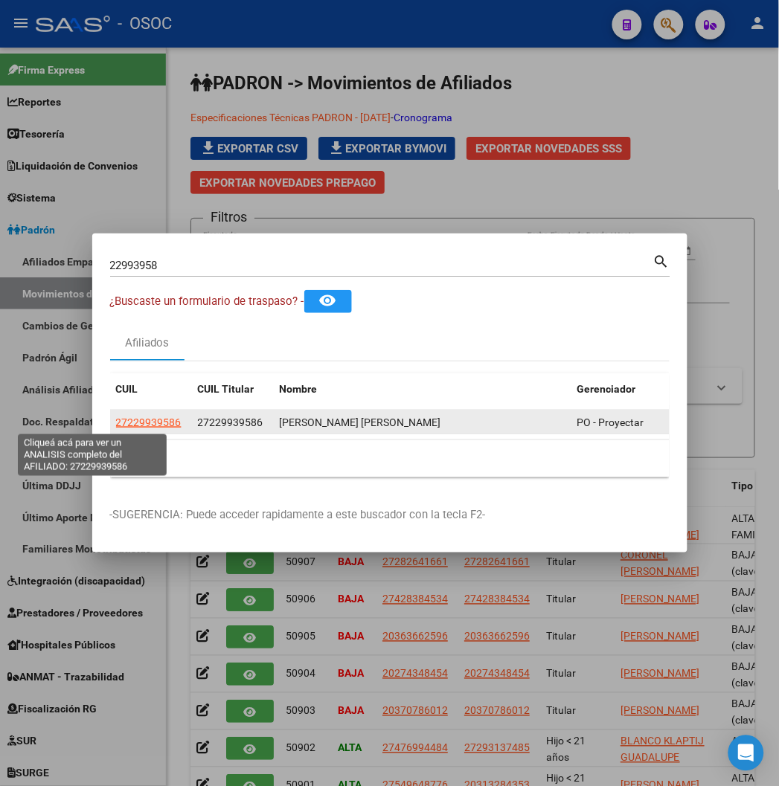
click at [116, 425] on span "27229939586" at bounding box center [148, 422] width 65 height 12
type textarea "27229939586"
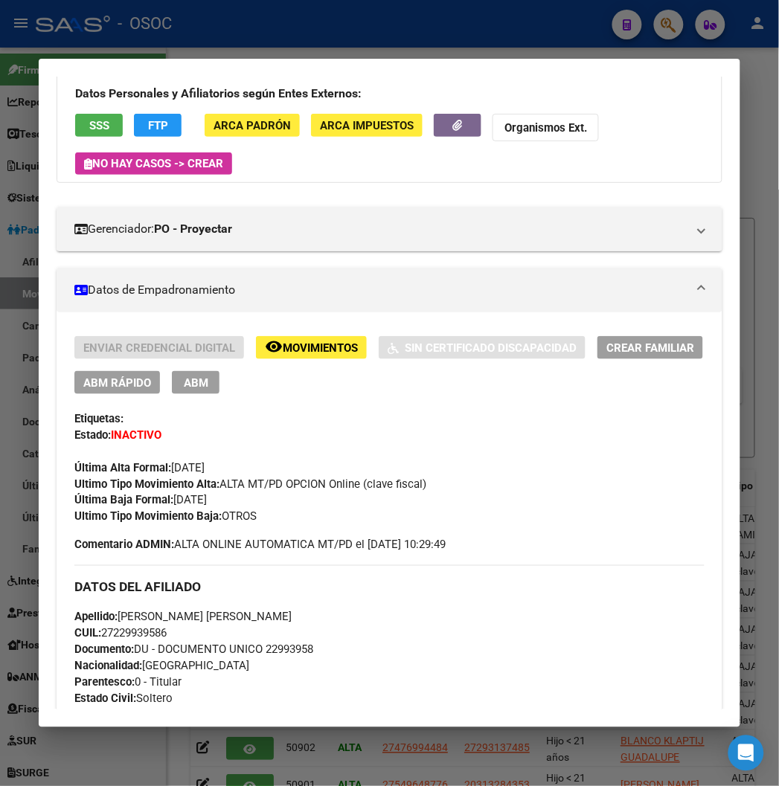
scroll to position [83, 0]
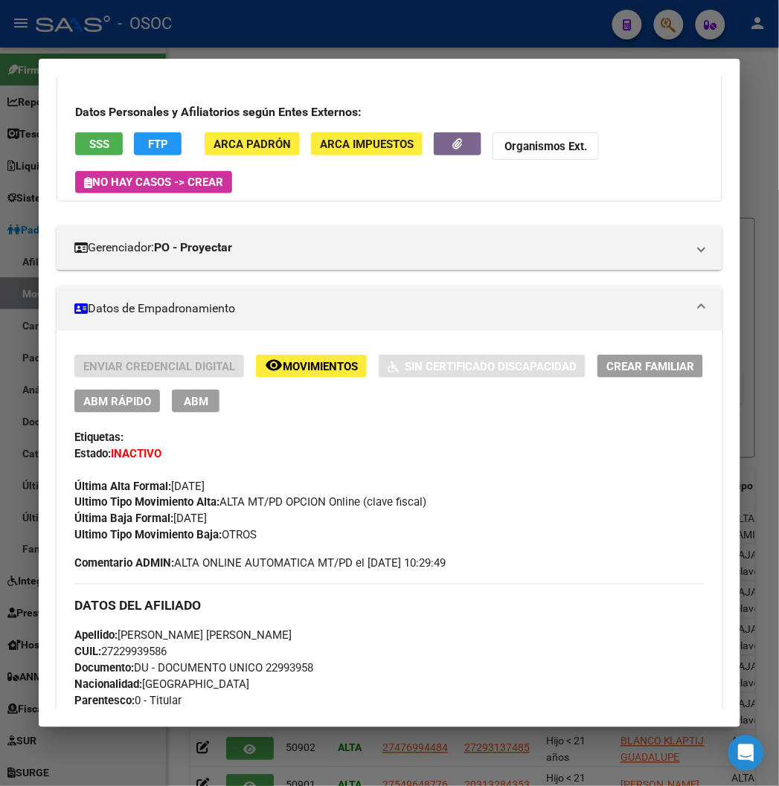
click at [148, 138] on span "FTP" at bounding box center [158, 144] width 20 height 13
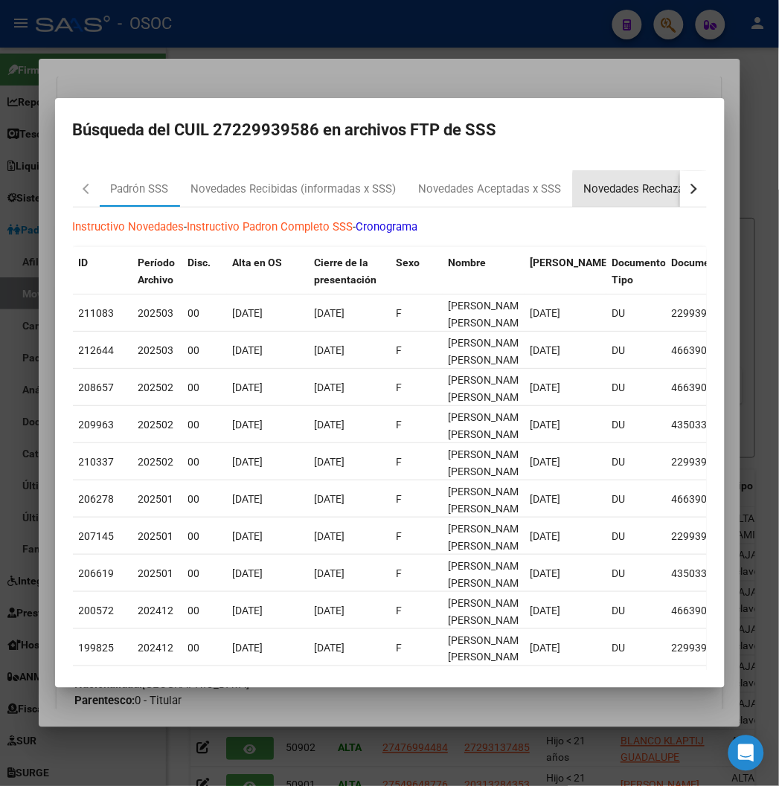
click at [625, 193] on div "Novedades Rechazadas x SSS" at bounding box center [658, 189] width 149 height 17
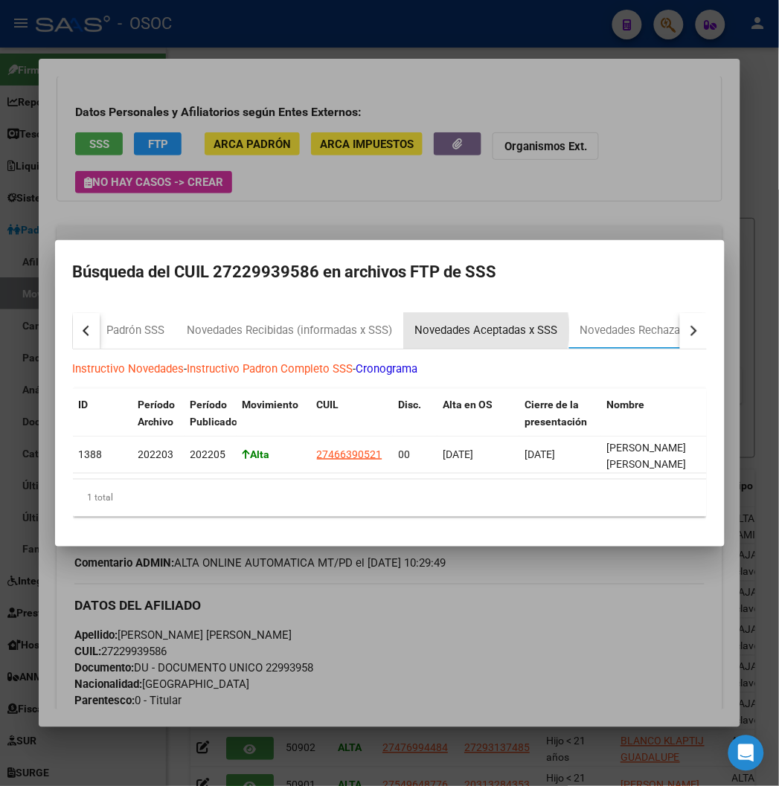
click at [426, 324] on div "Novedades Aceptadas x SSS" at bounding box center [486, 330] width 143 height 17
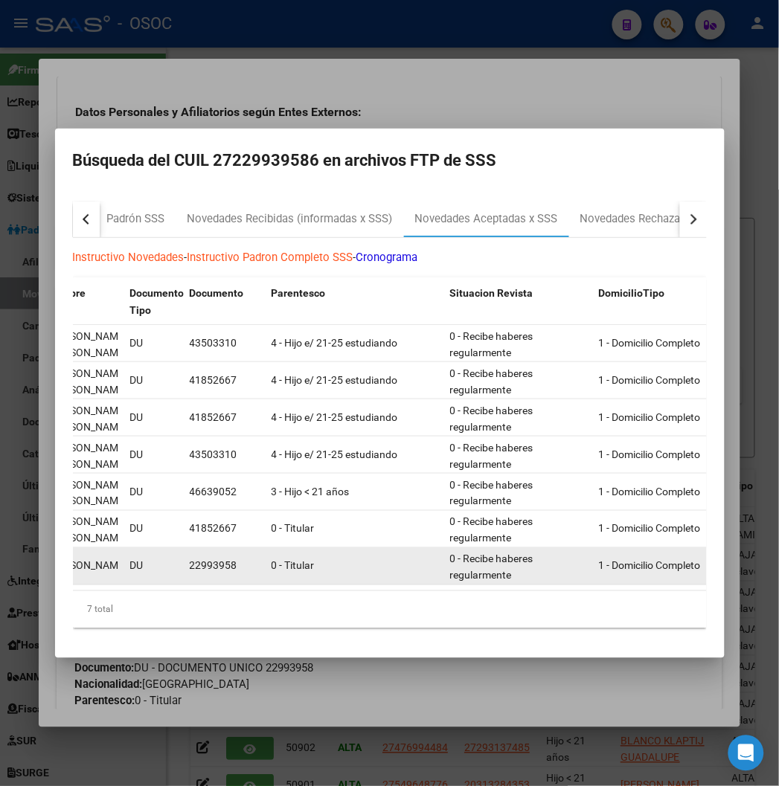
scroll to position [0, 320]
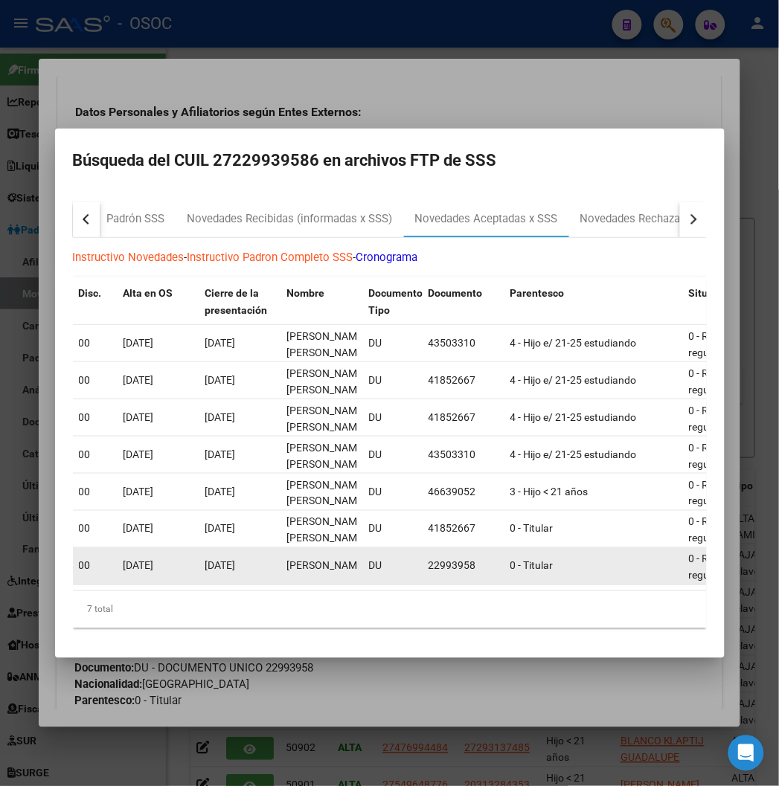
drag, startPoint x: 164, startPoint y: 568, endPoint x: 533, endPoint y: 575, distance: 368.9
click at [532, 575] on div "1381 202109 202111 Alta 27229939586 00 01/09/2021 30/09/2021 RODRIGUEZ NANCY DU…" at bounding box center [786, 566] width 2067 height 37
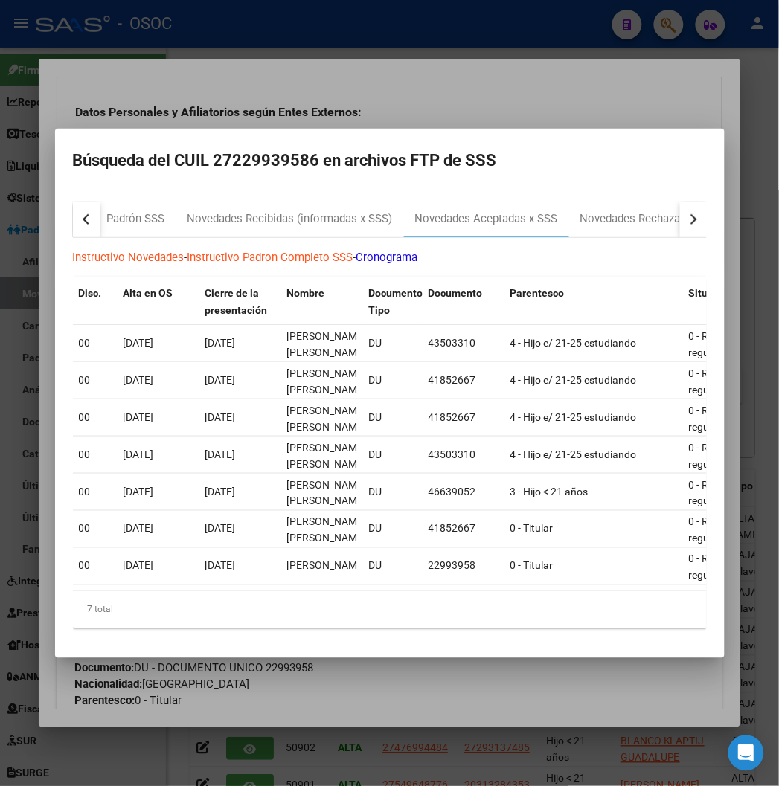
click at [394, 618] on div "7 total" at bounding box center [390, 609] width 634 height 37
drag, startPoint x: 329, startPoint y: 597, endPoint x: 289, endPoint y: 596, distance: 40.2
click at [289, 596] on div "ID Período Archivo Período Publicado Movimiento CUIL Disc. Alta en OS Cierre de…" at bounding box center [390, 452] width 634 height 351
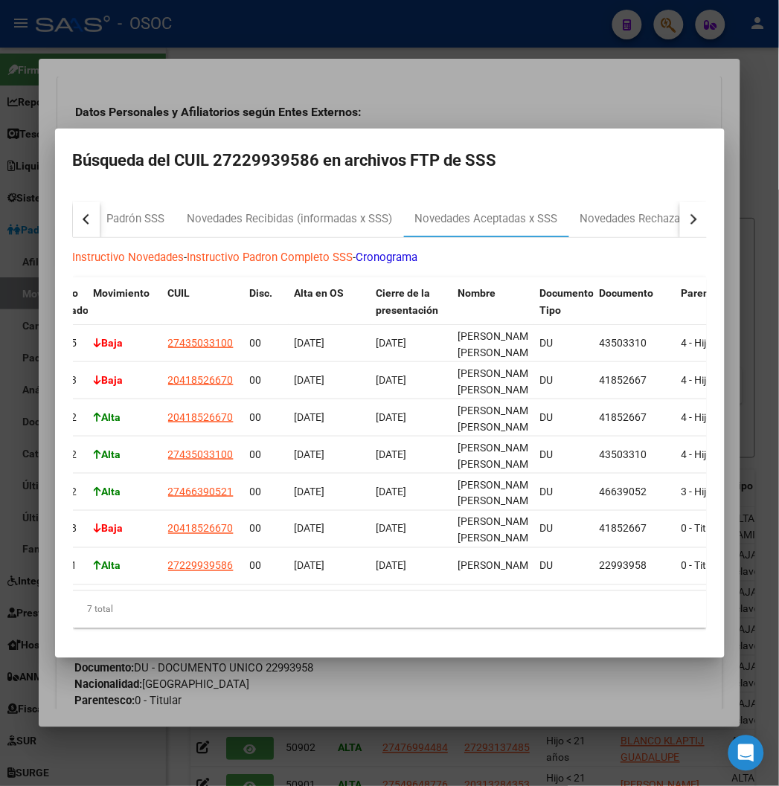
scroll to position [0, 0]
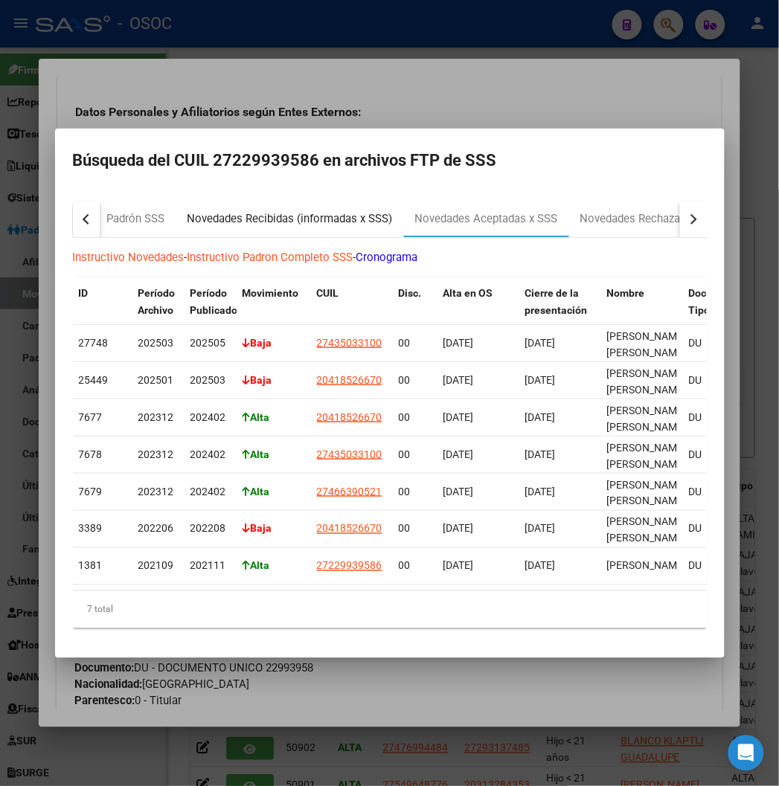
click at [209, 216] on div "Novedades Recibidas (informadas x SSS)" at bounding box center [289, 218] width 205 height 17
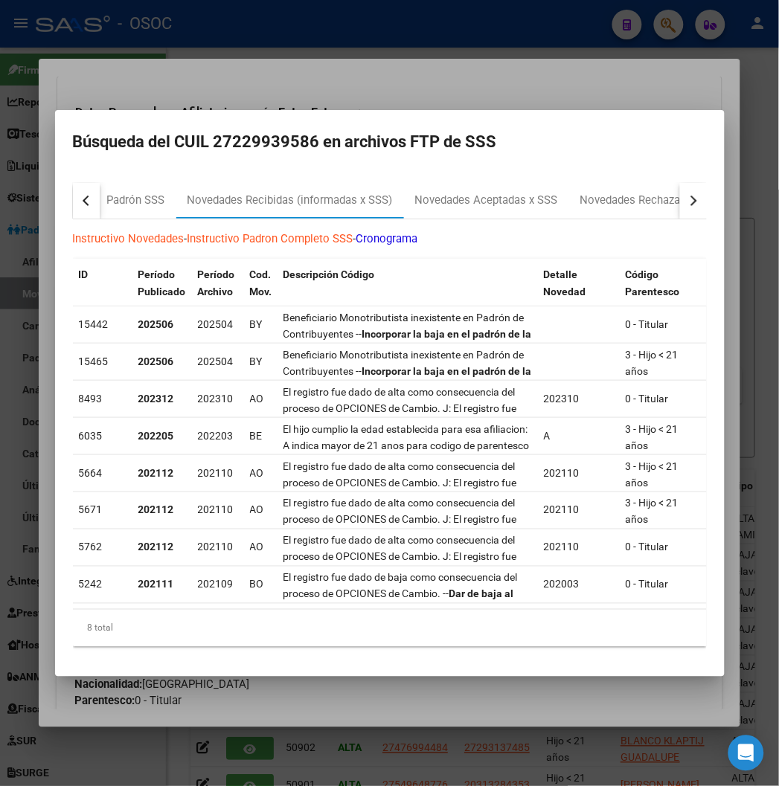
click at [317, 72] on div at bounding box center [389, 393] width 779 height 786
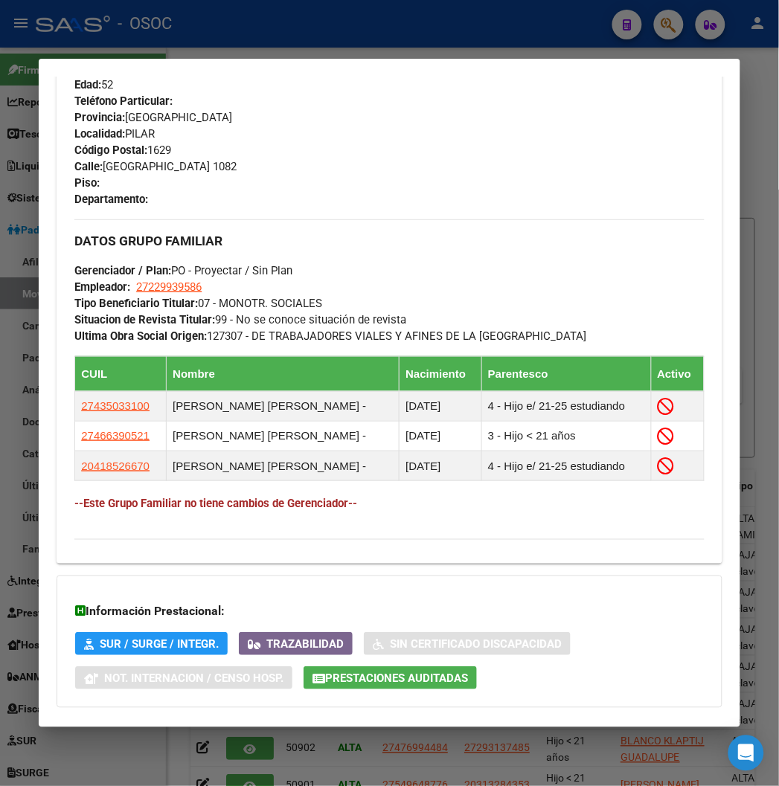
scroll to position [863, 0]
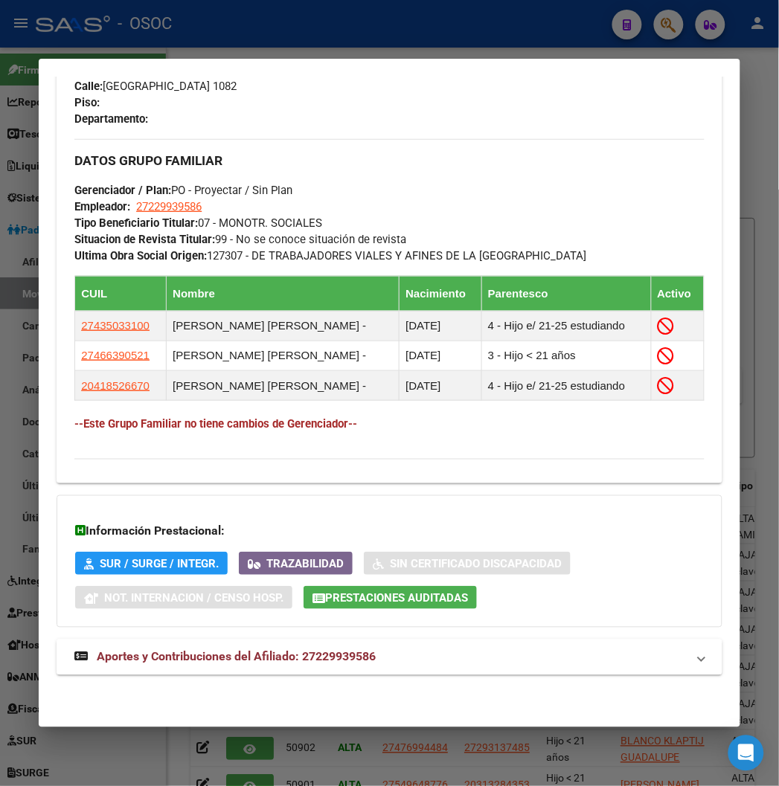
click at [155, 662] on span "Aportes y Contribuciones del Afiliado: 27229939586" at bounding box center [236, 657] width 279 height 14
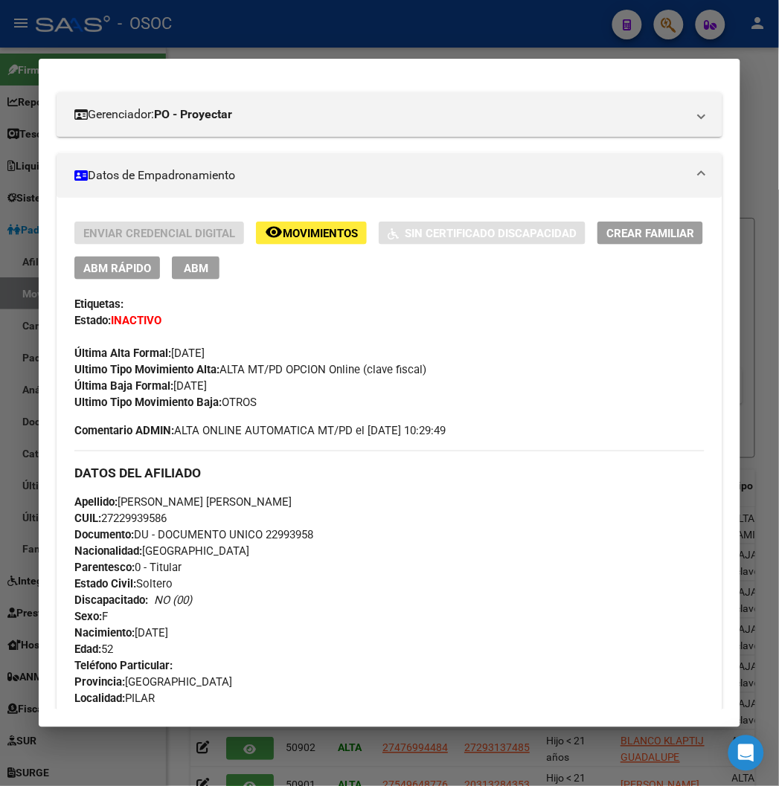
scroll to position [0, 0]
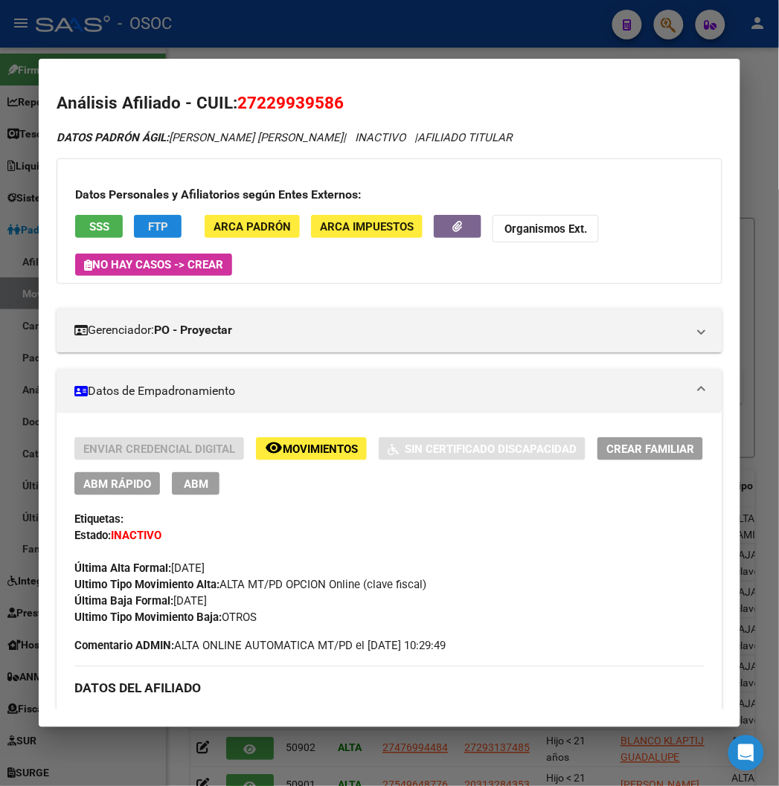
click at [148, 224] on span "FTP" at bounding box center [158, 226] width 20 height 13
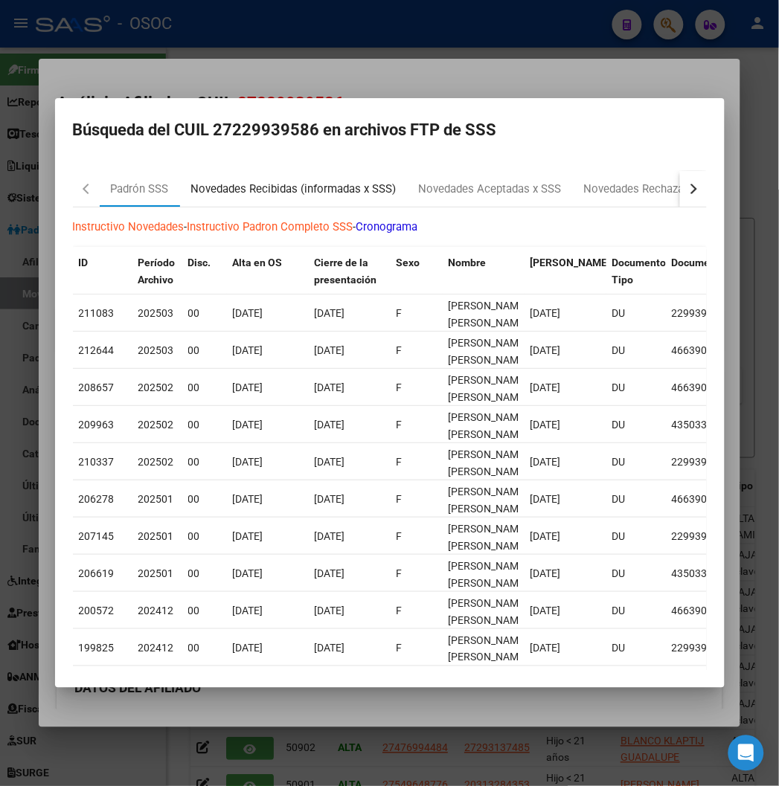
click at [193, 187] on div "Novedades Recibidas (informadas x SSS)" at bounding box center [293, 189] width 205 height 17
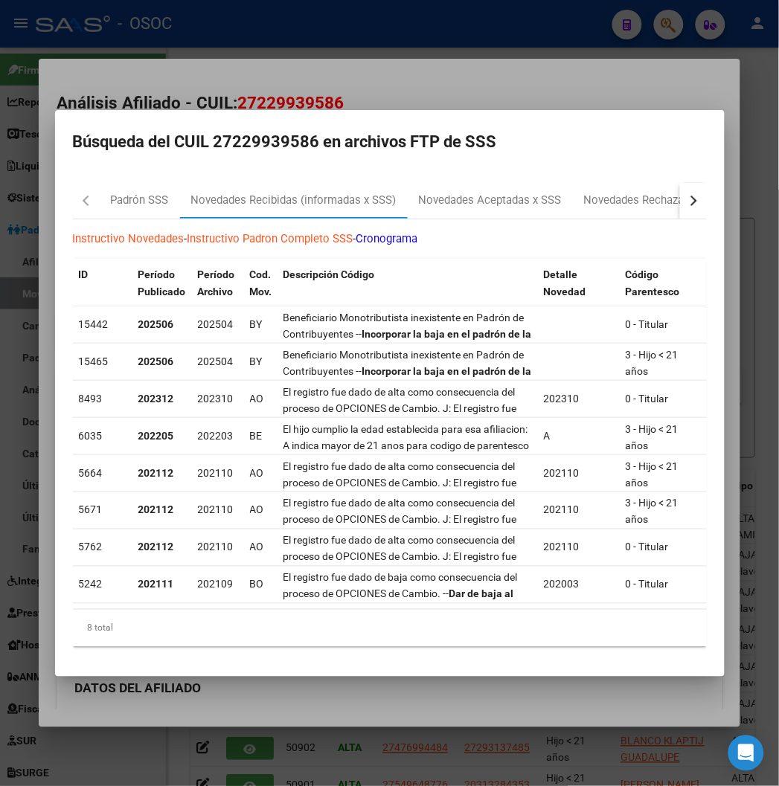
drag, startPoint x: 397, startPoint y: 53, endPoint x: 262, endPoint y: 108, distance: 146.1
click at [397, 53] on div at bounding box center [389, 393] width 779 height 786
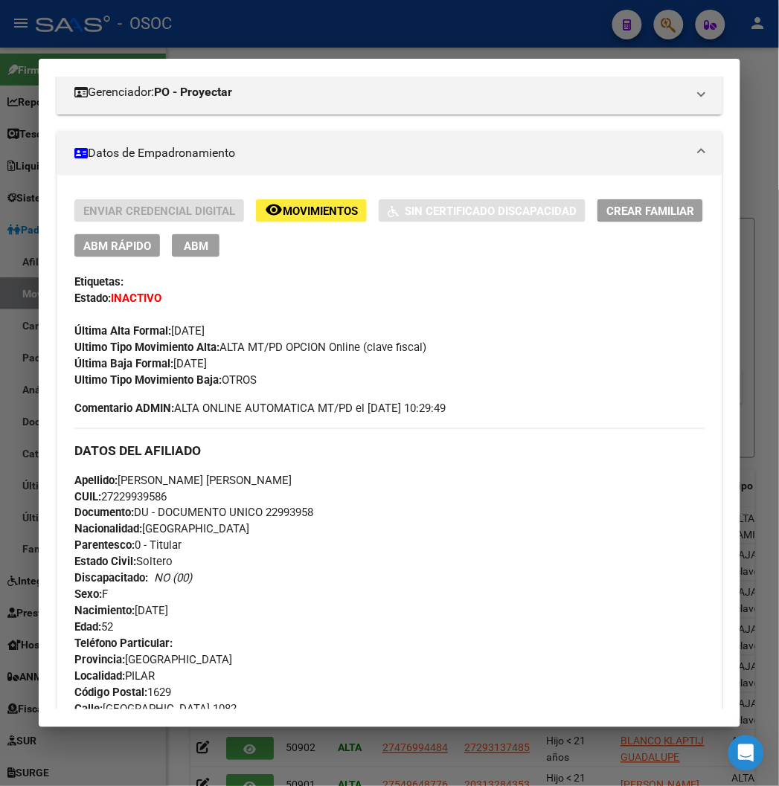
scroll to position [248, 0]
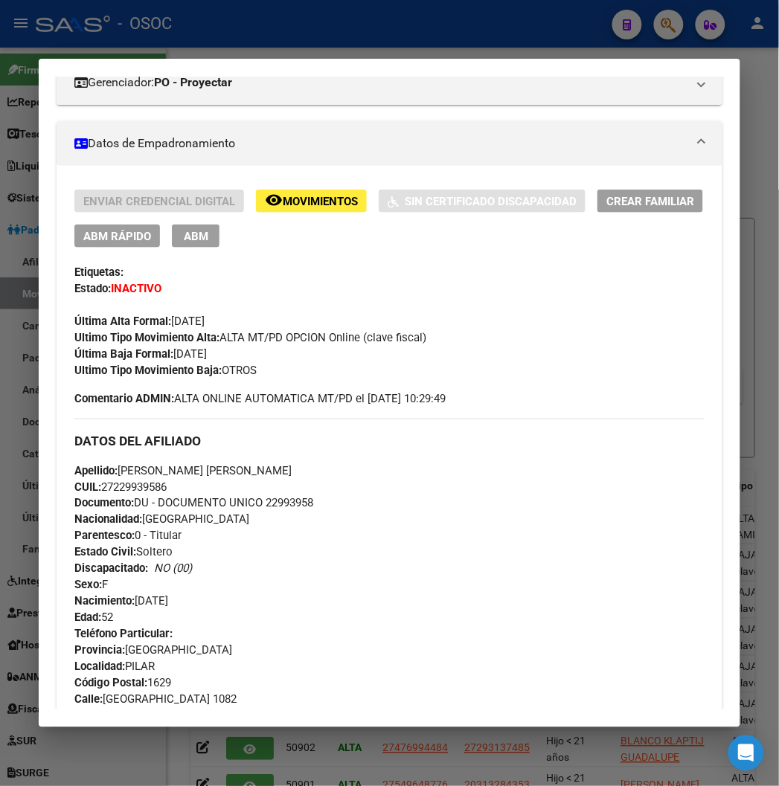
click at [279, 500] on span "Documento: DU - DOCUMENTO UNICO 22993958" at bounding box center [193, 503] width 239 height 13
copy span "22993958"
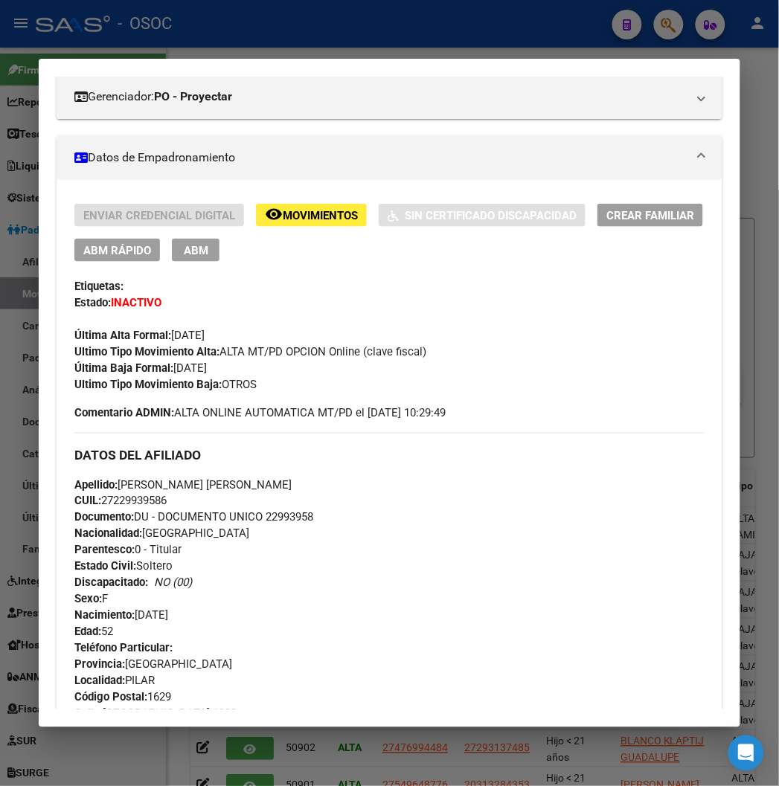
scroll to position [165, 0]
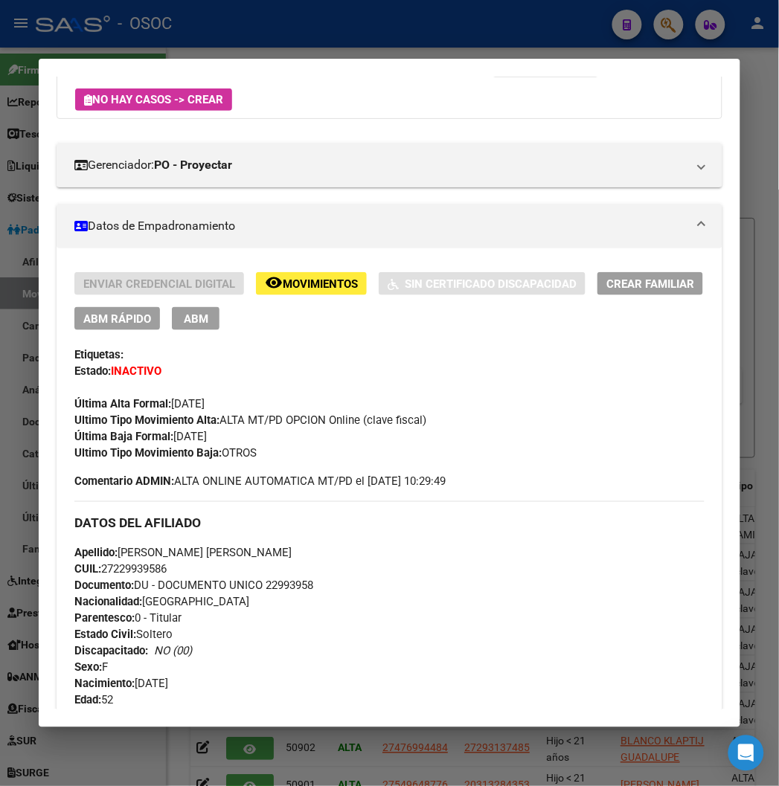
click at [124, 568] on span "CUIL: 27229939586" at bounding box center [120, 569] width 92 height 13
copy span "27229939586"
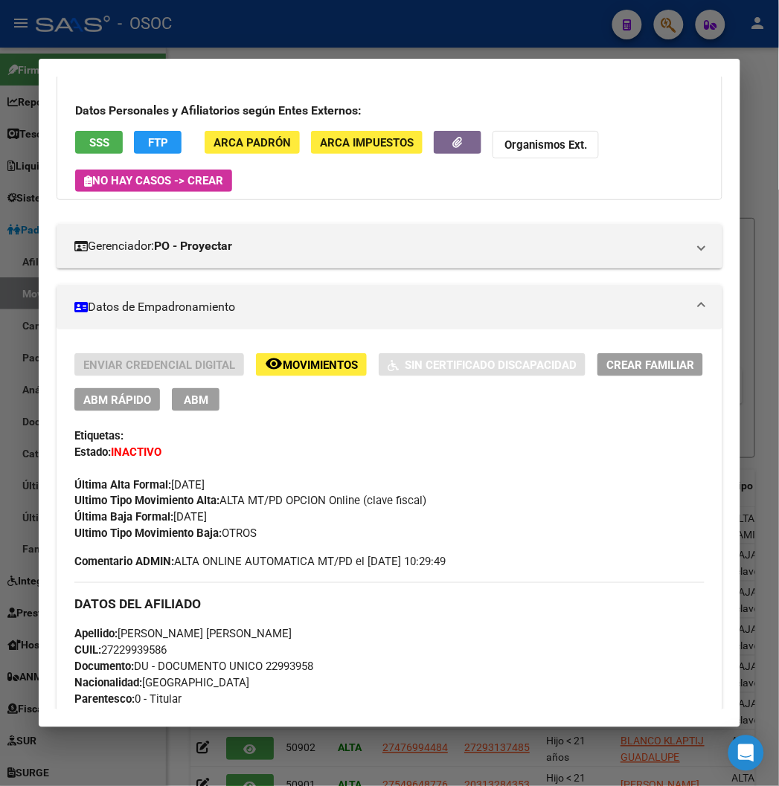
scroll to position [0, 0]
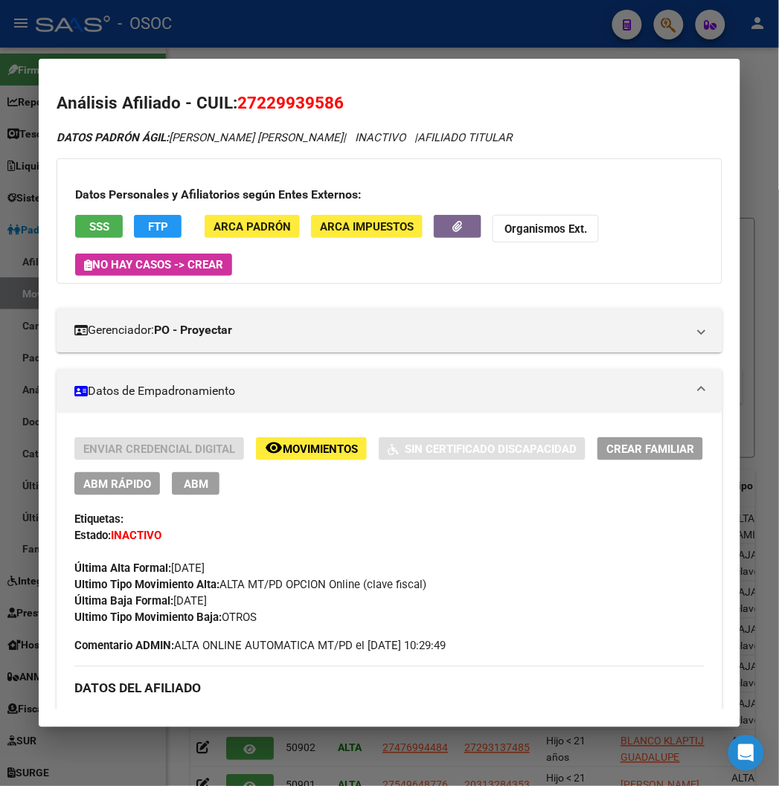
click at [266, 100] on span "27229939586" at bounding box center [290, 102] width 106 height 19
copy span "27229939586"
click at [150, 227] on button "FTP" at bounding box center [158, 226] width 48 height 23
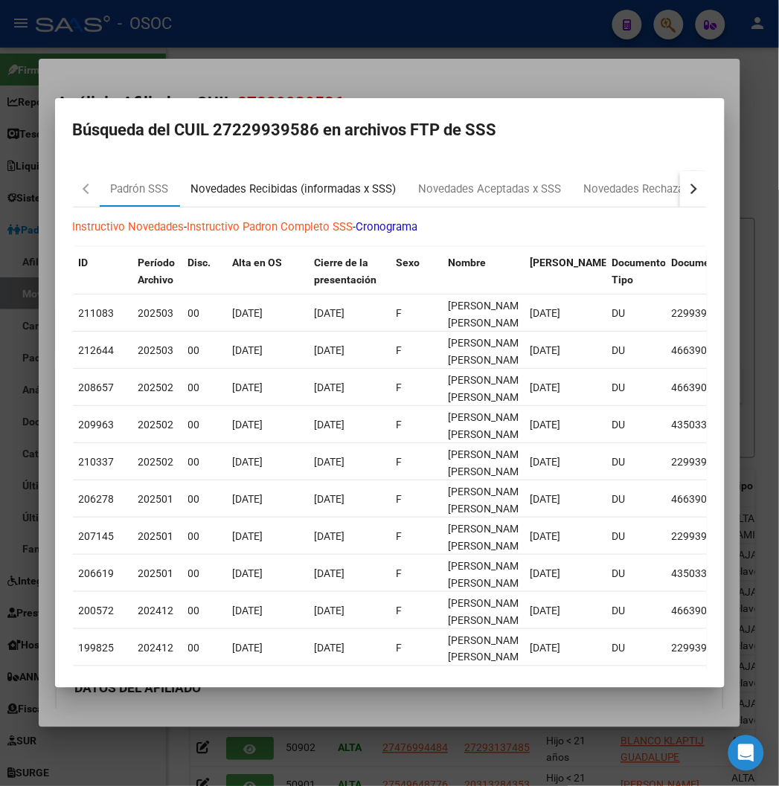
click at [216, 172] on div "Novedades Recibidas (informadas x SSS)" at bounding box center [294, 189] width 228 height 36
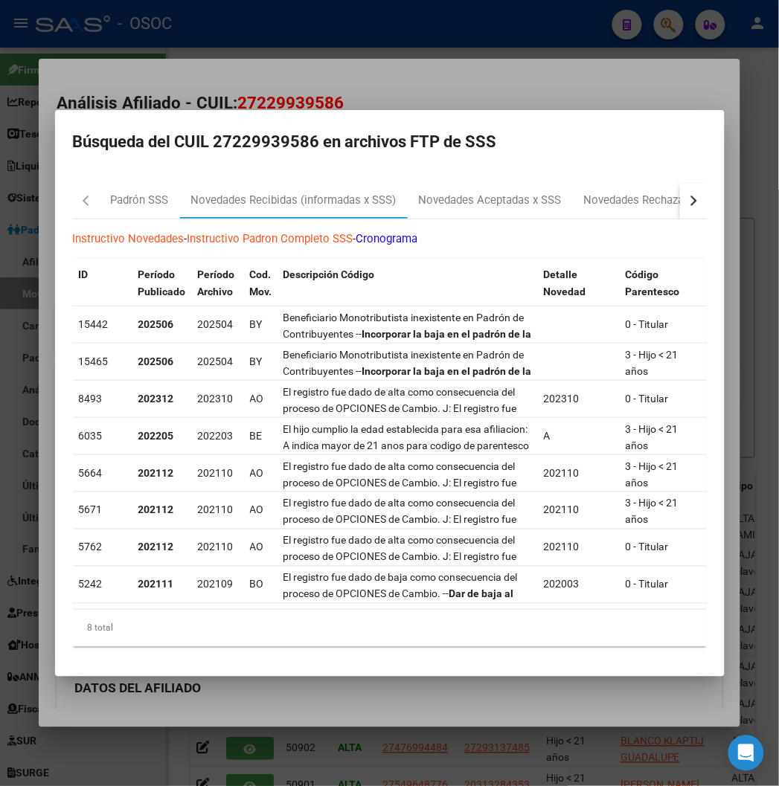
click at [339, 98] on div at bounding box center [389, 393] width 779 height 786
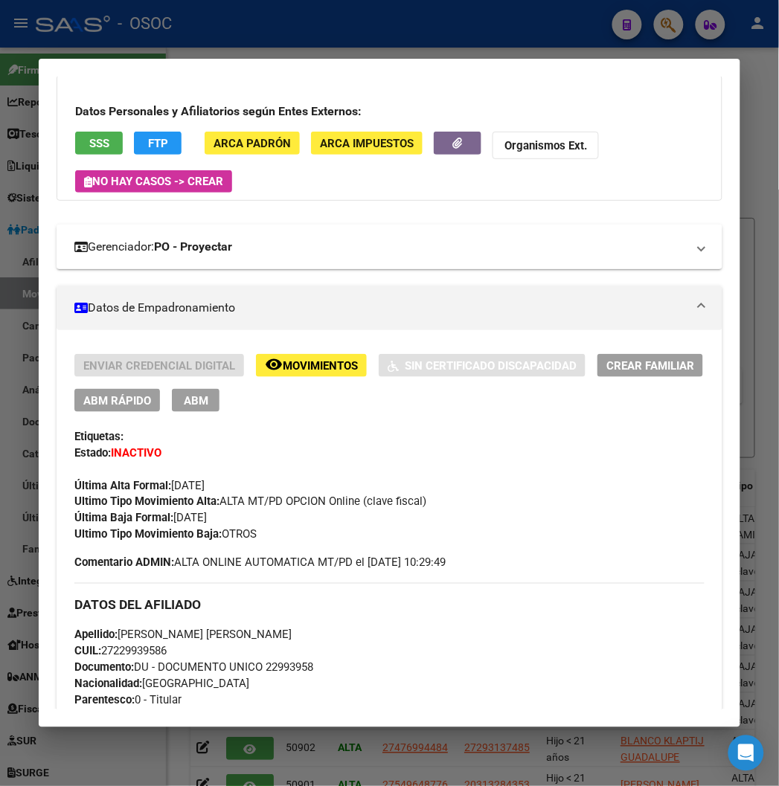
scroll to position [83, 0]
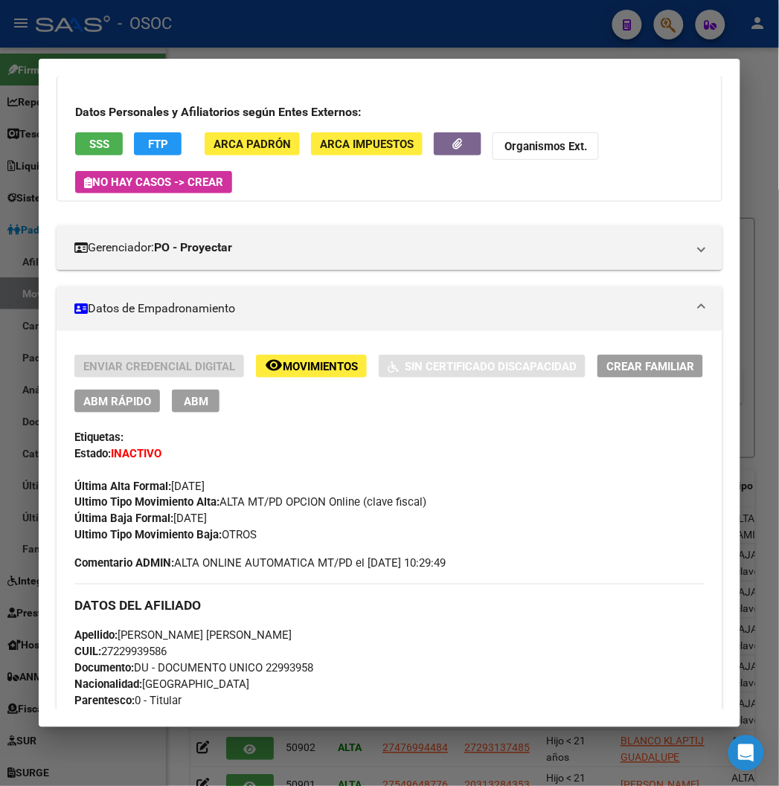
click at [152, 146] on button "FTP" at bounding box center [158, 143] width 48 height 23
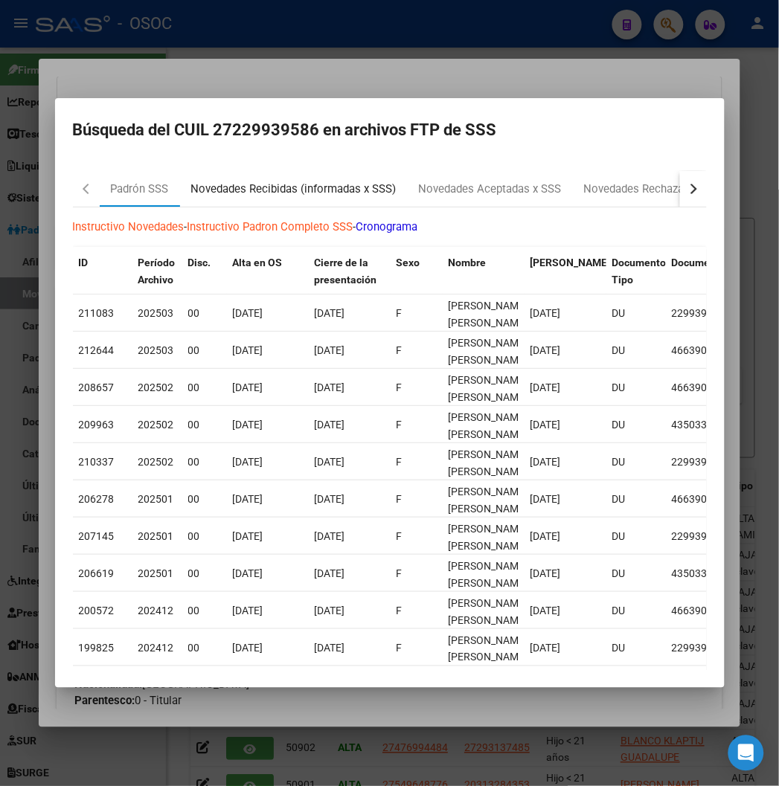
click at [207, 196] on div "Novedades Recibidas (informadas x SSS)" at bounding box center [293, 189] width 205 height 17
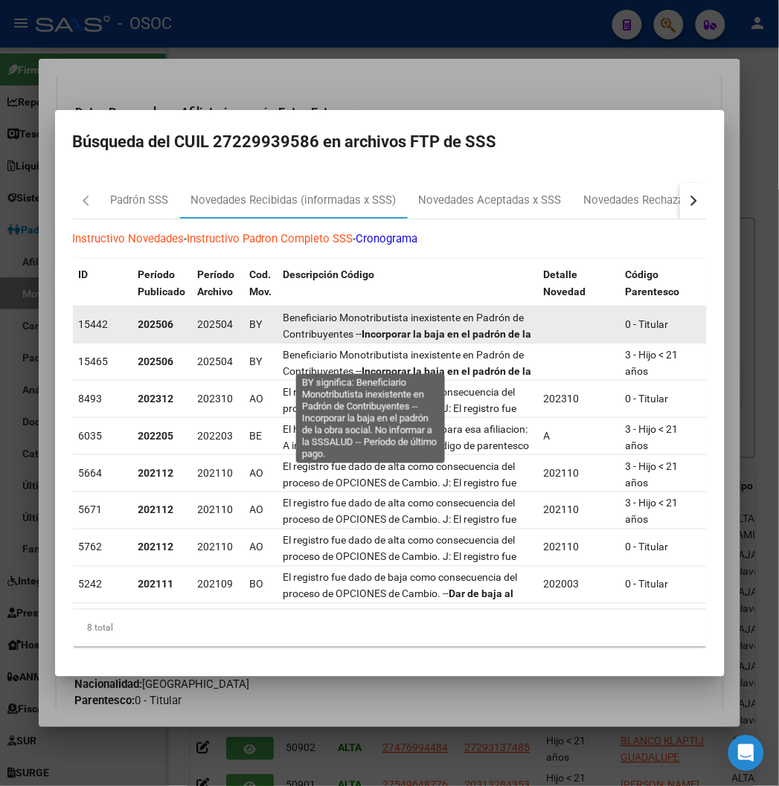
click at [343, 314] on span "Beneficiario Monotributista inexistente en Padrón de Contribuyentes -- Incorpor…" at bounding box center [407, 343] width 248 height 62
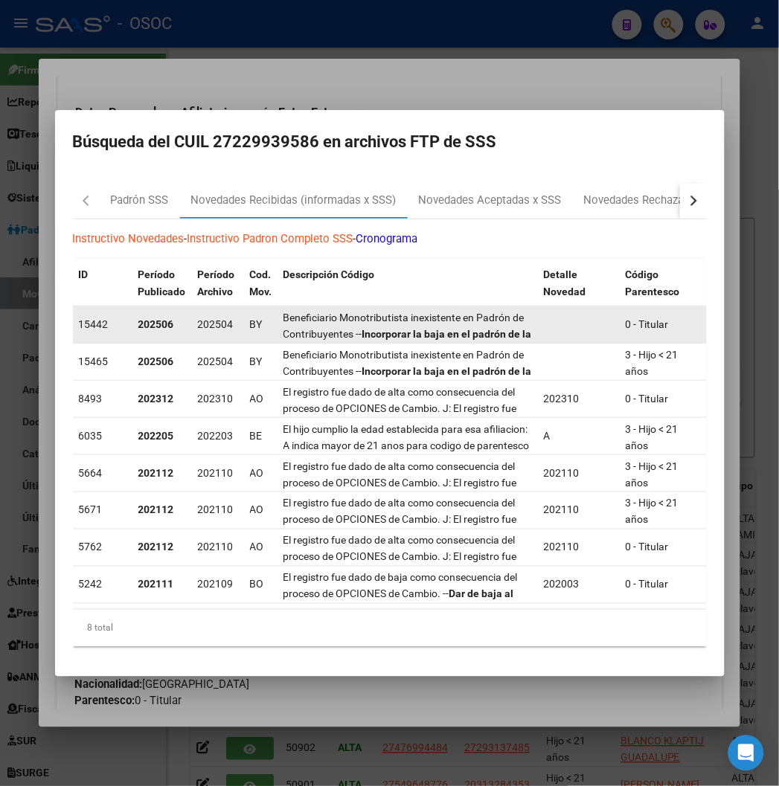
click at [343, 314] on span "Beneficiario Monotributista inexistente en Padrón de Contribuyentes -- Incorpor…" at bounding box center [407, 343] width 248 height 62
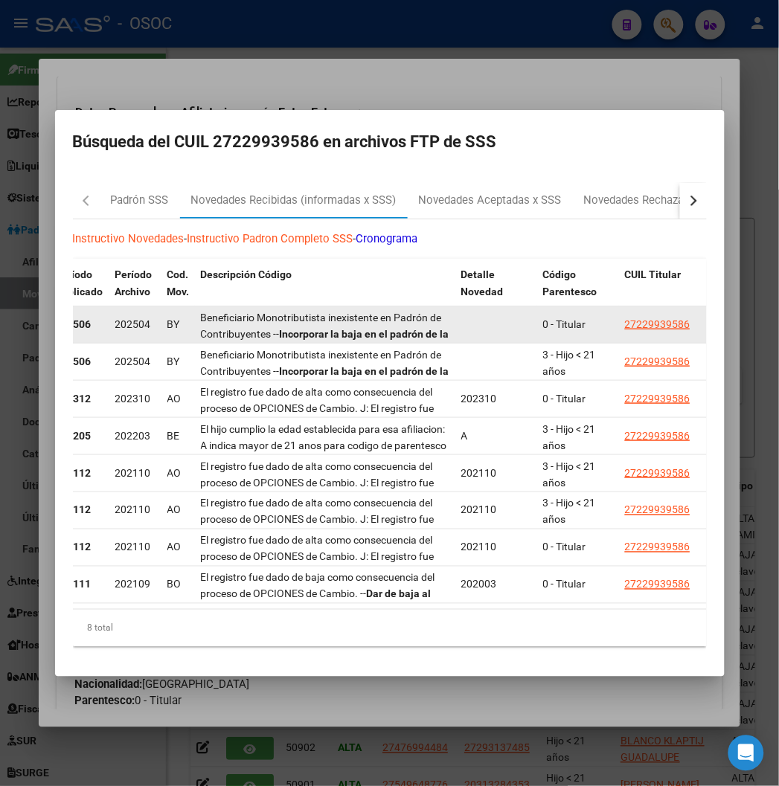
copy span "Beneficiario Monotributista inexistente en Padrón de Contribuyentes -- Incorpor…"
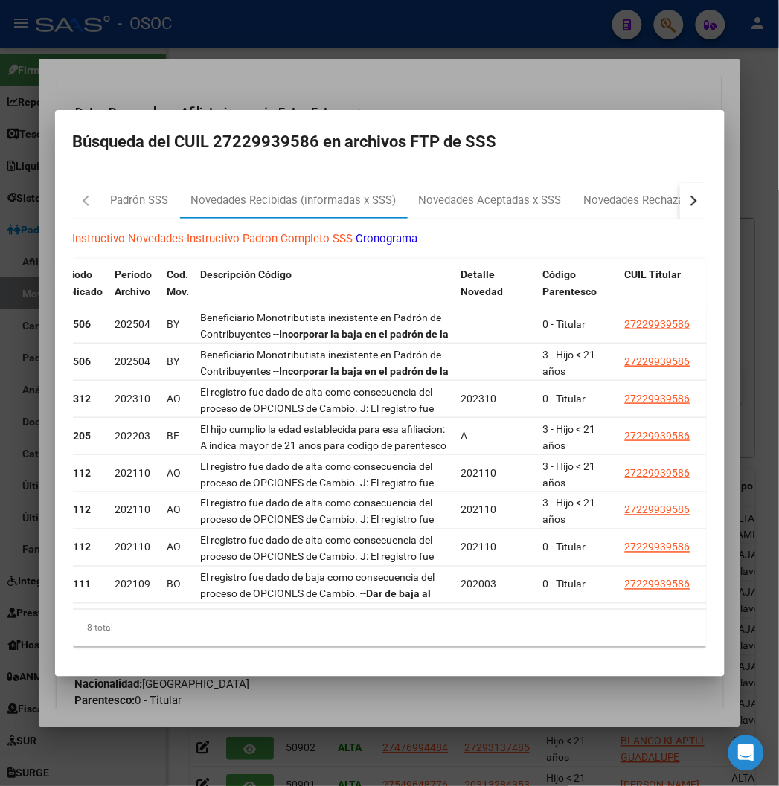
click at [454, 50] on div at bounding box center [389, 393] width 779 height 786
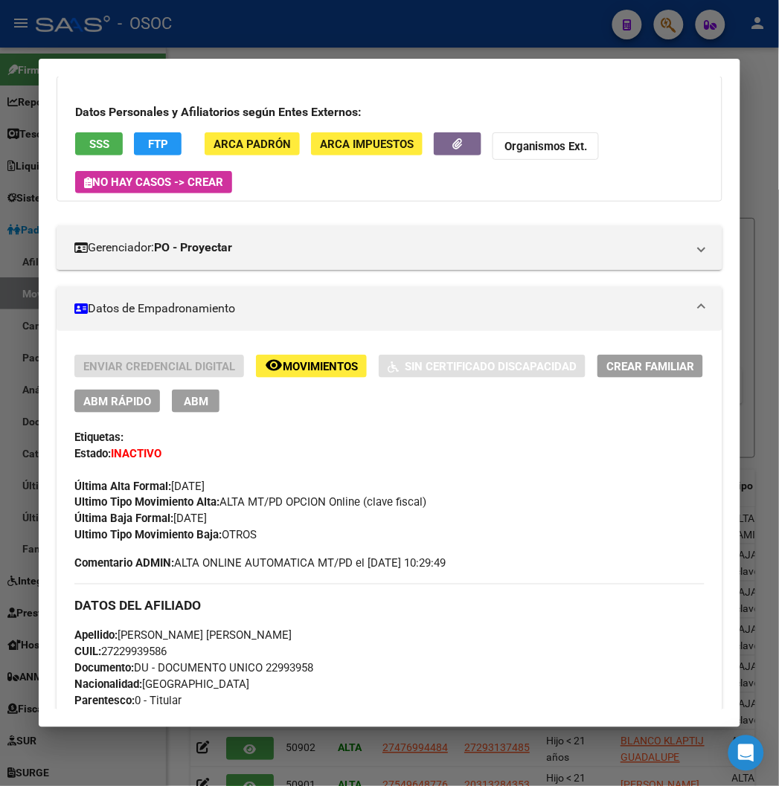
click at [444, 33] on div at bounding box center [389, 393] width 779 height 786
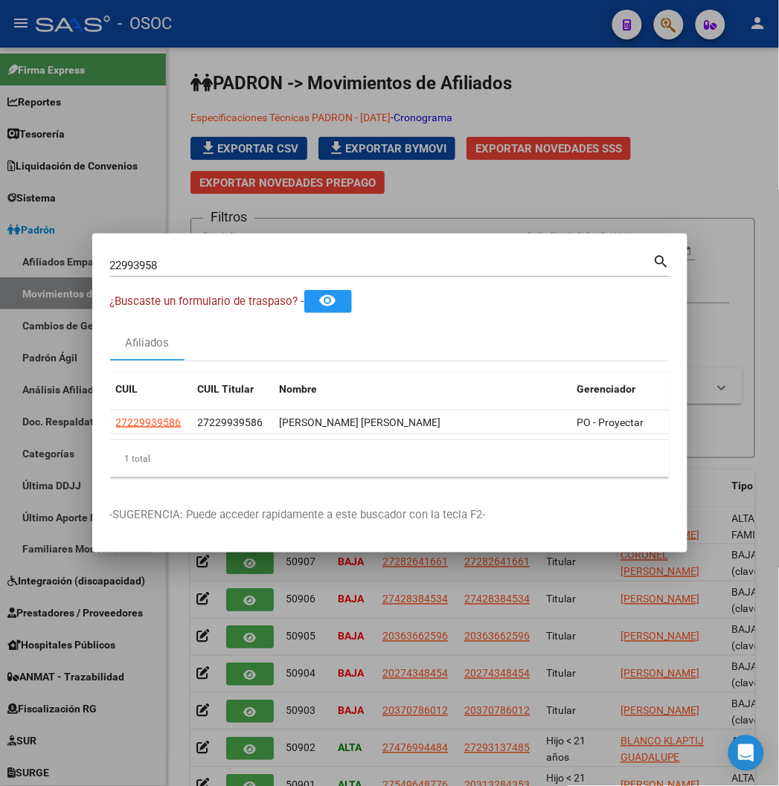
click at [110, 265] on input "22993958" at bounding box center [381, 265] width 543 height 13
paste input "7205924855"
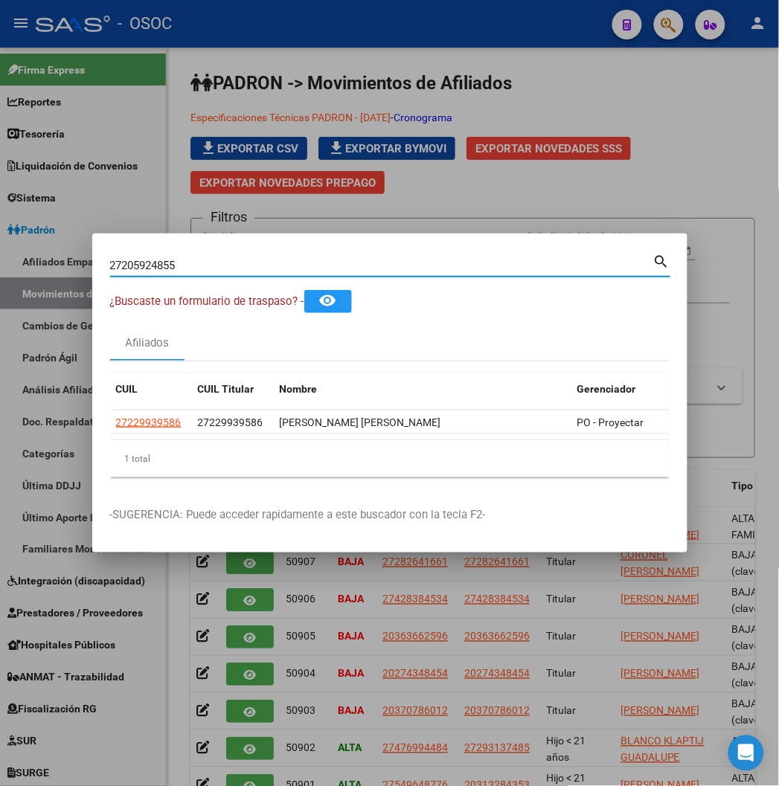
type input "27205924855"
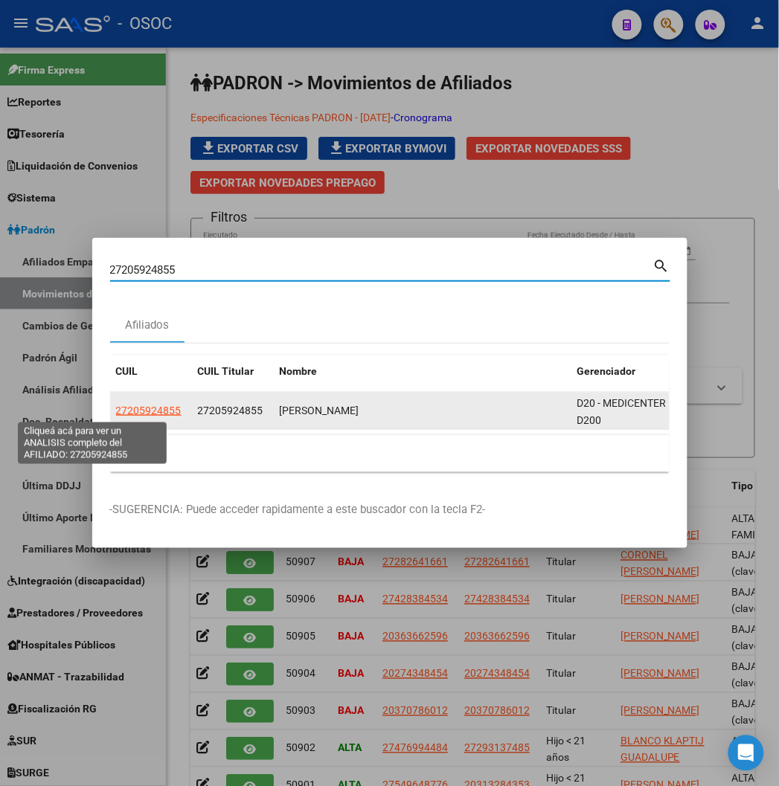
click at [116, 408] on span "27205924855" at bounding box center [148, 411] width 65 height 12
type textarea "27205924855"
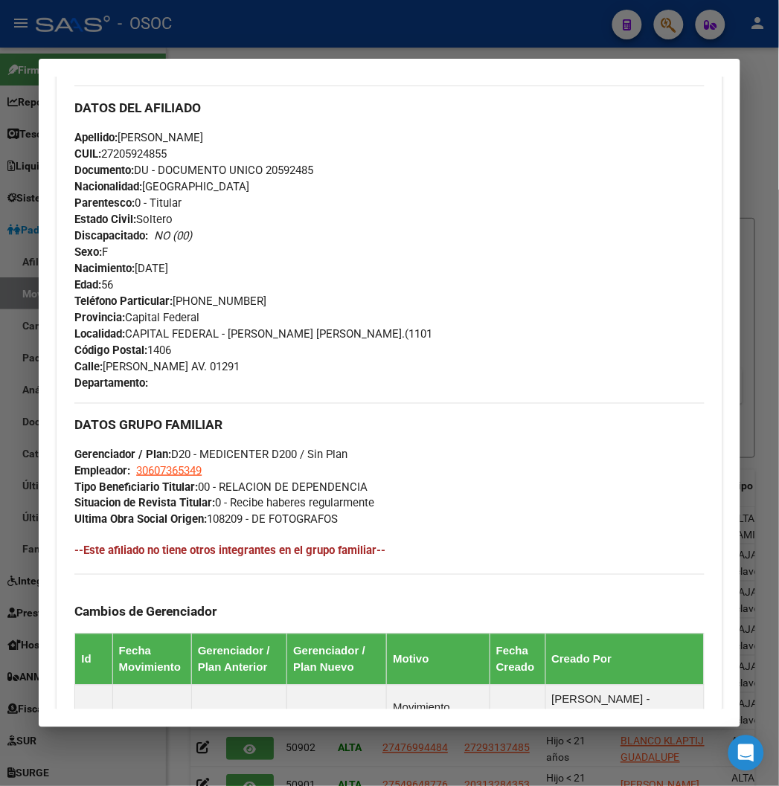
scroll to position [897, 0]
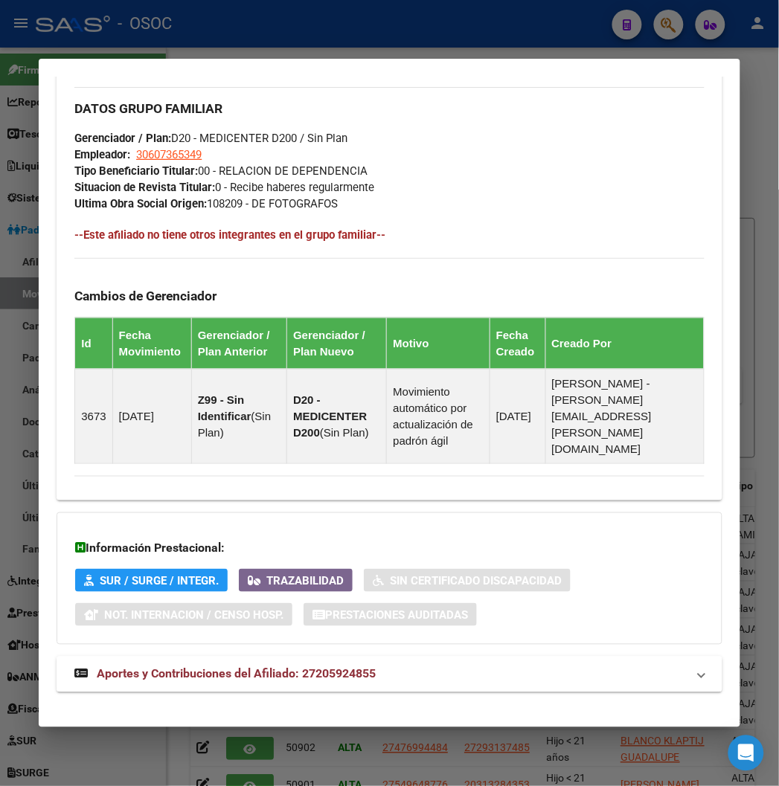
click at [129, 667] on span "Aportes y Contribuciones del Afiliado: 27205924855" at bounding box center [236, 674] width 279 height 14
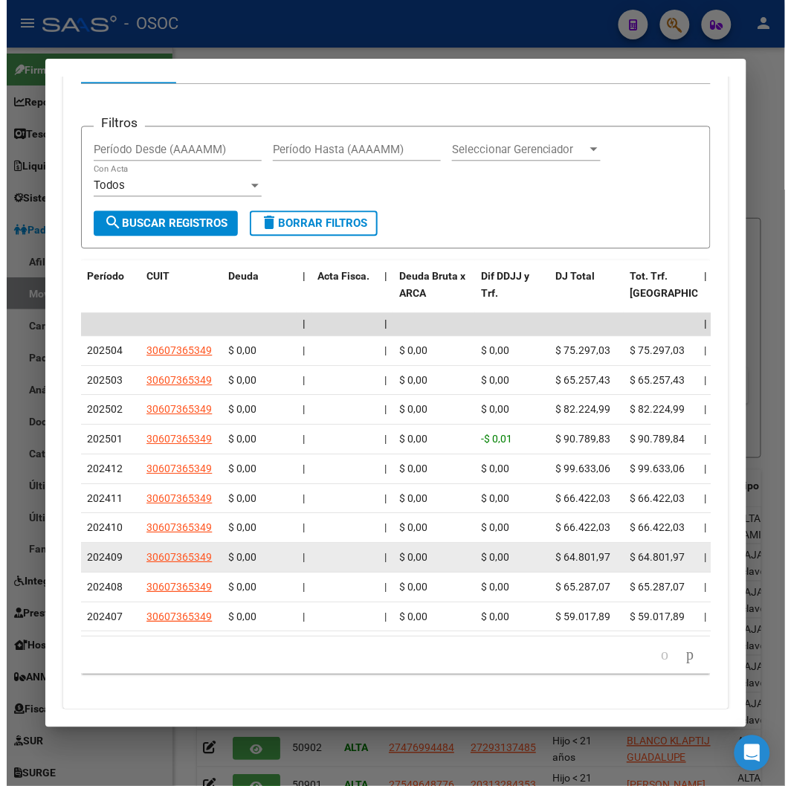
scroll to position [1645, 0]
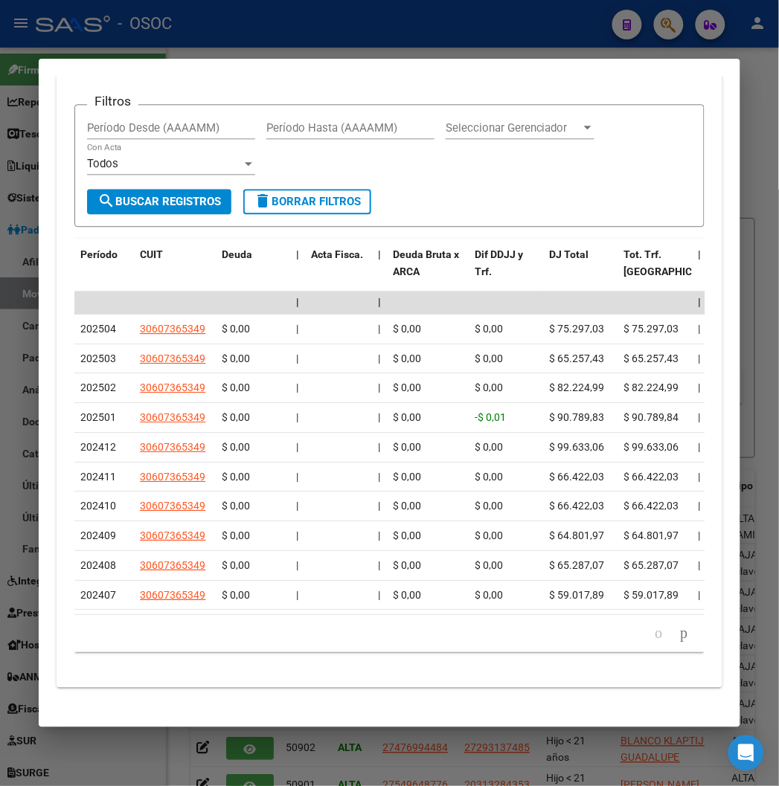
click at [244, 42] on div at bounding box center [389, 393] width 779 height 786
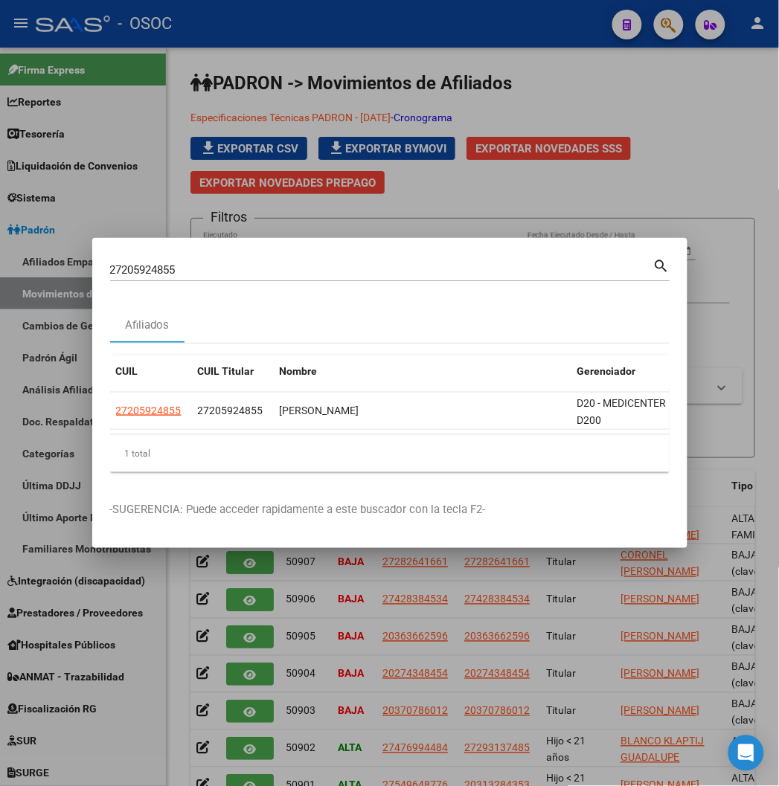
click at [140, 147] on div at bounding box center [389, 393] width 779 height 786
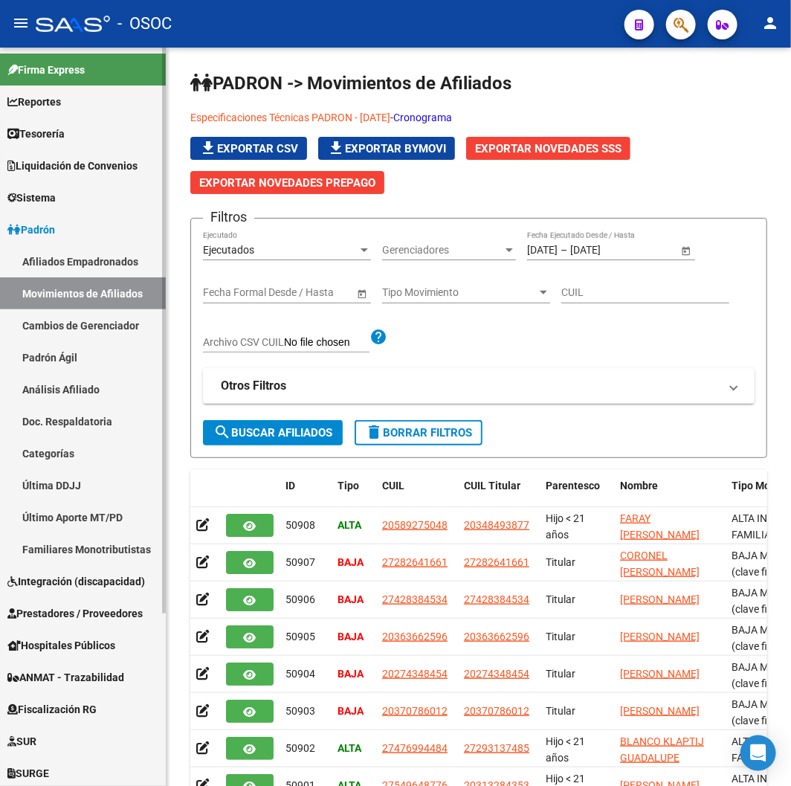
click at [94, 260] on link "Afiliados Empadronados" at bounding box center [83, 261] width 166 height 32
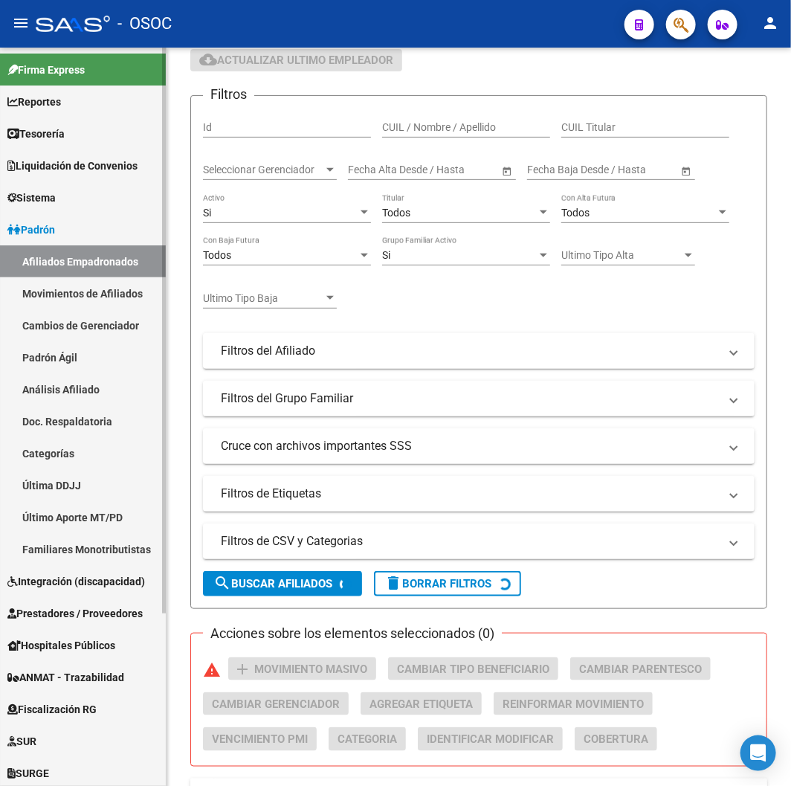
scroll to position [165, 0]
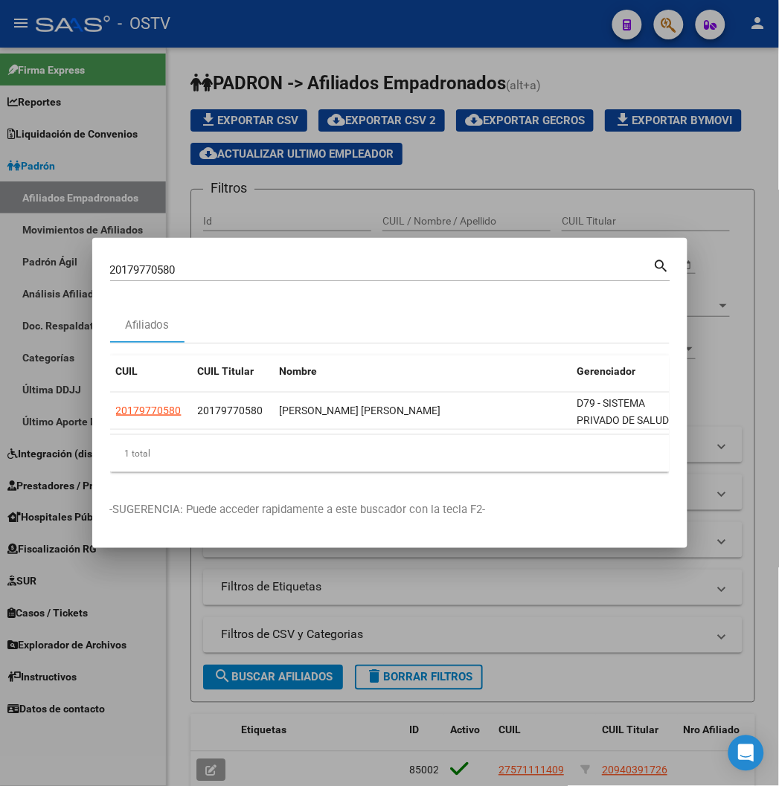
click at [669, 28] on div at bounding box center [389, 393] width 779 height 786
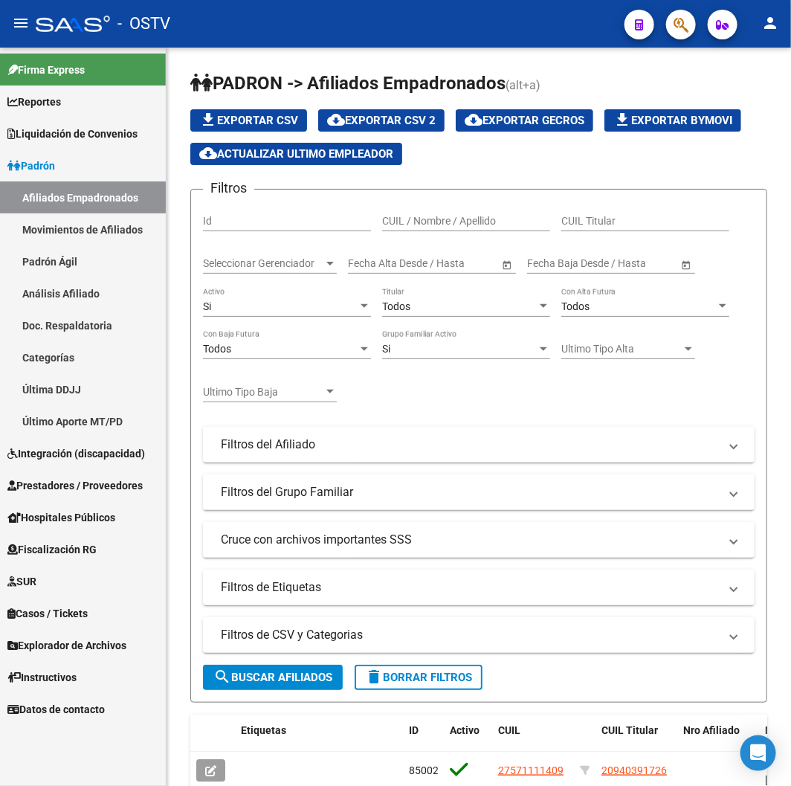
click at [672, 27] on button "button" at bounding box center [681, 25] width 30 height 30
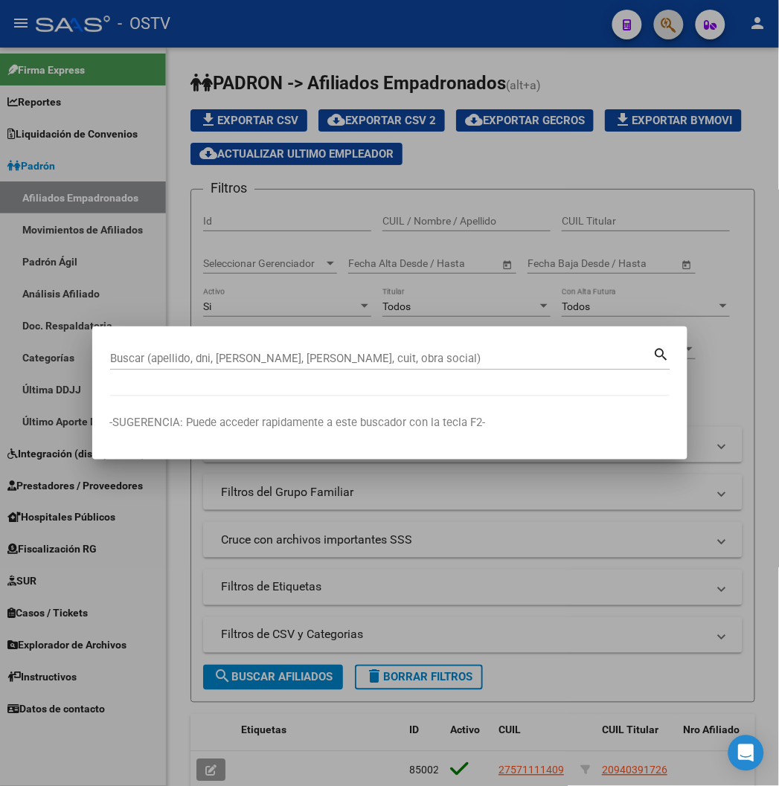
paste input "27422820707"
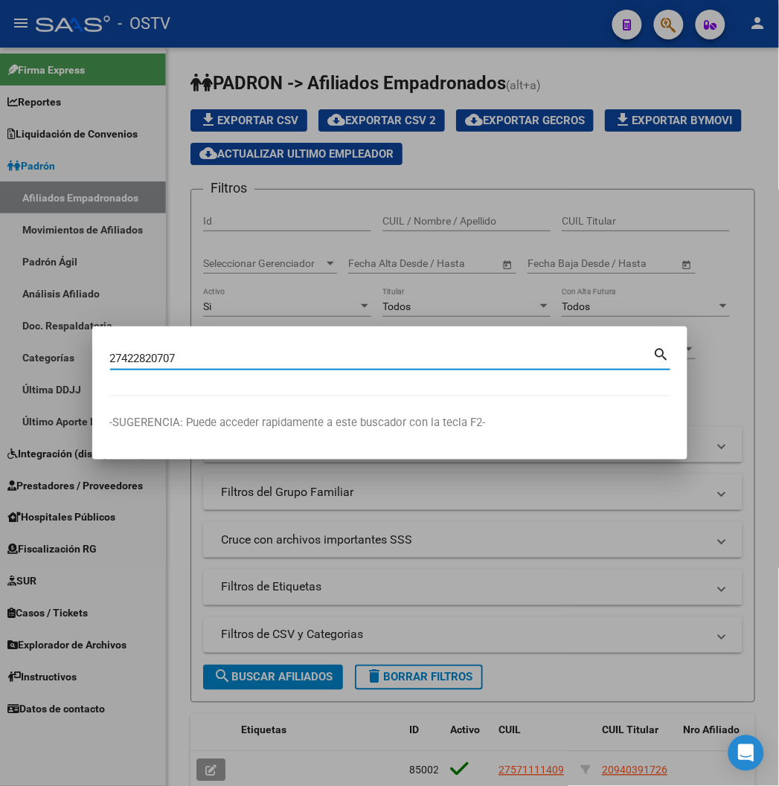
type input "27422820707"
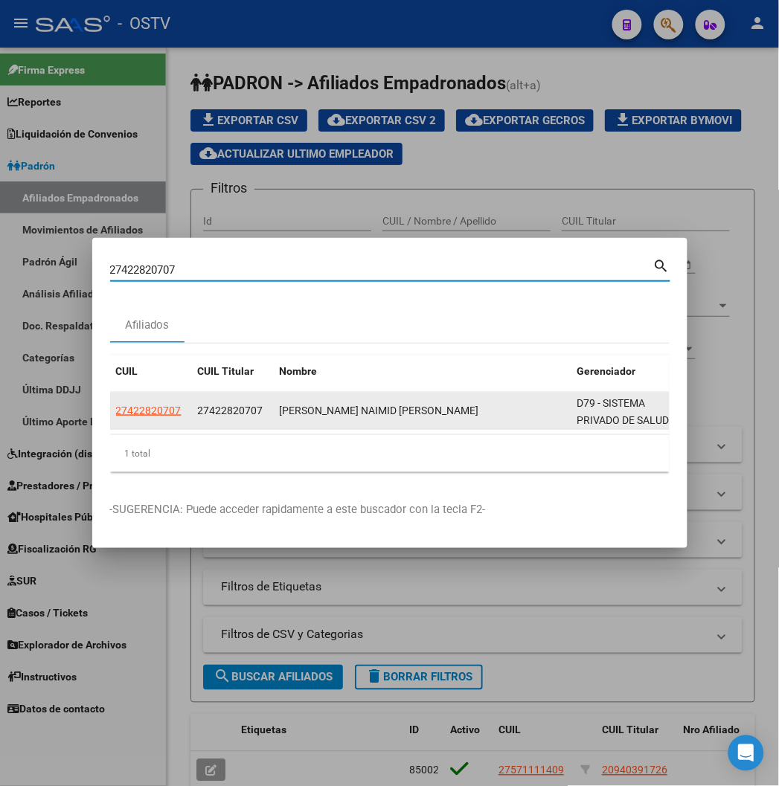
click at [116, 413] on span "27422820707" at bounding box center [148, 411] width 65 height 12
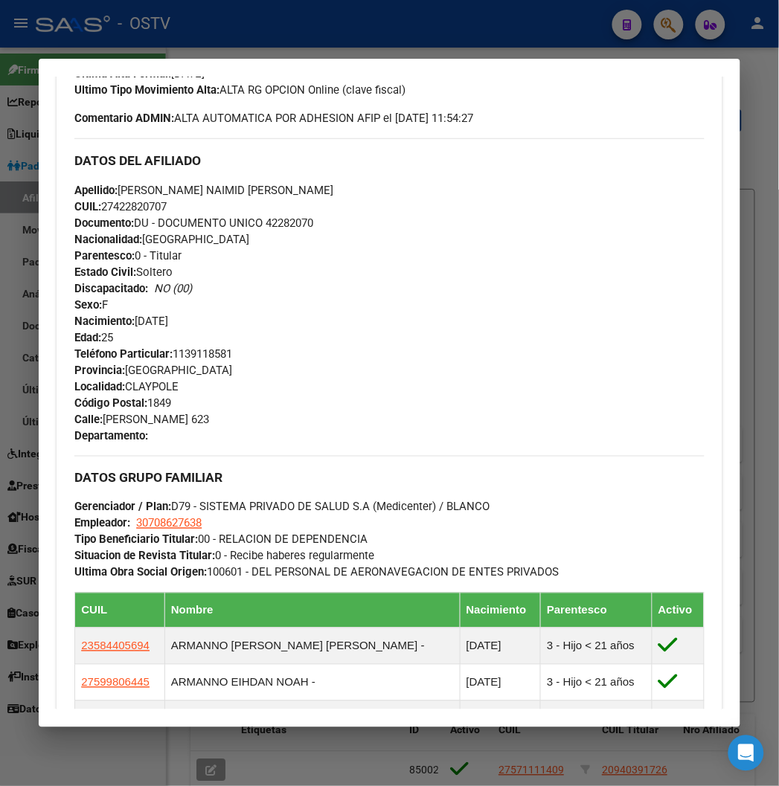
scroll to position [785, 0]
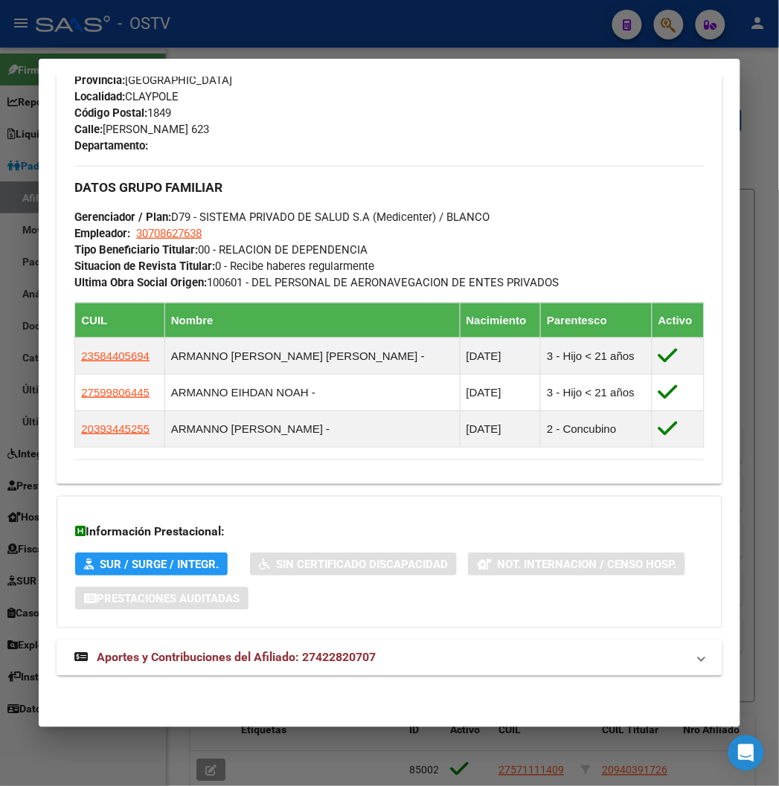
click at [181, 666] on strong "Aportes y Contribuciones del Afiliado: 27422820707" at bounding box center [224, 658] width 301 height 18
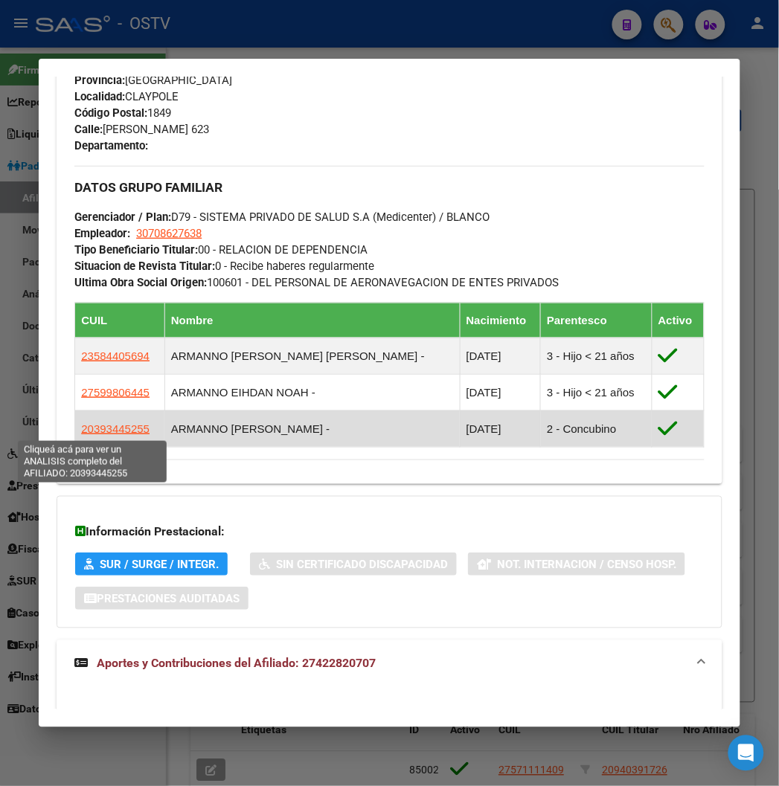
click at [95, 428] on span "20393445255" at bounding box center [115, 428] width 68 height 13
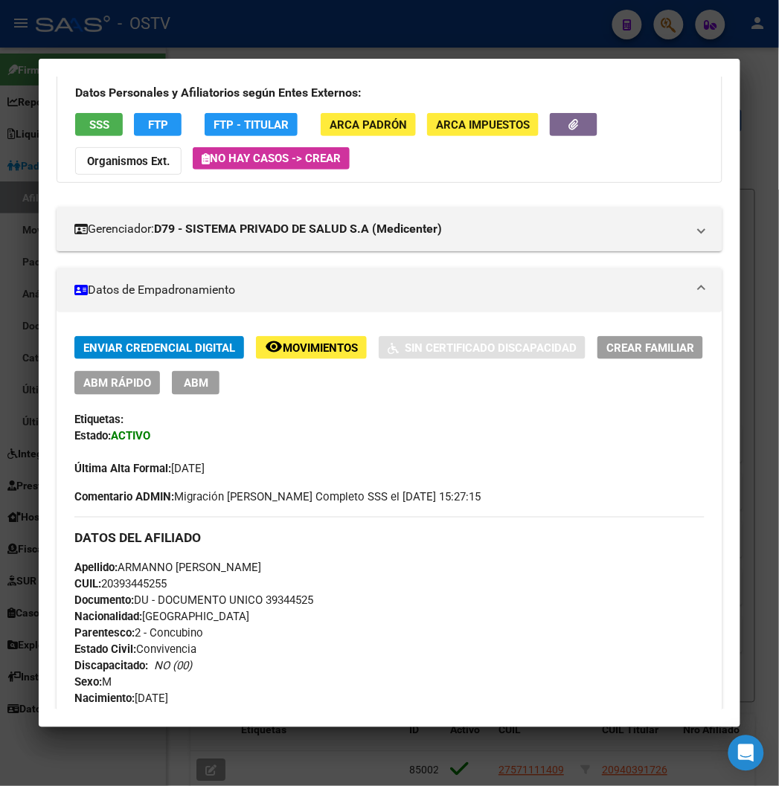
scroll to position [0, 0]
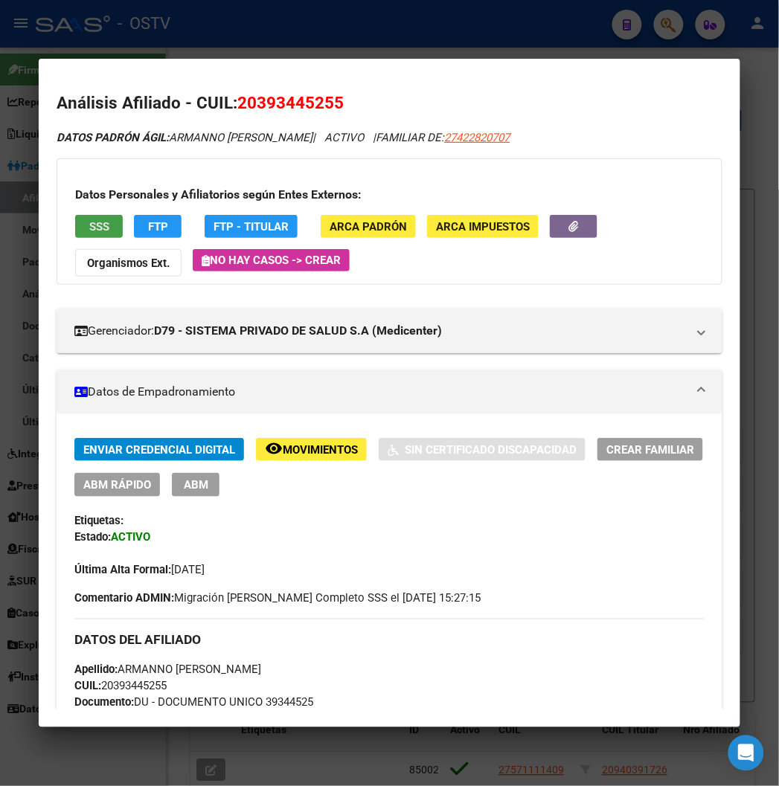
click at [89, 222] on span "SSS" at bounding box center [99, 226] width 20 height 13
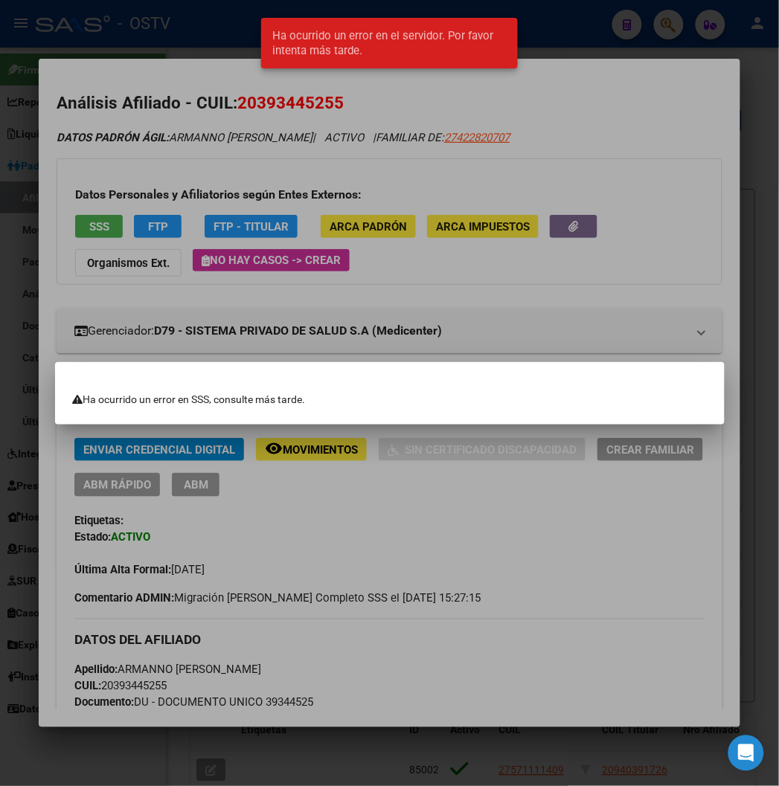
click at [117, 241] on div at bounding box center [389, 393] width 779 height 786
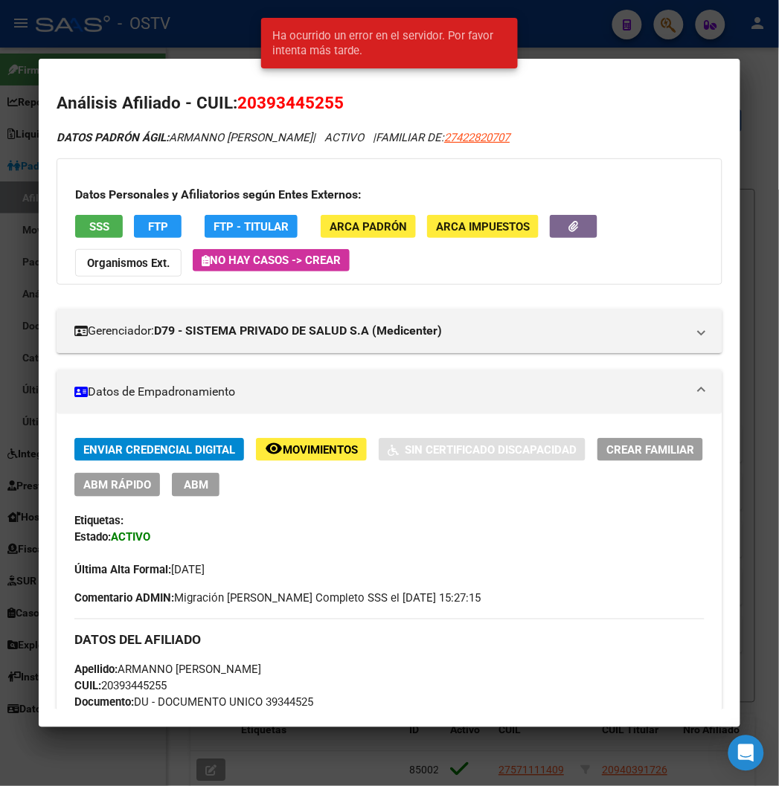
click at [148, 229] on span "FTP" at bounding box center [158, 226] width 20 height 13
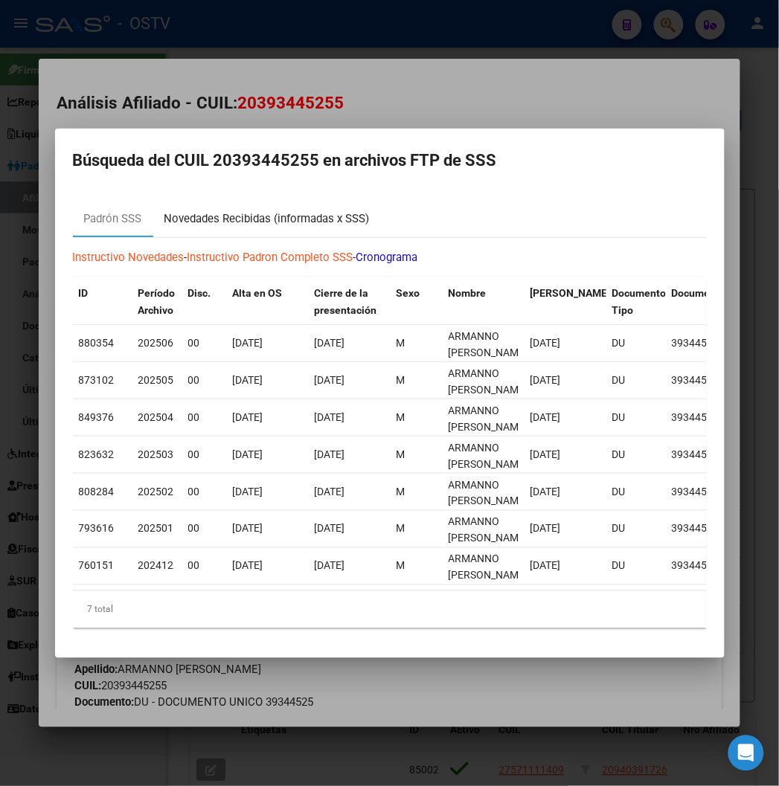
click at [180, 219] on div "Novedades Recibidas (informadas x SSS)" at bounding box center [266, 218] width 205 height 17
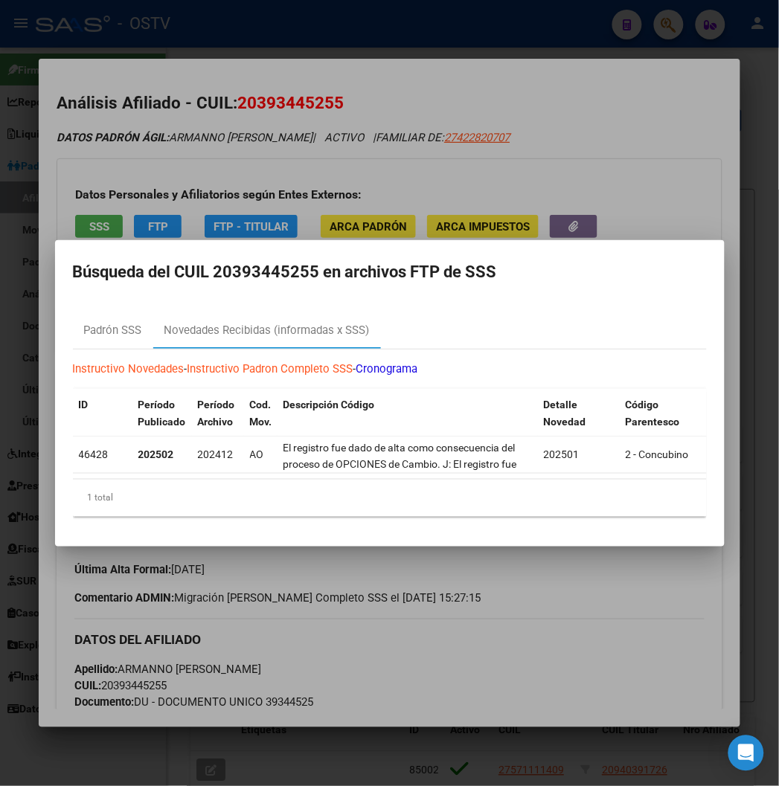
click at [181, 147] on div at bounding box center [389, 393] width 779 height 786
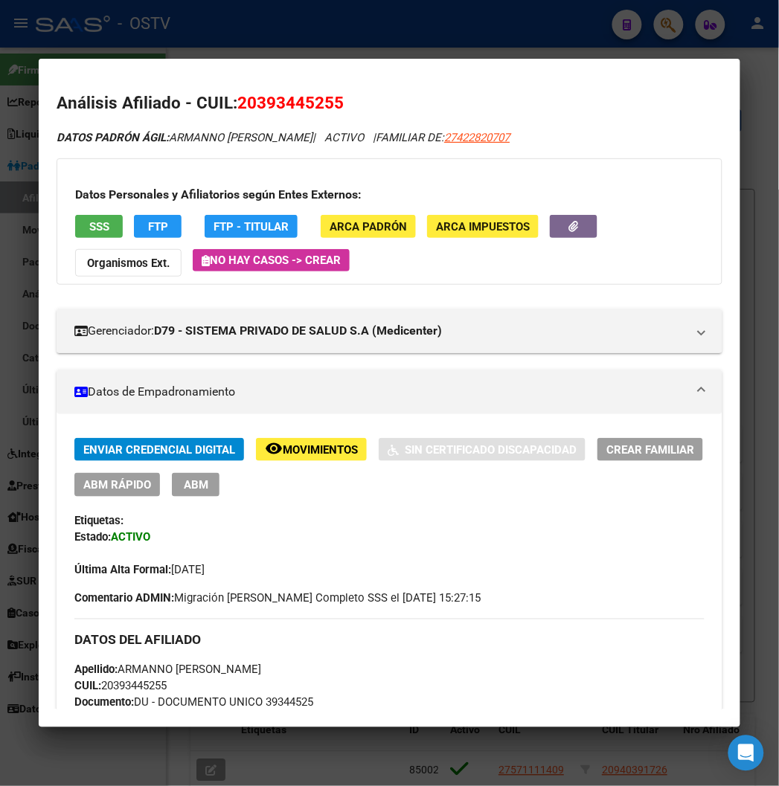
click at [187, 26] on div at bounding box center [389, 393] width 779 height 786
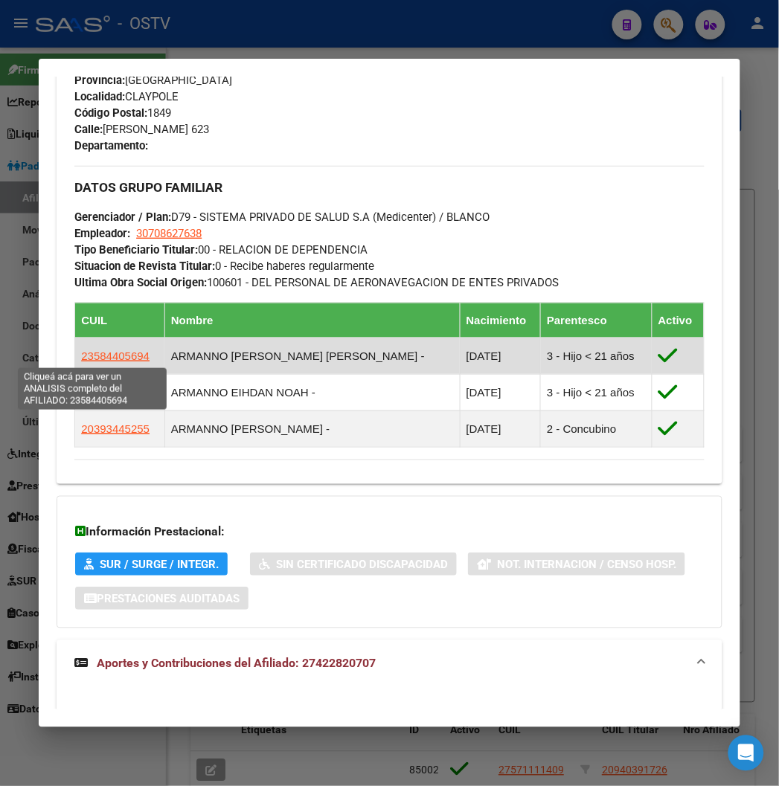
click at [91, 358] on span "23584405694" at bounding box center [115, 356] width 68 height 13
type textarea "23584405694"
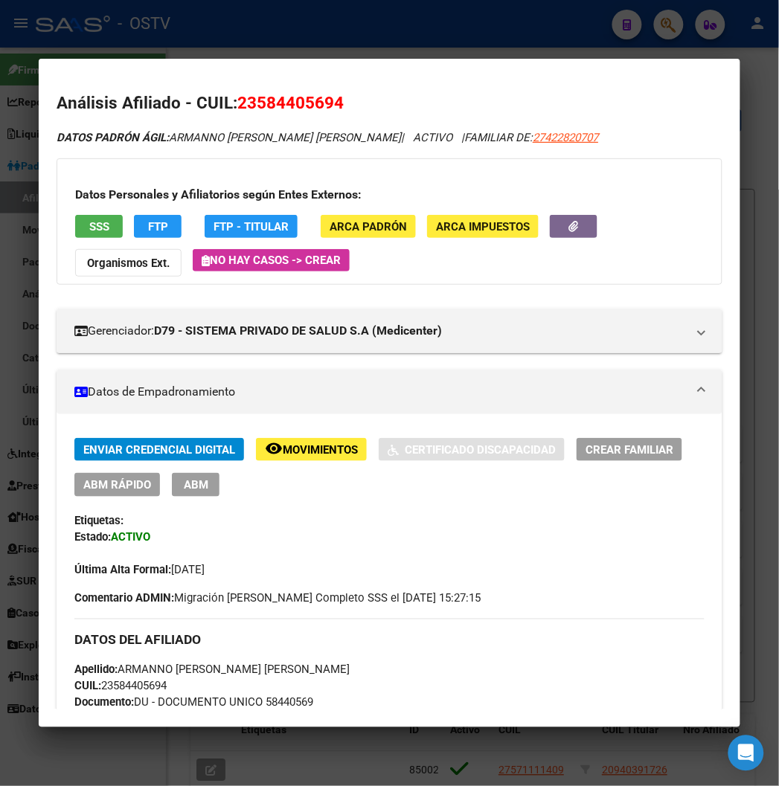
click at [148, 227] on span "FTP" at bounding box center [158, 226] width 20 height 13
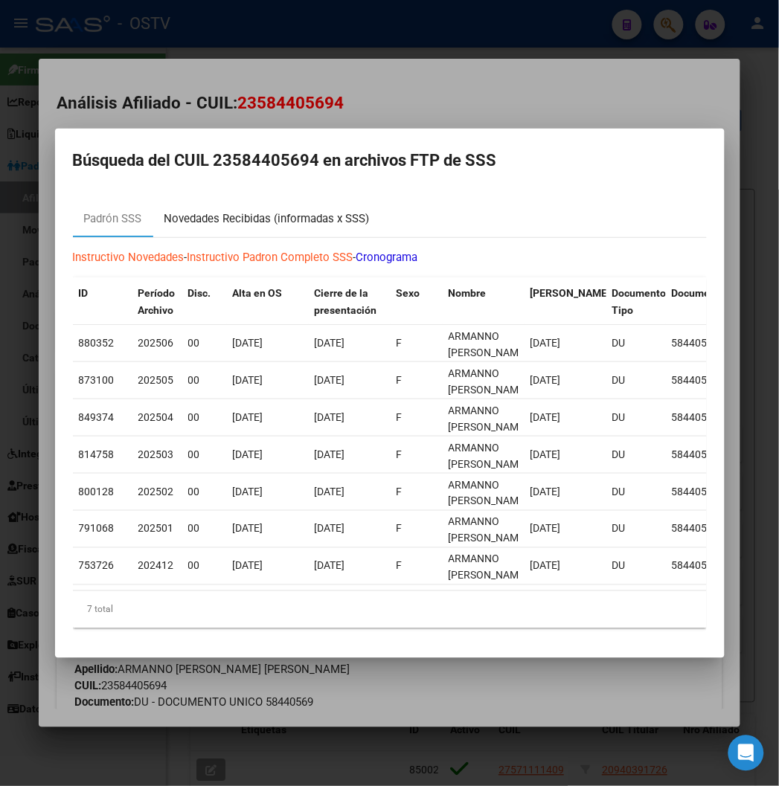
click at [207, 216] on div "Novedades Recibidas (informadas x SSS)" at bounding box center [266, 218] width 205 height 17
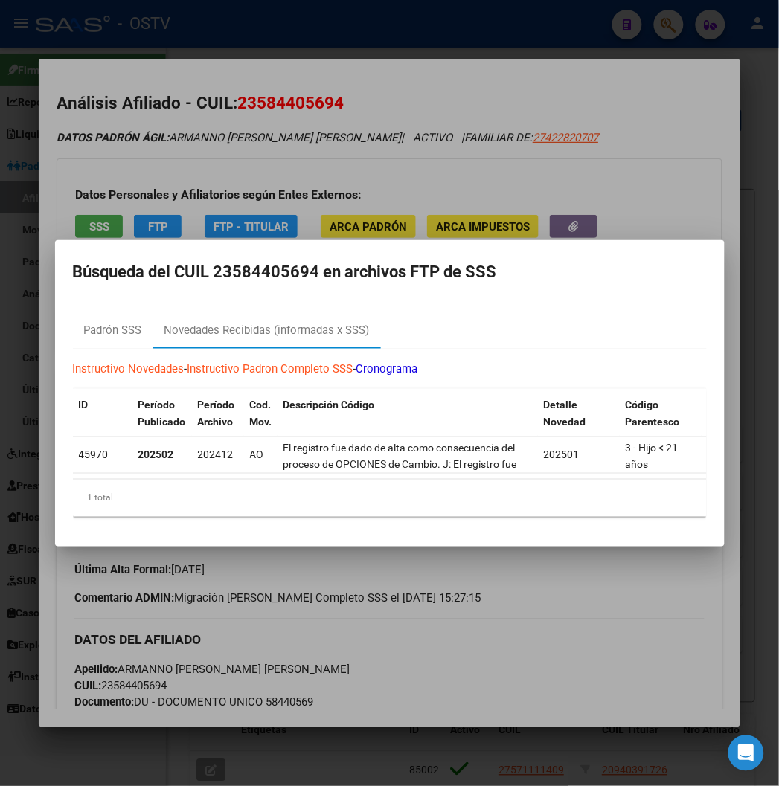
click at [362, 21] on div at bounding box center [389, 393] width 779 height 786
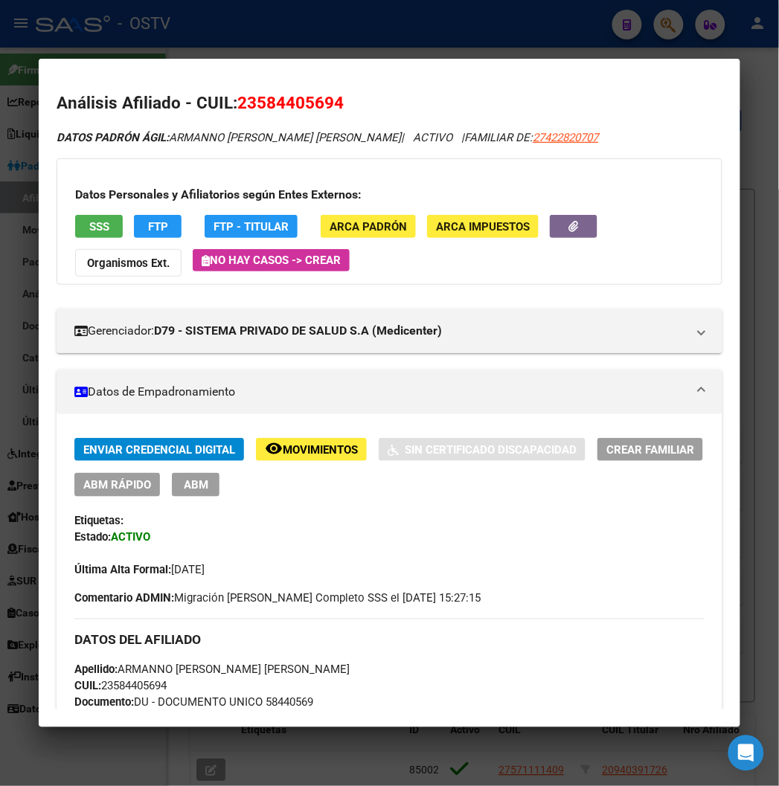
click at [362, 21] on div at bounding box center [389, 393] width 779 height 786
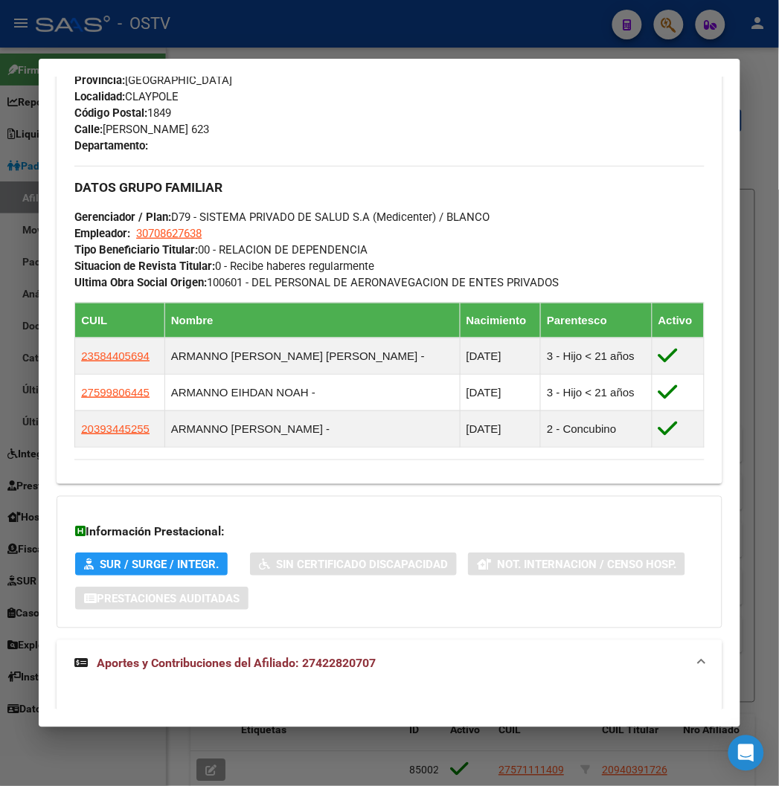
click at [419, 4] on div at bounding box center [389, 393] width 779 height 786
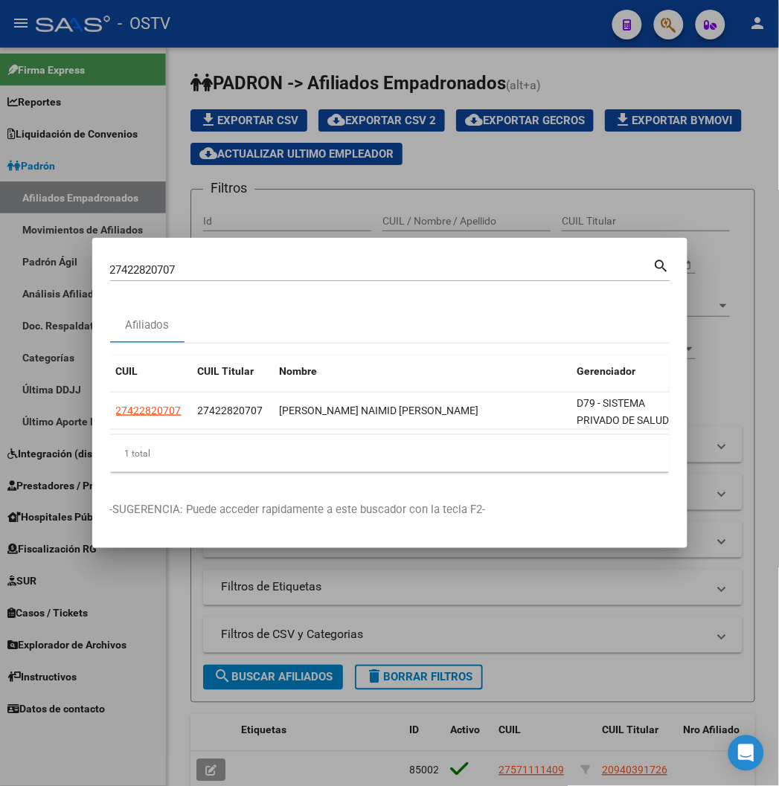
click at [155, 268] on input "27422820707" at bounding box center [381, 269] width 543 height 13
paste input "0592485"
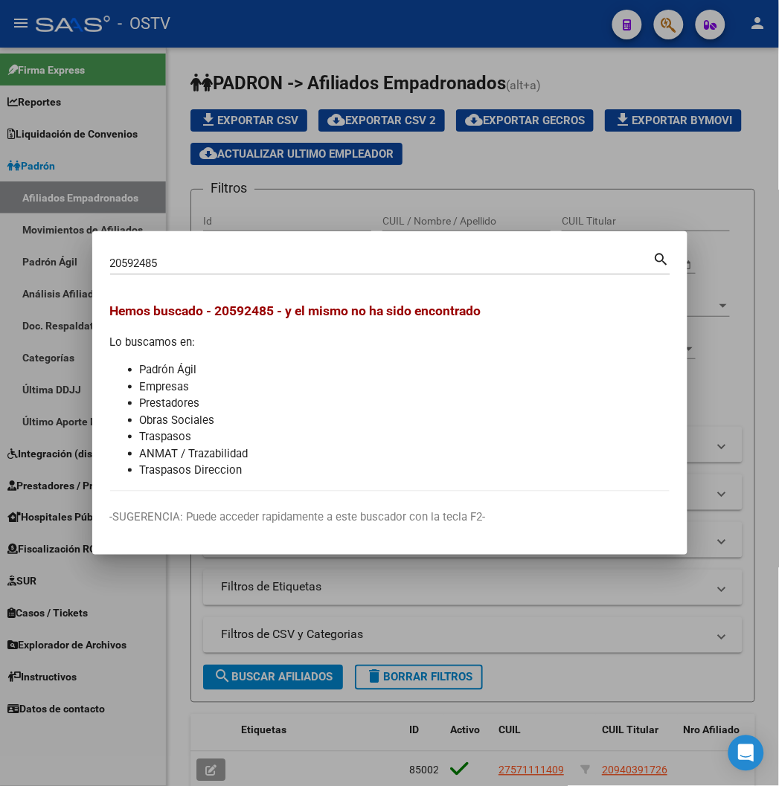
click at [110, 263] on input "20592485" at bounding box center [381, 263] width 543 height 13
paste input "720592485"
click at [151, 266] on input "27205924855" at bounding box center [381, 263] width 543 height 13
click at [150, 266] on input "27205924855" at bounding box center [381, 263] width 543 height 13
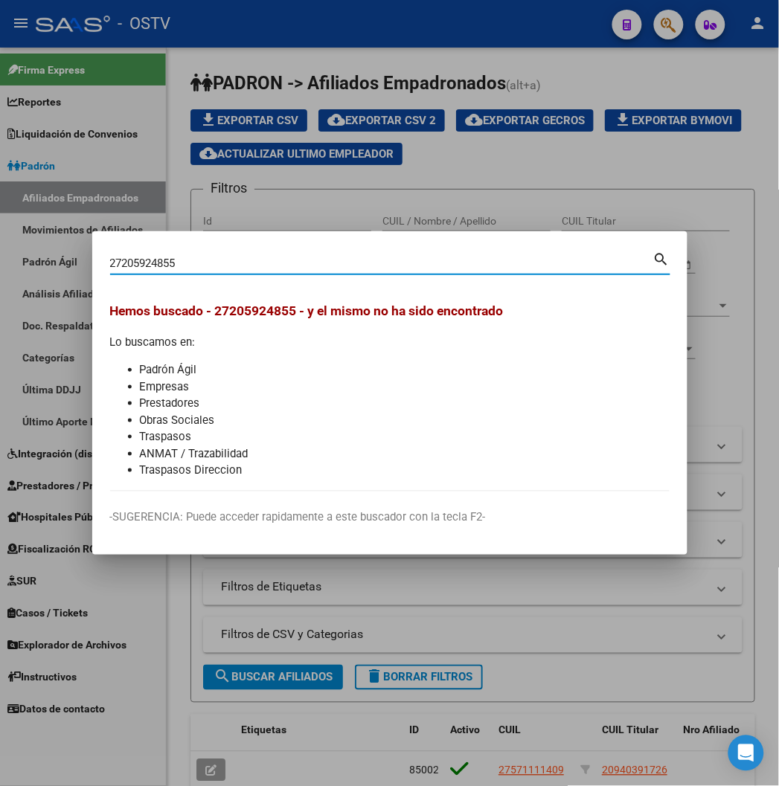
paste input "32119247"
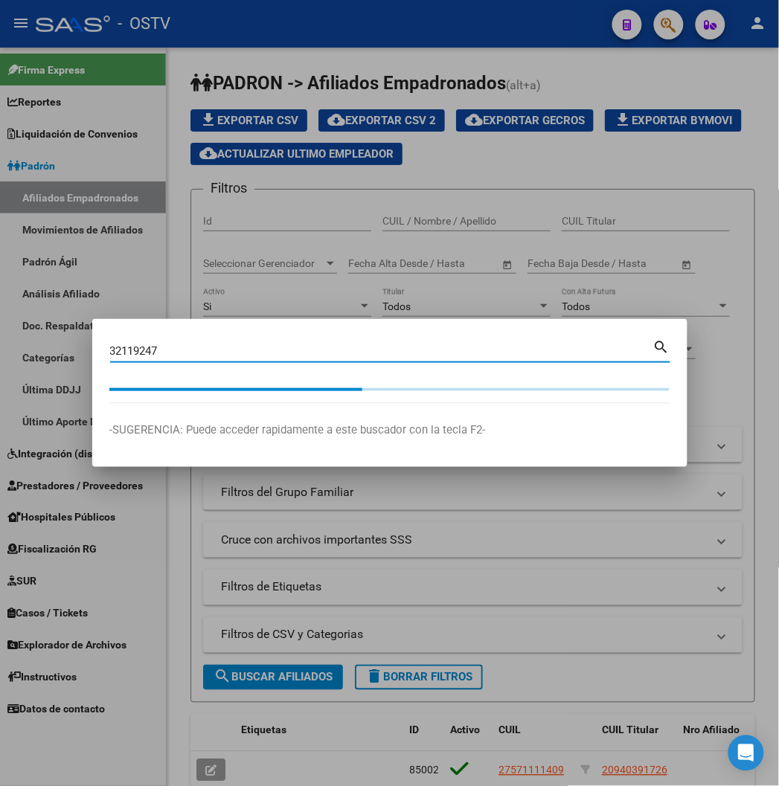
type input "32119247"
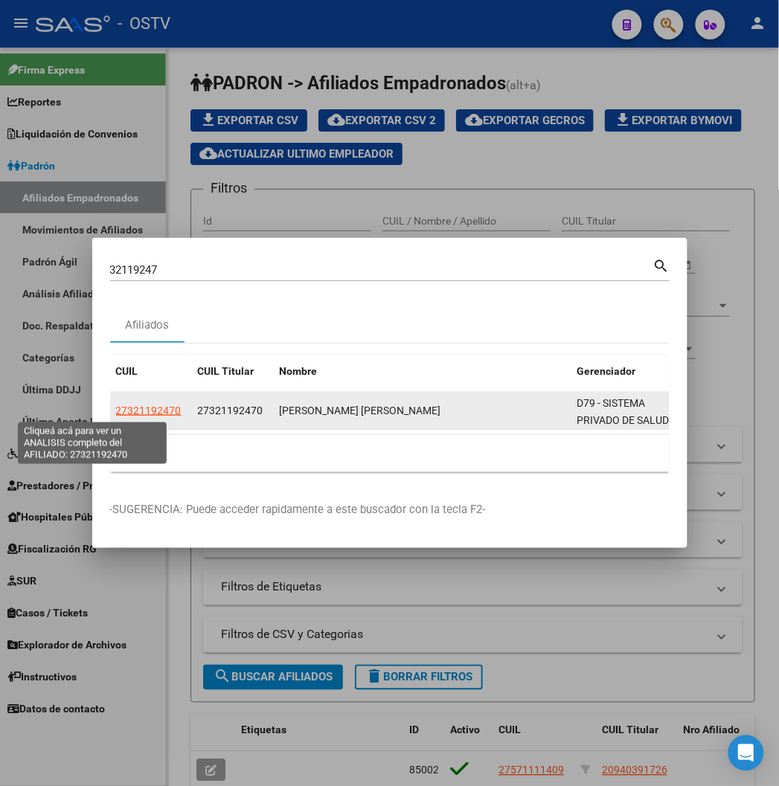
click at [116, 408] on span "27321192470" at bounding box center [148, 411] width 65 height 12
type textarea "27321192470"
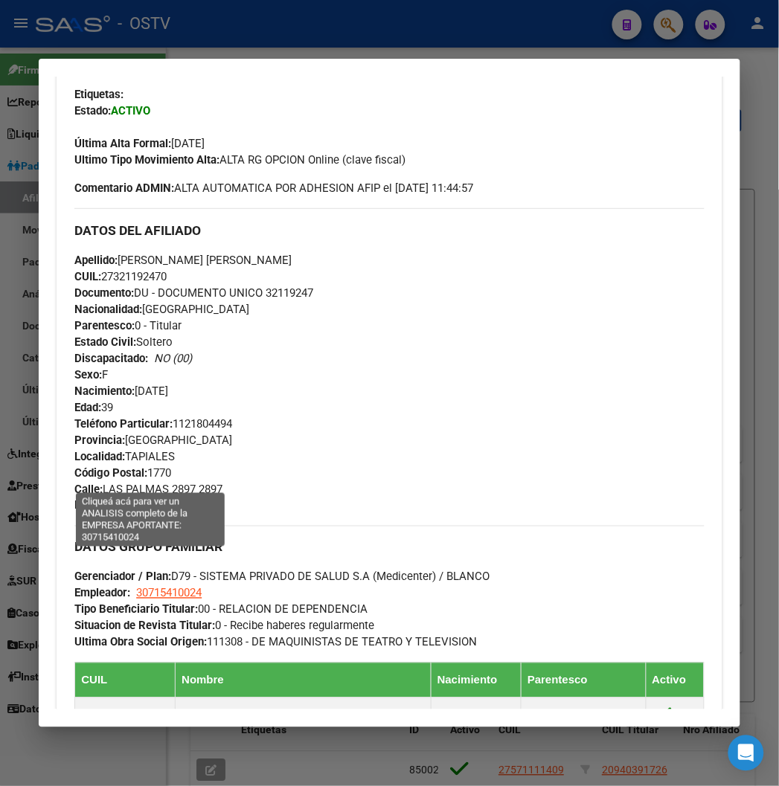
scroll to position [785, 0]
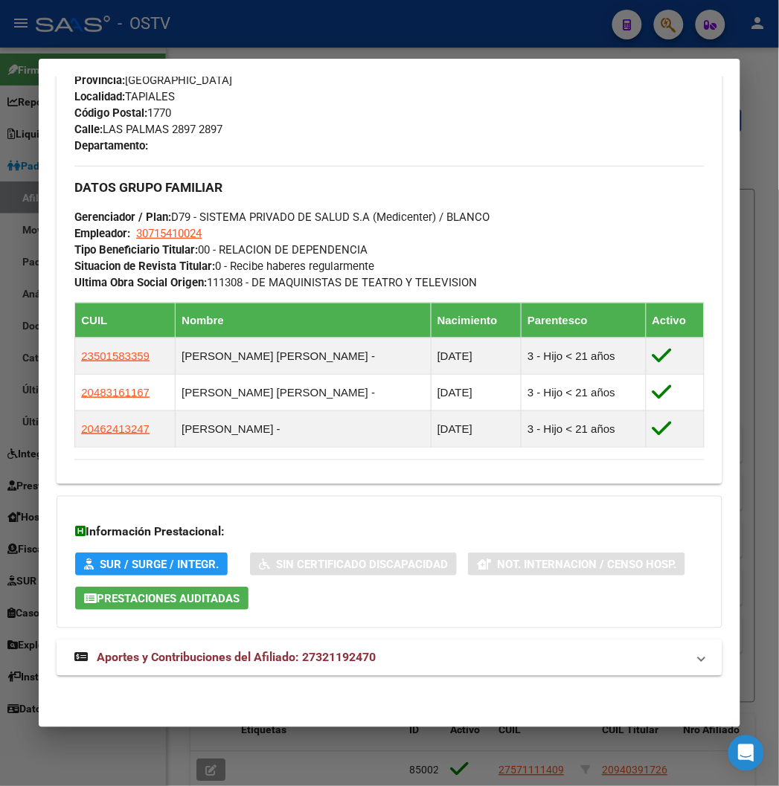
click at [224, 653] on span "Aportes y Contribuciones del Afiliado: 27321192470" at bounding box center [236, 658] width 279 height 14
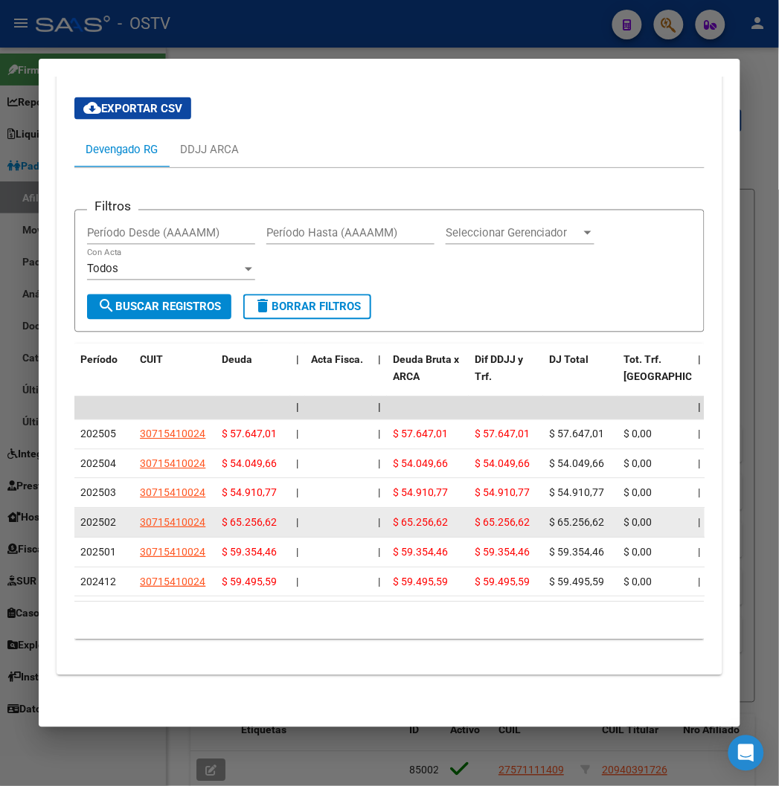
scroll to position [1428, 0]
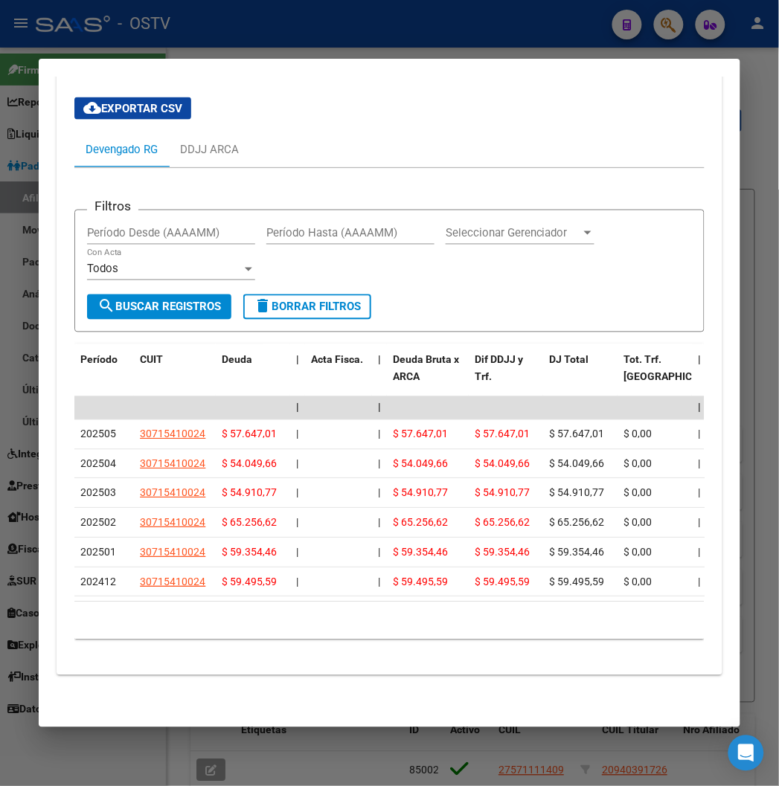
drag, startPoint x: 318, startPoint y: 22, endPoint x: 285, endPoint y: 92, distance: 77.2
click at [318, 22] on div at bounding box center [389, 393] width 779 height 786
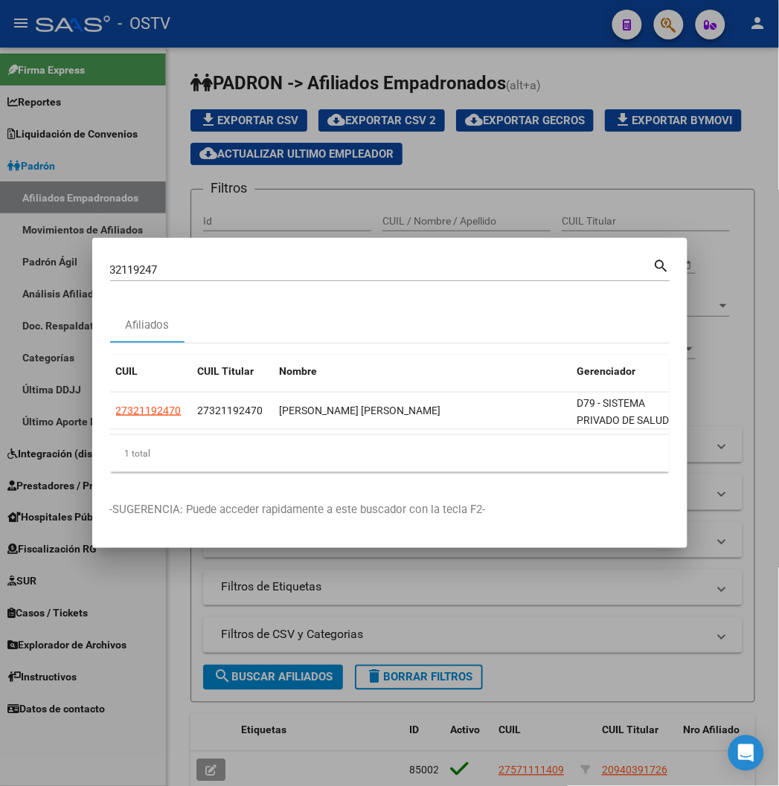
click at [114, 275] on input "32119247" at bounding box center [381, 269] width 543 height 13
paste input "2025704603"
type input "20257046037"
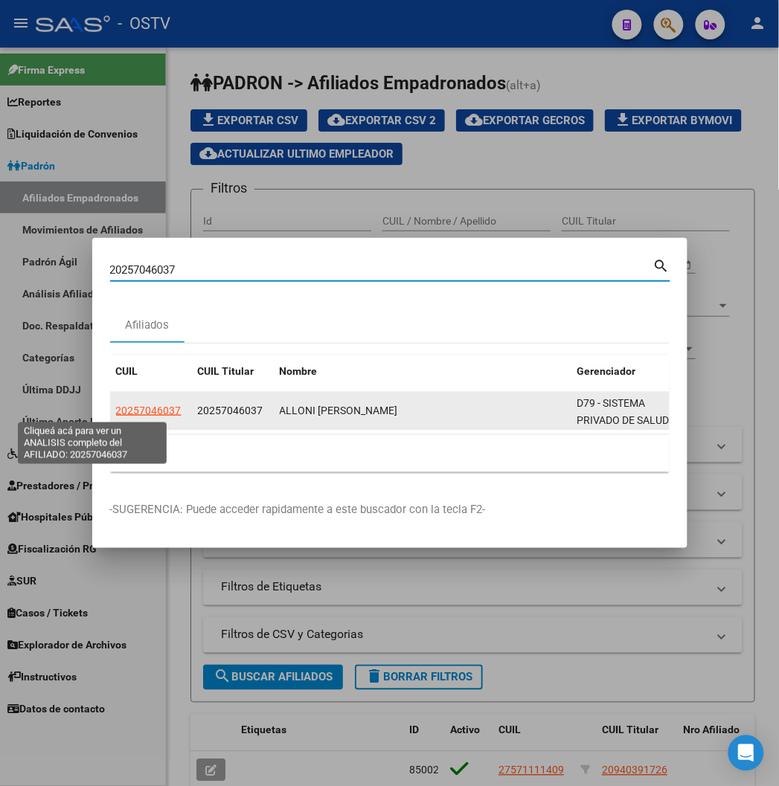
click at [116, 416] on span "20257046037" at bounding box center [148, 411] width 65 height 12
type textarea "20257046037"
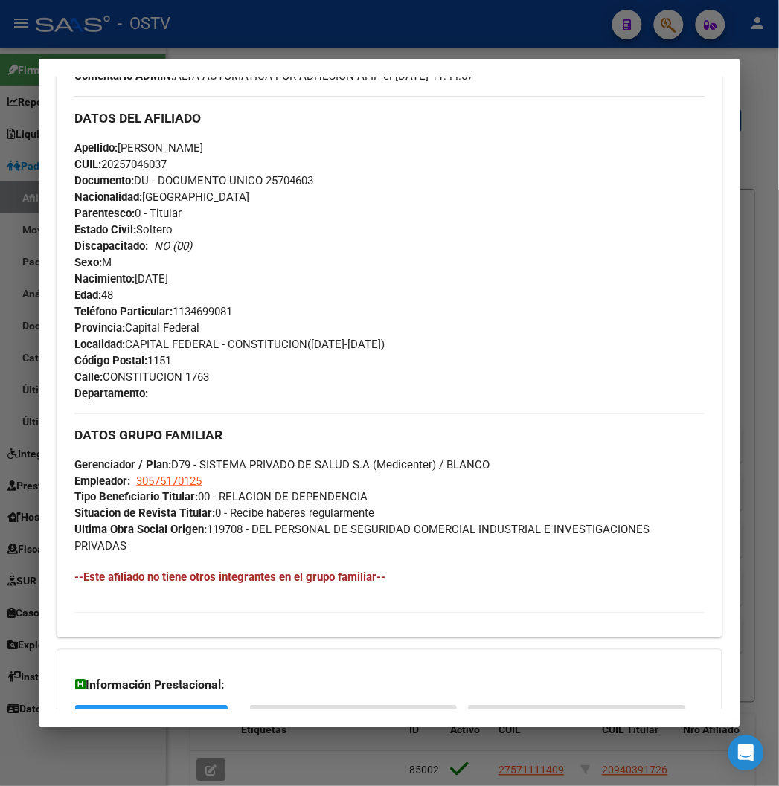
scroll to position [658, 0]
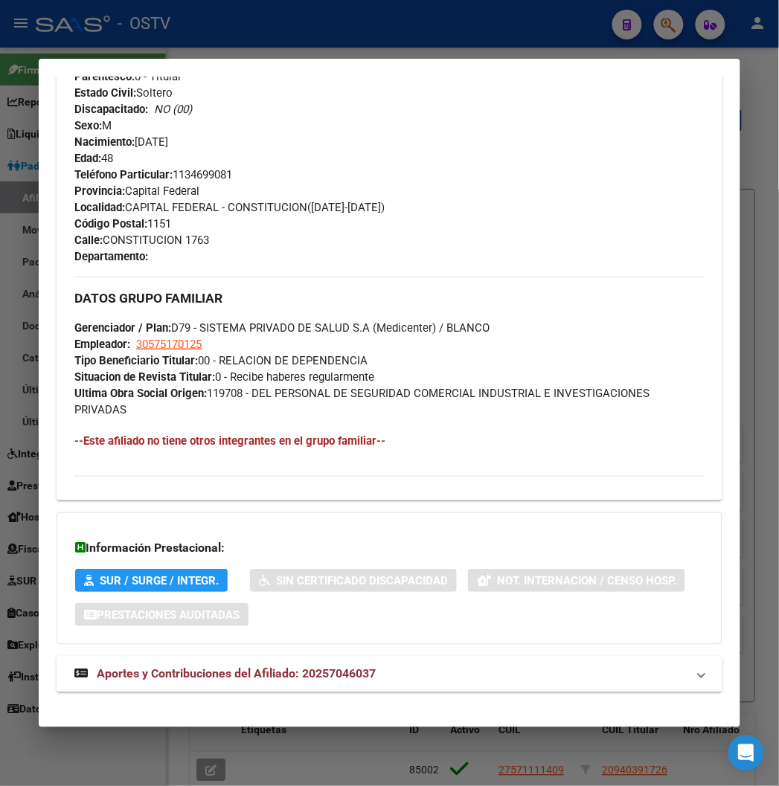
click at [191, 667] on span "Aportes y Contribuciones del Afiliado: 20257046037" at bounding box center [236, 674] width 279 height 14
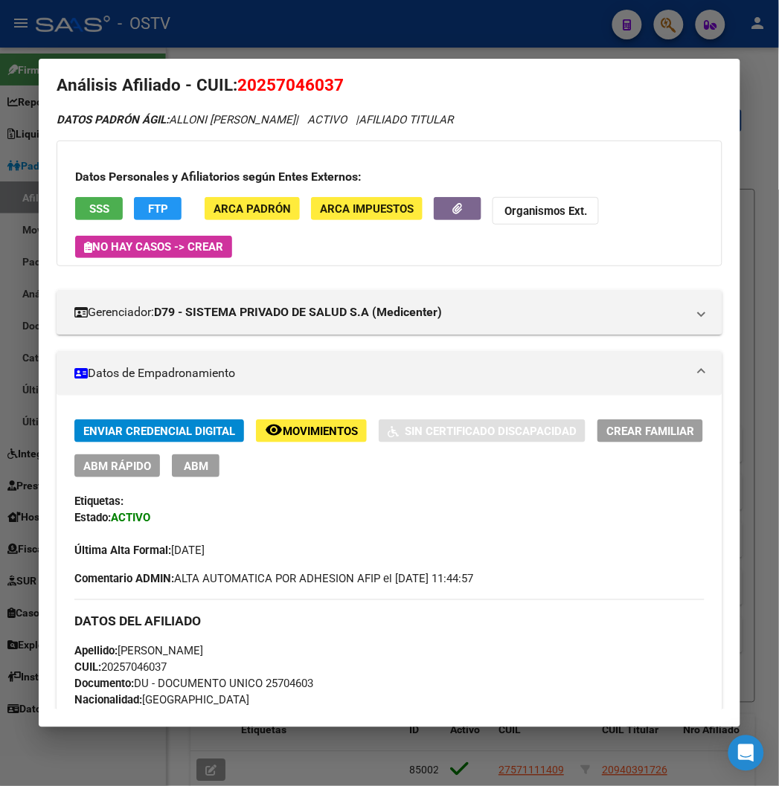
scroll to position [0, 0]
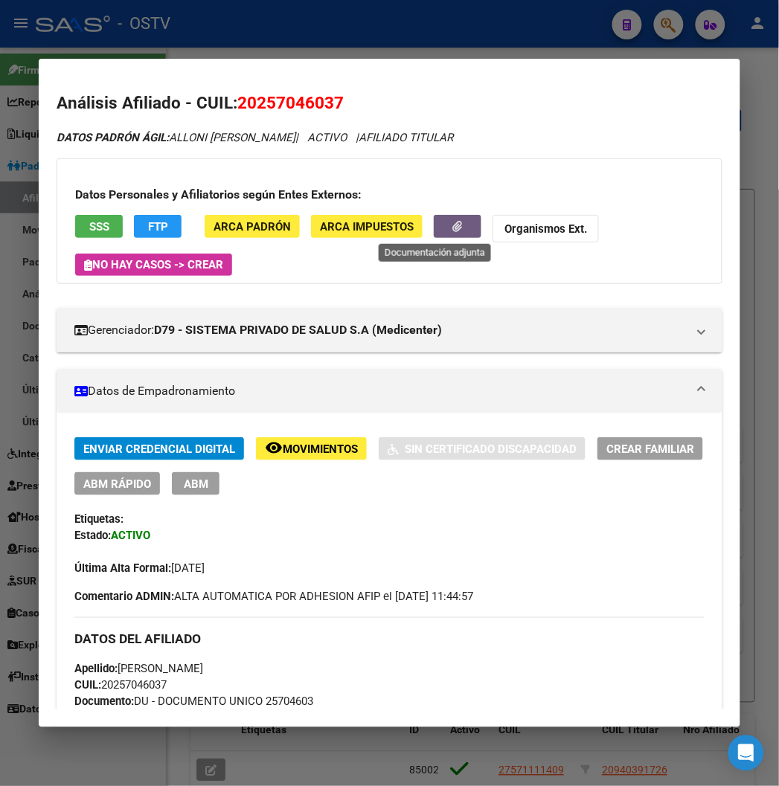
click at [453, 225] on icon "button" at bounding box center [458, 226] width 10 height 11
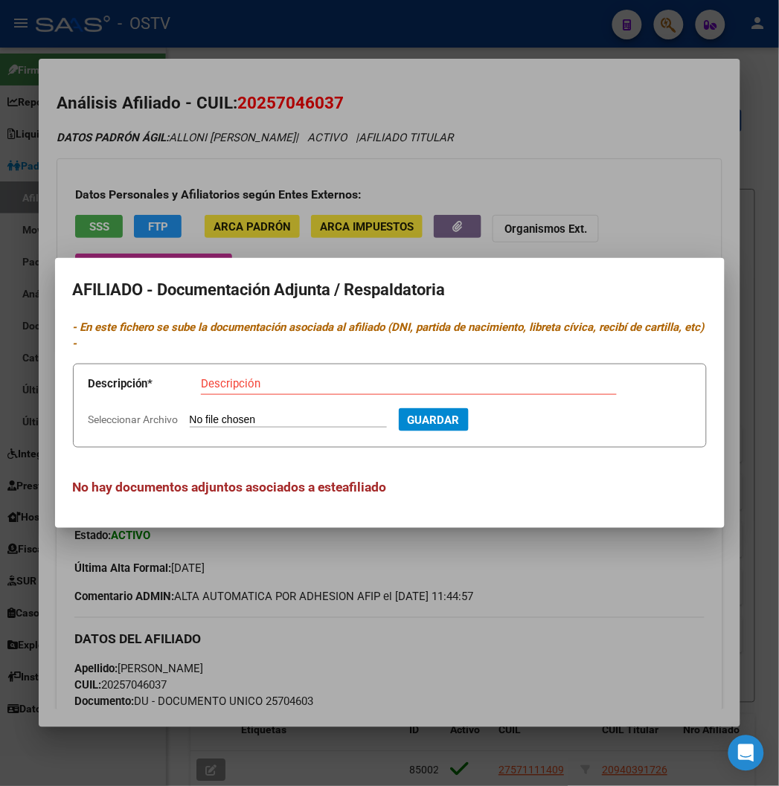
click at [582, 131] on div at bounding box center [389, 393] width 779 height 786
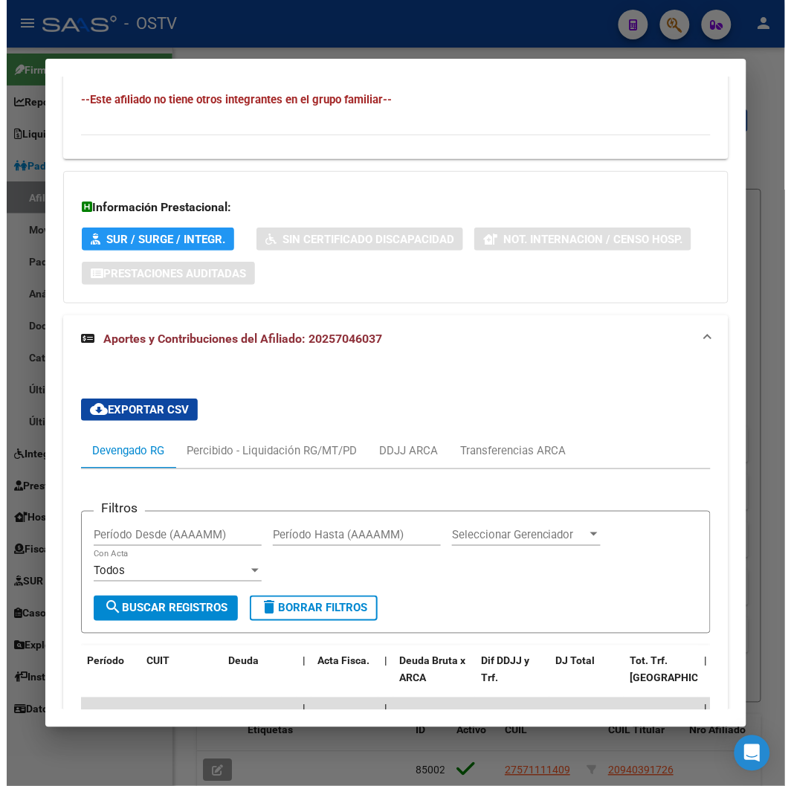
scroll to position [947, 0]
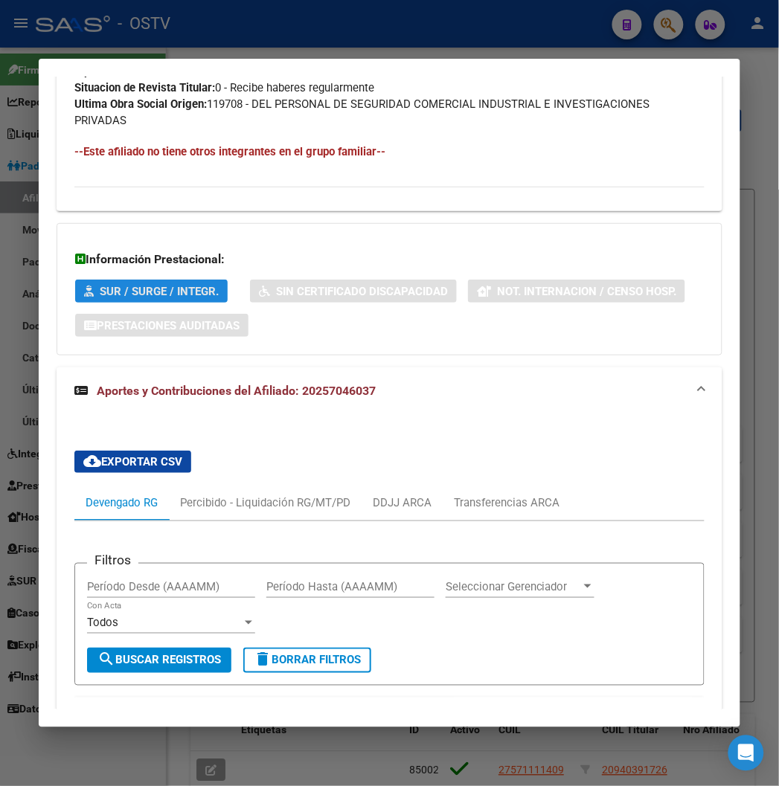
click at [131, 281] on button "SUR / SURGE / INTEGR." at bounding box center [151, 291] width 152 height 23
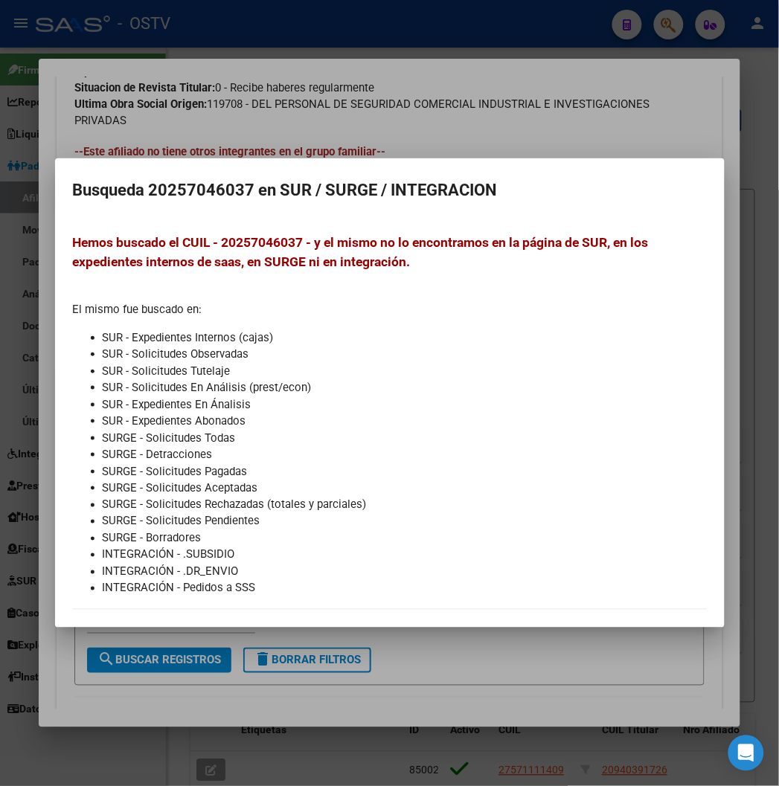
click at [220, 97] on div at bounding box center [389, 393] width 779 height 786
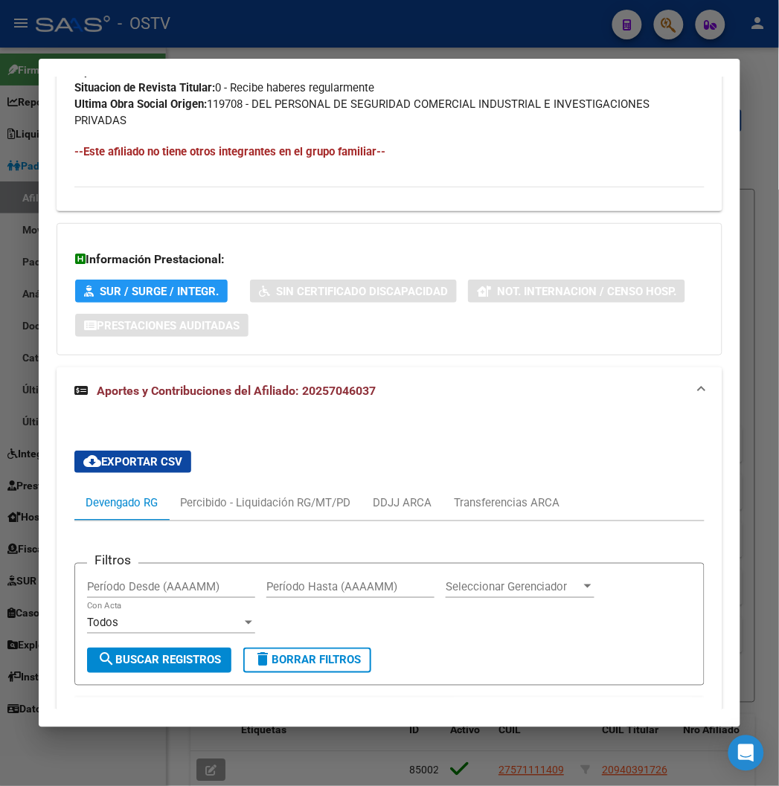
click at [288, 1] on div at bounding box center [389, 393] width 779 height 786
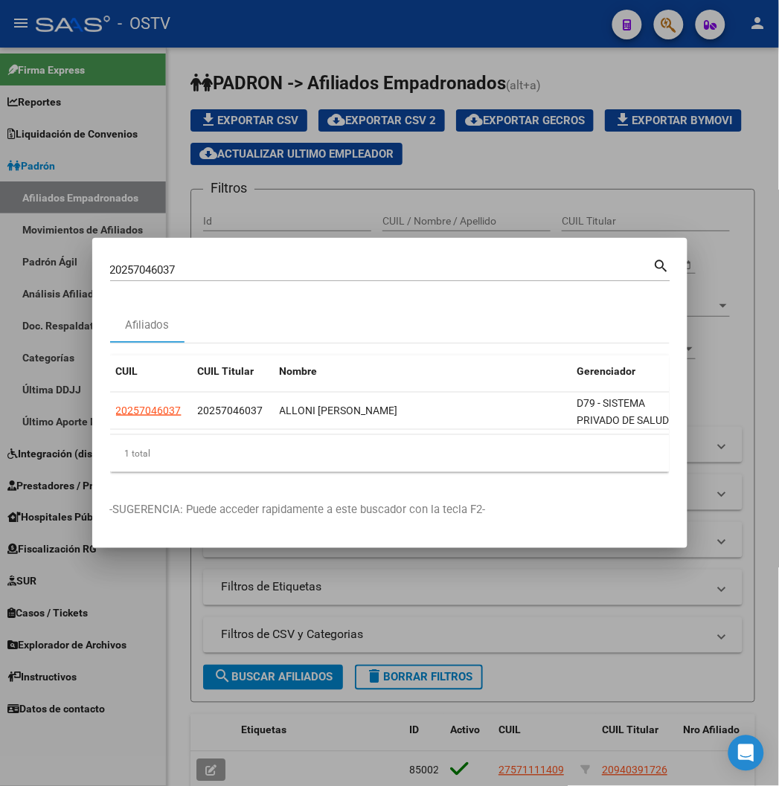
click at [384, 188] on div at bounding box center [389, 393] width 779 height 786
